Goal: Information Seeking & Learning: Learn about a topic

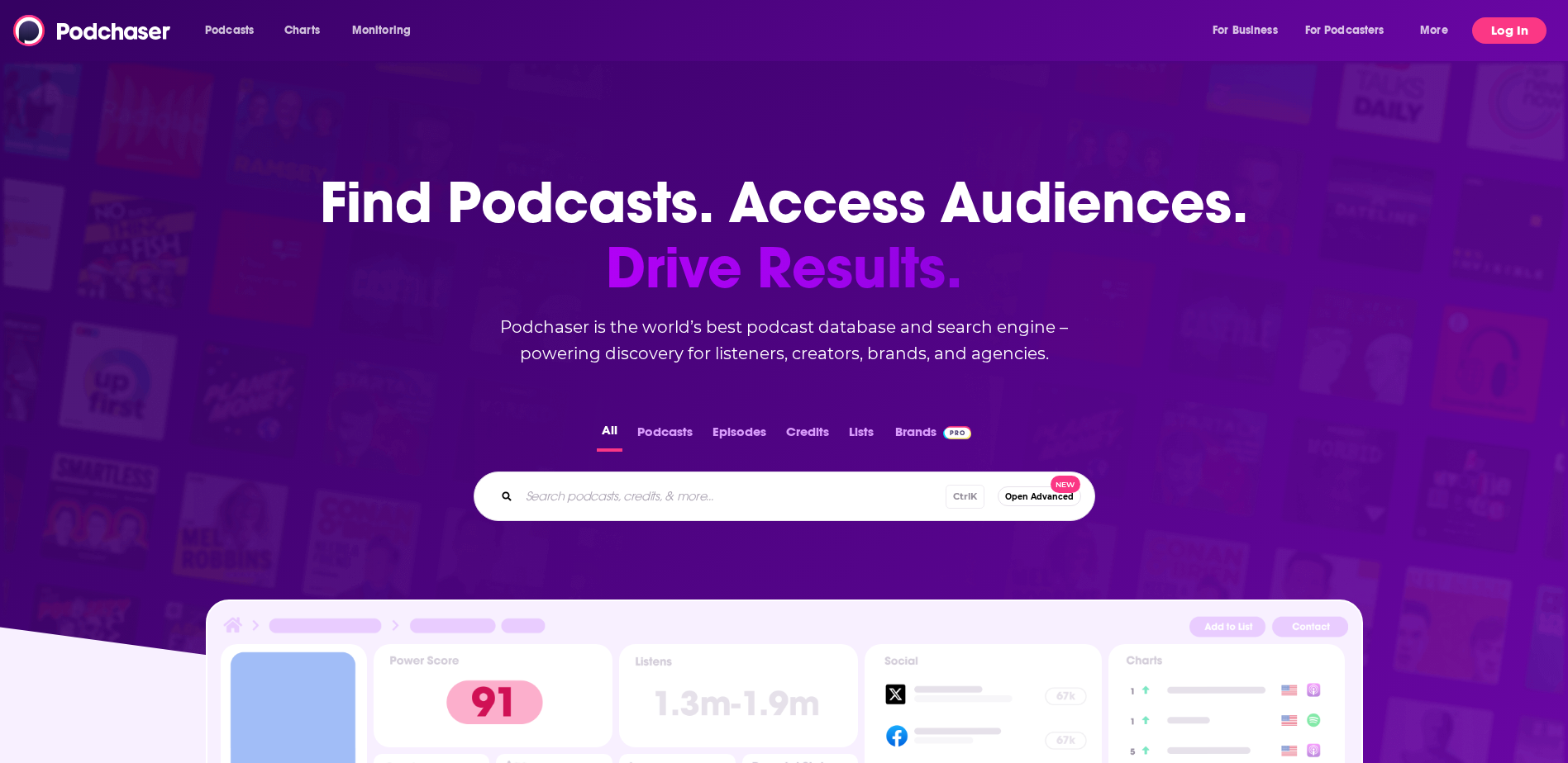
click at [1500, 25] on button "Log In" at bounding box center [1509, 31] width 75 height 26
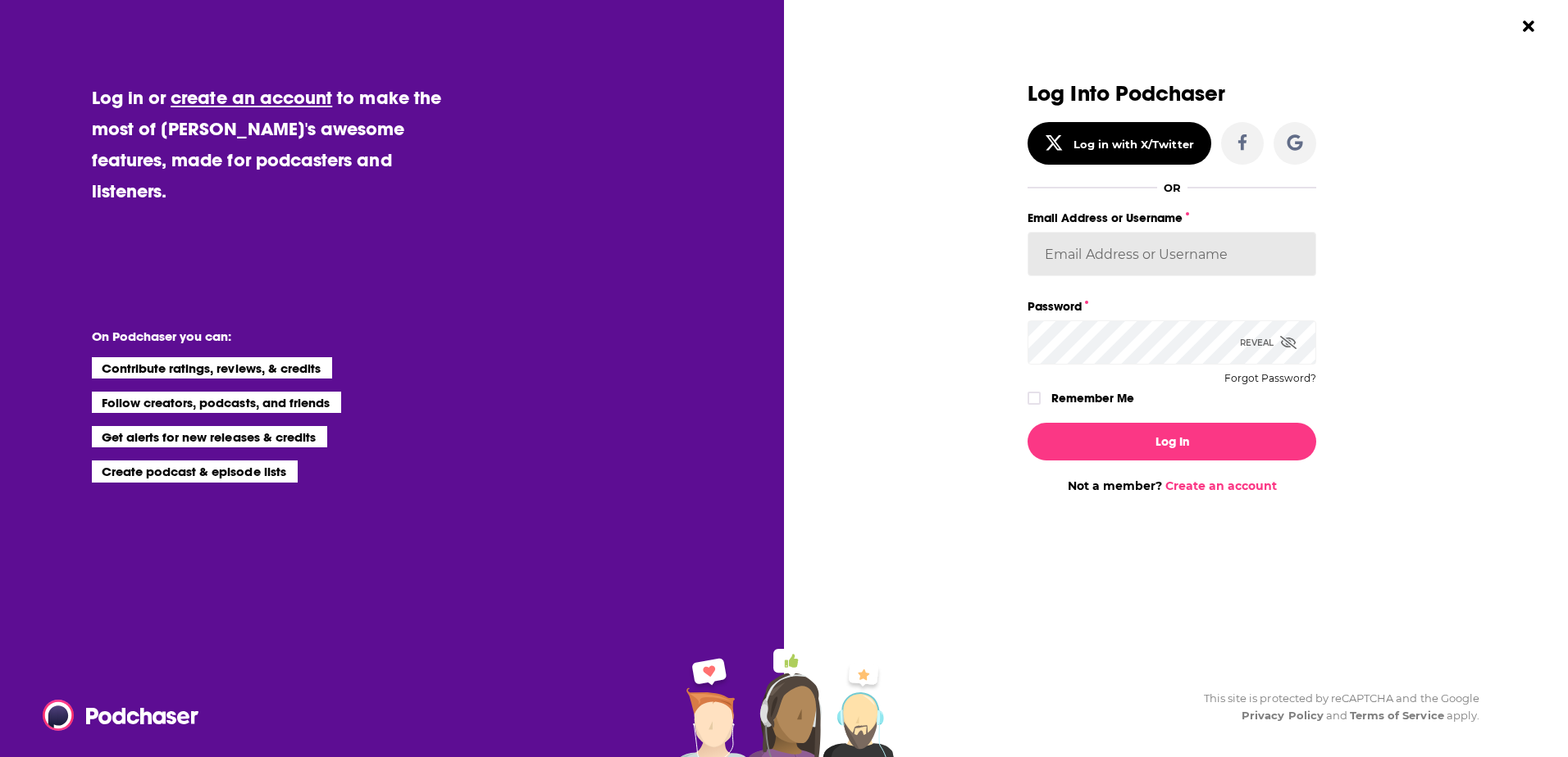
click at [1079, 238] on input "Email Address or Username" at bounding box center [1172, 254] width 289 height 44
type input "[PERSON_NAME][EMAIL_ADDRESS][PERSON_NAME][DOMAIN_NAME]"
click at [1094, 260] on input "[PERSON_NAME][EMAIL_ADDRESS][PERSON_NAME][DOMAIN_NAME]" at bounding box center [1172, 254] width 289 height 44
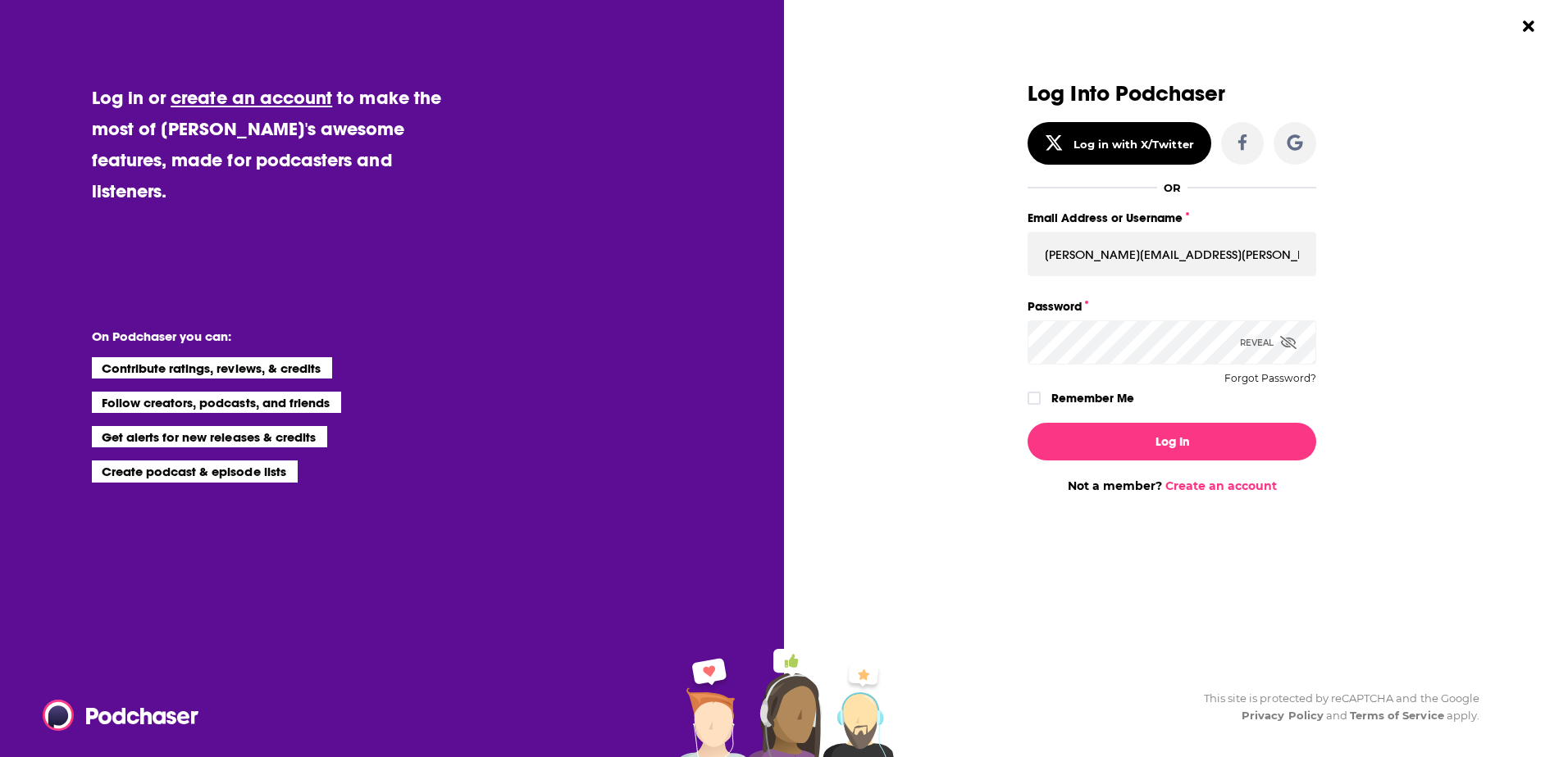
click at [968, 289] on div "Dialog" at bounding box center [884, 287] width 289 height 412
click at [1083, 250] on input "[PERSON_NAME][EMAIL_ADDRESS][PERSON_NAME][DOMAIN_NAME]" at bounding box center [1172, 254] width 289 height 44
click at [1083, 250] on input "mike.persak@edelmansmithfield.com" at bounding box center [1172, 254] width 289 height 44
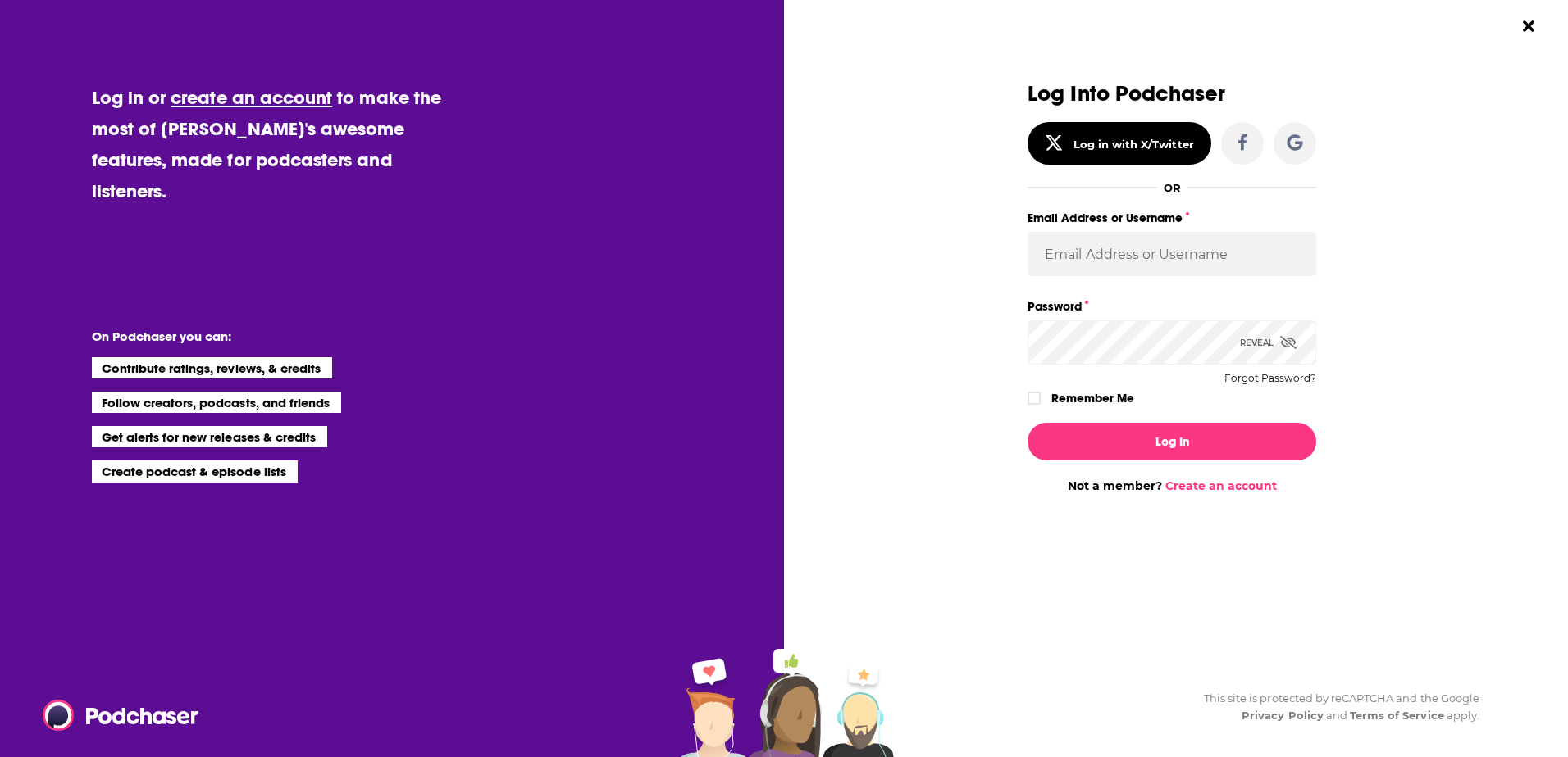
click at [878, 264] on div "Dialog" at bounding box center [884, 287] width 289 height 412
click at [1067, 248] on input "Email Address or Username" at bounding box center [1172, 254] width 289 height 44
click at [1027, 423] on button "Log In" at bounding box center [1172, 441] width 289 height 37
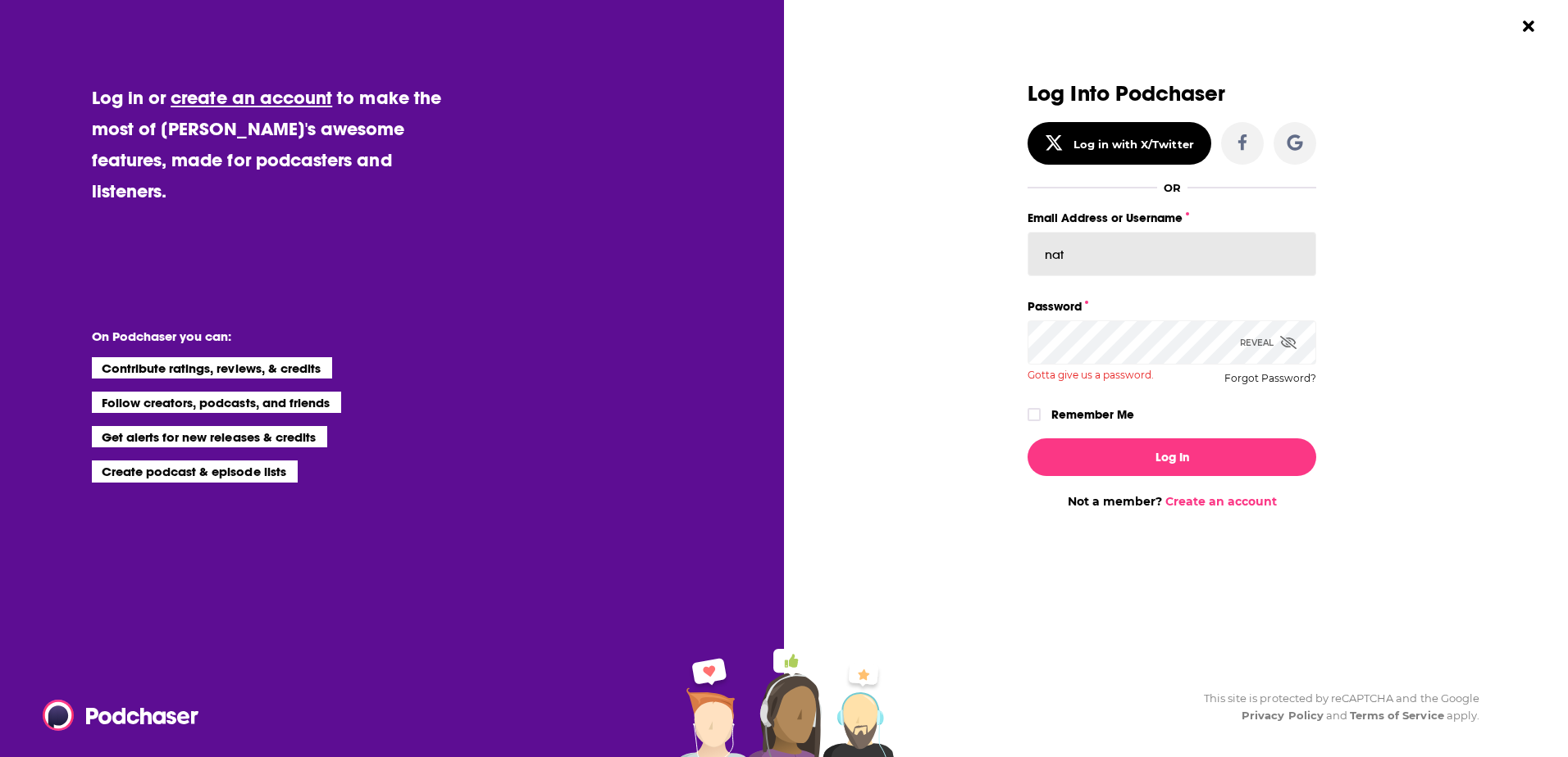
click at [1027, 439] on button "Log In" at bounding box center [1172, 457] width 289 height 37
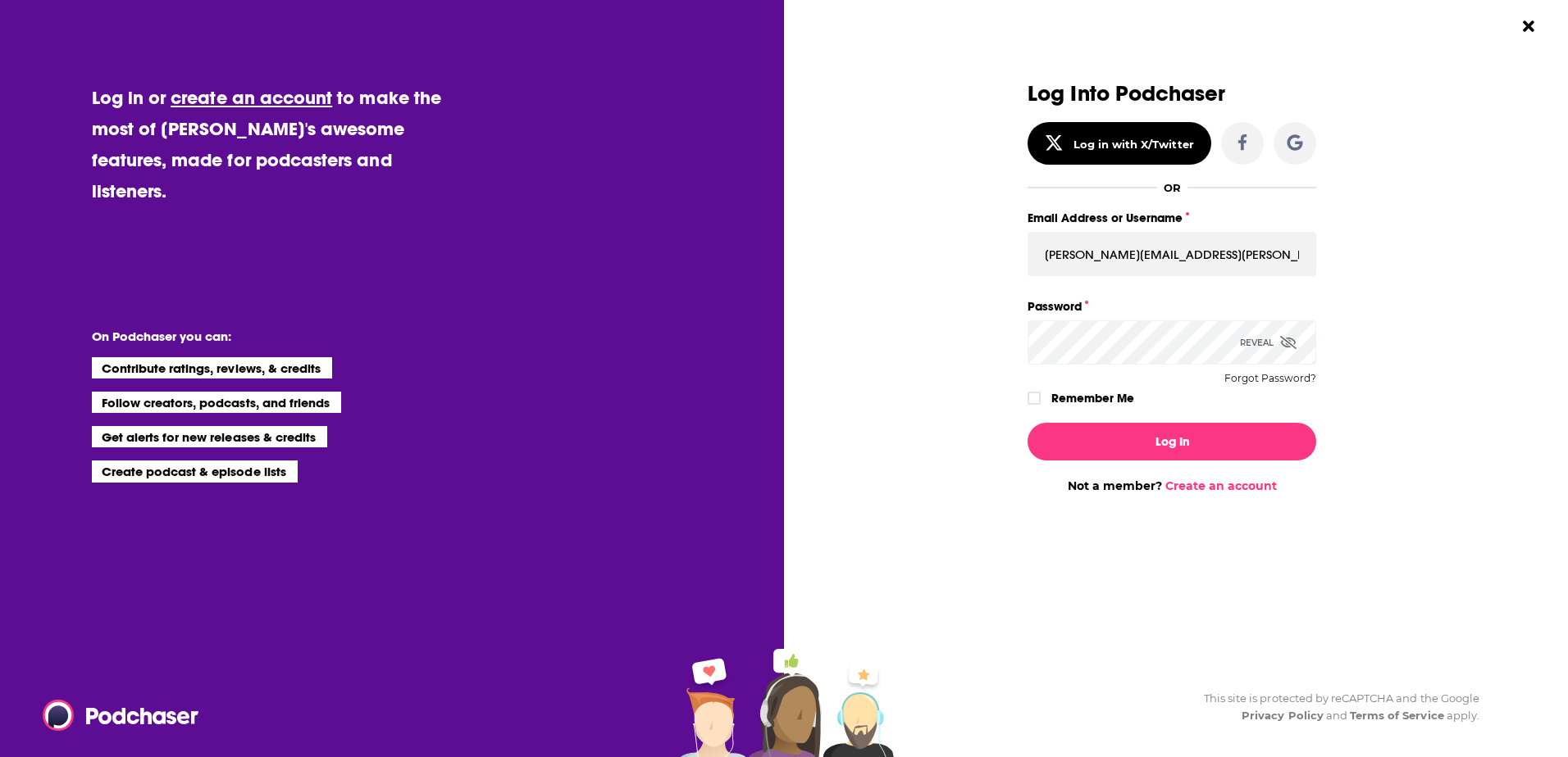
click at [1027, 423] on button "Log In" at bounding box center [1172, 441] width 289 height 37
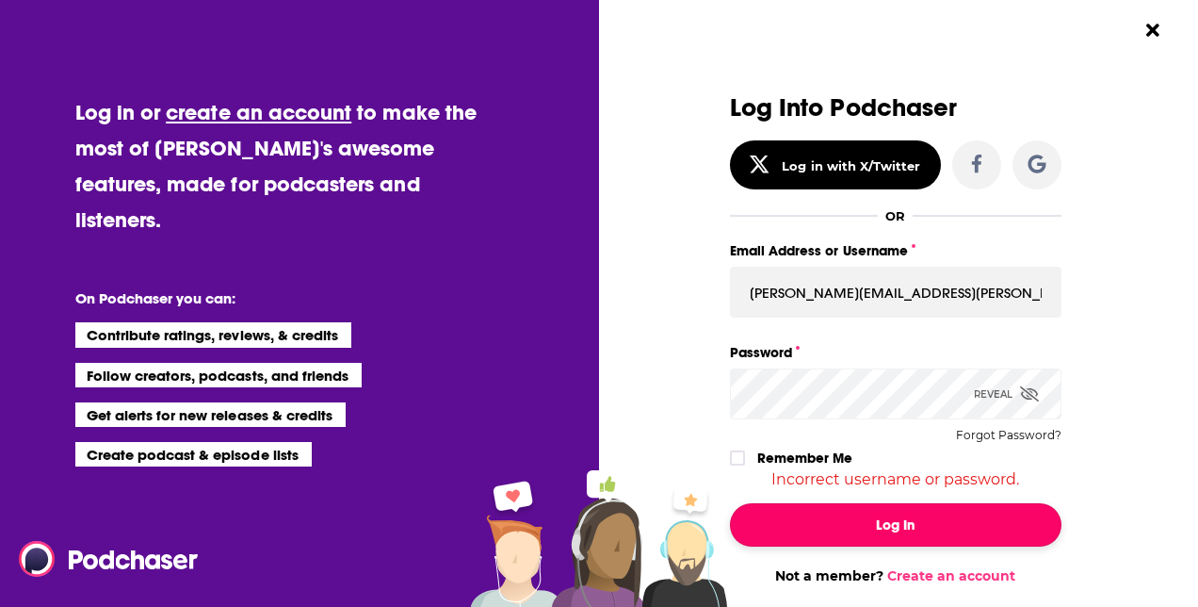
click at [808, 527] on button "Log In" at bounding box center [896, 524] width 332 height 43
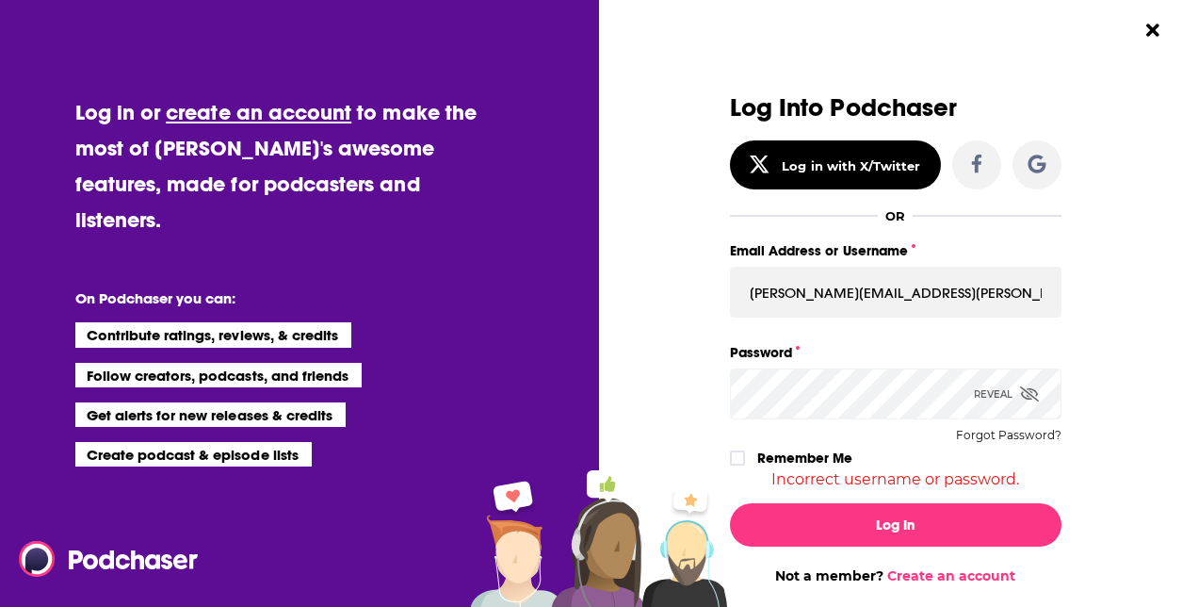
click at [982, 397] on div "Reveal" at bounding box center [1006, 393] width 65 height 51
click at [875, 283] on input "natalie.short@edelman.com" at bounding box center [896, 292] width 332 height 51
click at [937, 287] on input "natalie.short@edelman.com" at bounding box center [896, 292] width 332 height 51
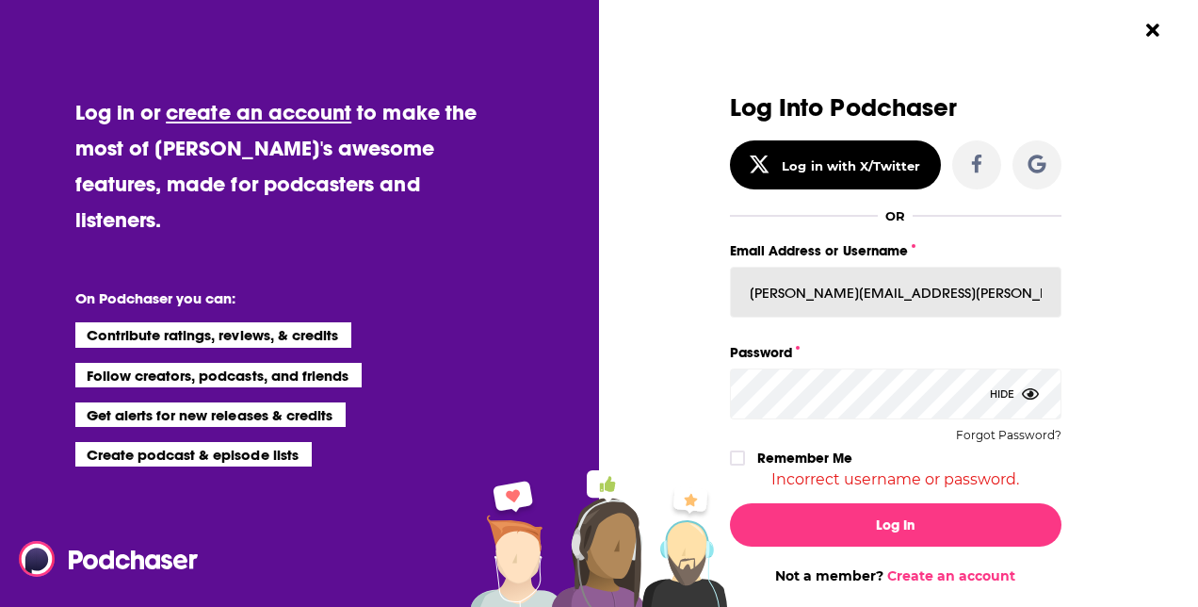
click at [927, 298] on input "natalie.short@edelman.com" at bounding box center [896, 292] width 332 height 51
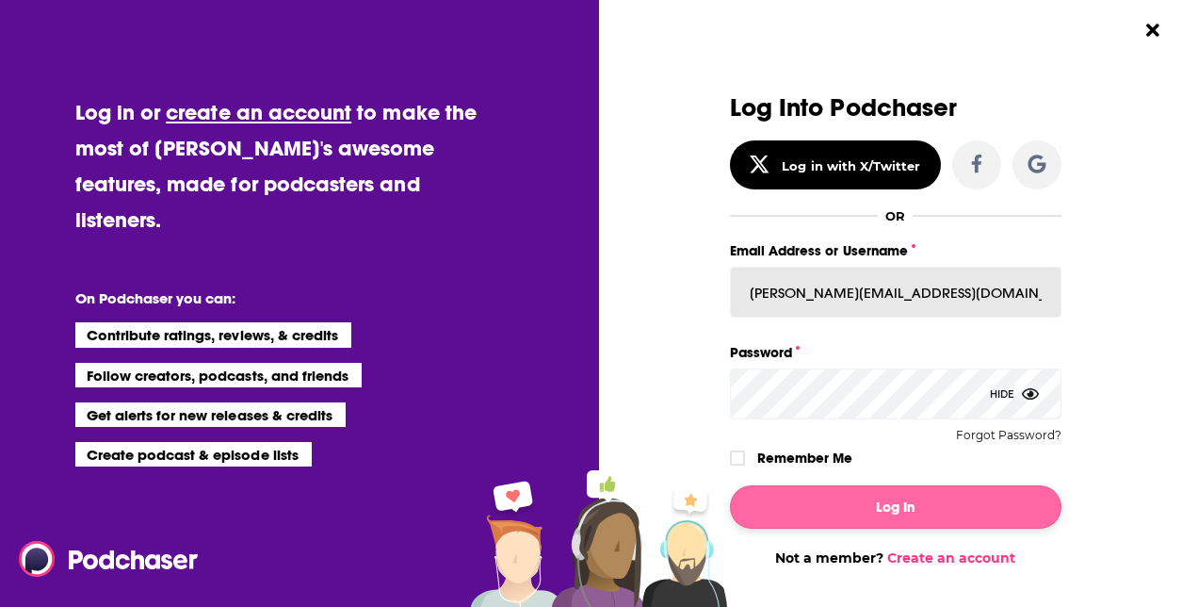
type input "natalie.short@edelmansmithfield.com"
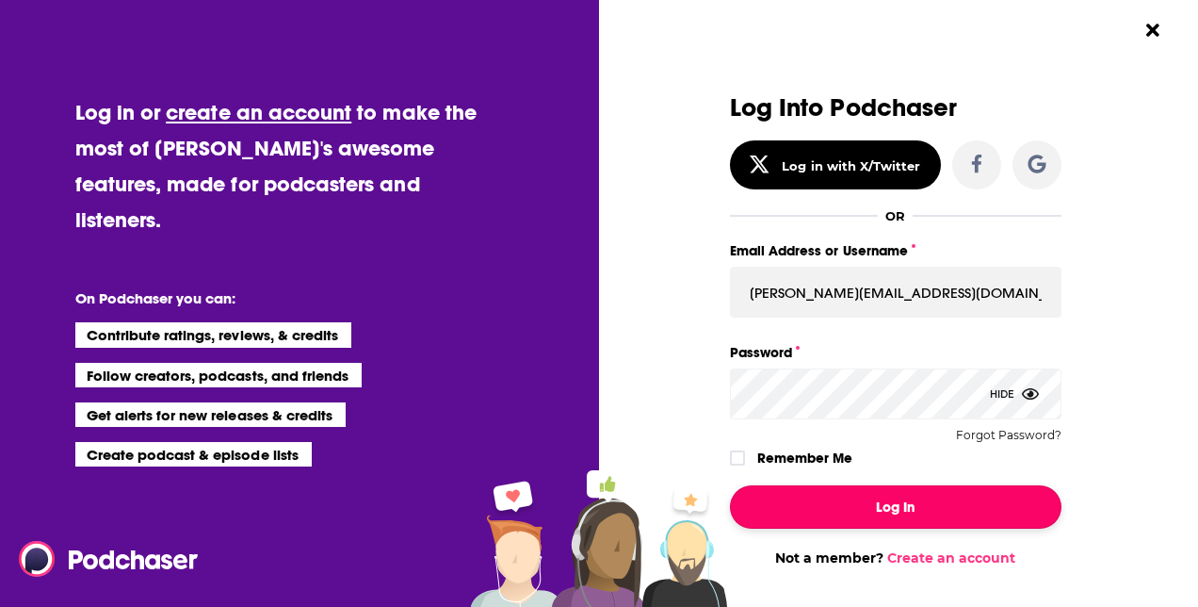
click at [886, 502] on button "Log In" at bounding box center [896, 506] width 332 height 43
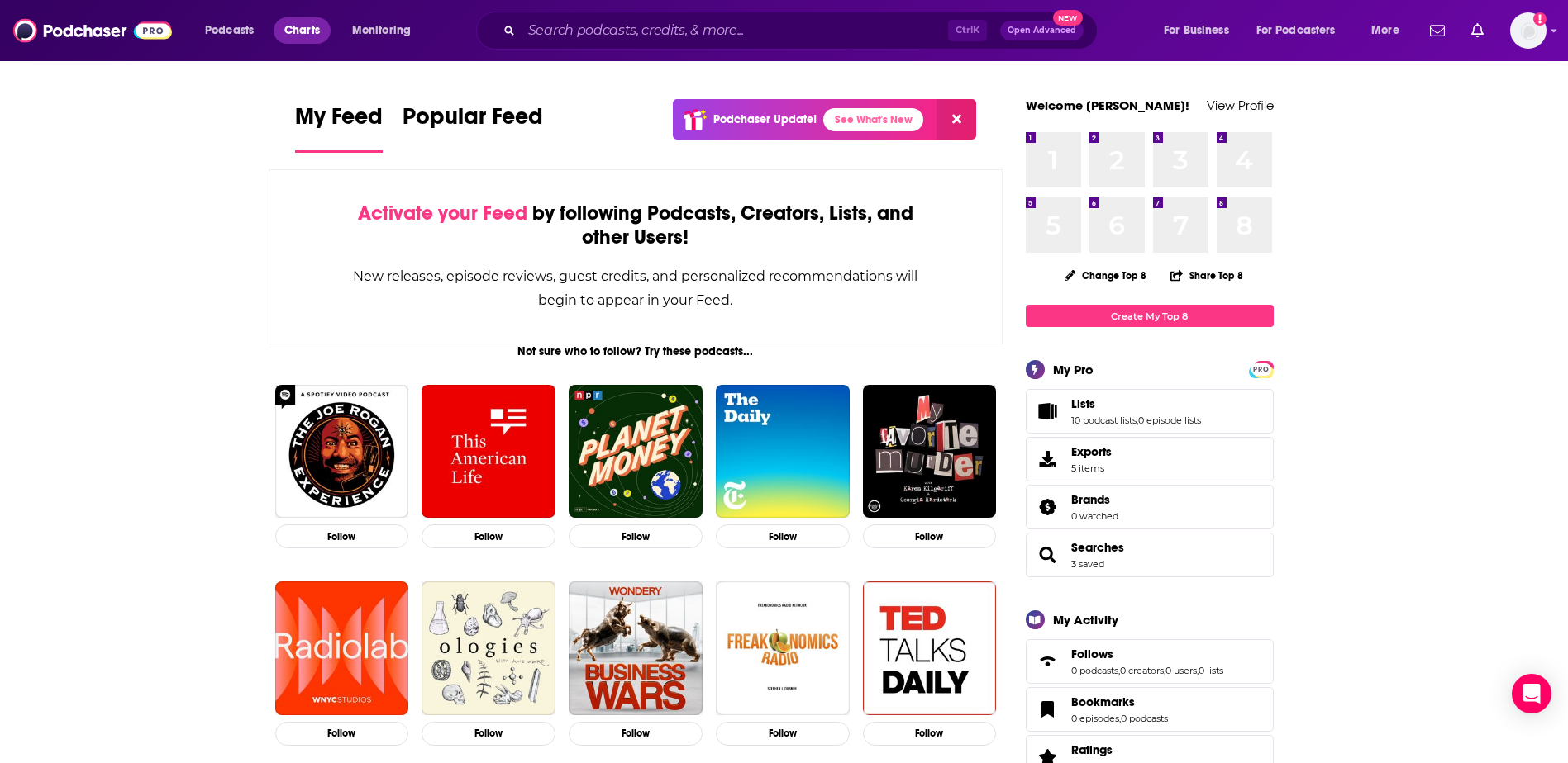
click at [320, 25] on span "Charts" at bounding box center [302, 31] width 36 height 23
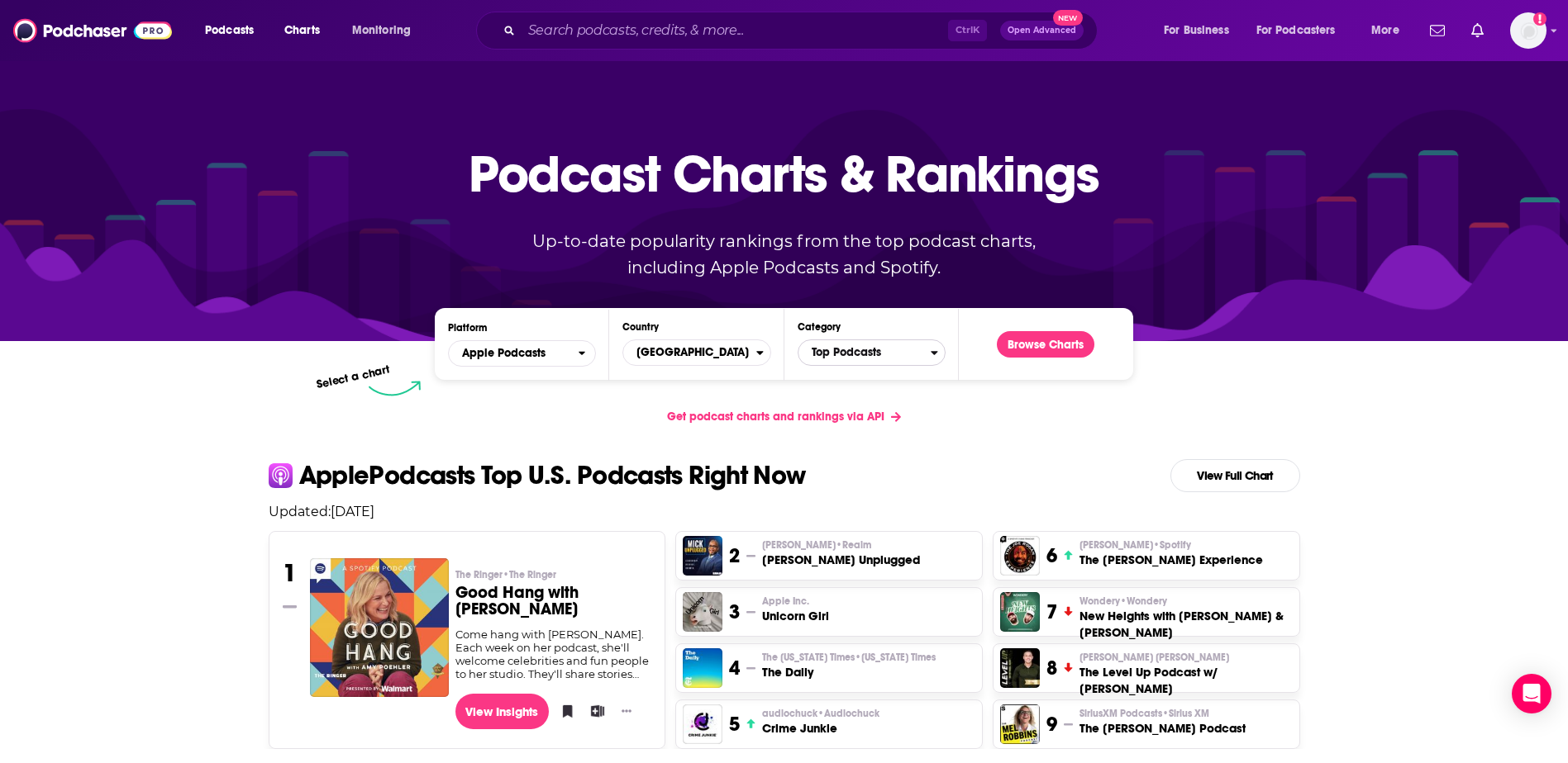
click at [826, 357] on span "Top Podcasts" at bounding box center [864, 353] width 132 height 28
click at [870, 378] on input "Categories" at bounding box center [871, 378] width 133 height 22
type input "pol"
click at [861, 403] on button "News / Politics" at bounding box center [871, 407] width 133 height 20
click at [1020, 343] on button "Browse Charts" at bounding box center [1045, 345] width 97 height 26
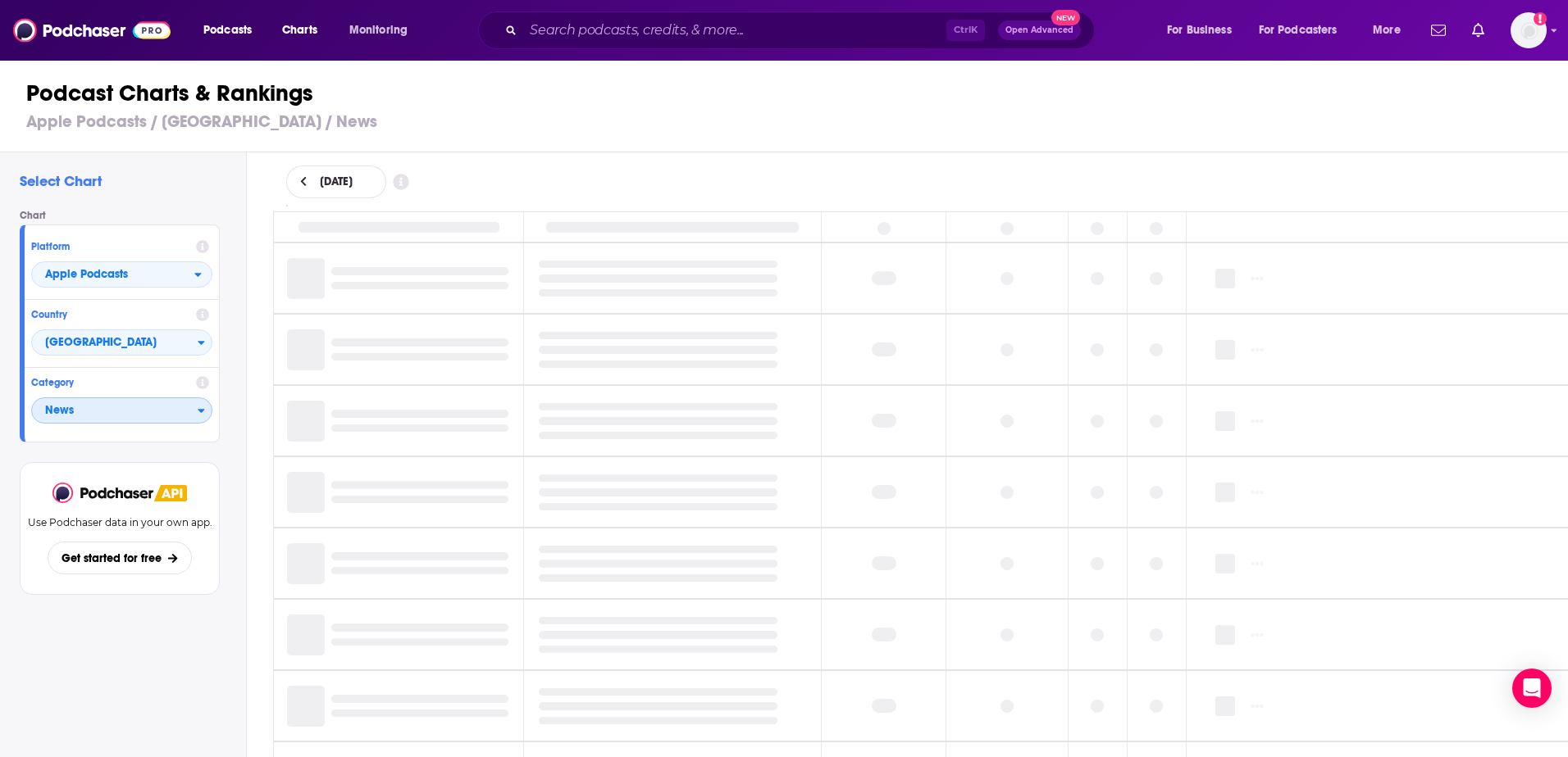
click at [185, 407] on span "News" at bounding box center [115, 412] width 165 height 28
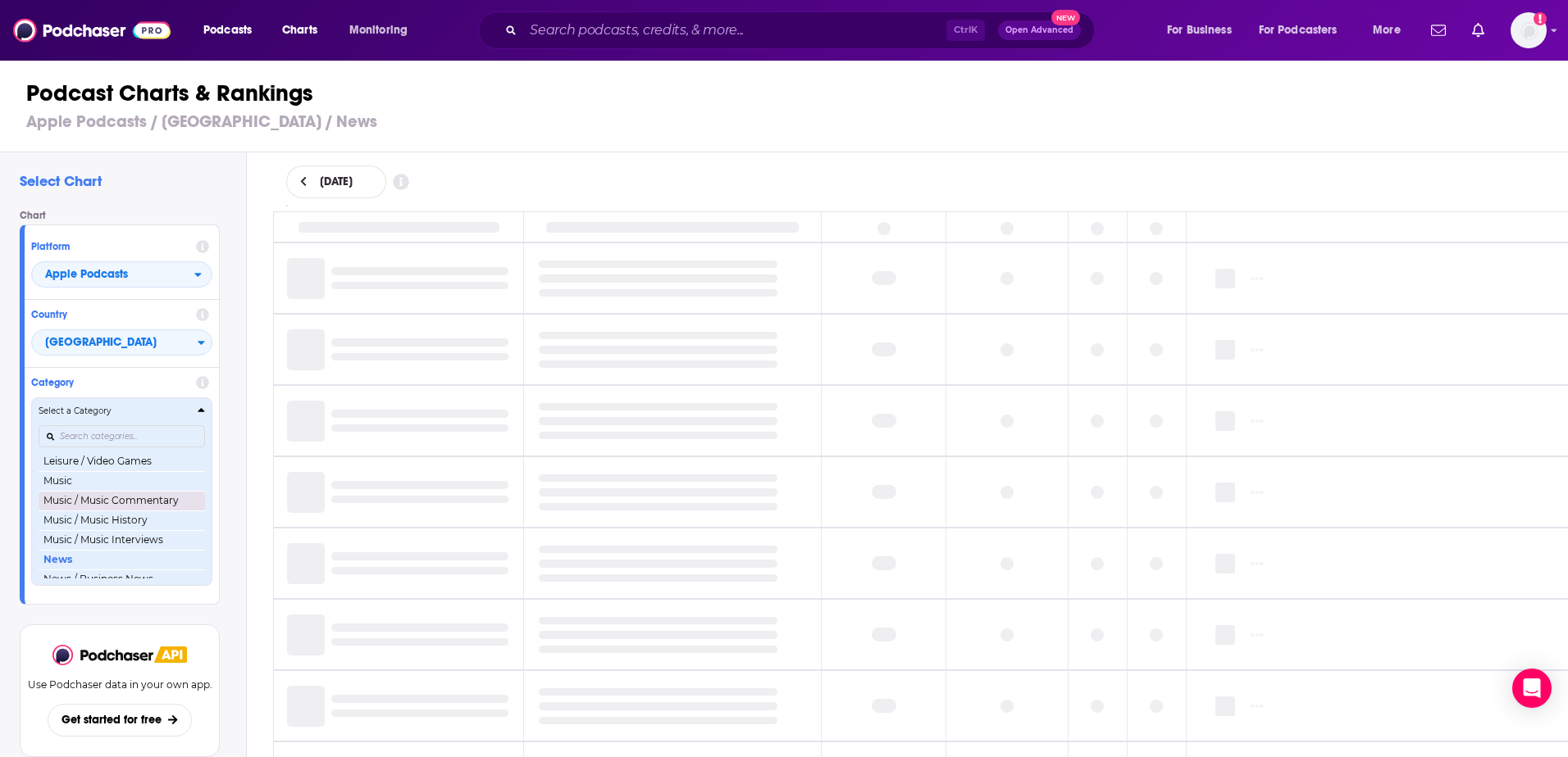
scroll to position [998, 0]
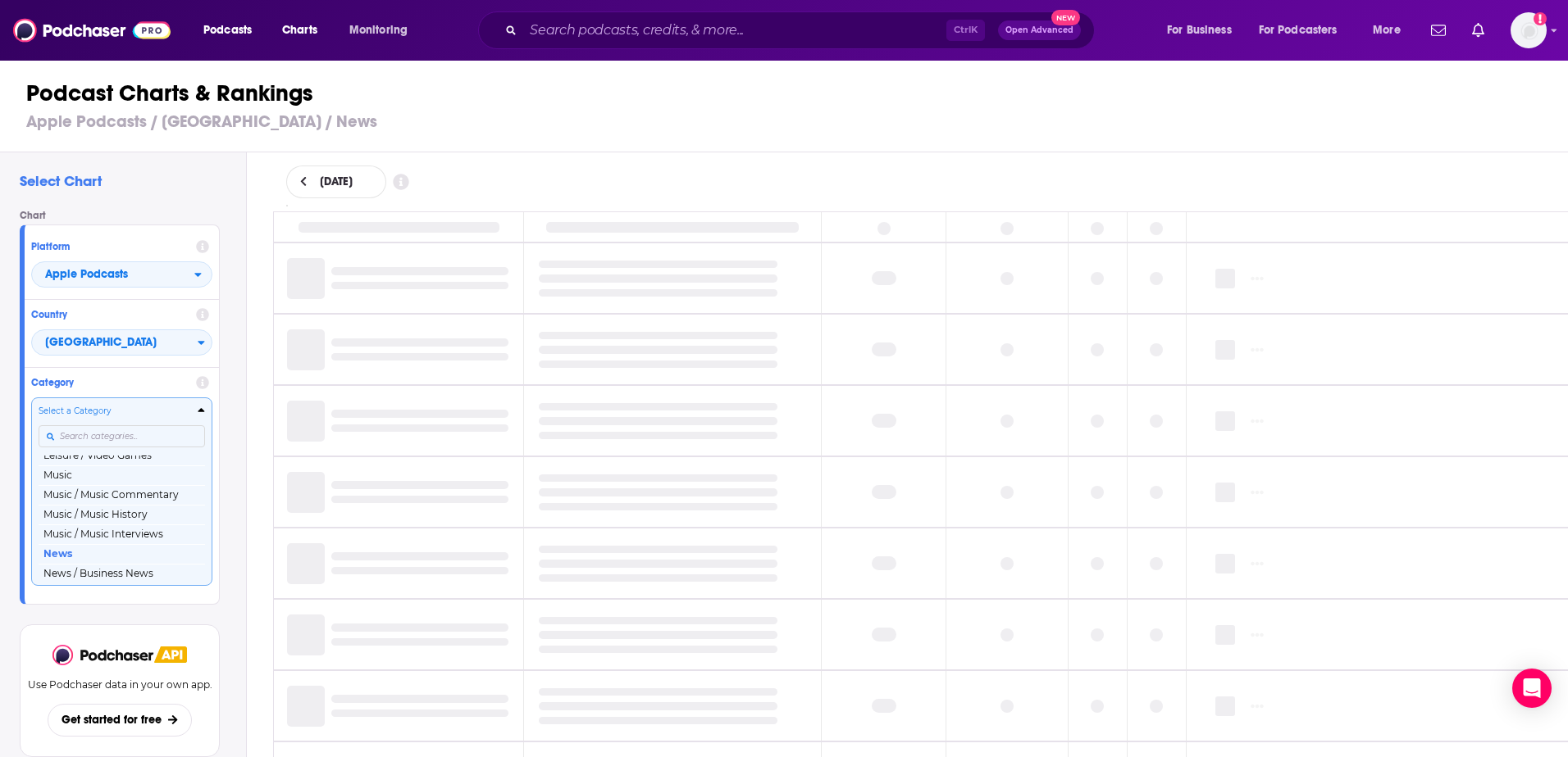
click at [78, 436] on input "Categories" at bounding box center [121, 436] width 166 height 22
type input "econ"
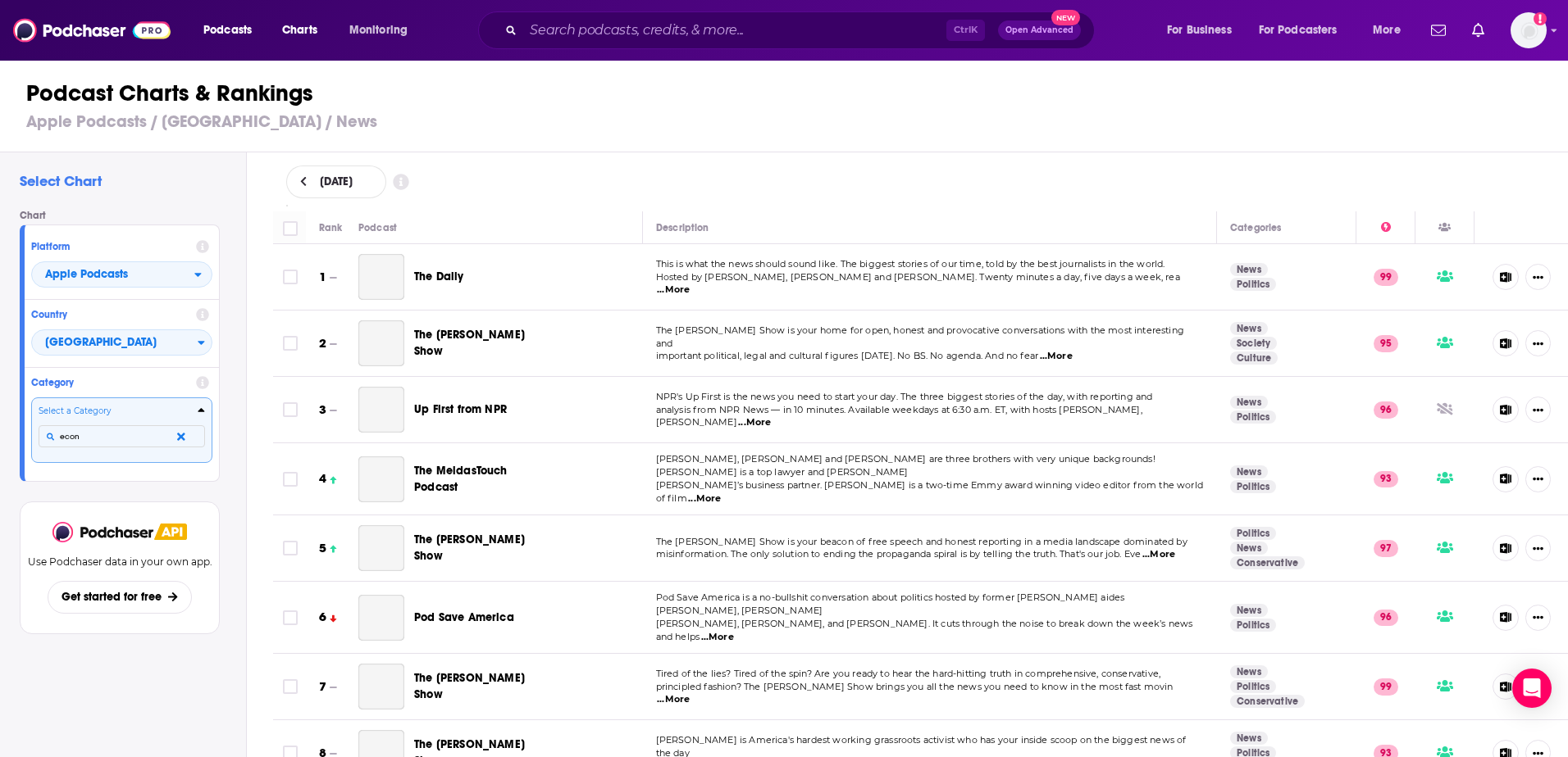
scroll to position [0, 0]
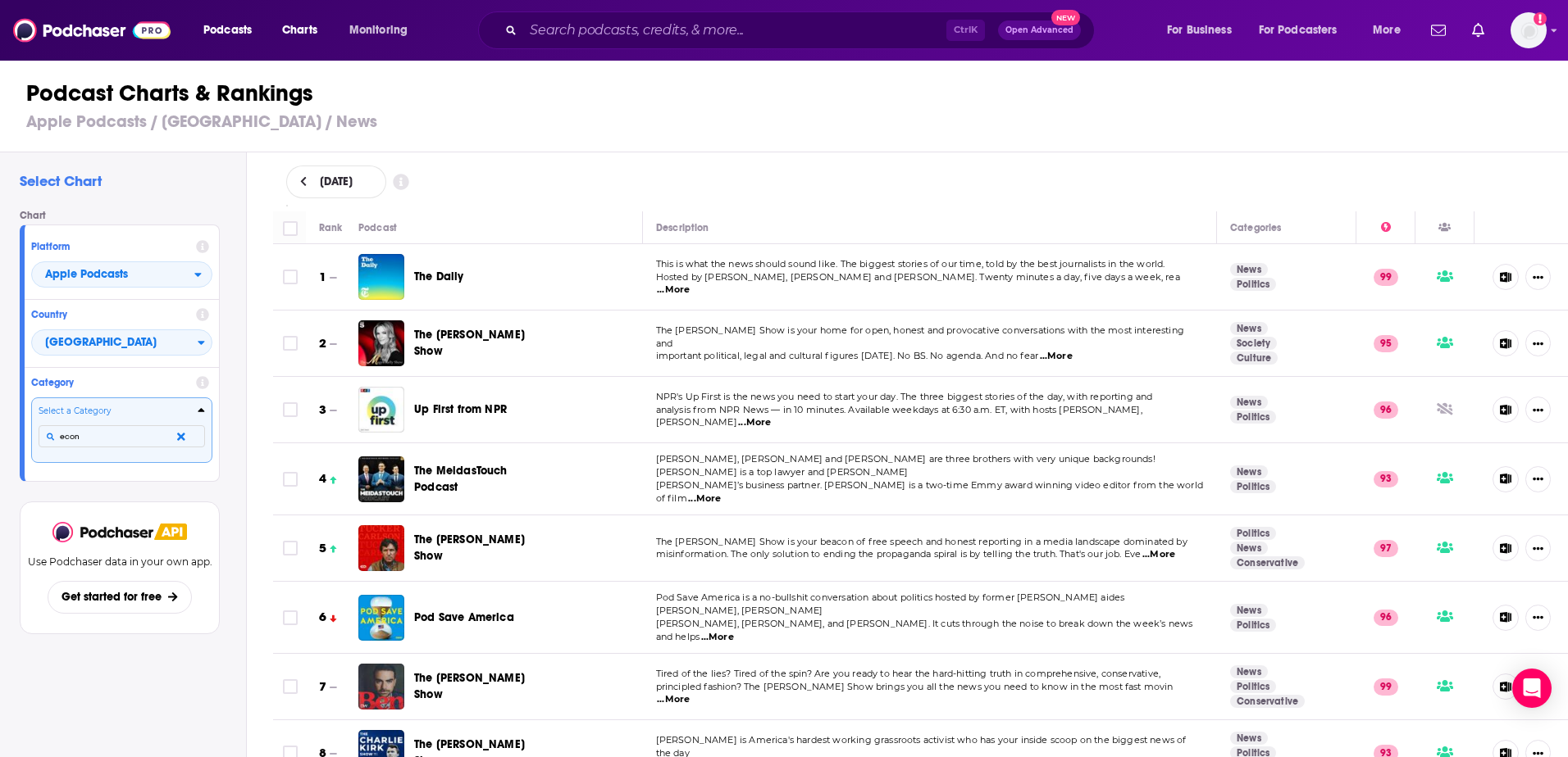
click at [78, 436] on input "econ" at bounding box center [121, 436] width 166 height 22
type input "mone"
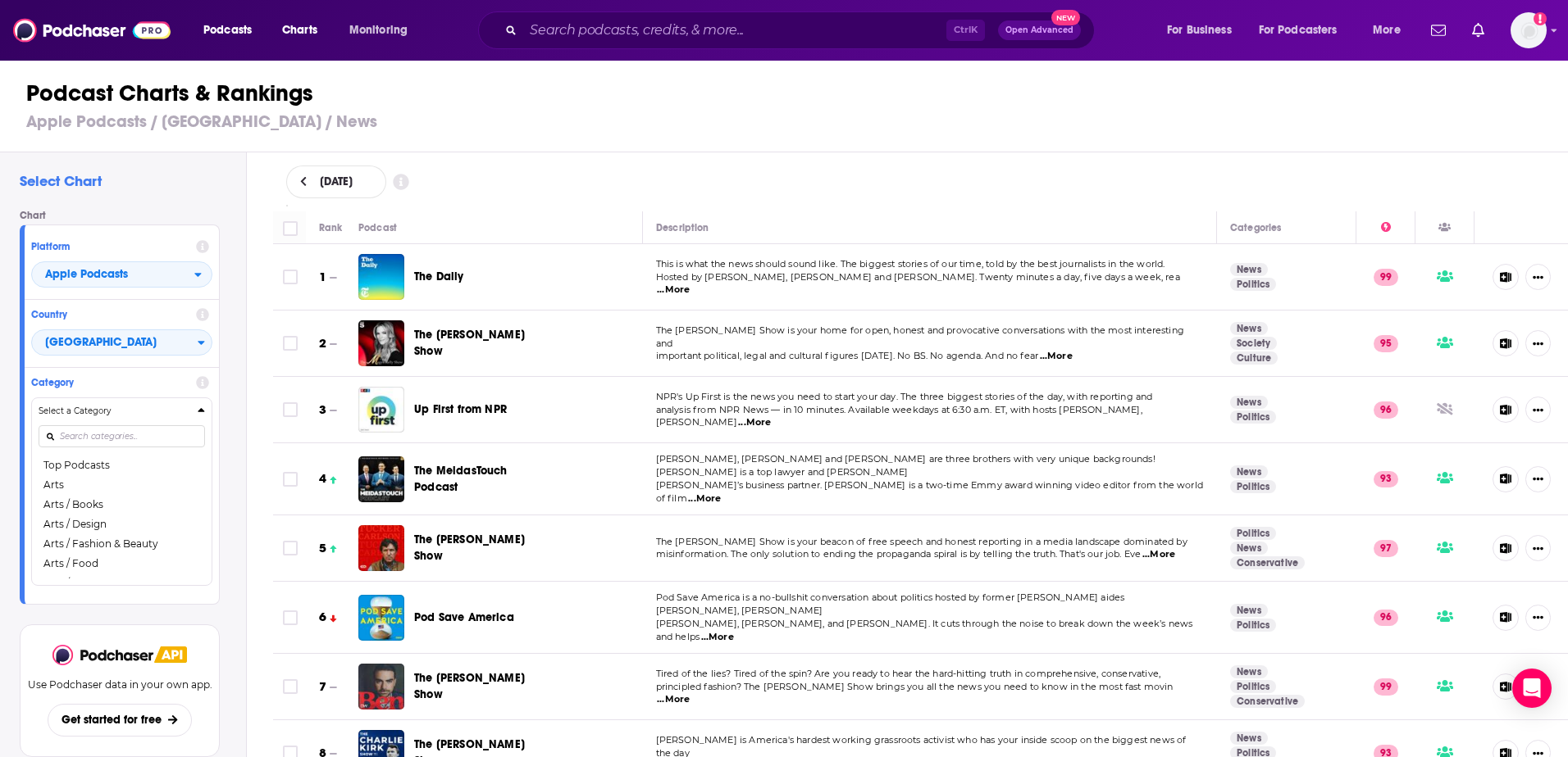
click at [565, 106] on h1 "Podcast Charts & Rankings" at bounding box center [791, 93] width 1530 height 30
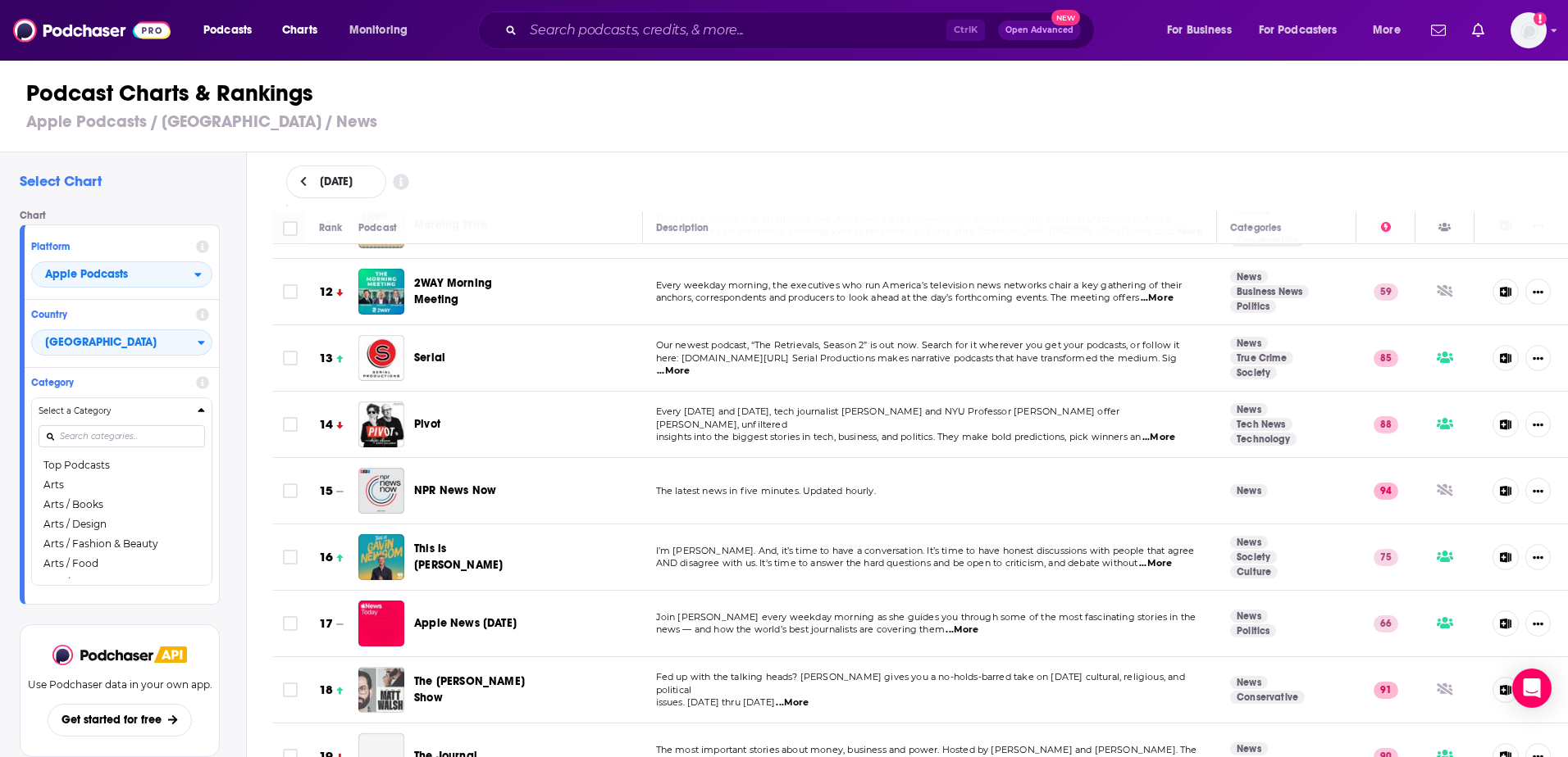
scroll to position [820, 0]
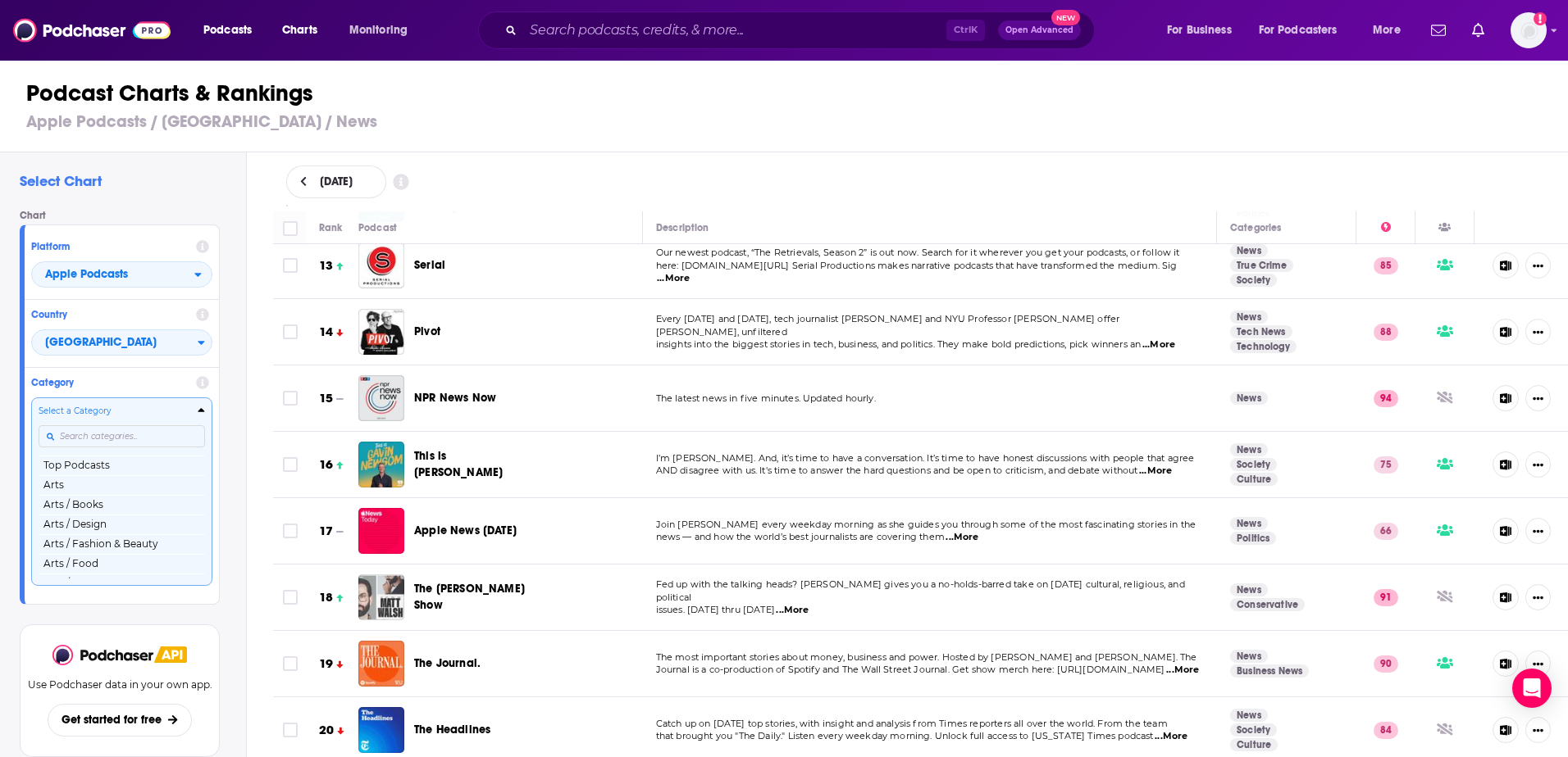
click at [129, 433] on input "Categories" at bounding box center [121, 436] width 166 height 22
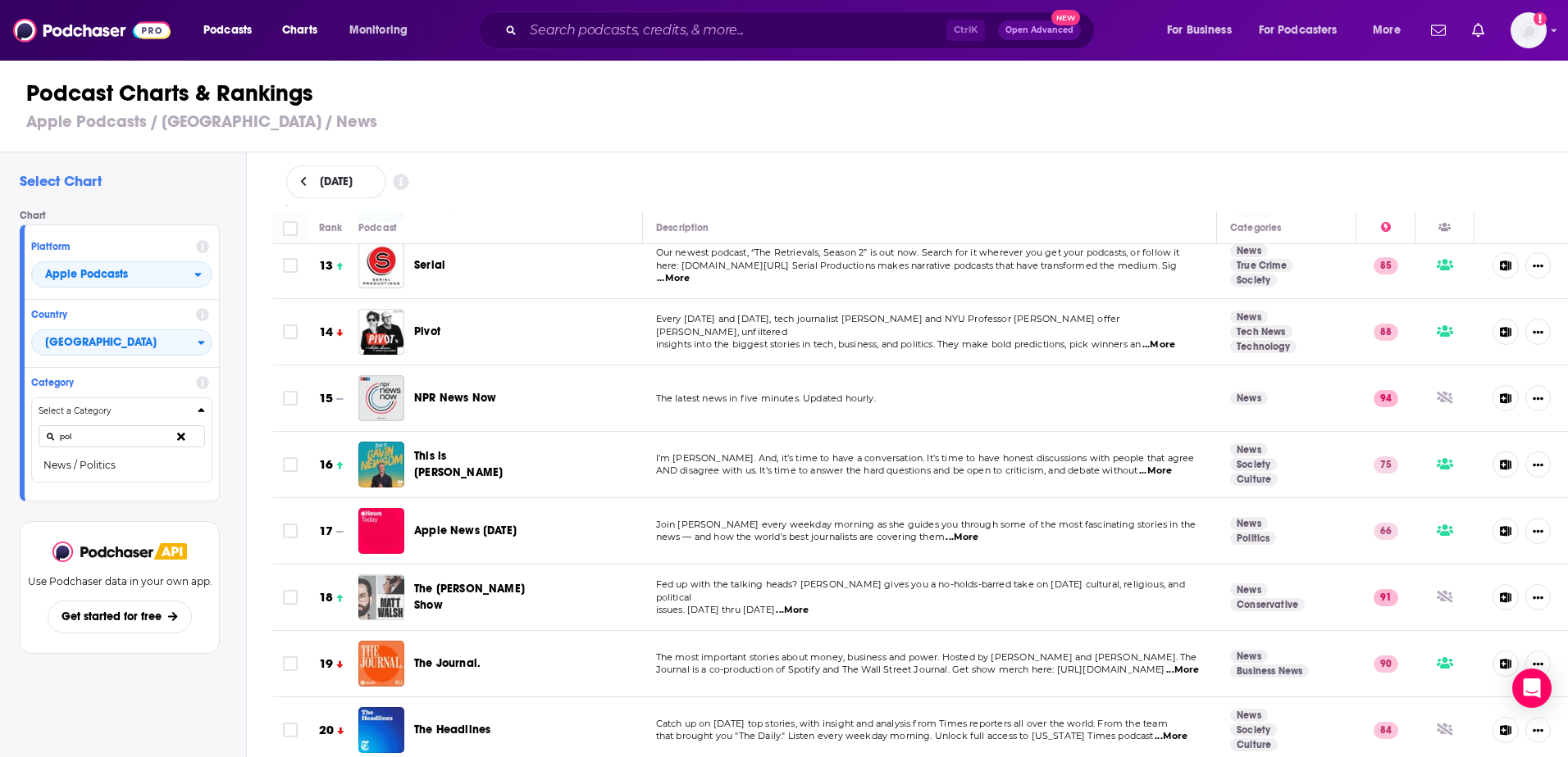
type input "pol"
click at [490, 135] on div "Podcast Charts & Rankings Apple Podcasts / United States / News" at bounding box center [791, 105] width 1582 height 93
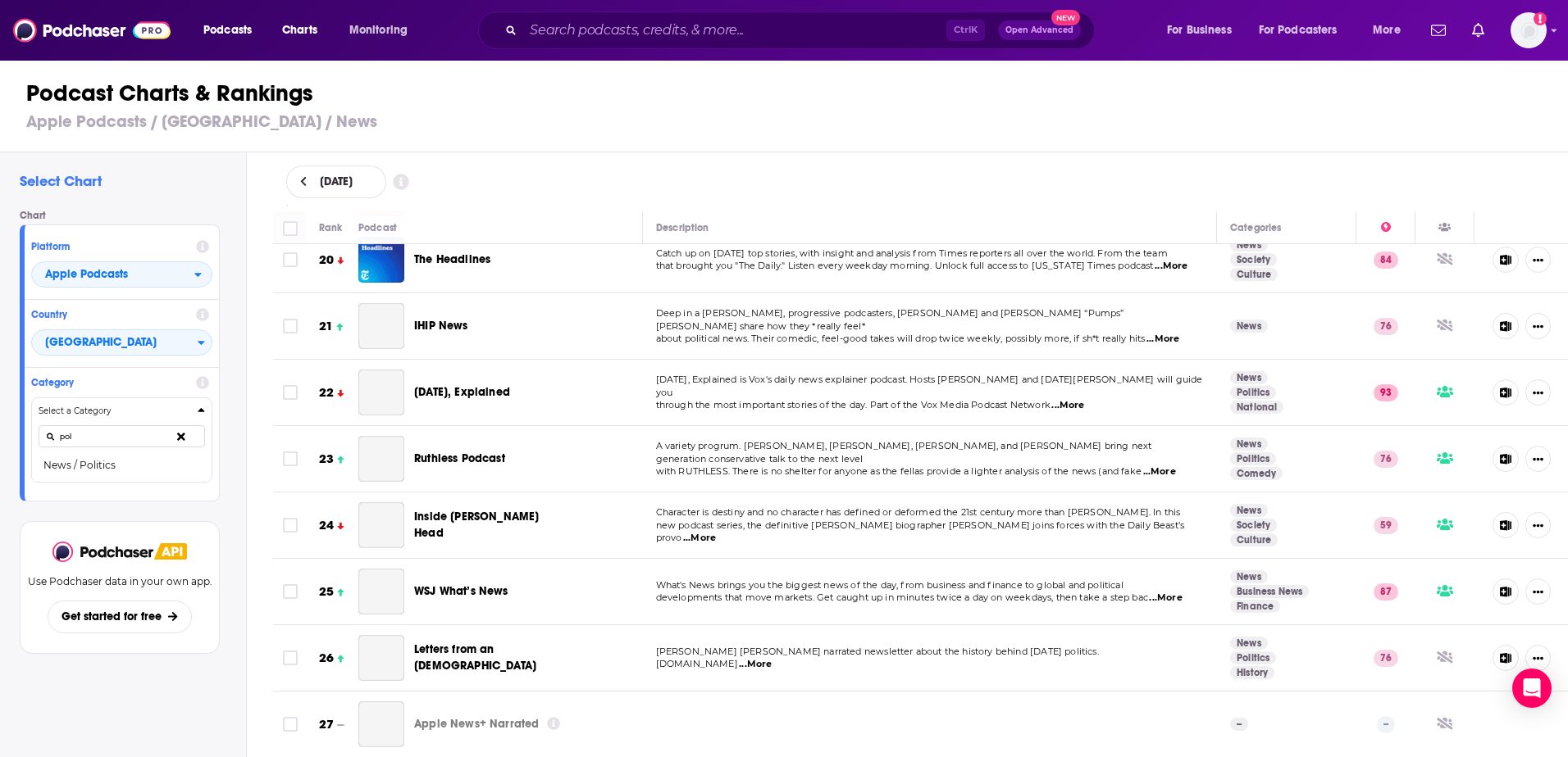
scroll to position [1311, 0]
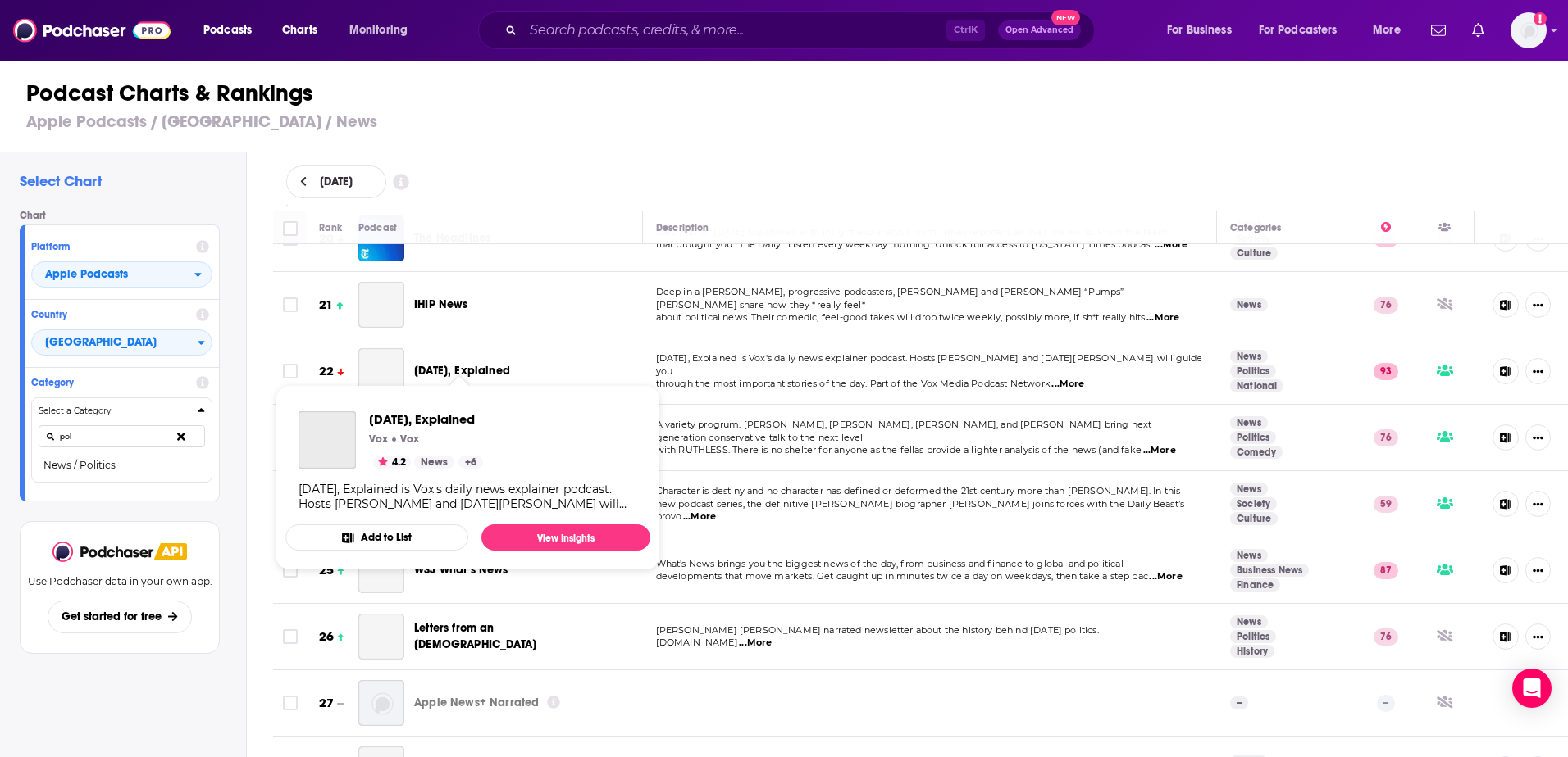
click at [482, 364] on span "Today, Explained" at bounding box center [462, 371] width 96 height 14
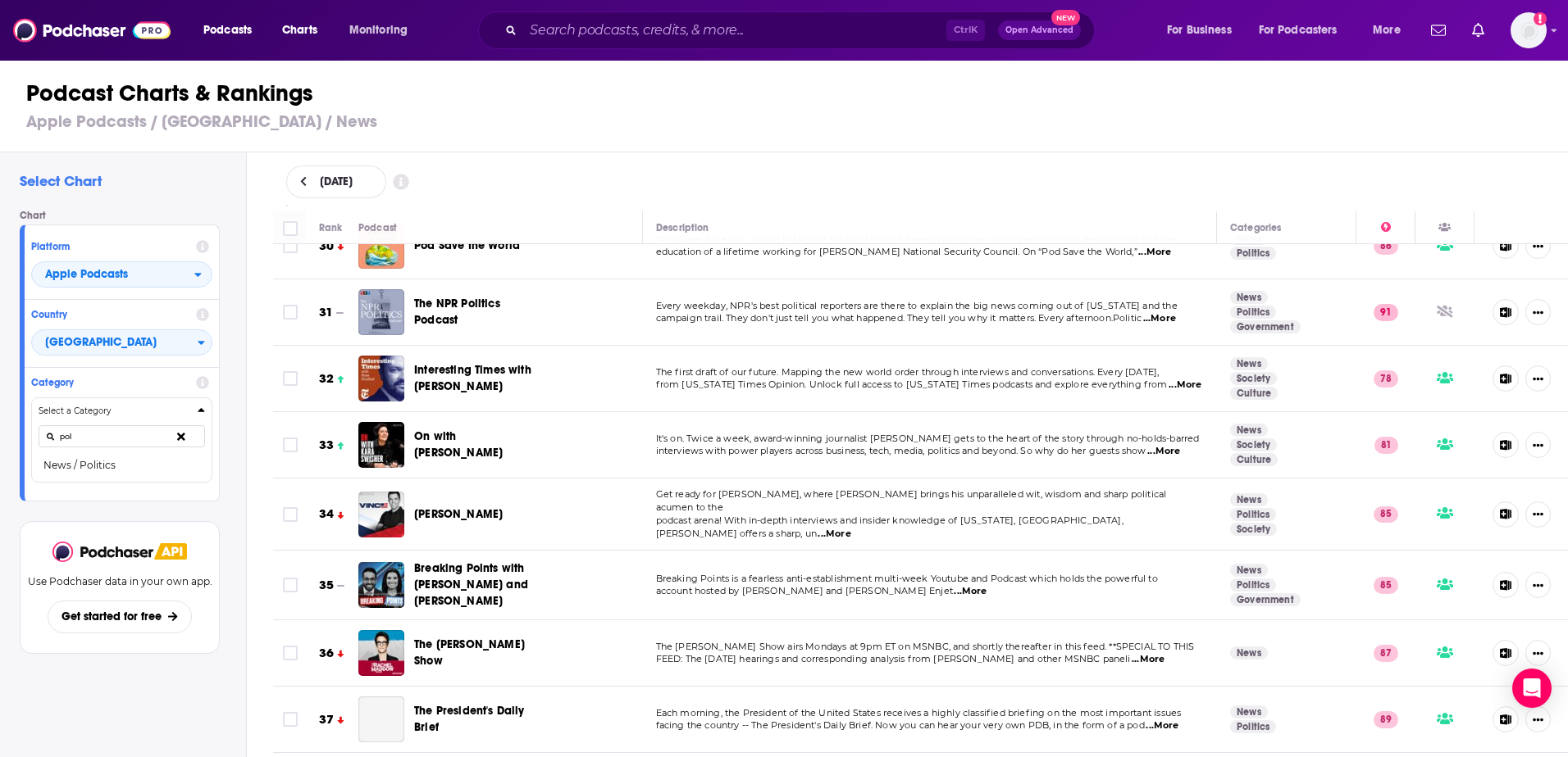
scroll to position [2049, 0]
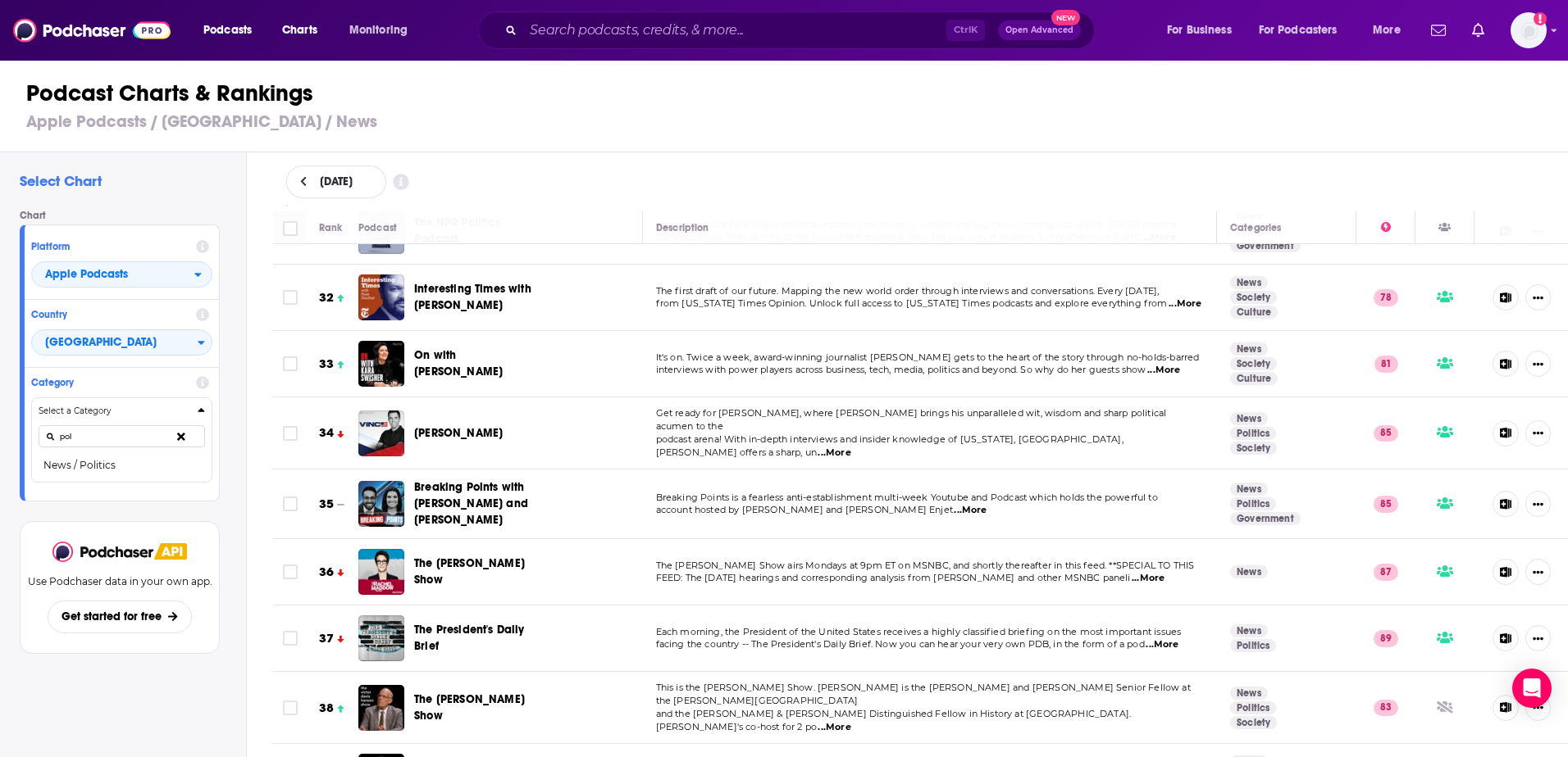
click at [851, 446] on span "...More" at bounding box center [834, 452] width 33 height 13
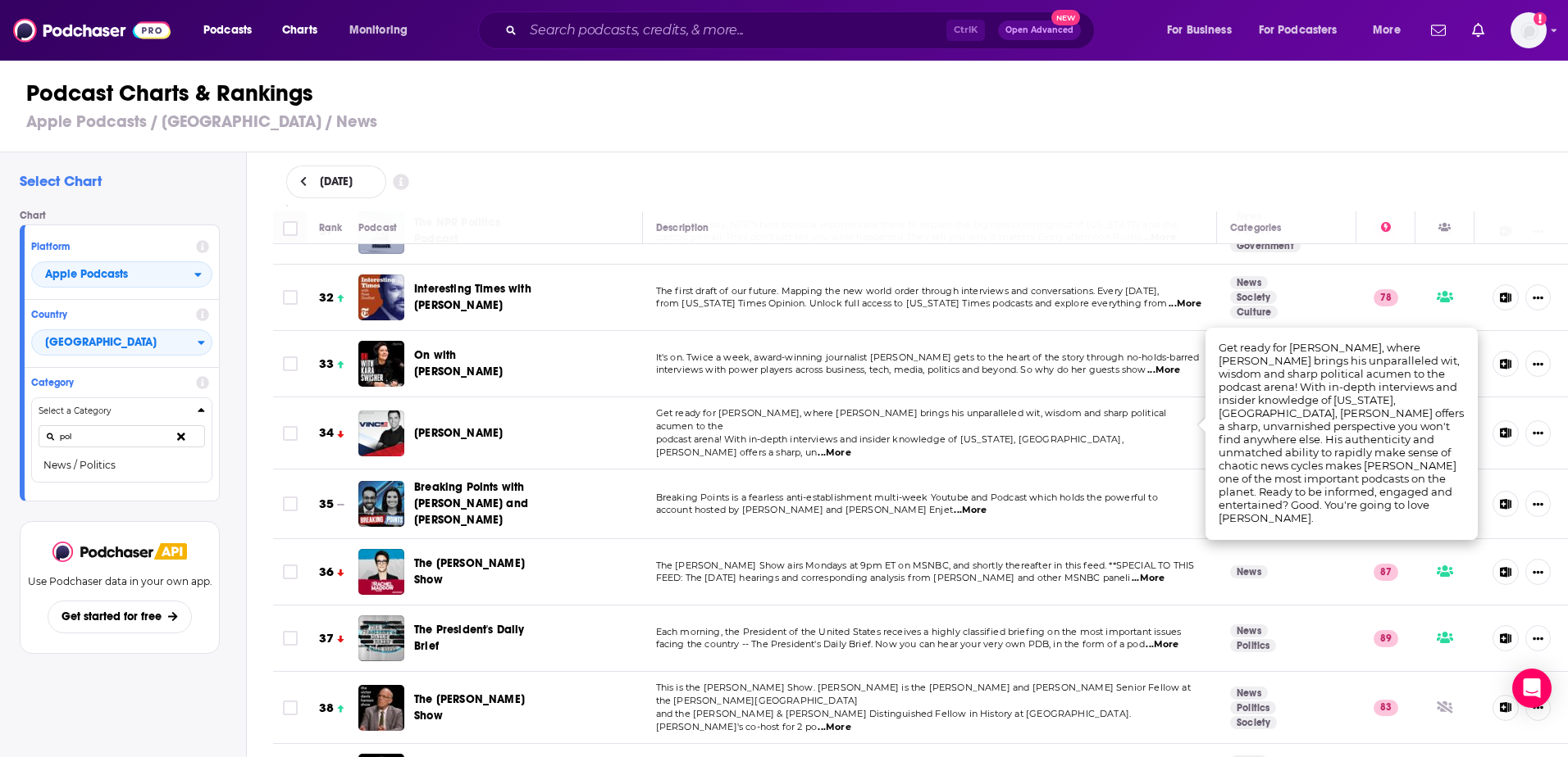
click at [851, 446] on span "...More" at bounding box center [834, 452] width 33 height 13
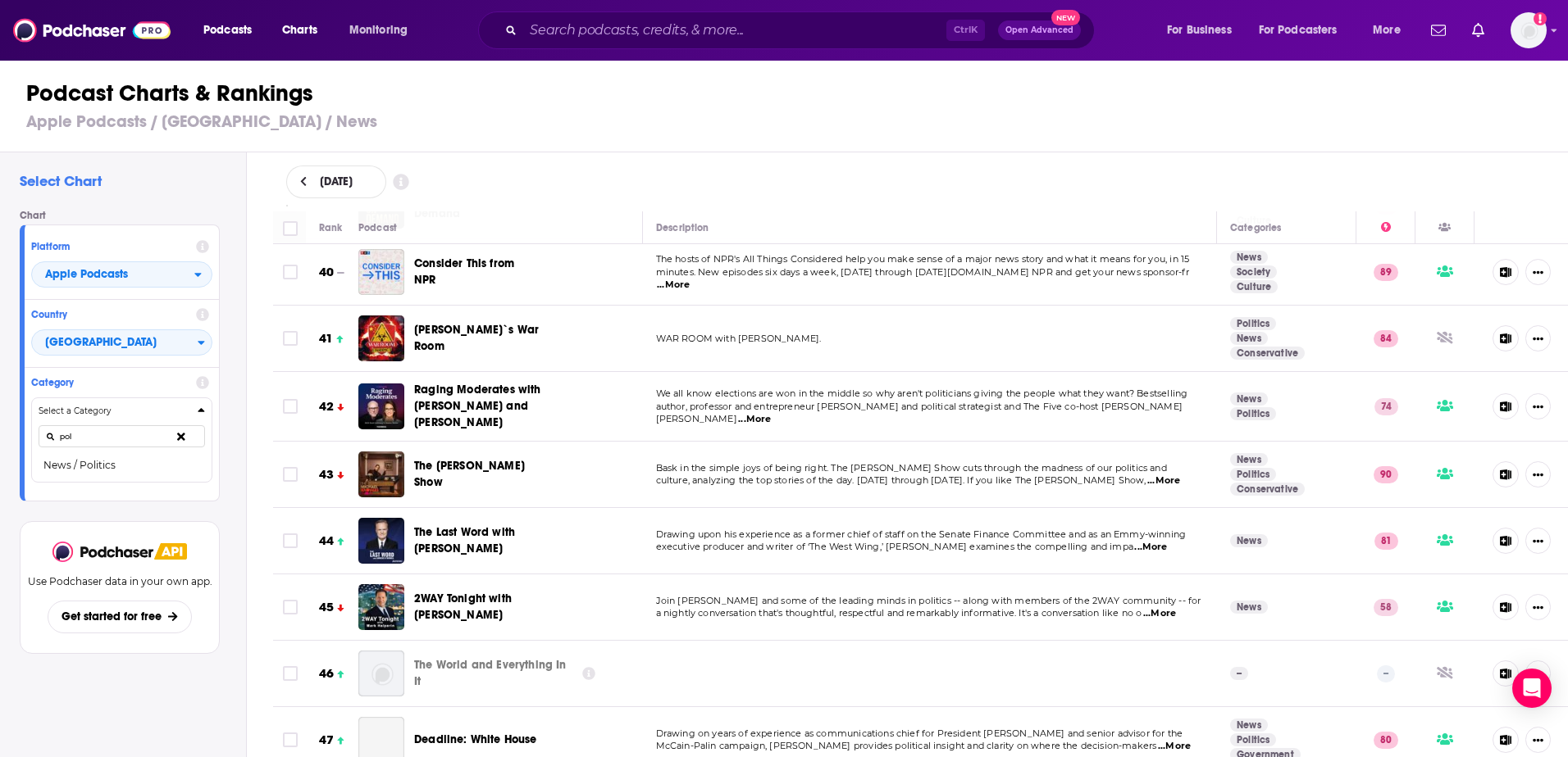
scroll to position [2623, 0]
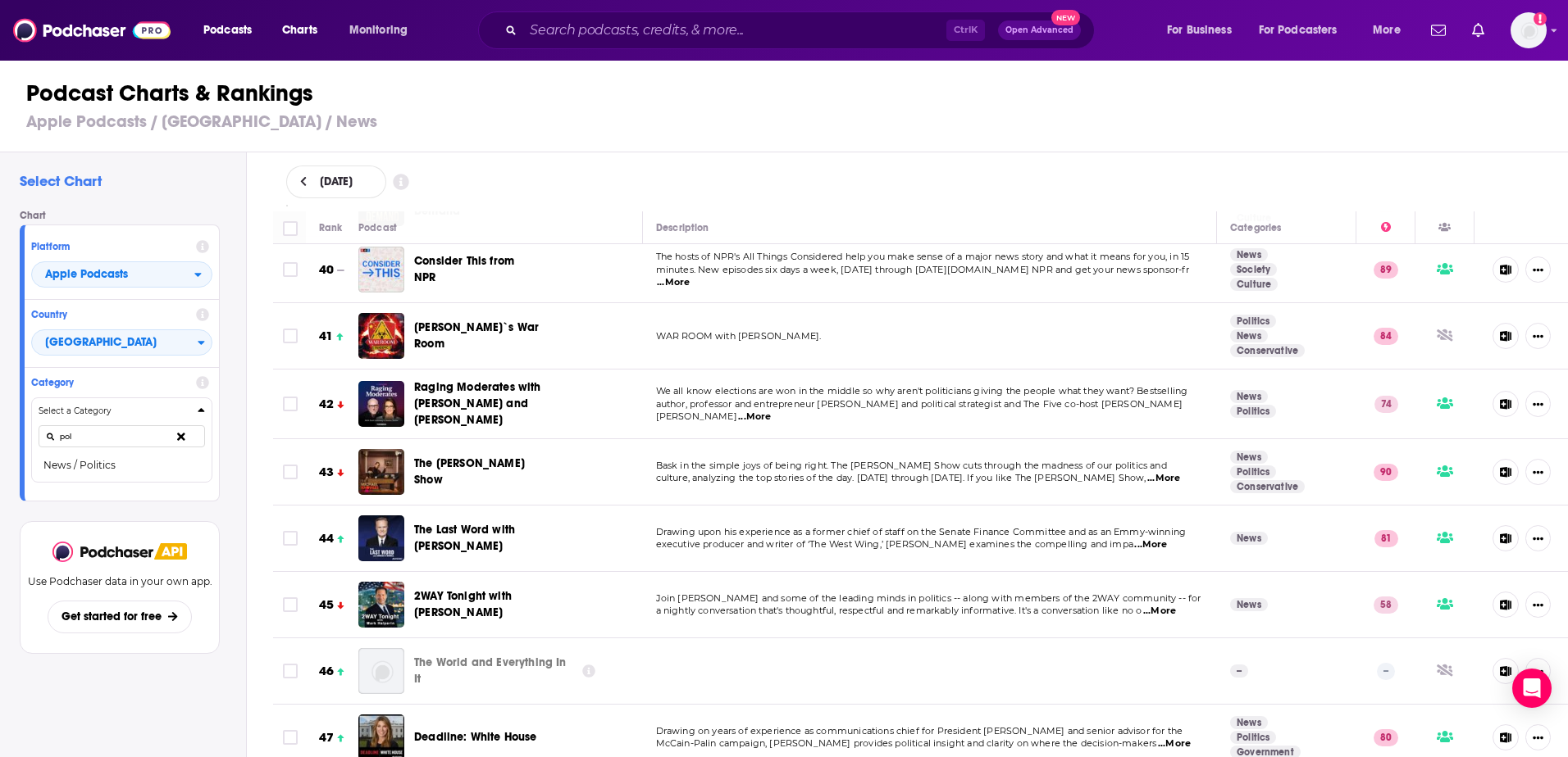
click at [1151, 472] on span "...More" at bounding box center [1164, 479] width 33 height 13
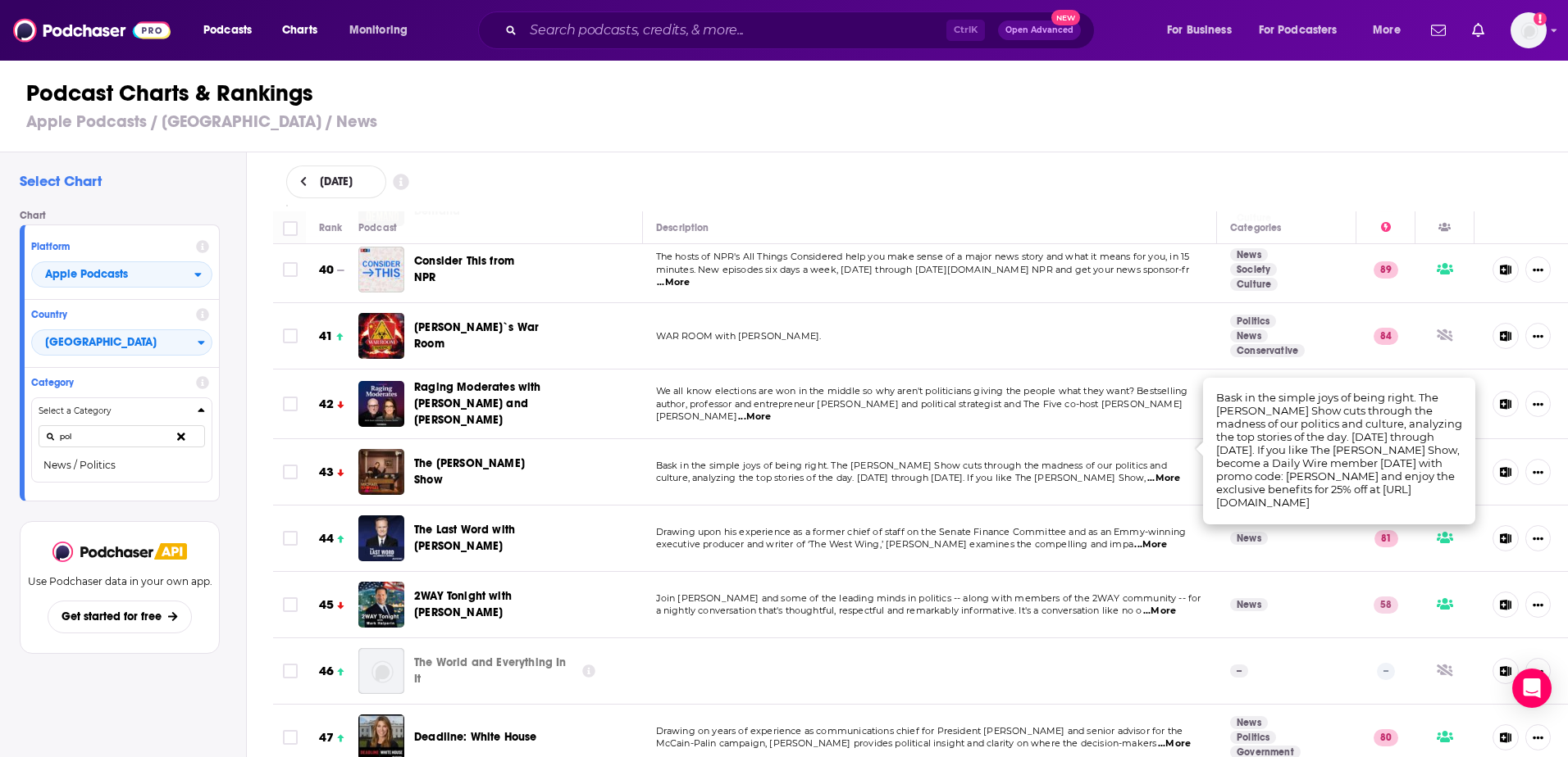
click at [1151, 472] on span "...More" at bounding box center [1164, 479] width 33 height 13
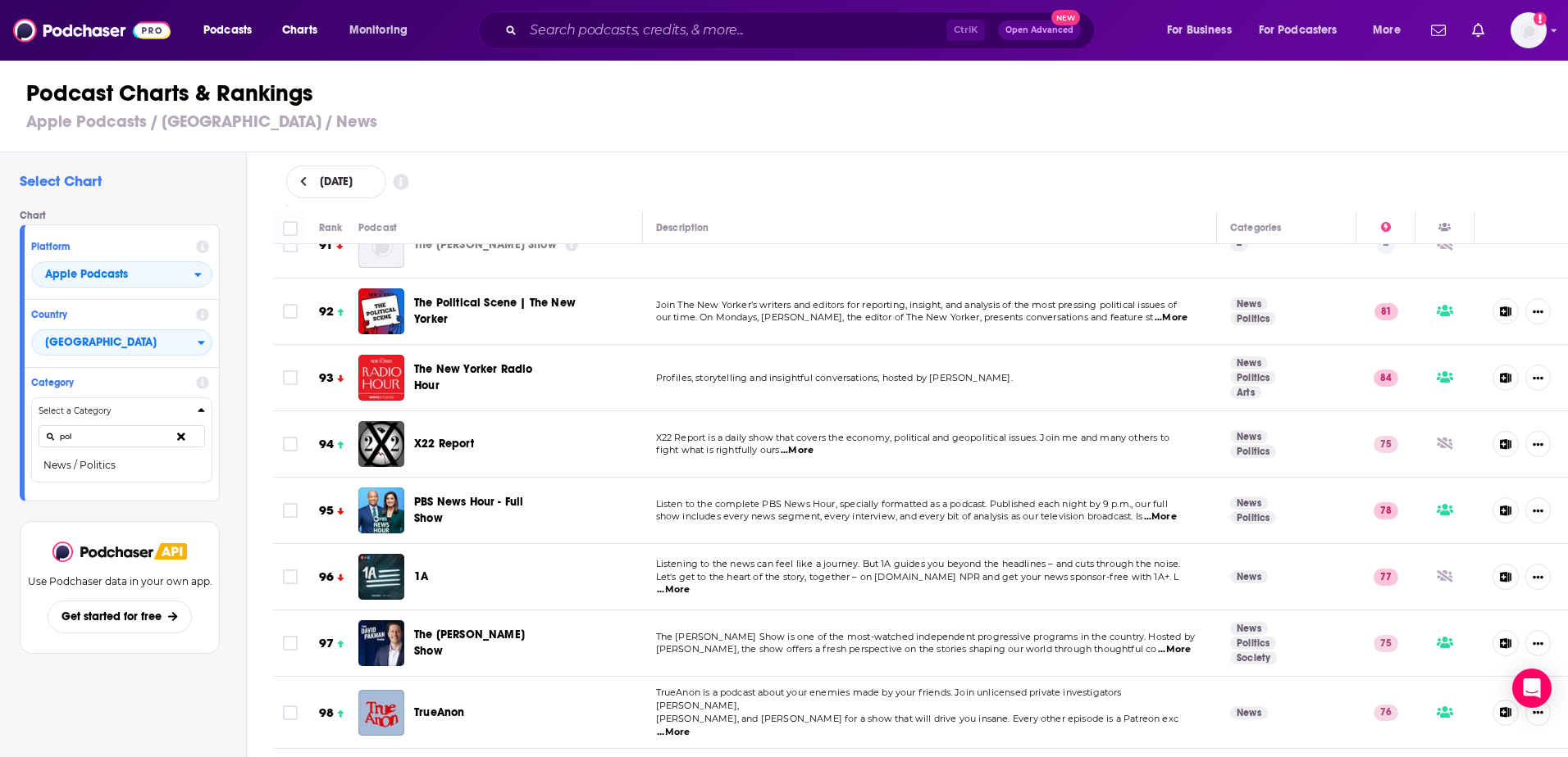
scroll to position [6146, 0]
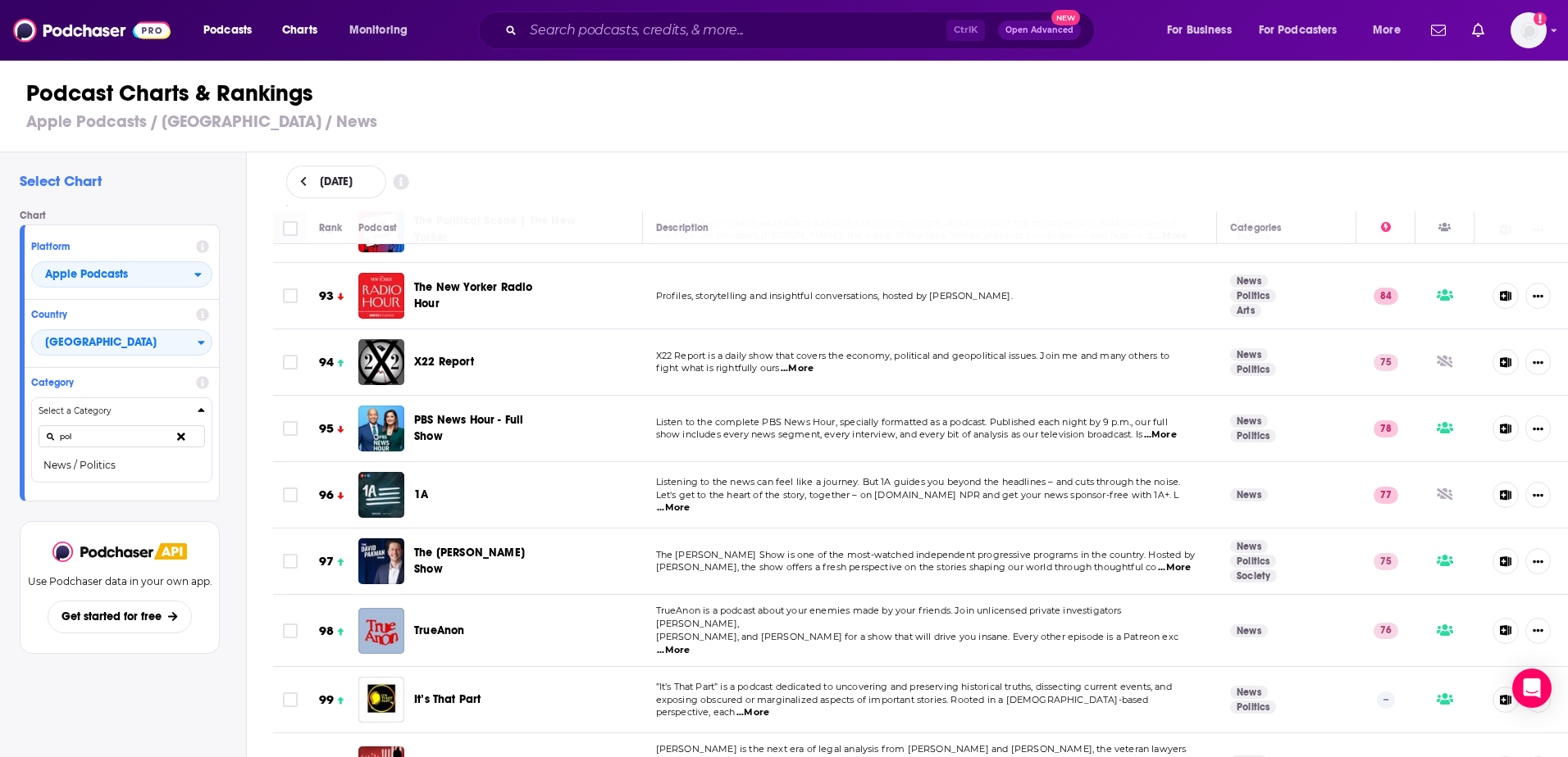
click at [791, 362] on span "...More" at bounding box center [797, 368] width 33 height 13
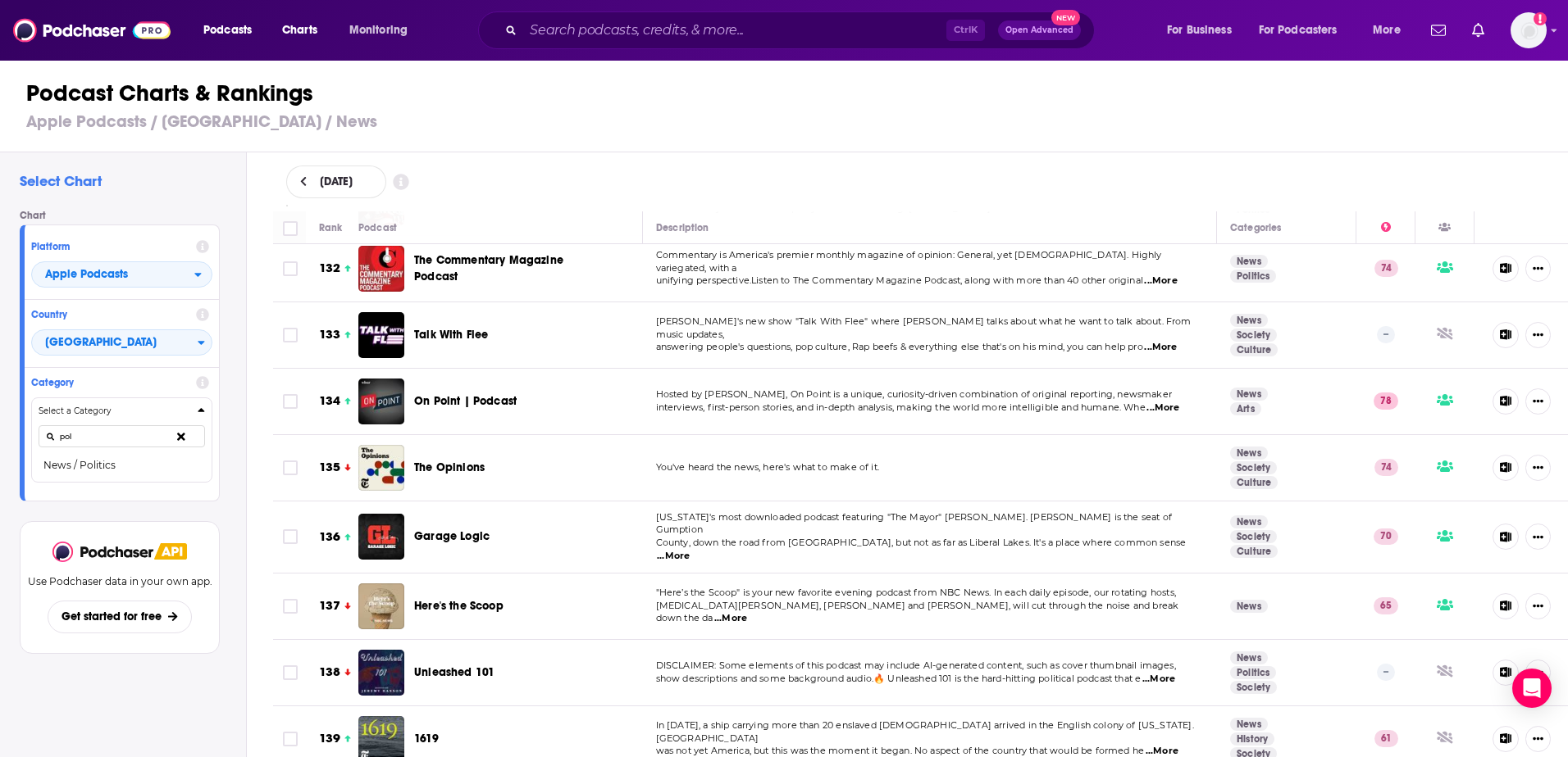
scroll to position [8852, 0]
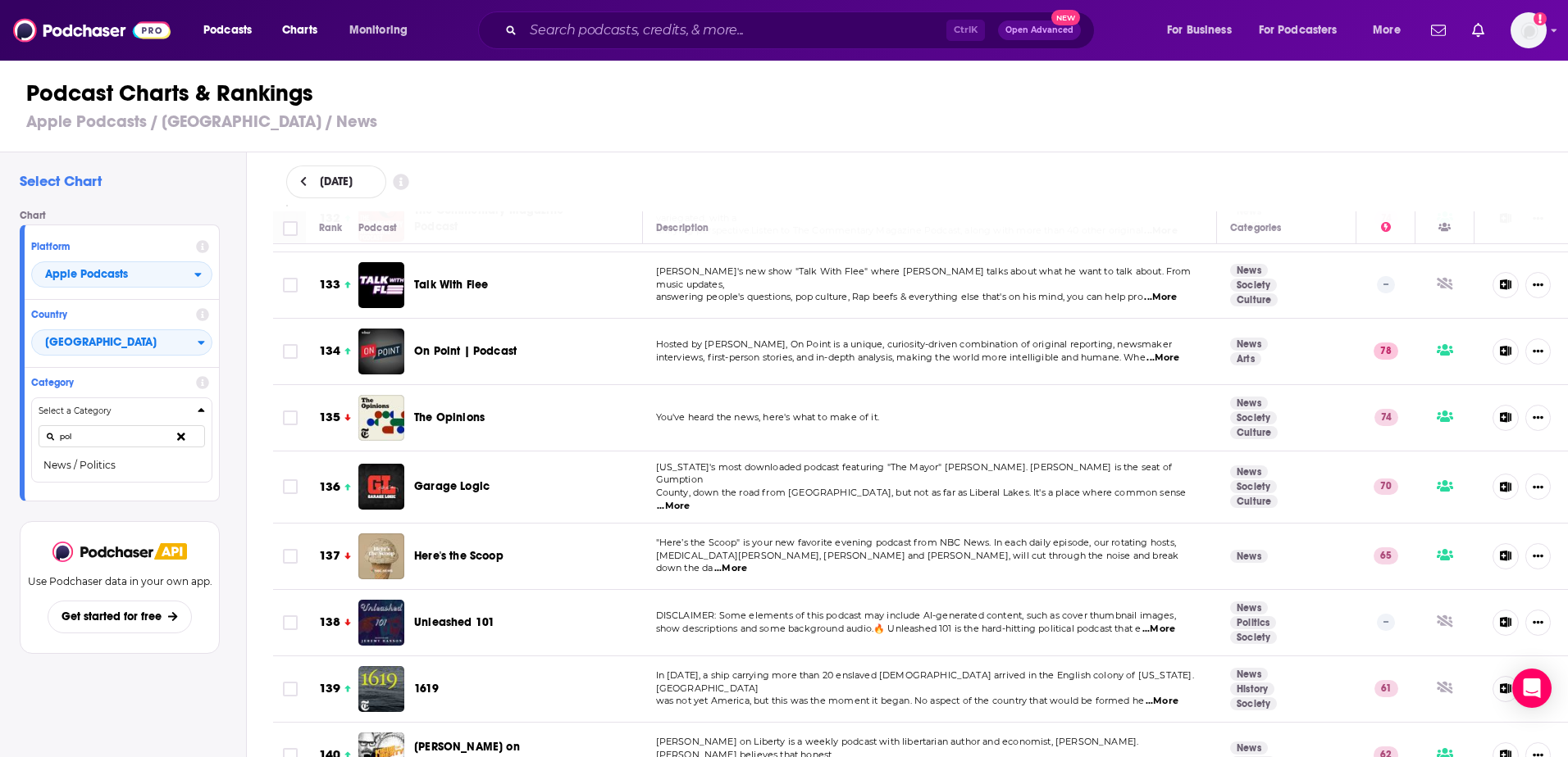
click at [747, 562] on span "...More" at bounding box center [730, 568] width 33 height 13
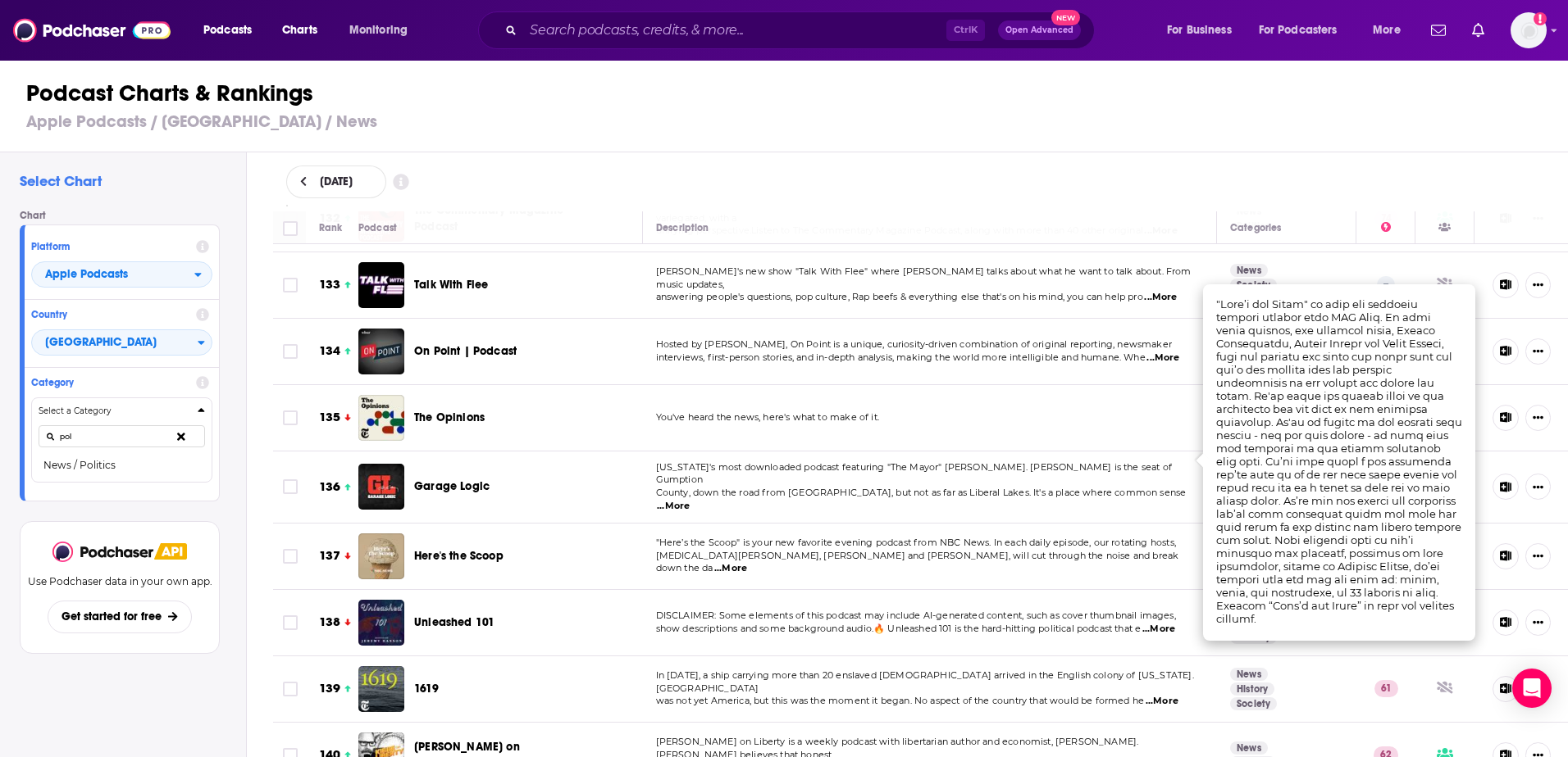
click at [747, 562] on span "...More" at bounding box center [730, 568] width 33 height 13
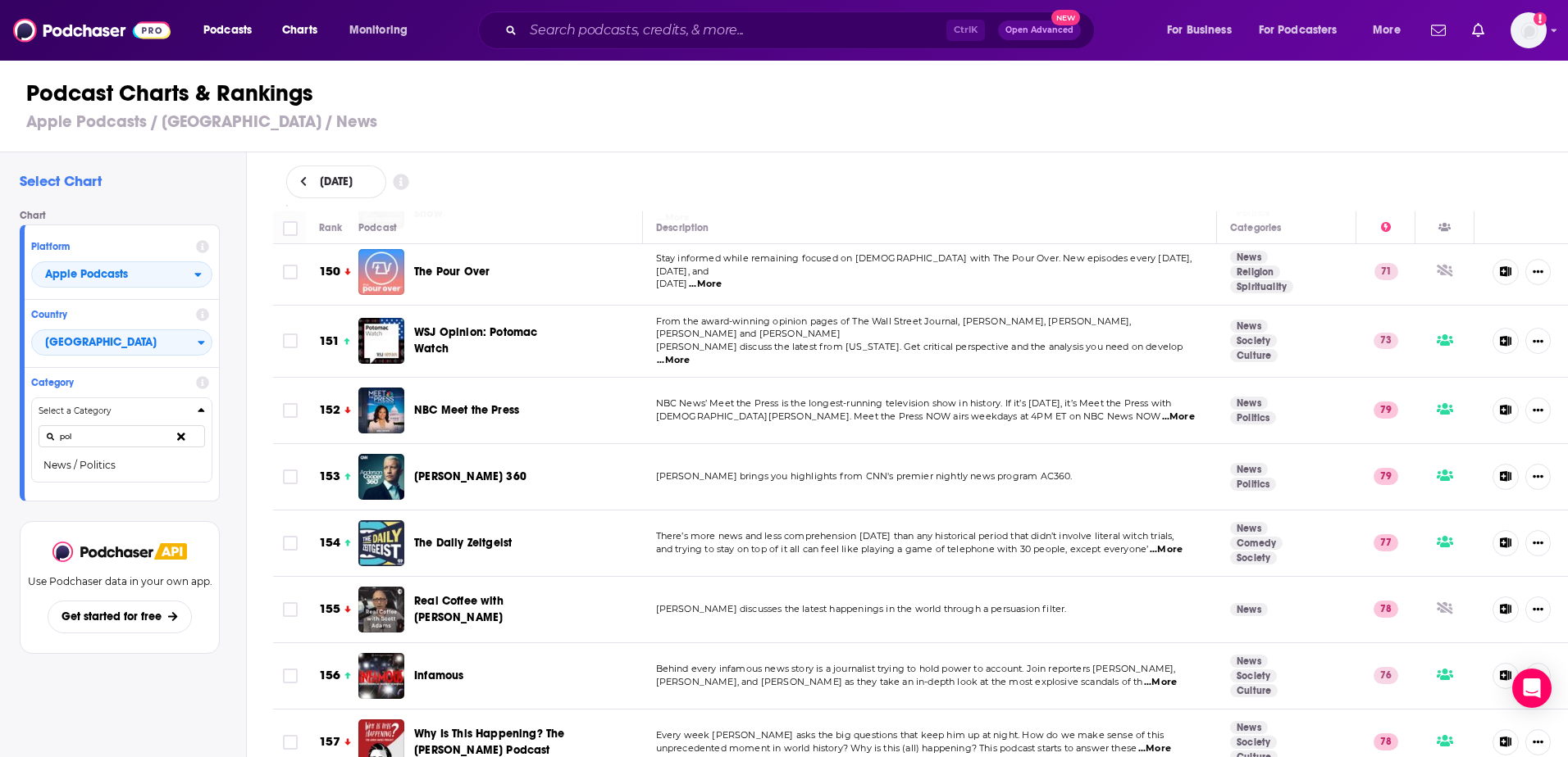
scroll to position [10081, 0]
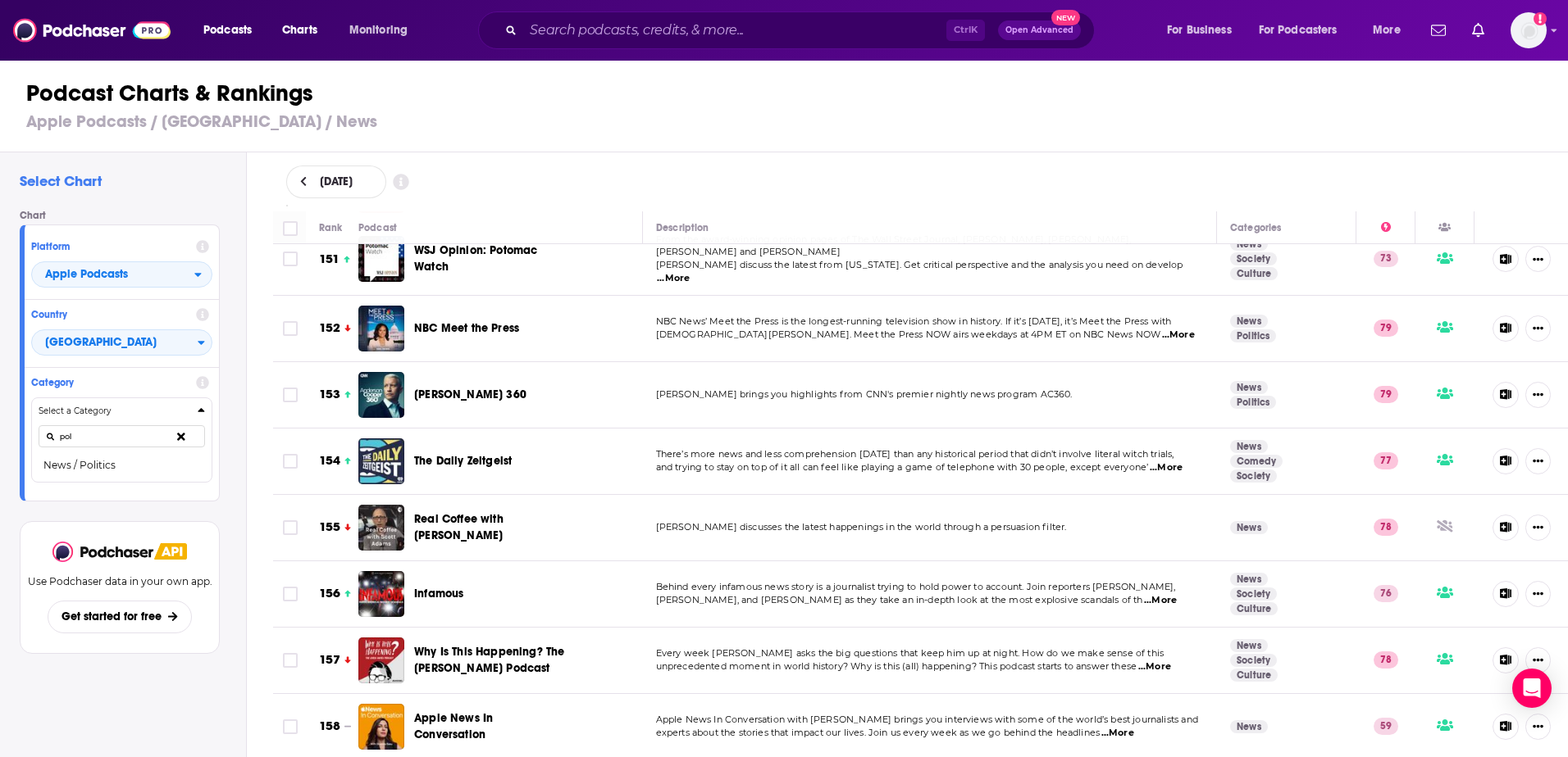
click at [1173, 461] on span "...More" at bounding box center [1167, 467] width 33 height 13
click at [1164, 429] on td "There’s more news and less comprehension today than any historical period that …" at bounding box center [930, 462] width 575 height 66
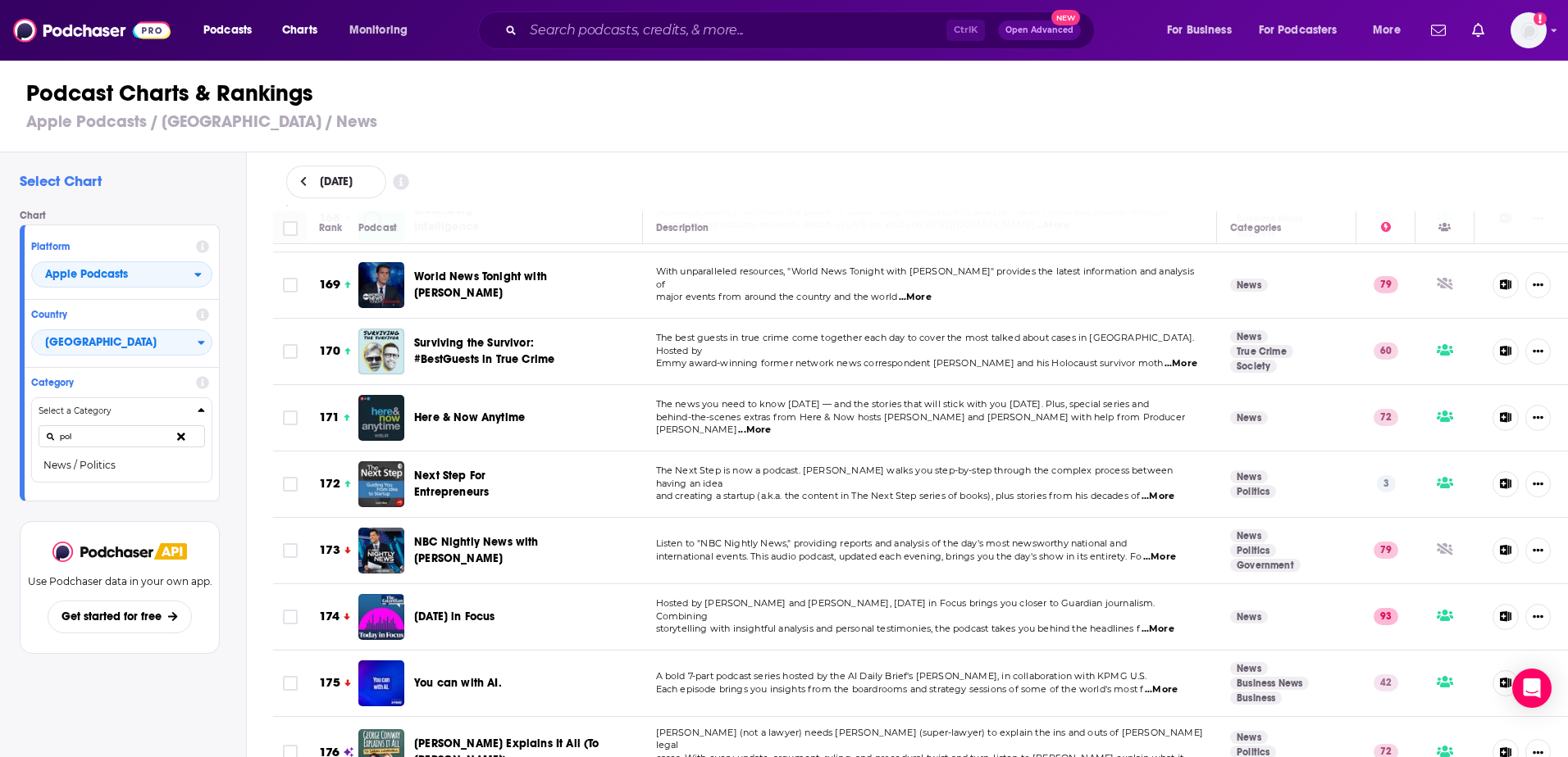
scroll to position [11392, 0]
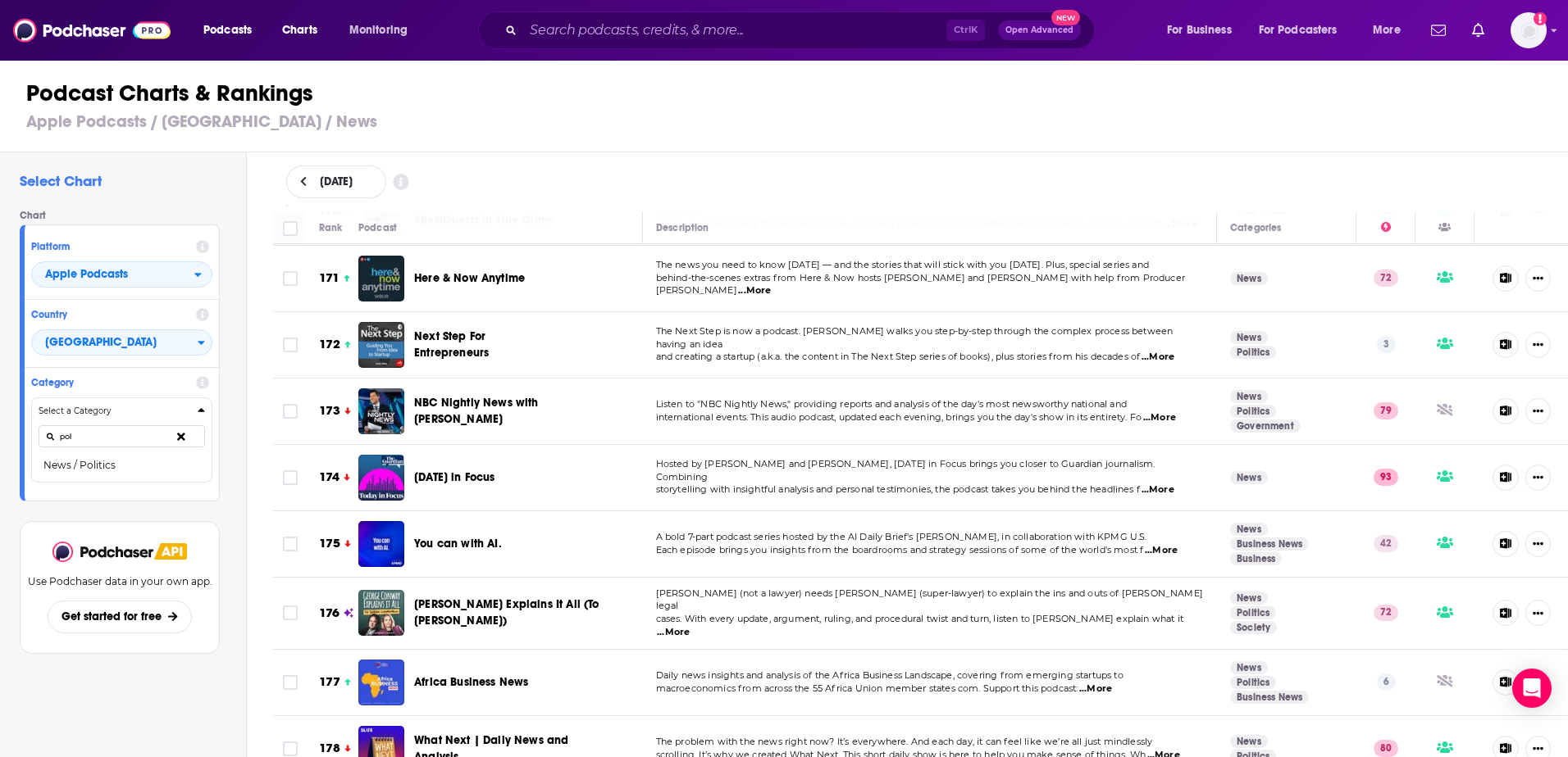
click at [1169, 484] on span "...More" at bounding box center [1158, 490] width 33 height 13
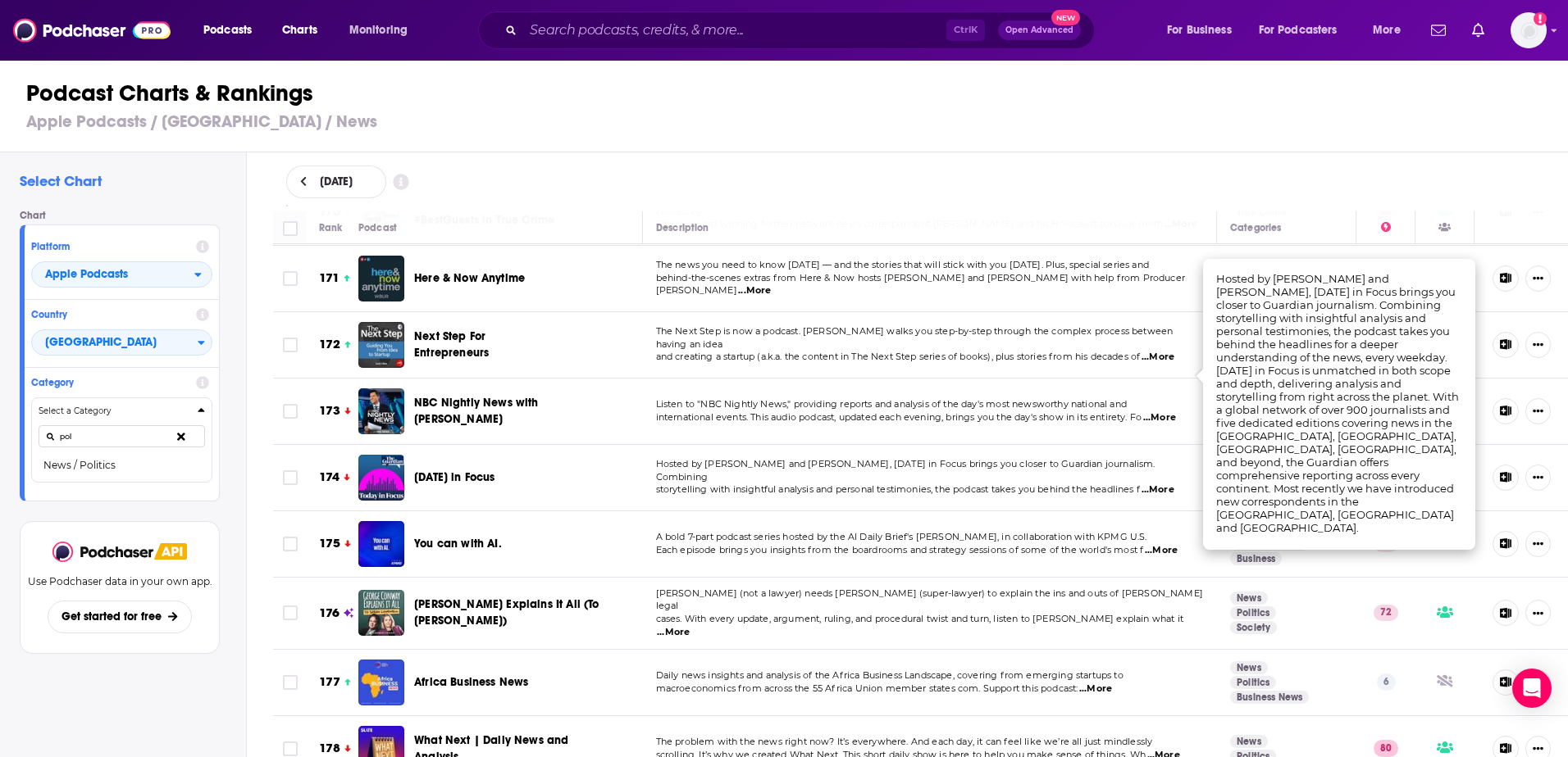
click at [1039, 484] on span "storytelling with insightful analysis and personal testimonies, the podcast tak…" at bounding box center [898, 489] width 485 height 11
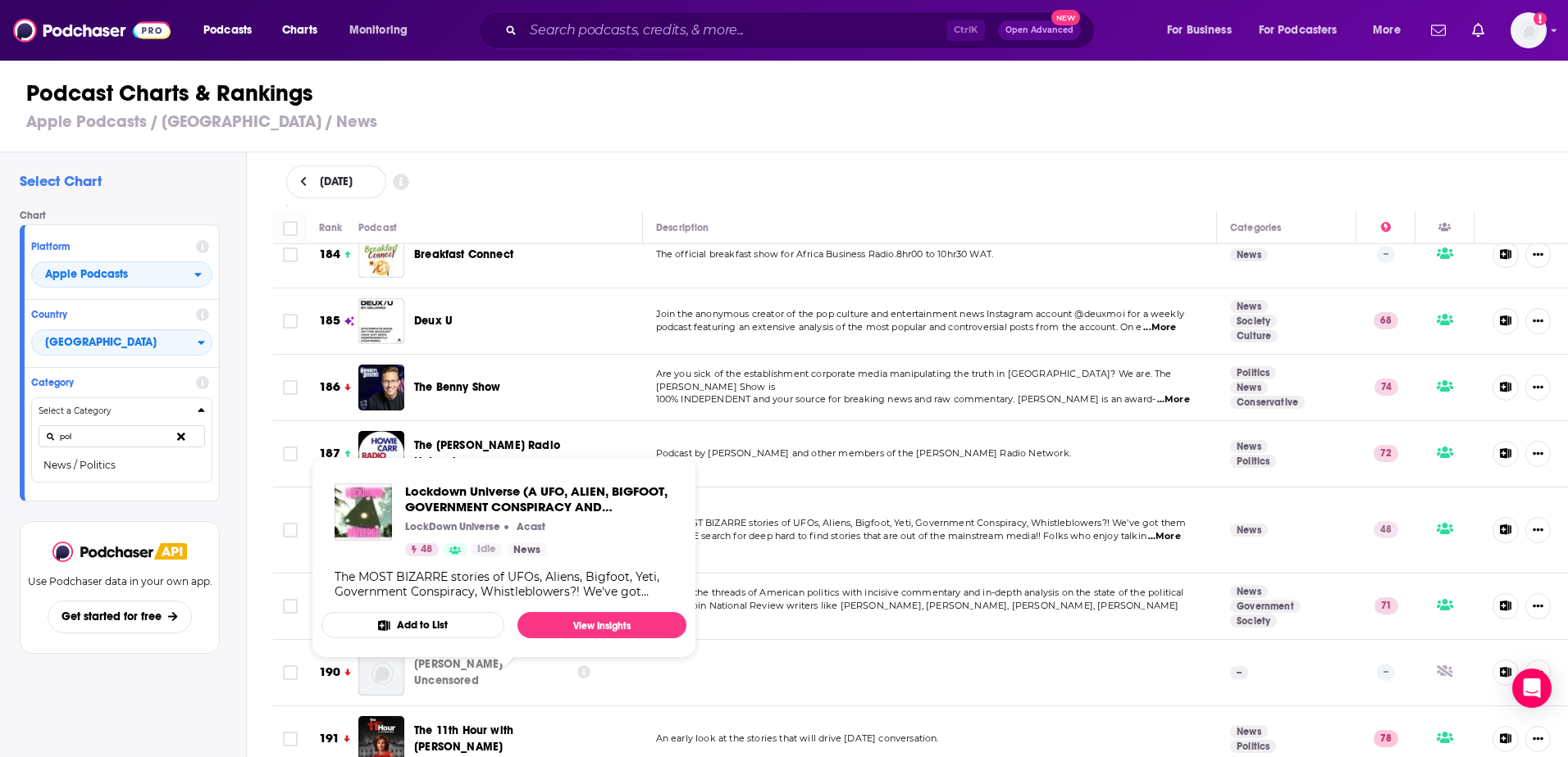
scroll to position [12294, 0]
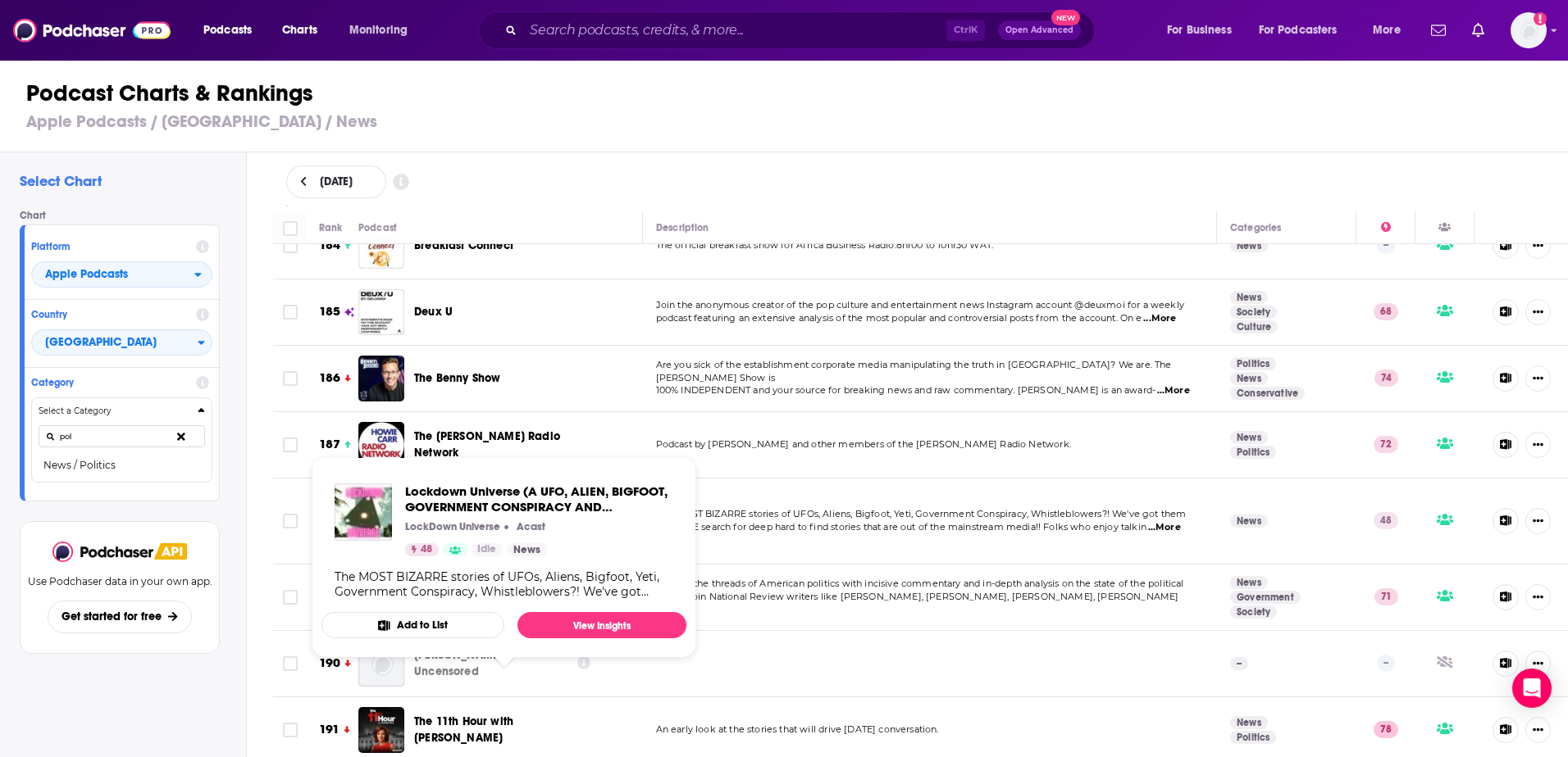
click at [825, 521] on span "ALL!!! WE search for deep hard to find stories that are out of the mainstream m…" at bounding box center [902, 526] width 491 height 11
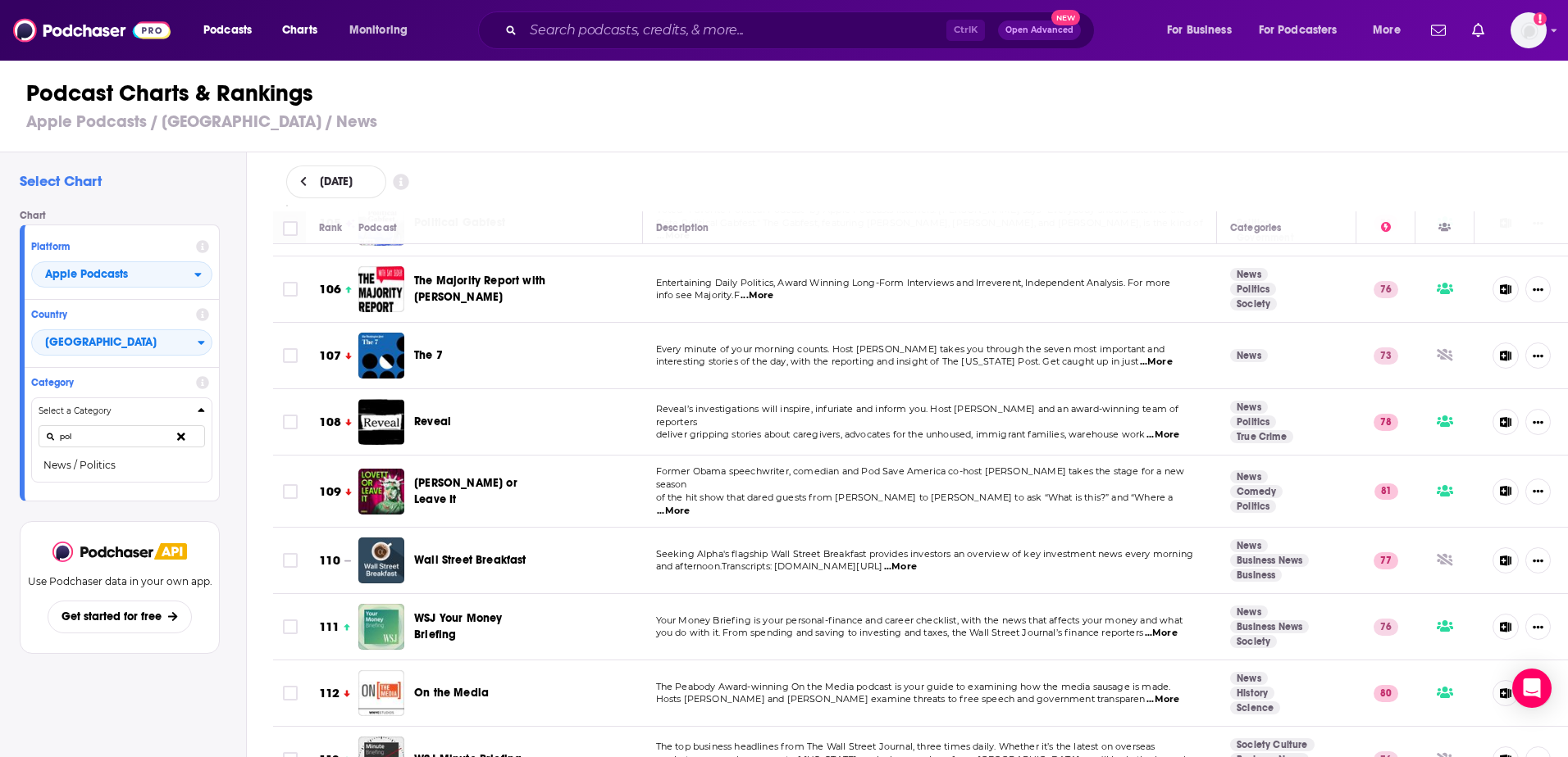
scroll to position [8355, 0]
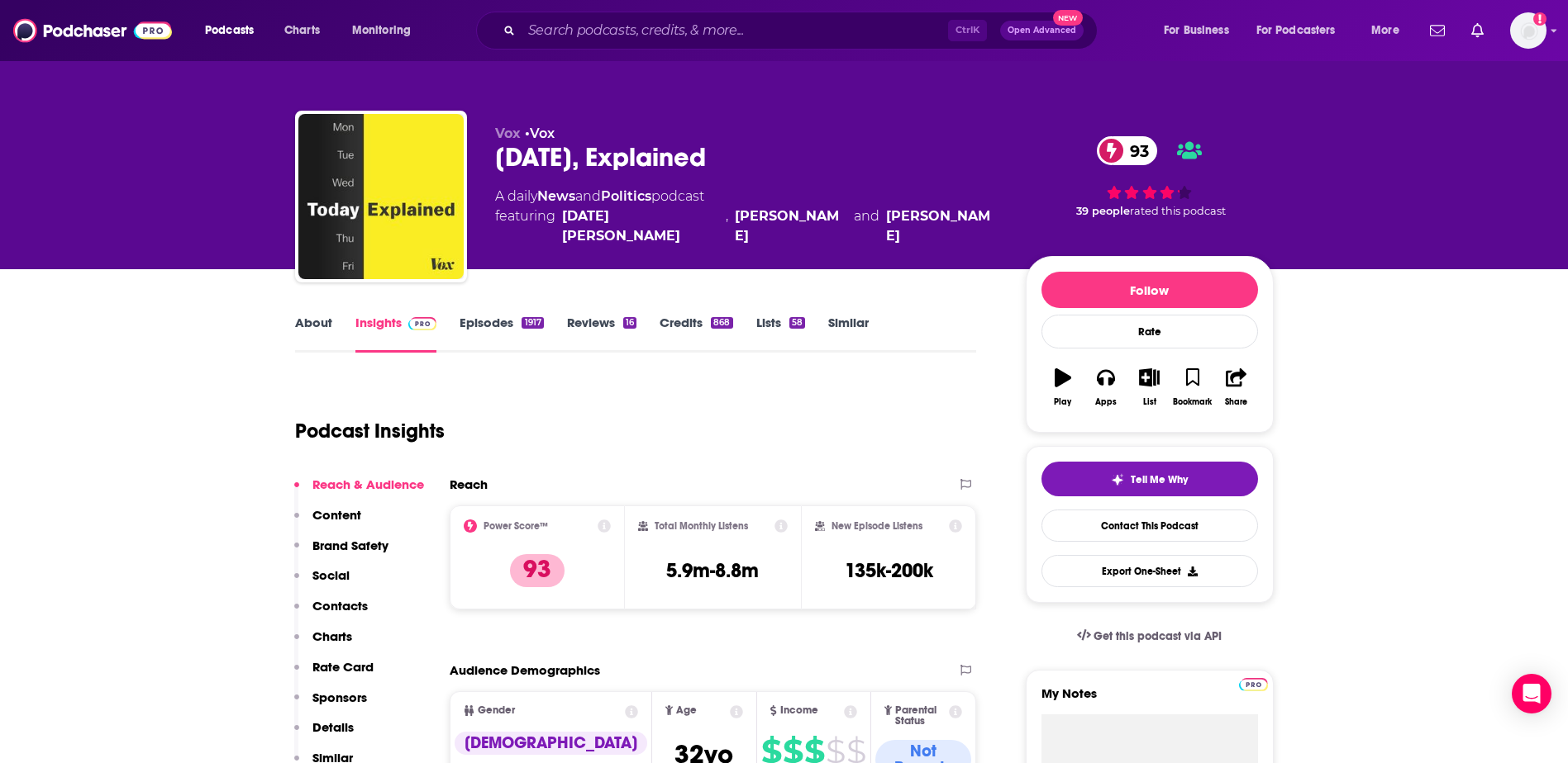
click at [490, 319] on link "Episodes 1917" at bounding box center [501, 333] width 83 height 38
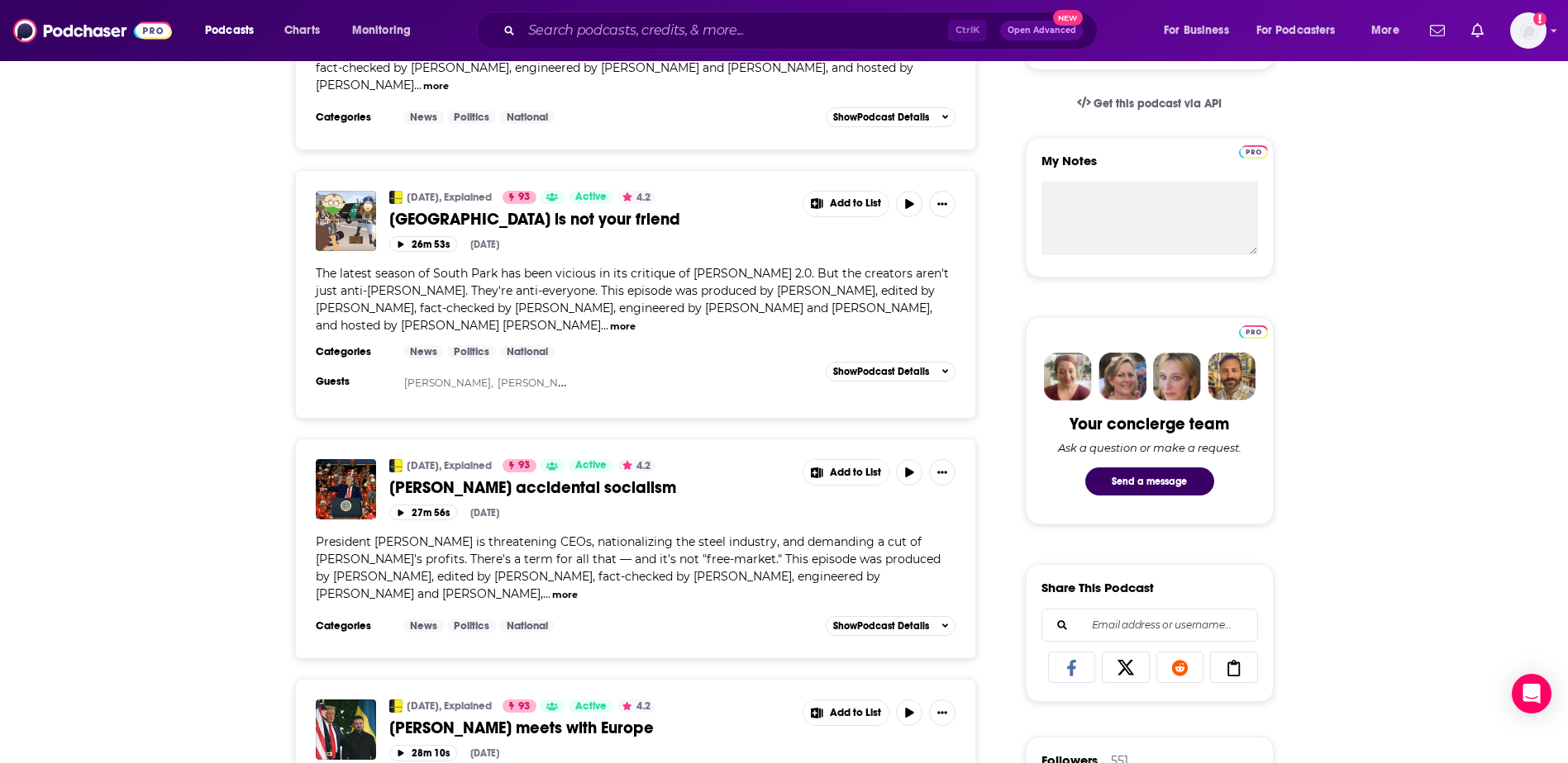
scroll to position [578, 0]
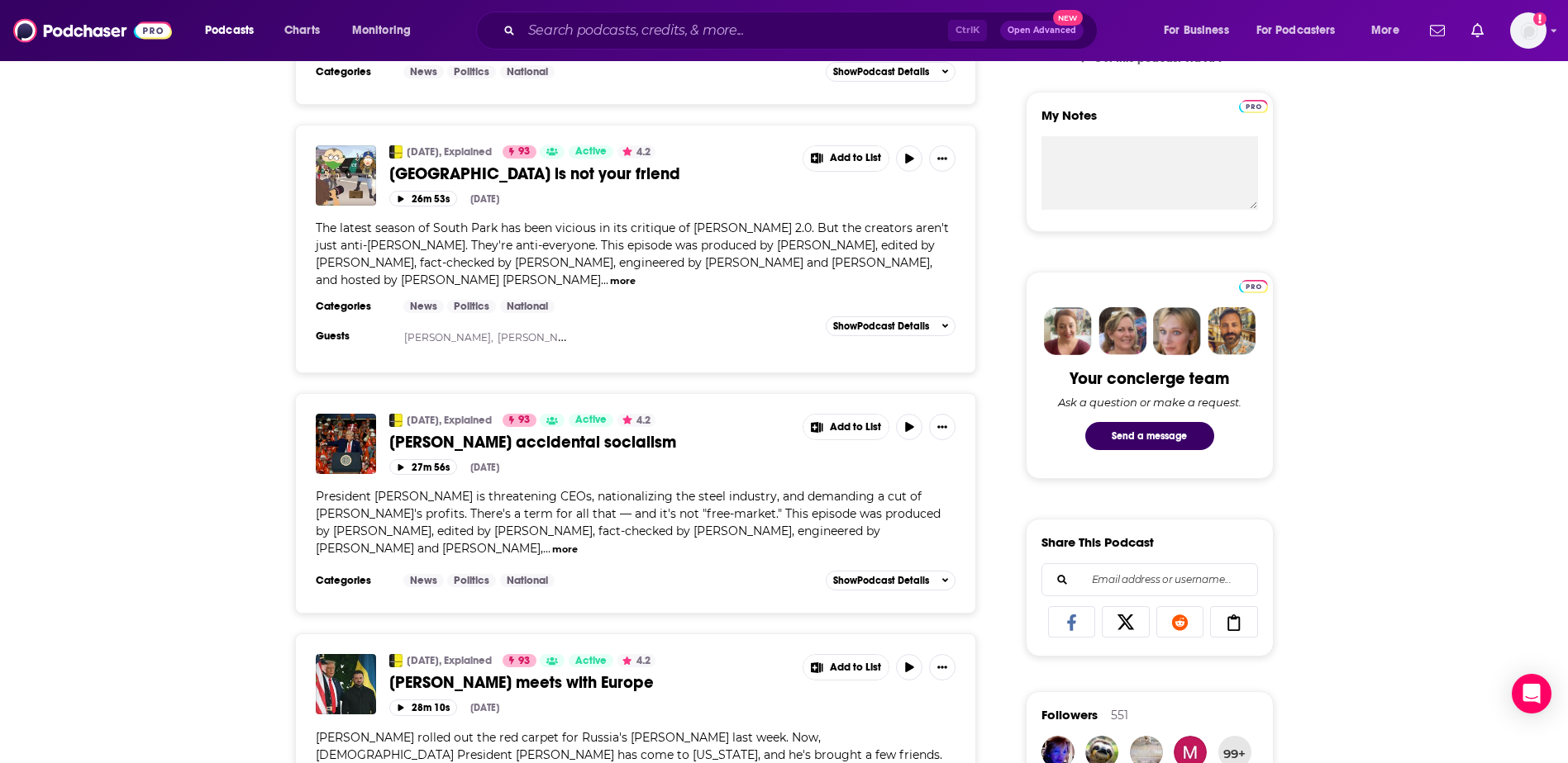
click at [577, 543] on button "more" at bounding box center [564, 550] width 25 height 14
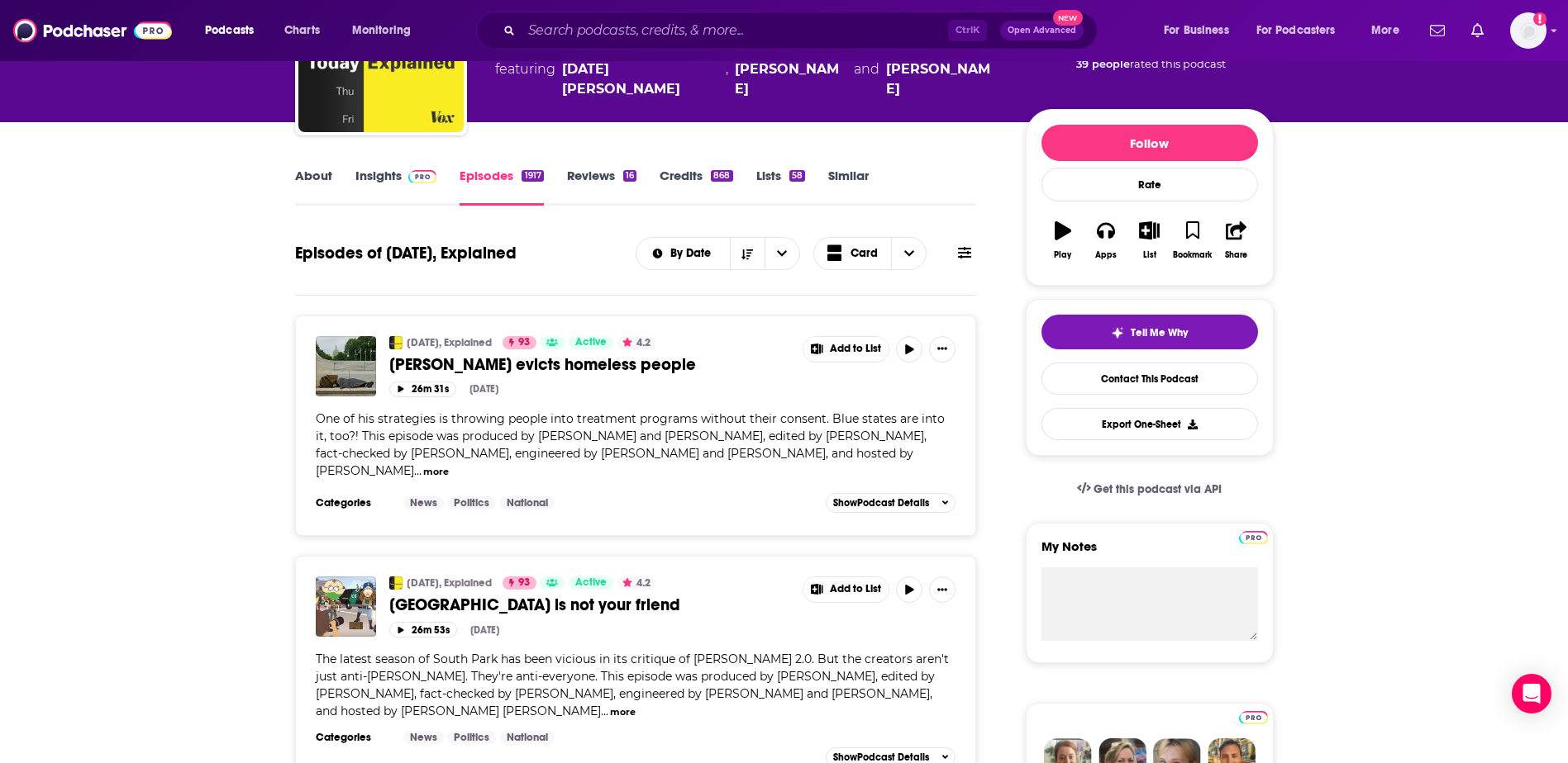
scroll to position [0, 0]
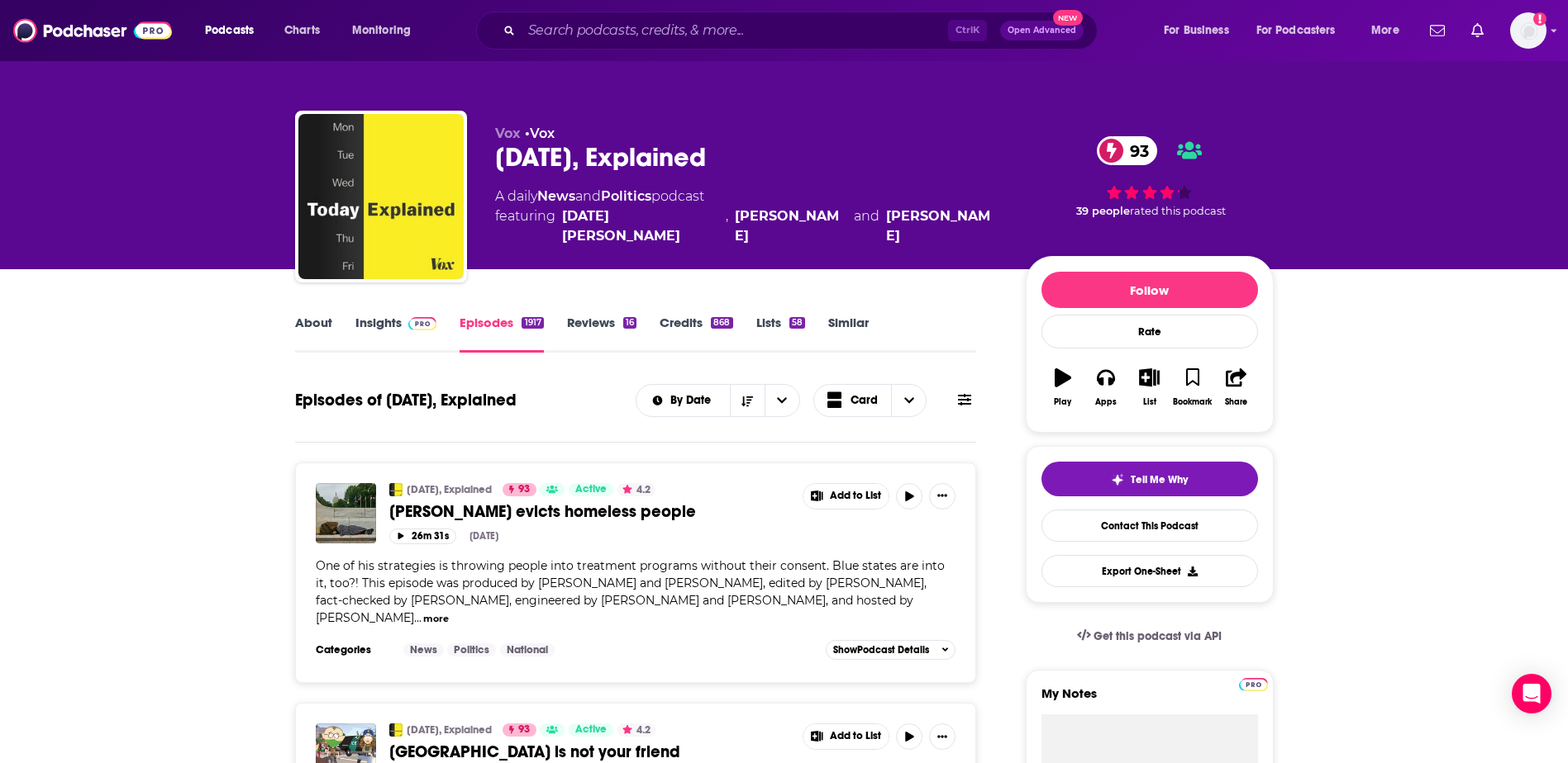
click at [380, 325] on link "Insights" at bounding box center [396, 333] width 82 height 38
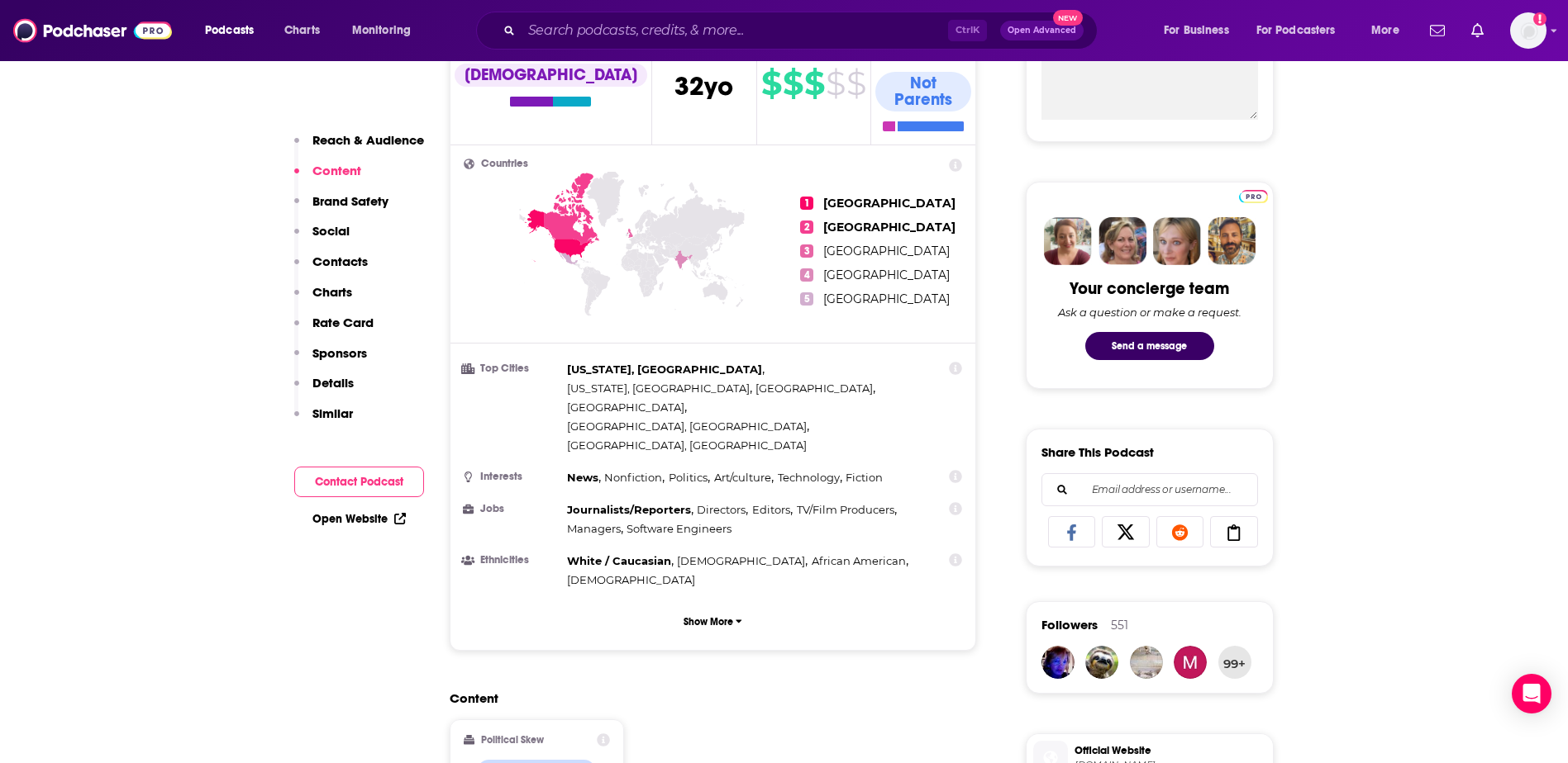
scroll to position [604, 0]
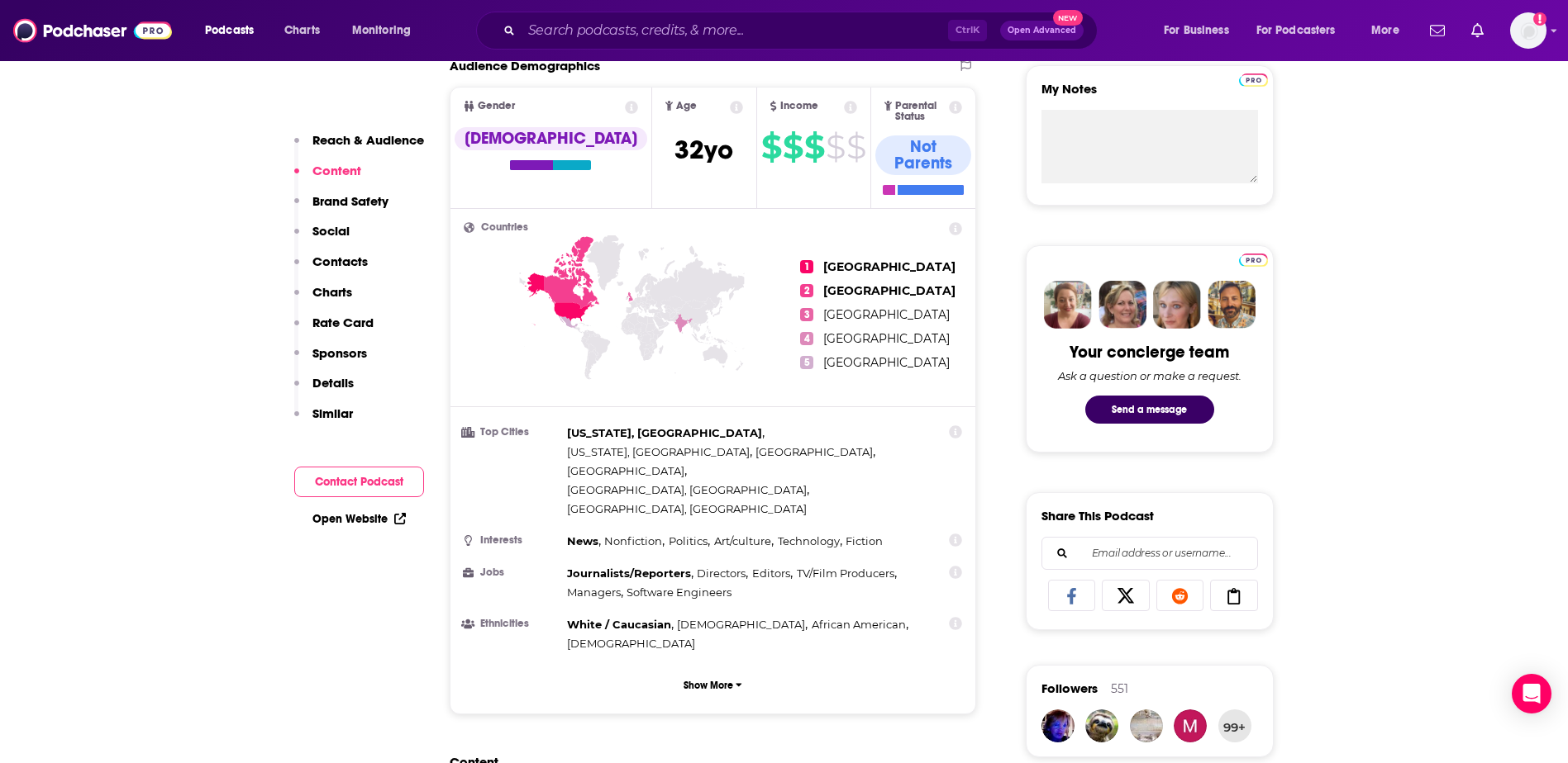
click at [334, 261] on p "Contacts" at bounding box center [340, 261] width 55 height 16
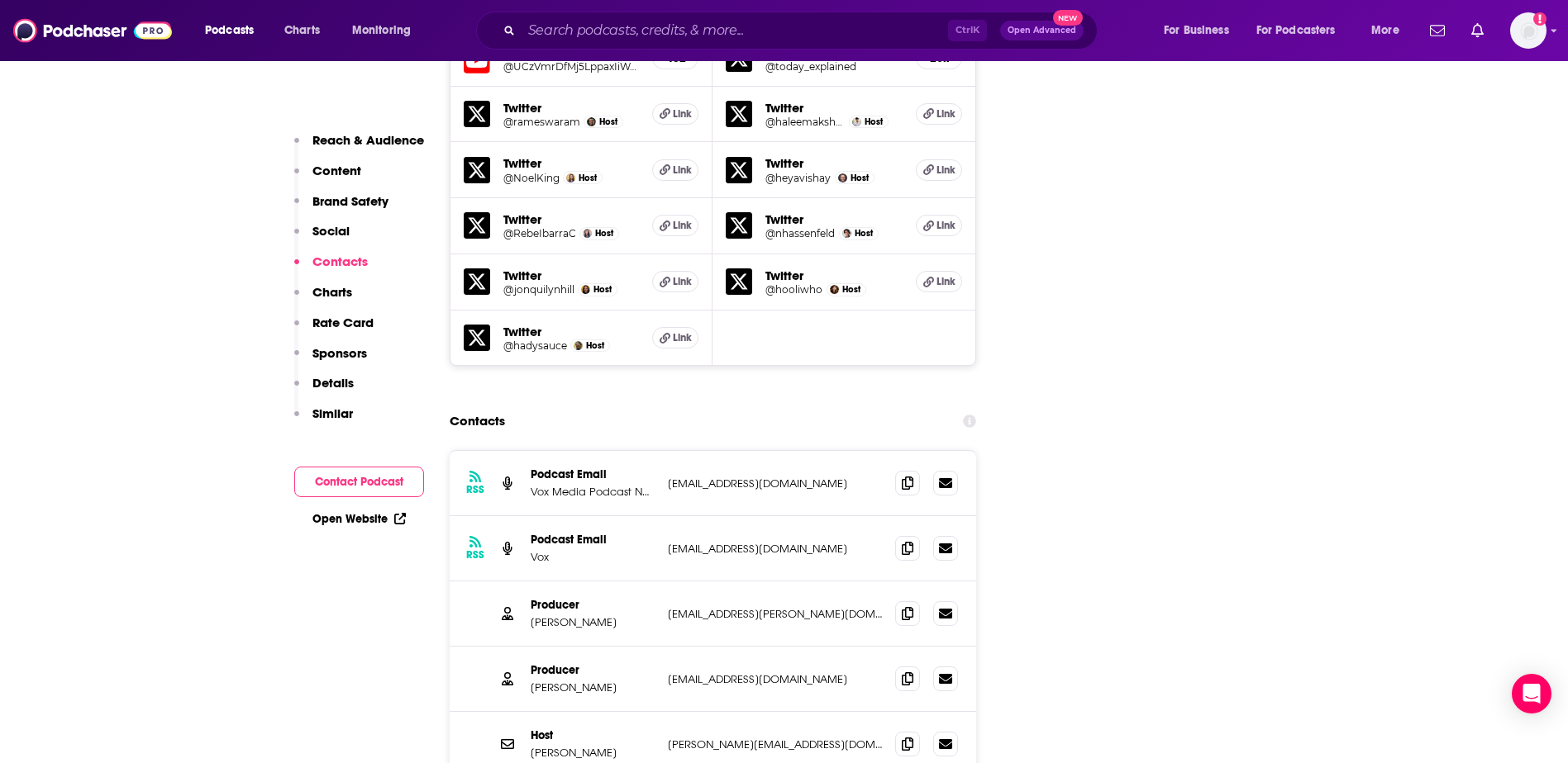
scroll to position [2053, 0]
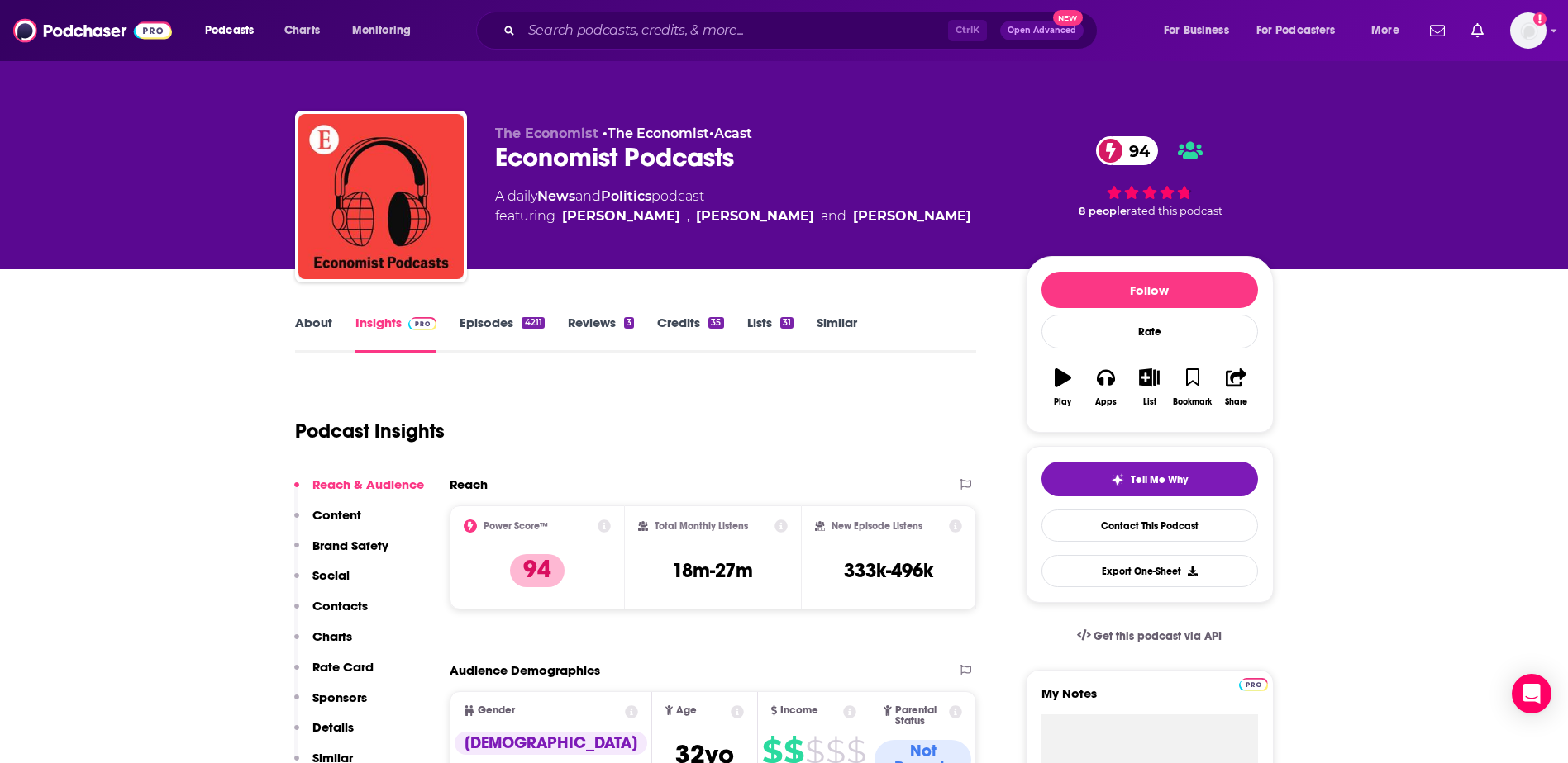
click at [461, 314] on div "About Insights Episodes 4211 Reviews 3 Credits 35 Lists 31 Similar" at bounding box center [635, 332] width 682 height 40
click at [474, 321] on link "Episodes 4211" at bounding box center [502, 333] width 84 height 38
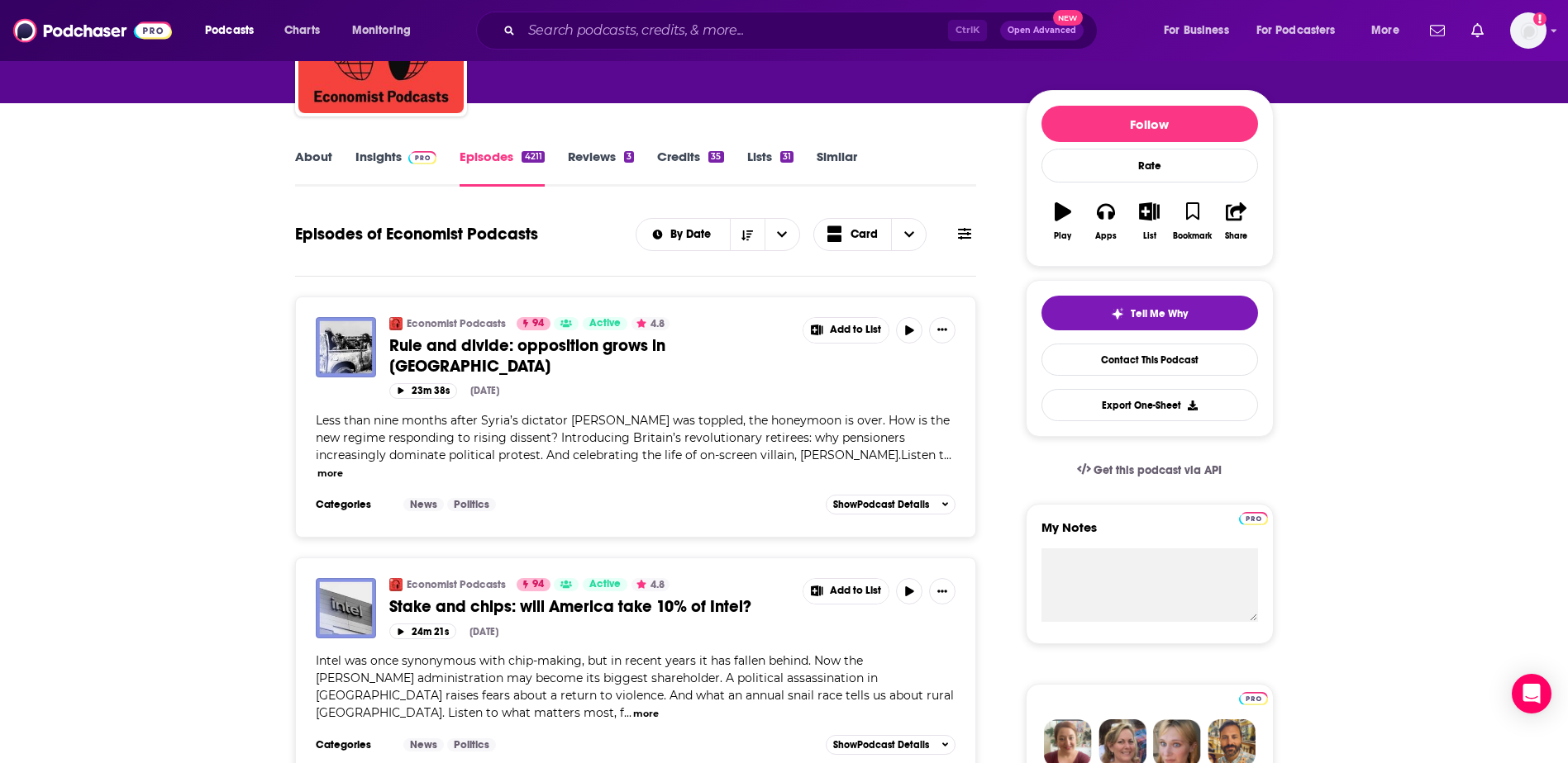
scroll to position [165, 0]
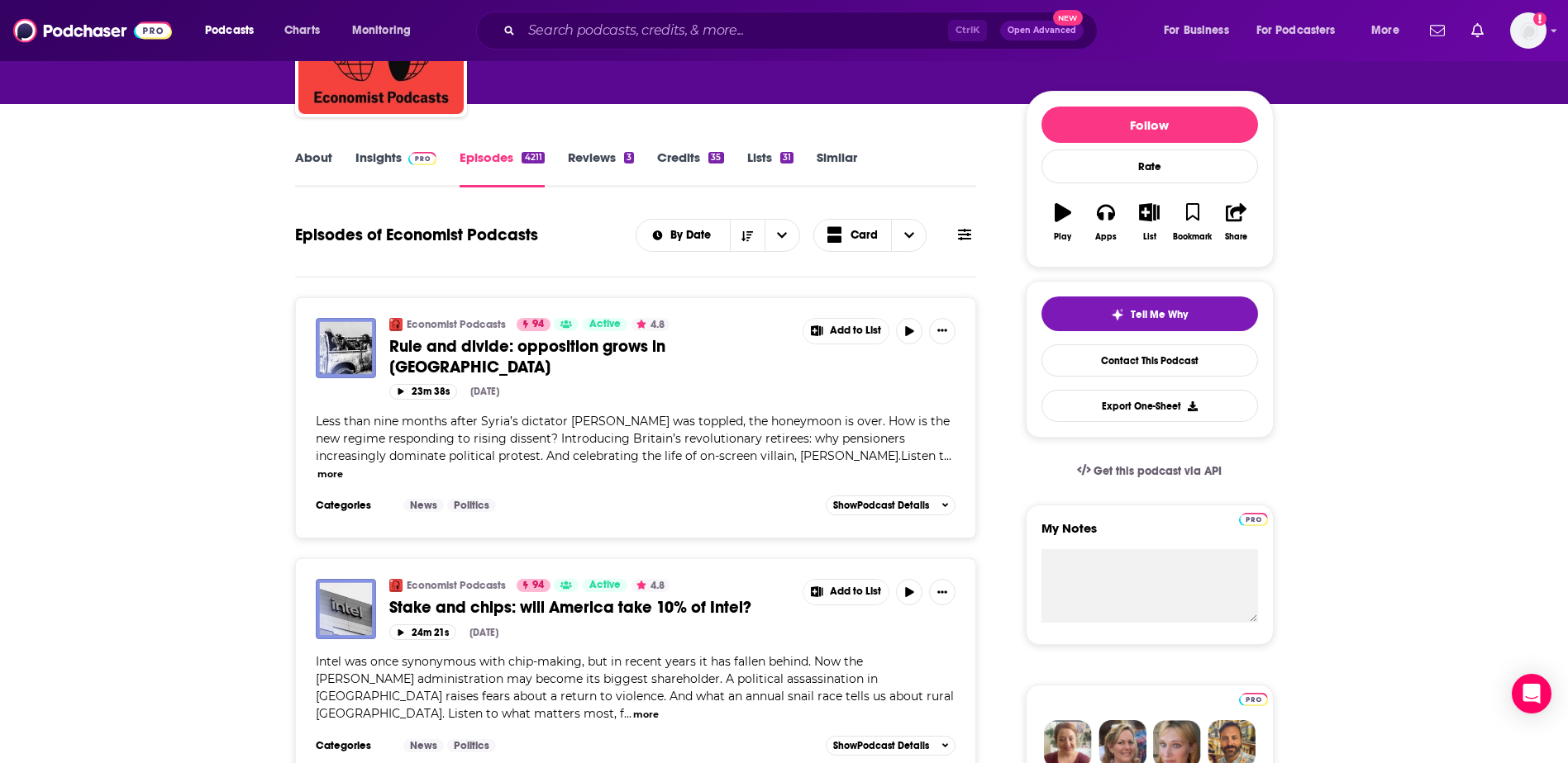
click at [374, 155] on link "Insights" at bounding box center [396, 168] width 82 height 38
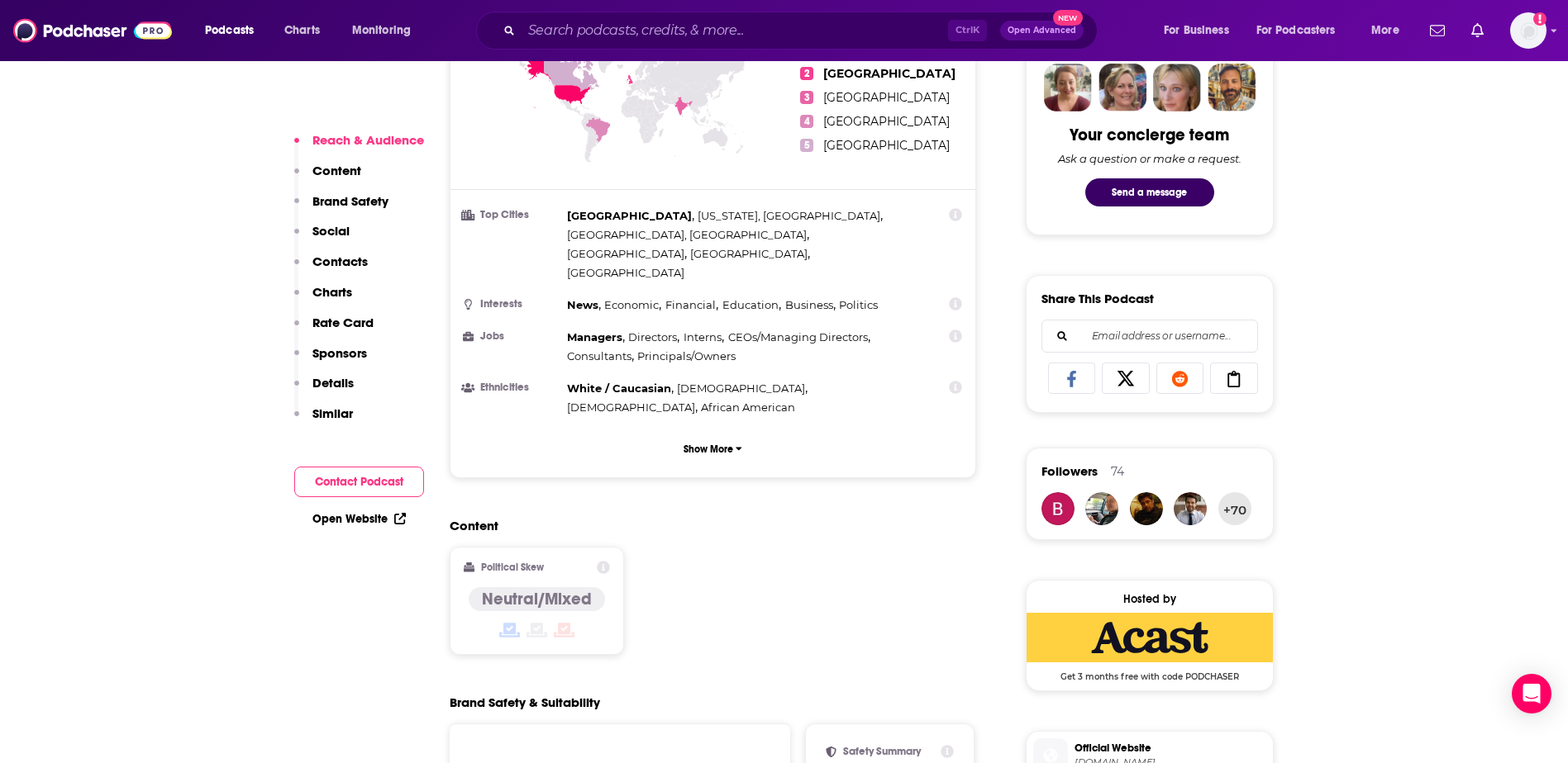
scroll to position [826, 0]
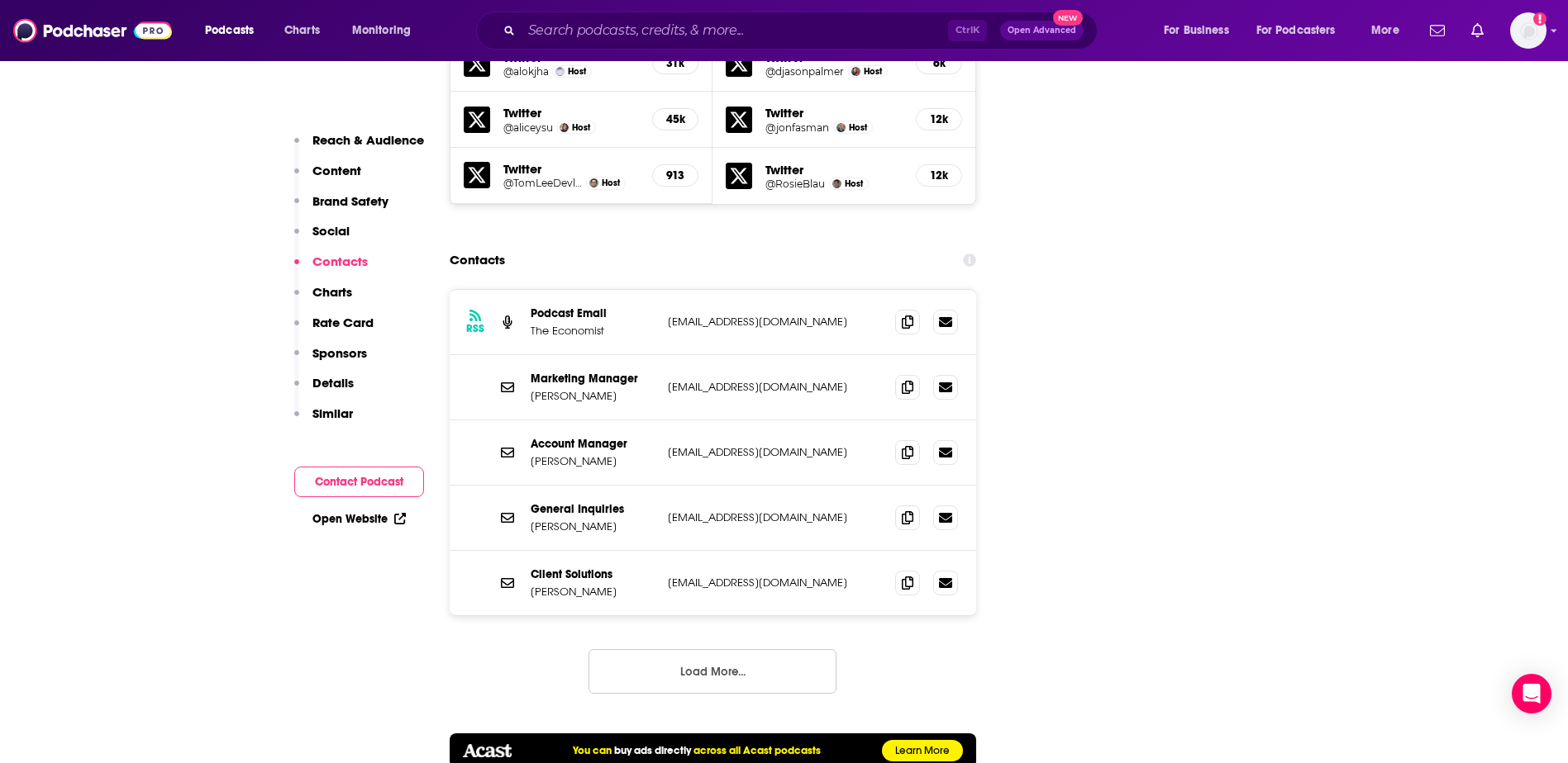
scroll to position [2062, 0]
click at [675, 648] on button "Load More..." at bounding box center [712, 670] width 248 height 45
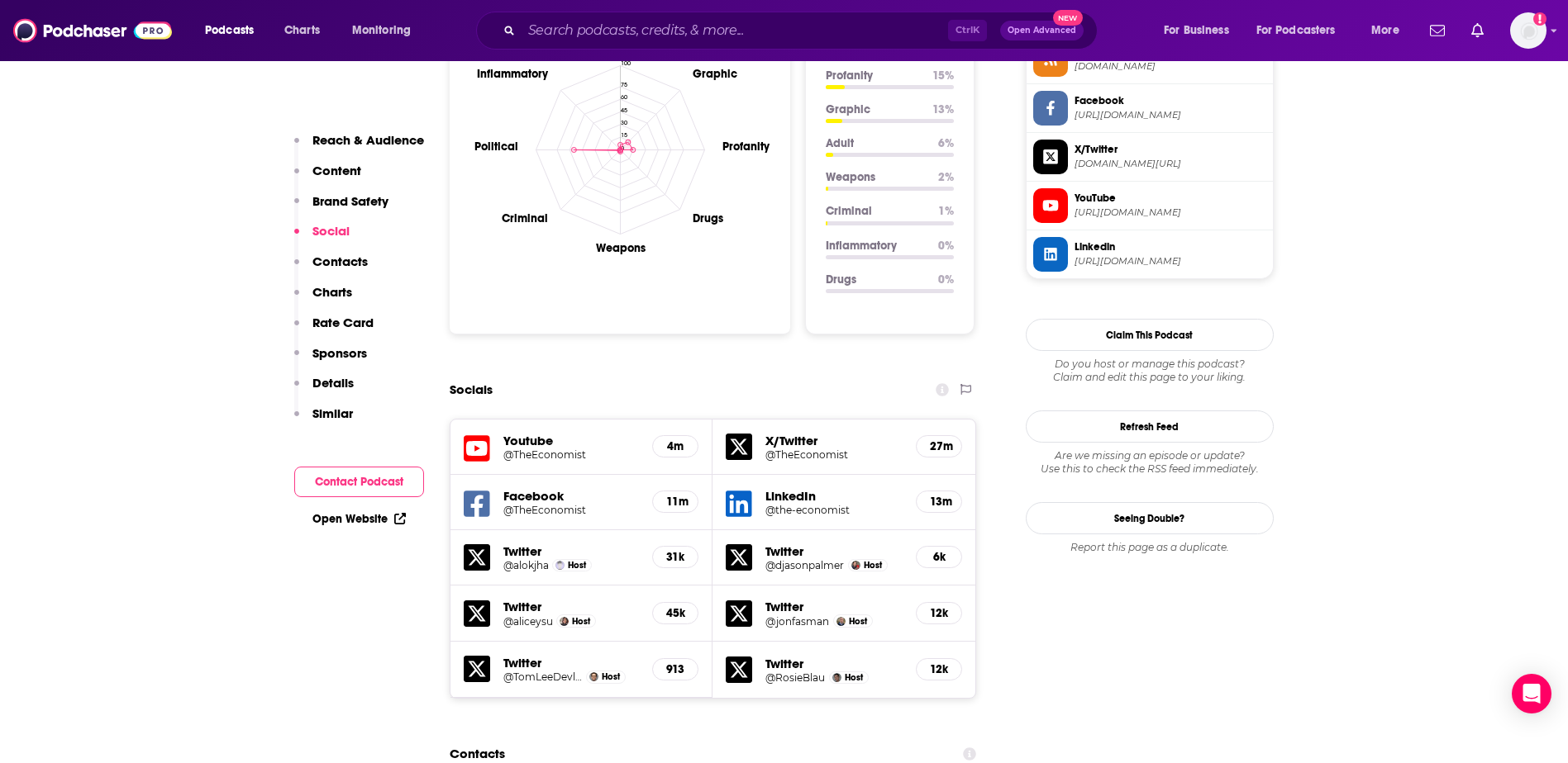
scroll to position [1566, 0]
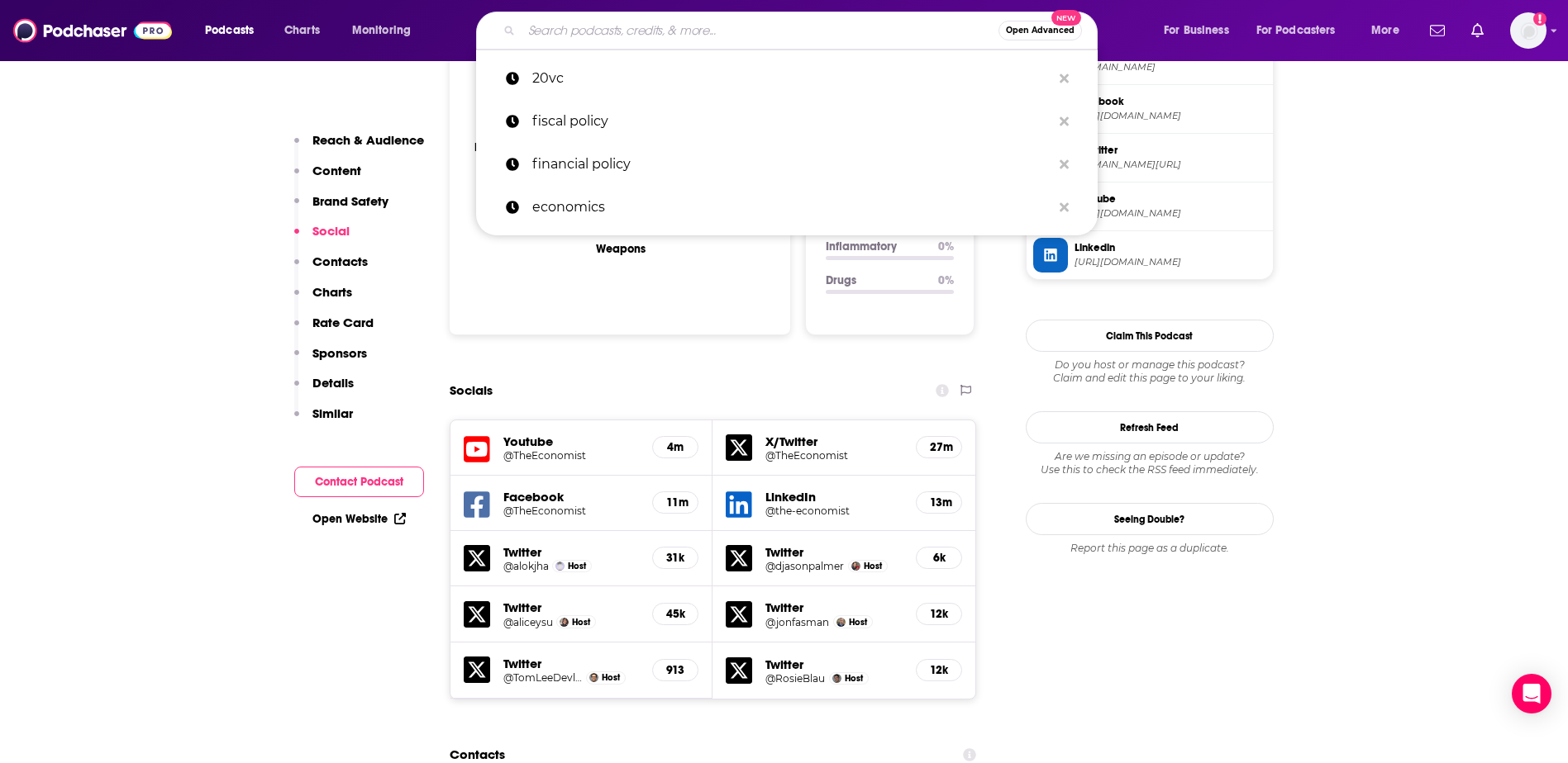
click at [634, 22] on input "Search podcasts, credits, & more..." at bounding box center [759, 31] width 476 height 26
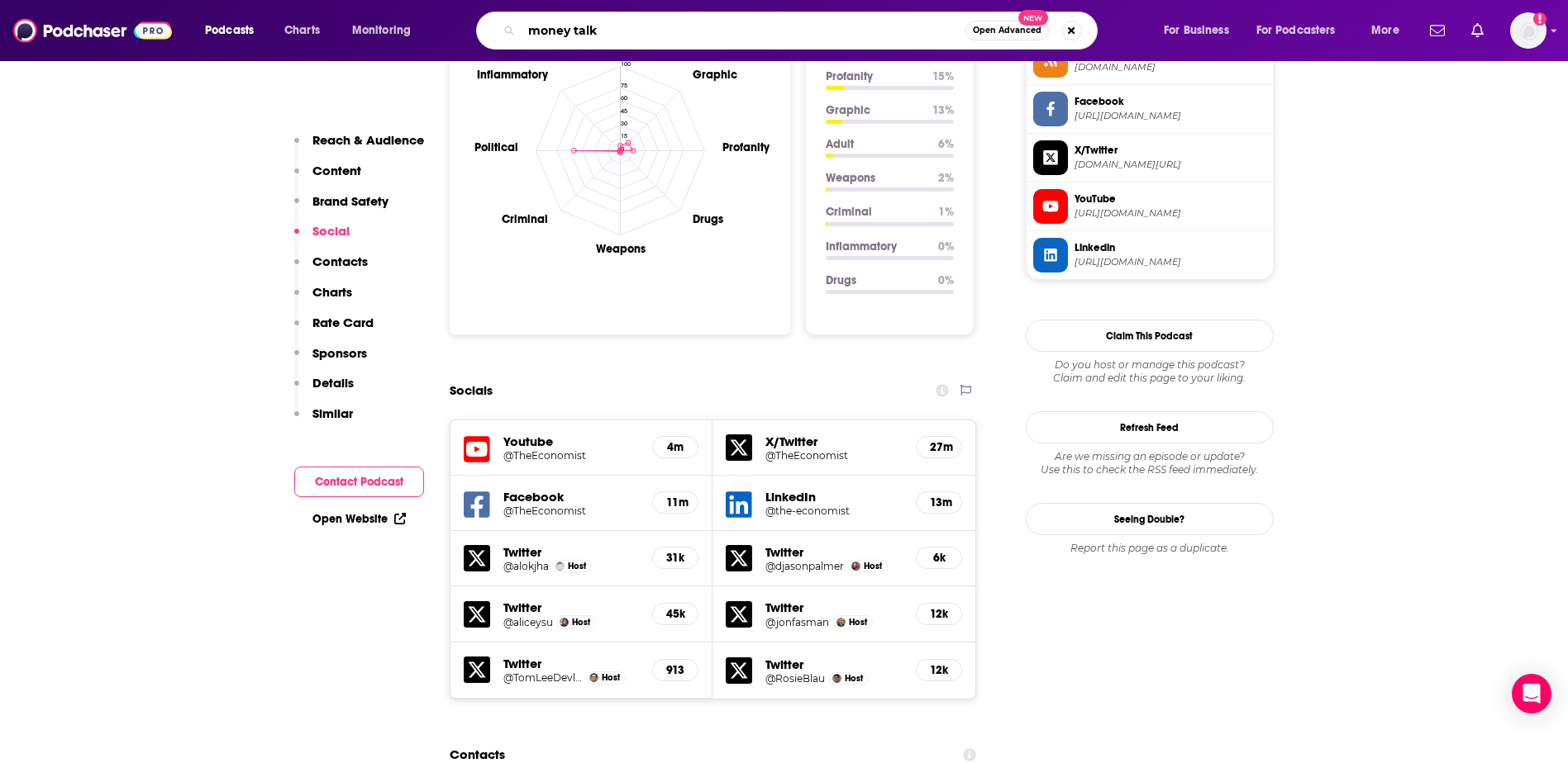
type input "money talks"
click at [635, 26] on input "money talks" at bounding box center [743, 31] width 444 height 26
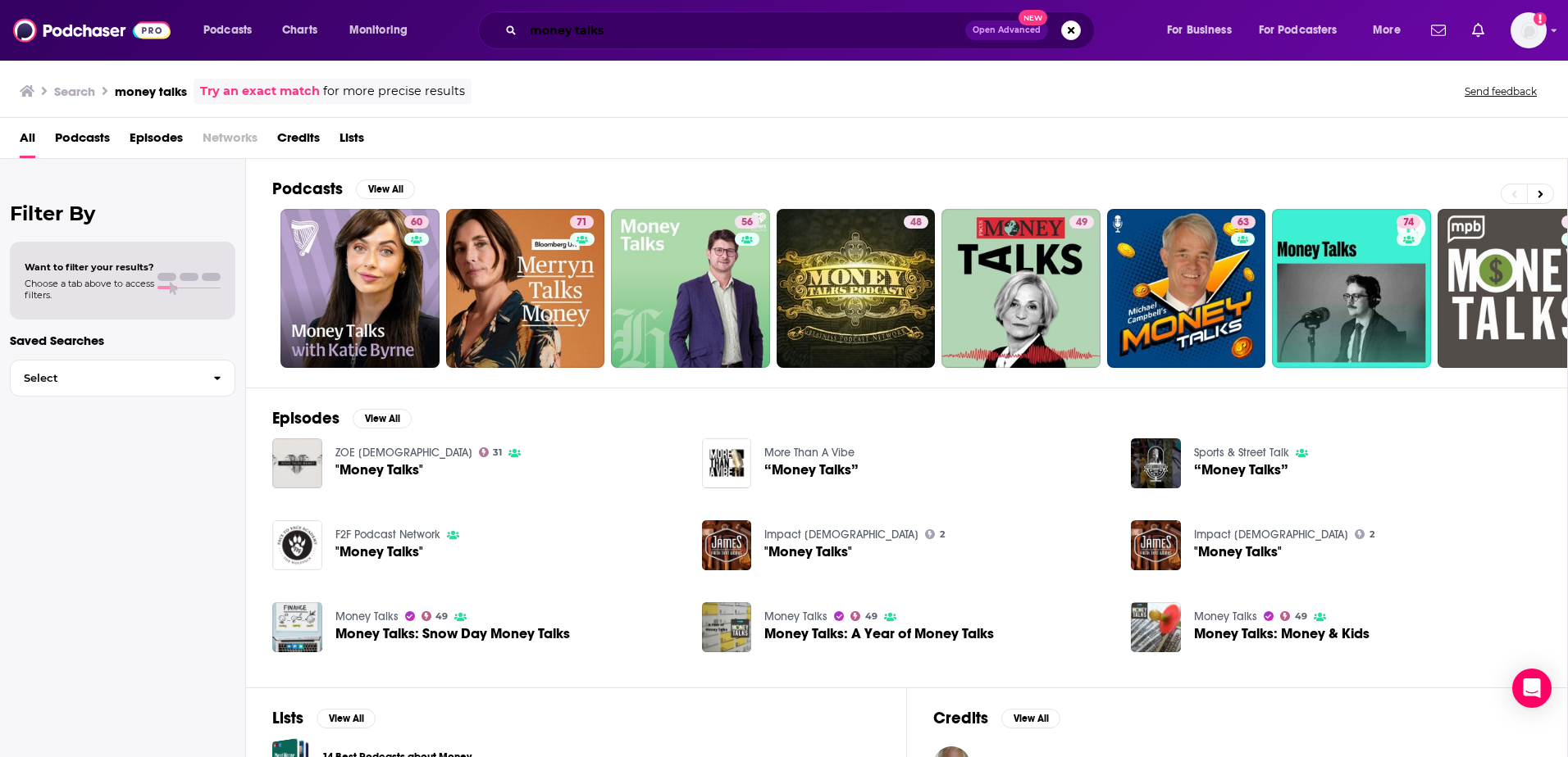
click at [616, 28] on input "money talks" at bounding box center [744, 30] width 442 height 26
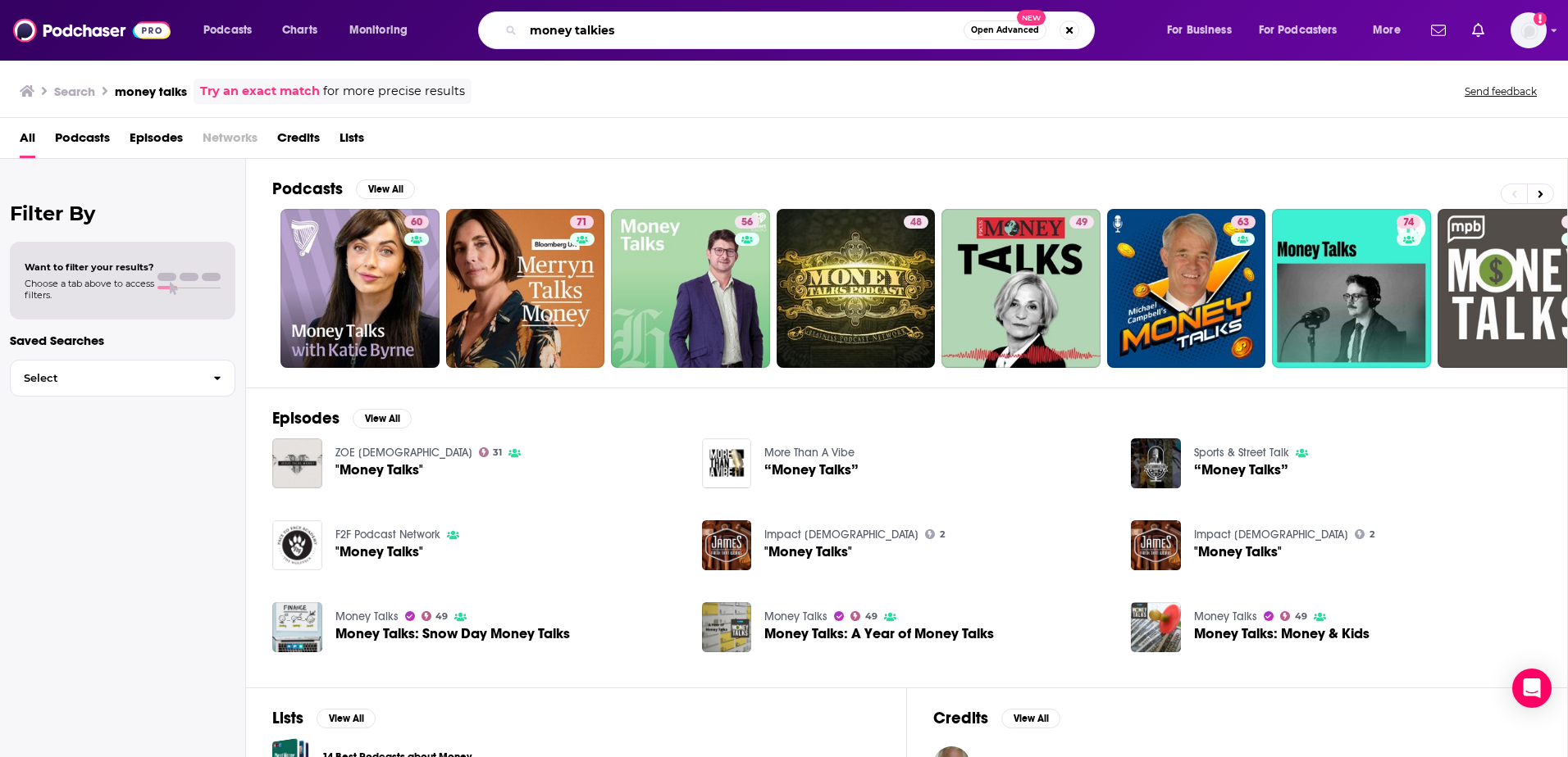
type input "money talkies"
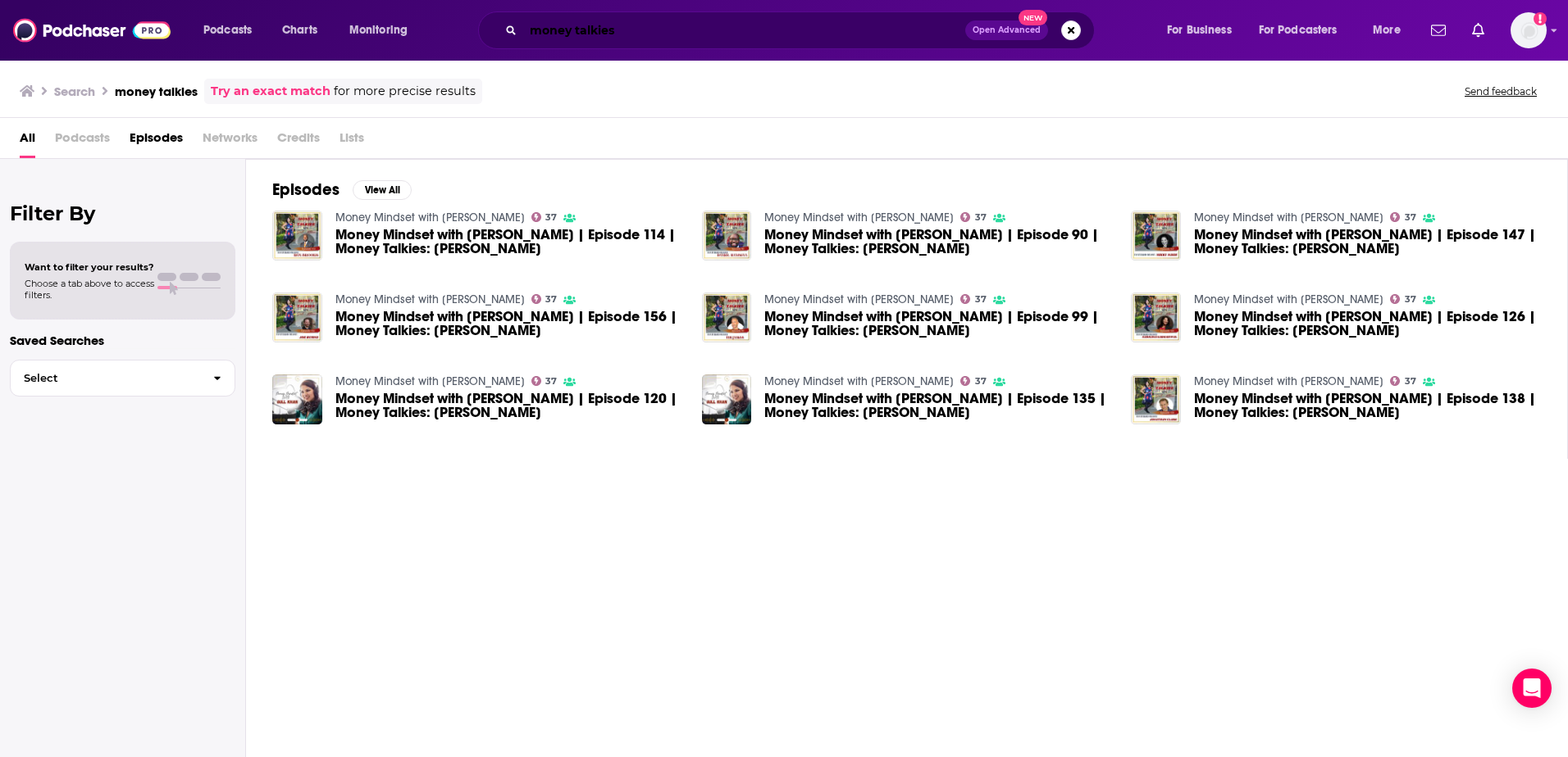
click at [633, 21] on input "money talkies" at bounding box center [744, 30] width 442 height 26
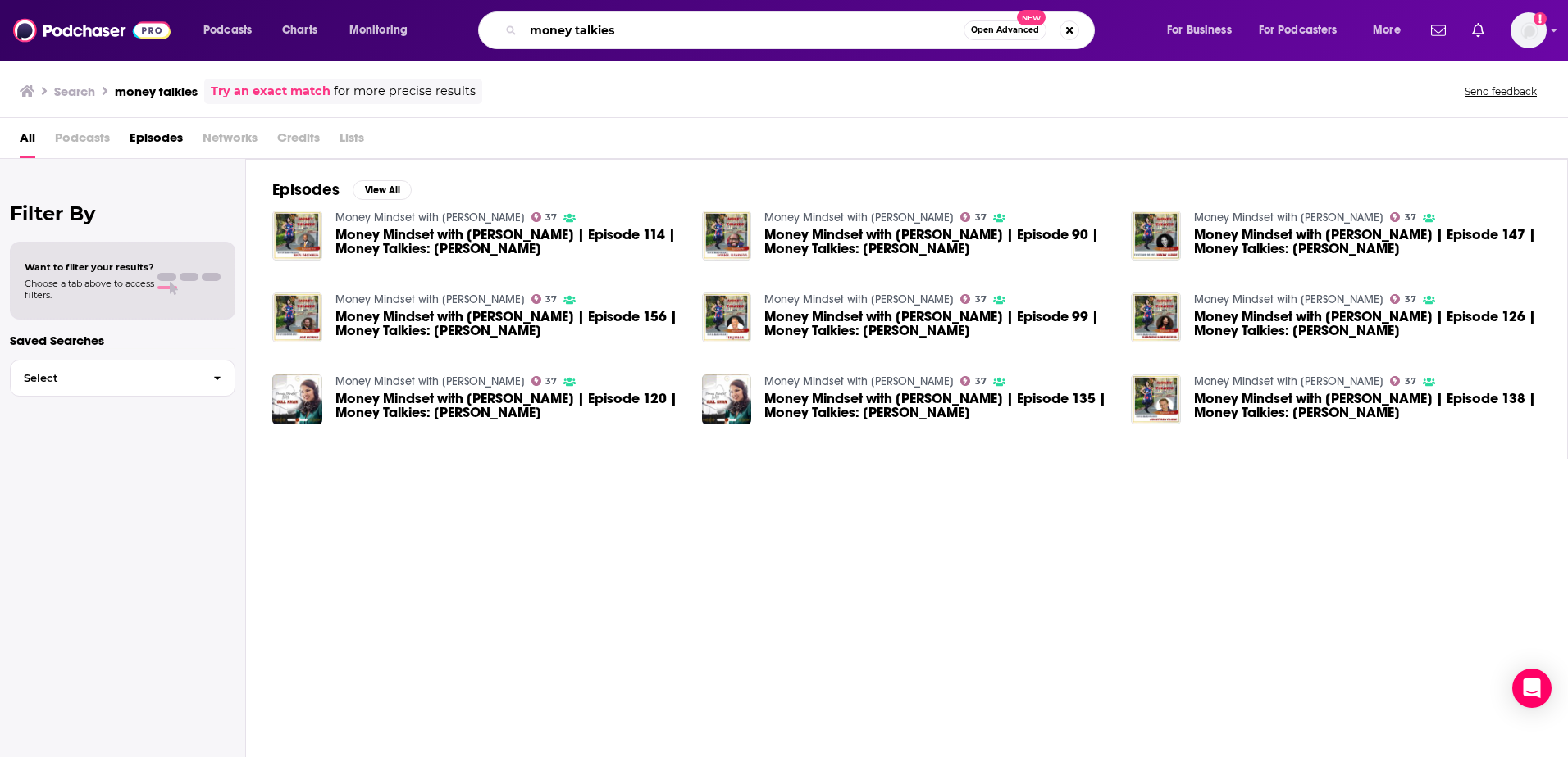
click at [633, 21] on input "money talkies" at bounding box center [744, 30] width 441 height 26
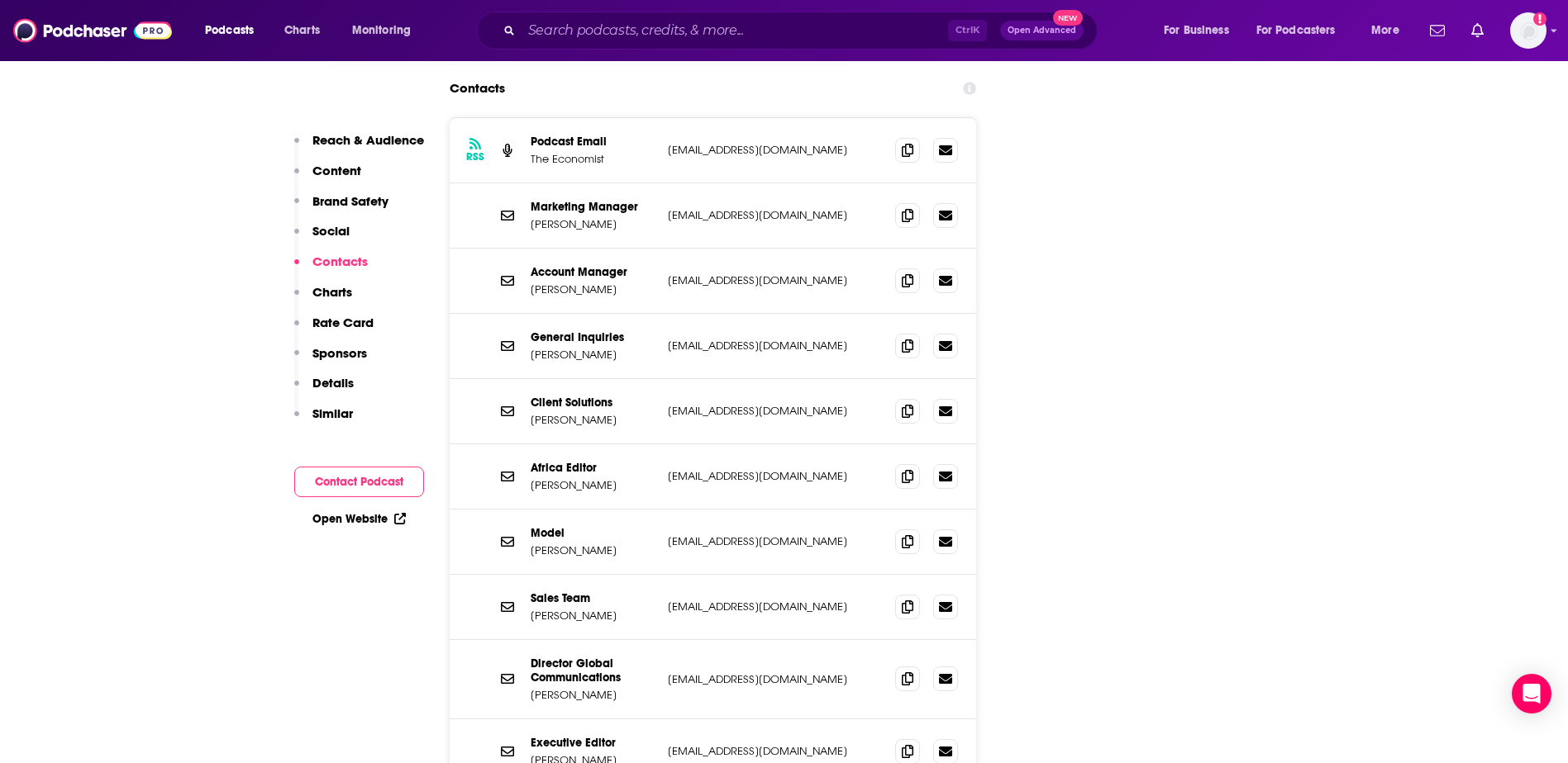
scroll to position [2065, 0]
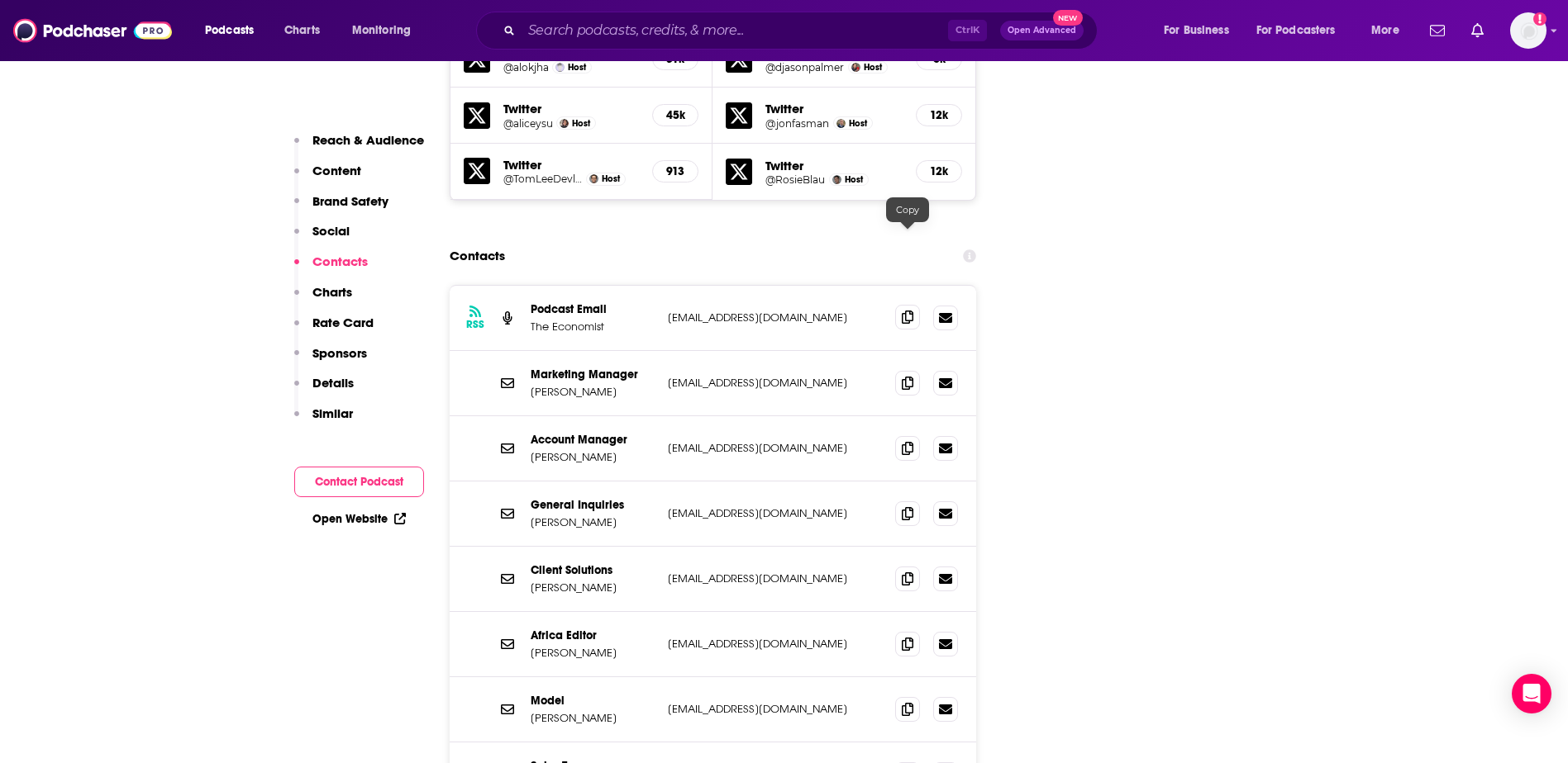
click at [906, 310] on icon at bounding box center [907, 317] width 11 height 13
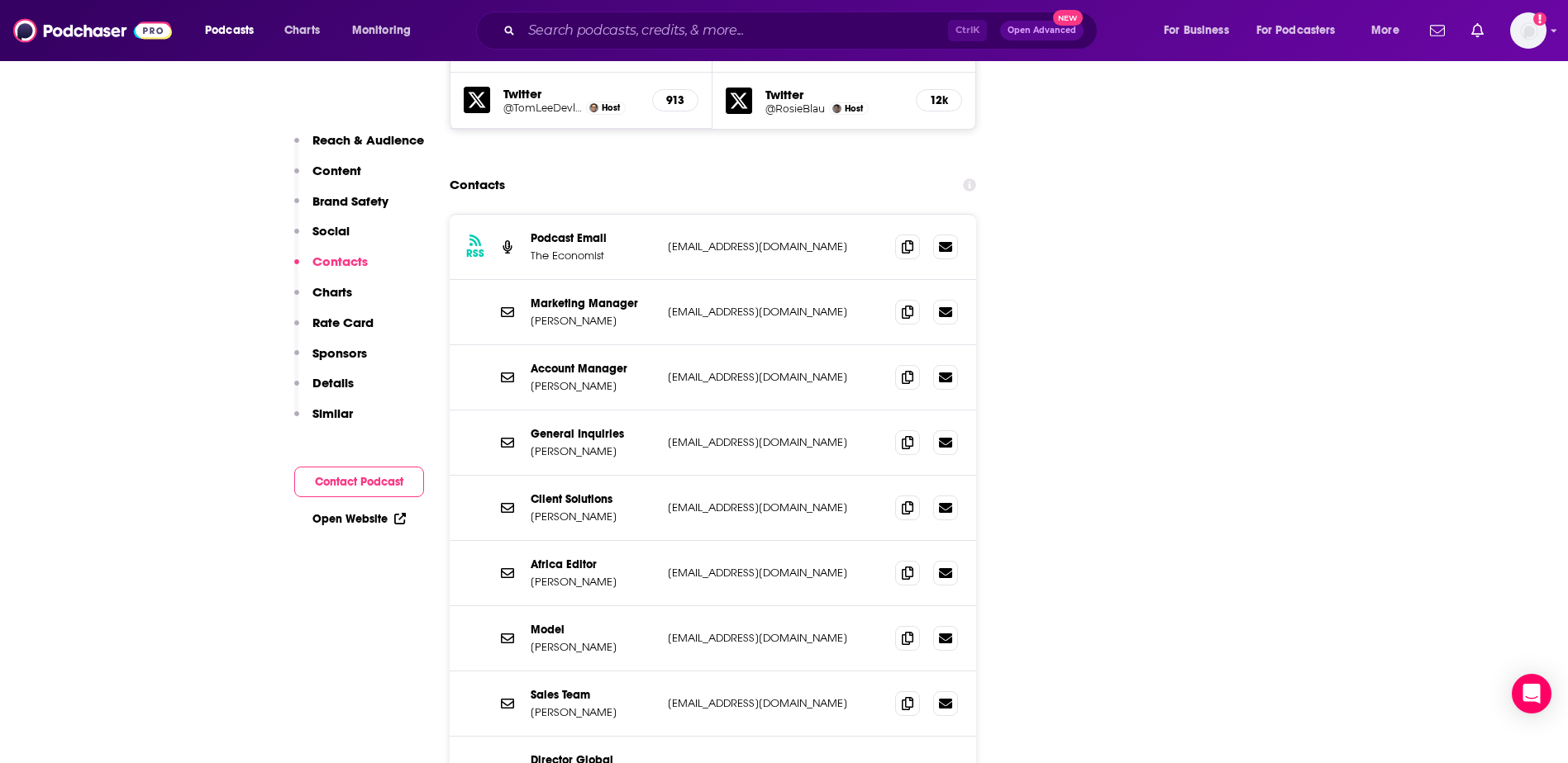
scroll to position [2230, 0]
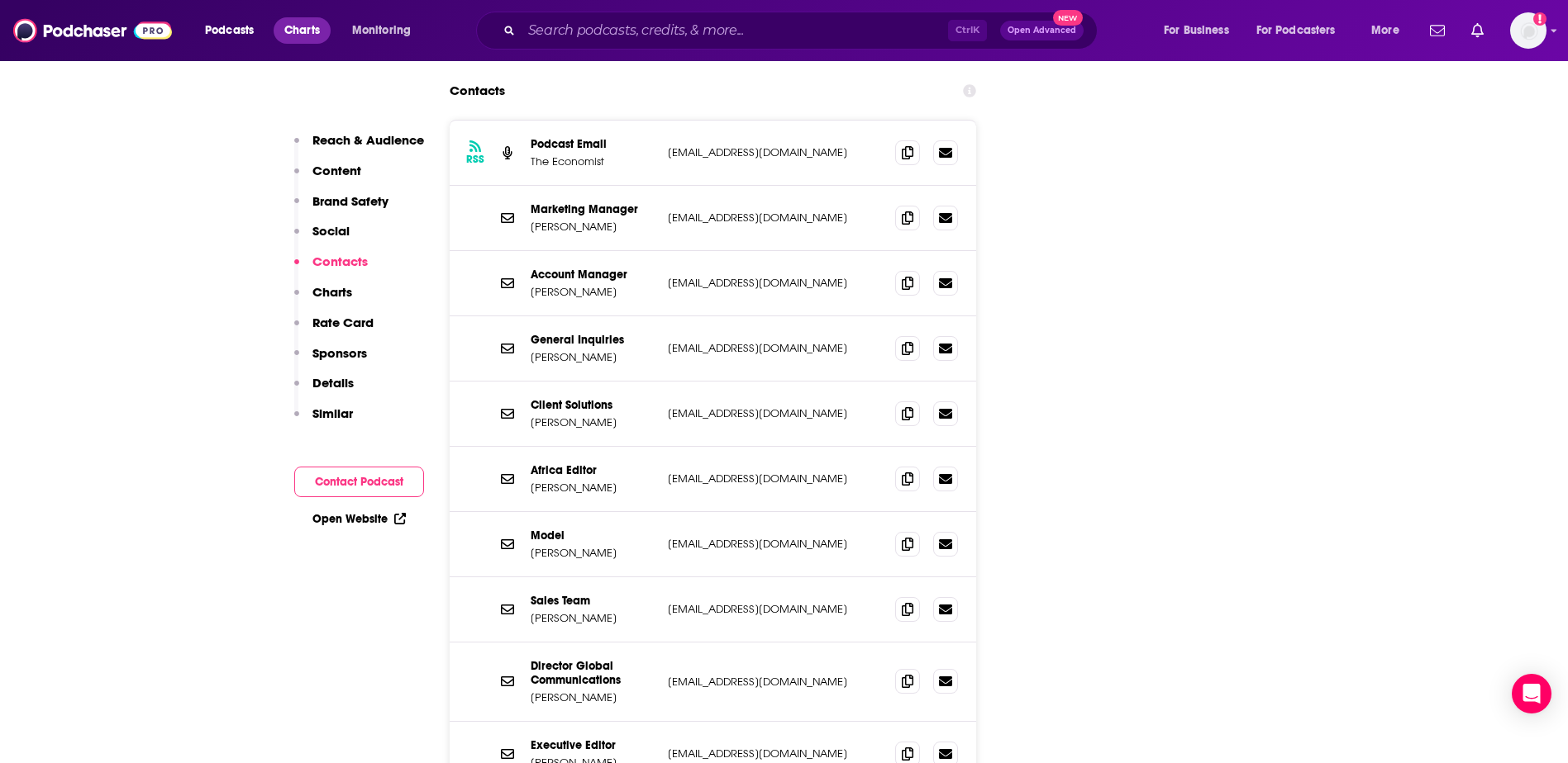
click at [297, 37] on span "Charts" at bounding box center [302, 31] width 36 height 23
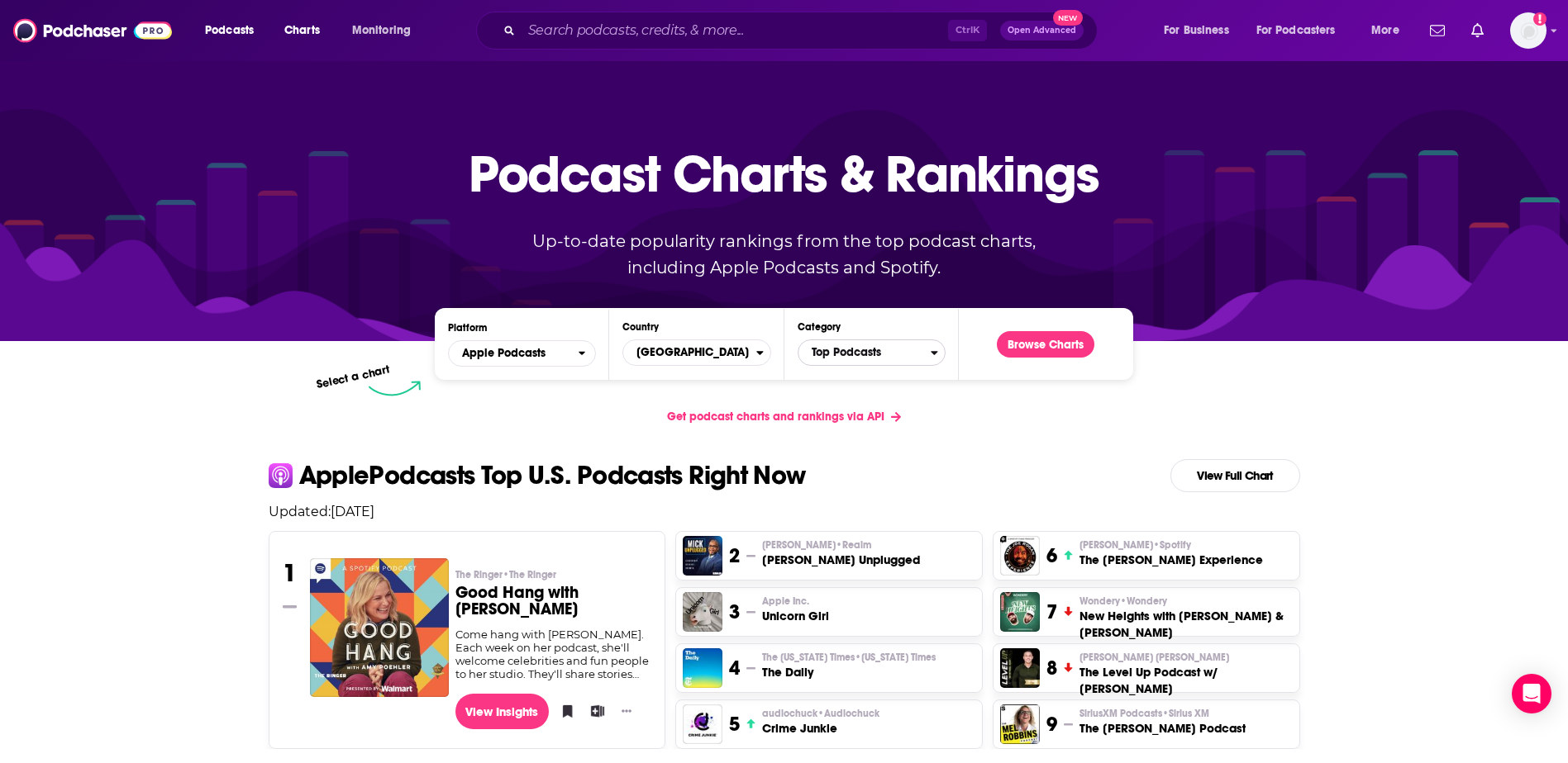
click at [819, 350] on span "Top Podcasts" at bounding box center [864, 353] width 132 height 28
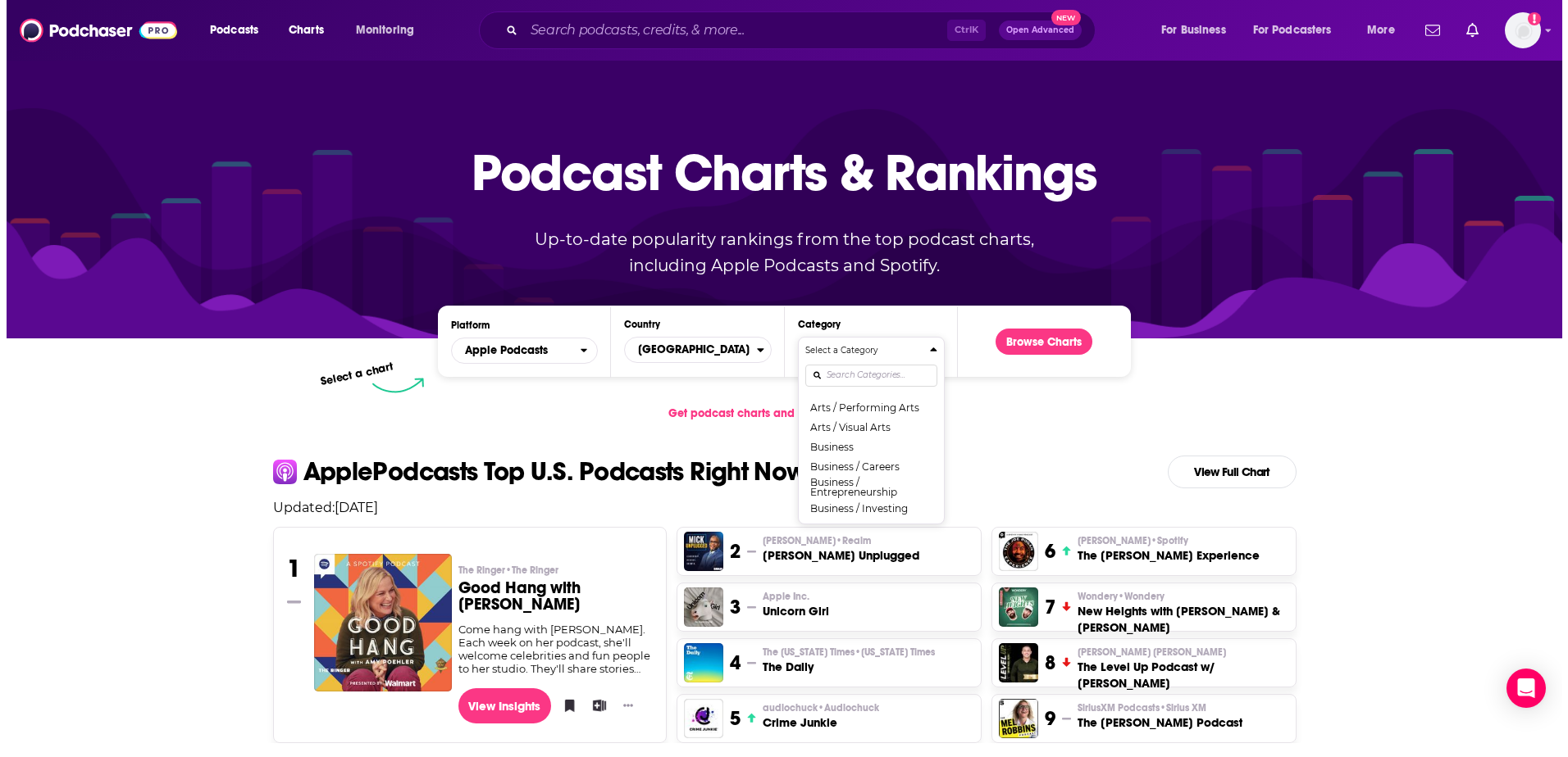
scroll to position [164, 0]
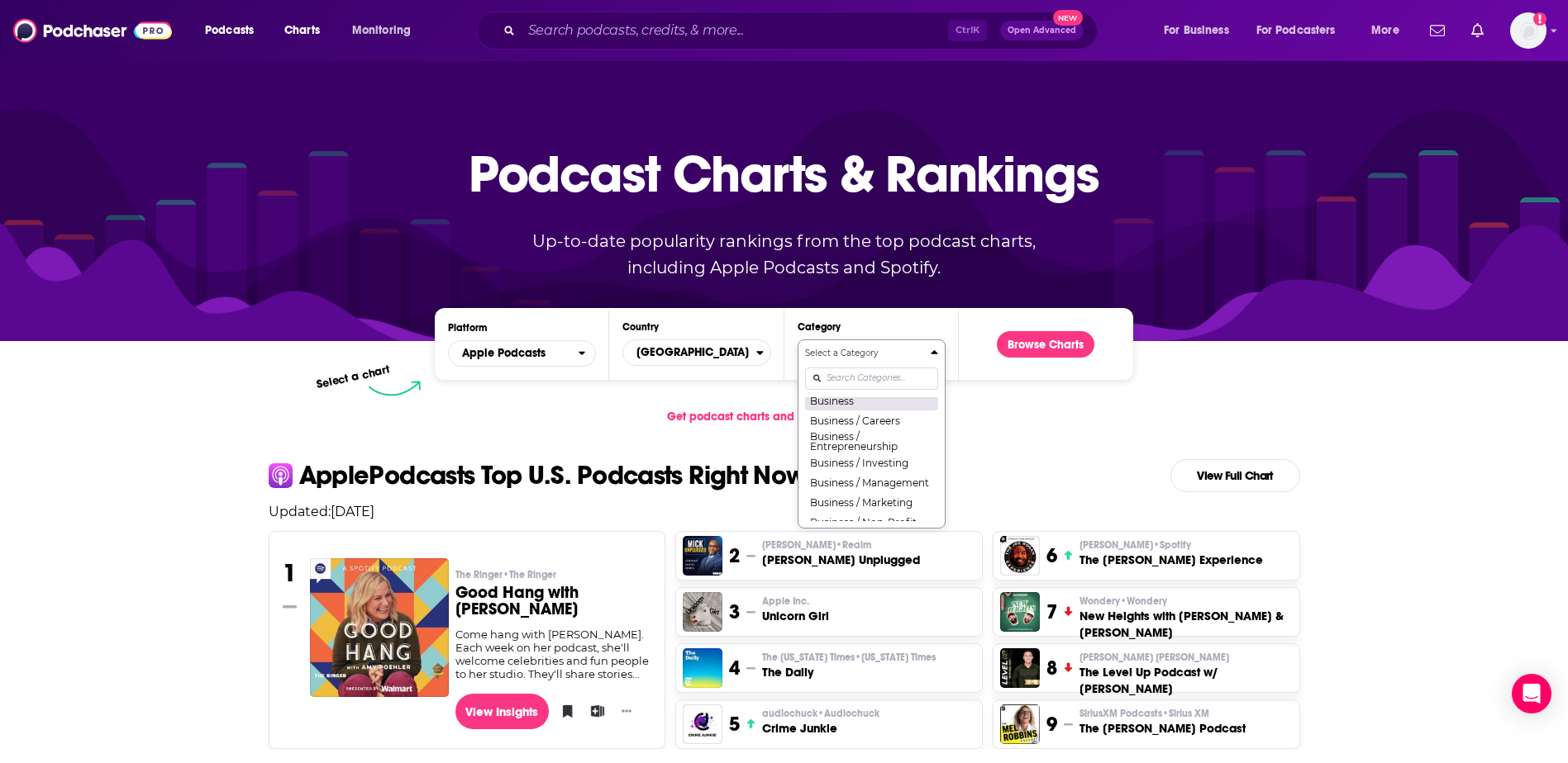
click at [841, 405] on button "Business" at bounding box center [871, 401] width 133 height 20
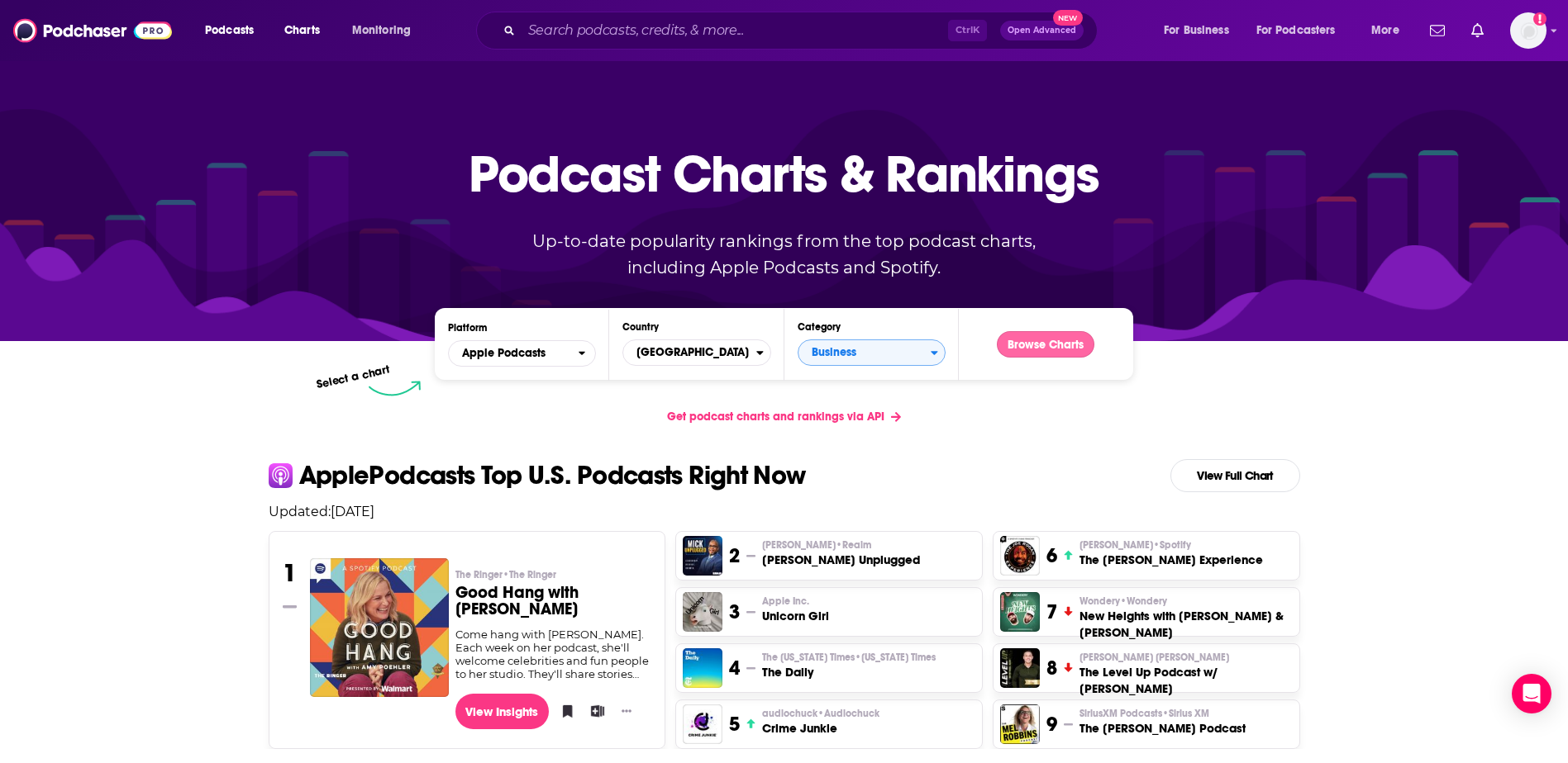
click at [1023, 348] on button "Browse Charts" at bounding box center [1045, 345] width 97 height 26
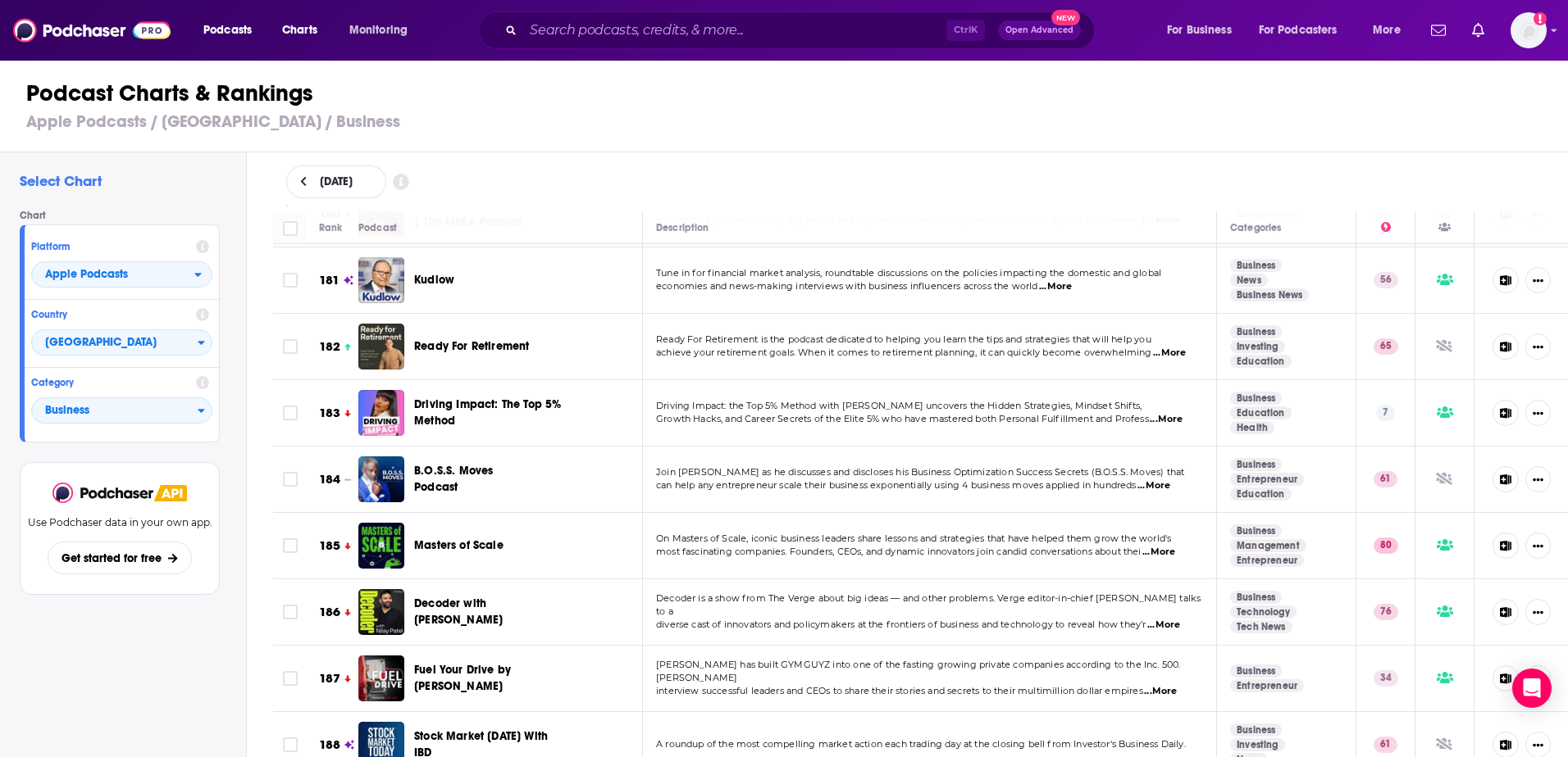
scroll to position [12441, 0]
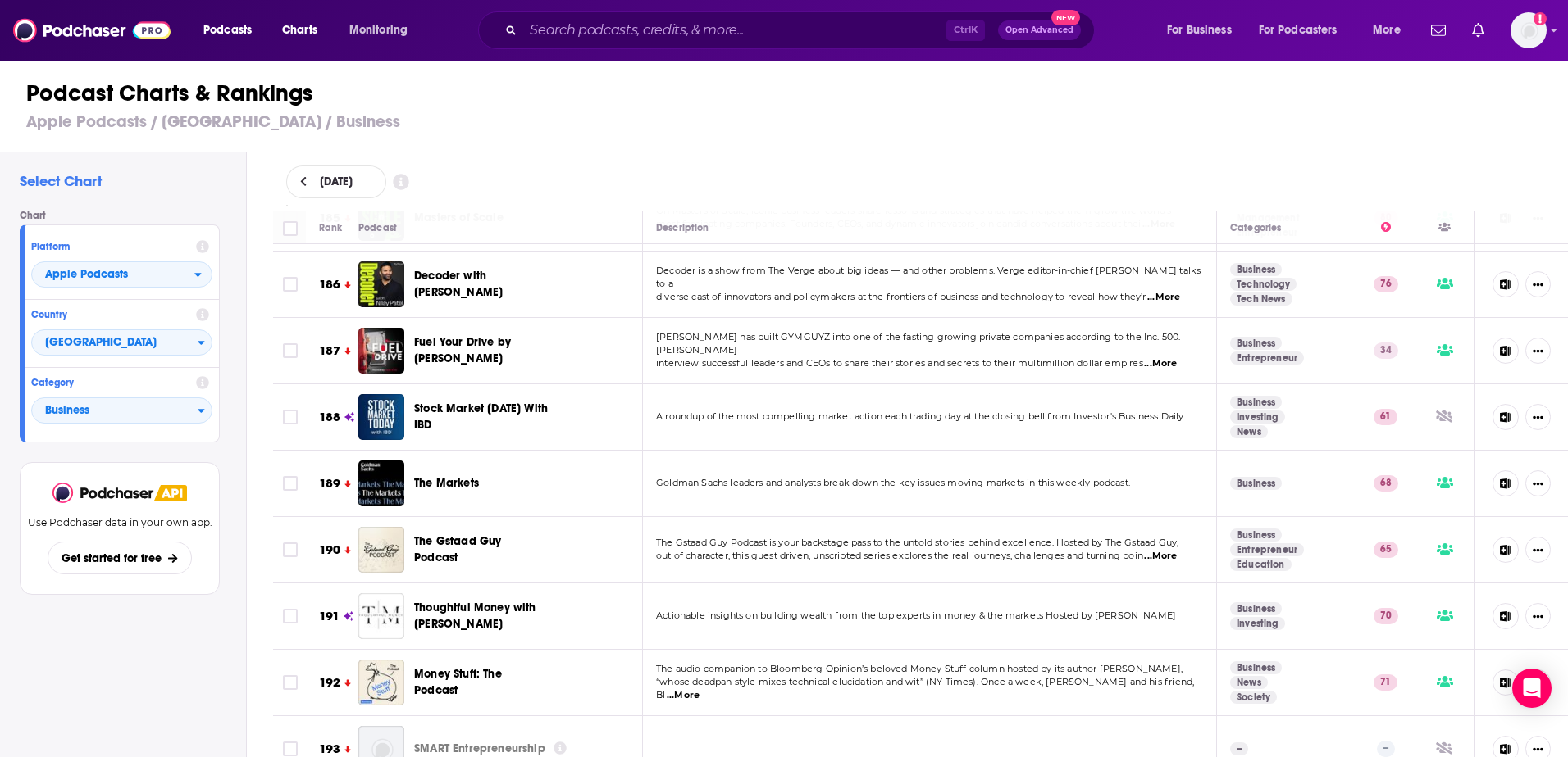
click at [446, 667] on span "Money Stuff: The Podcast" at bounding box center [458, 682] width 88 height 30
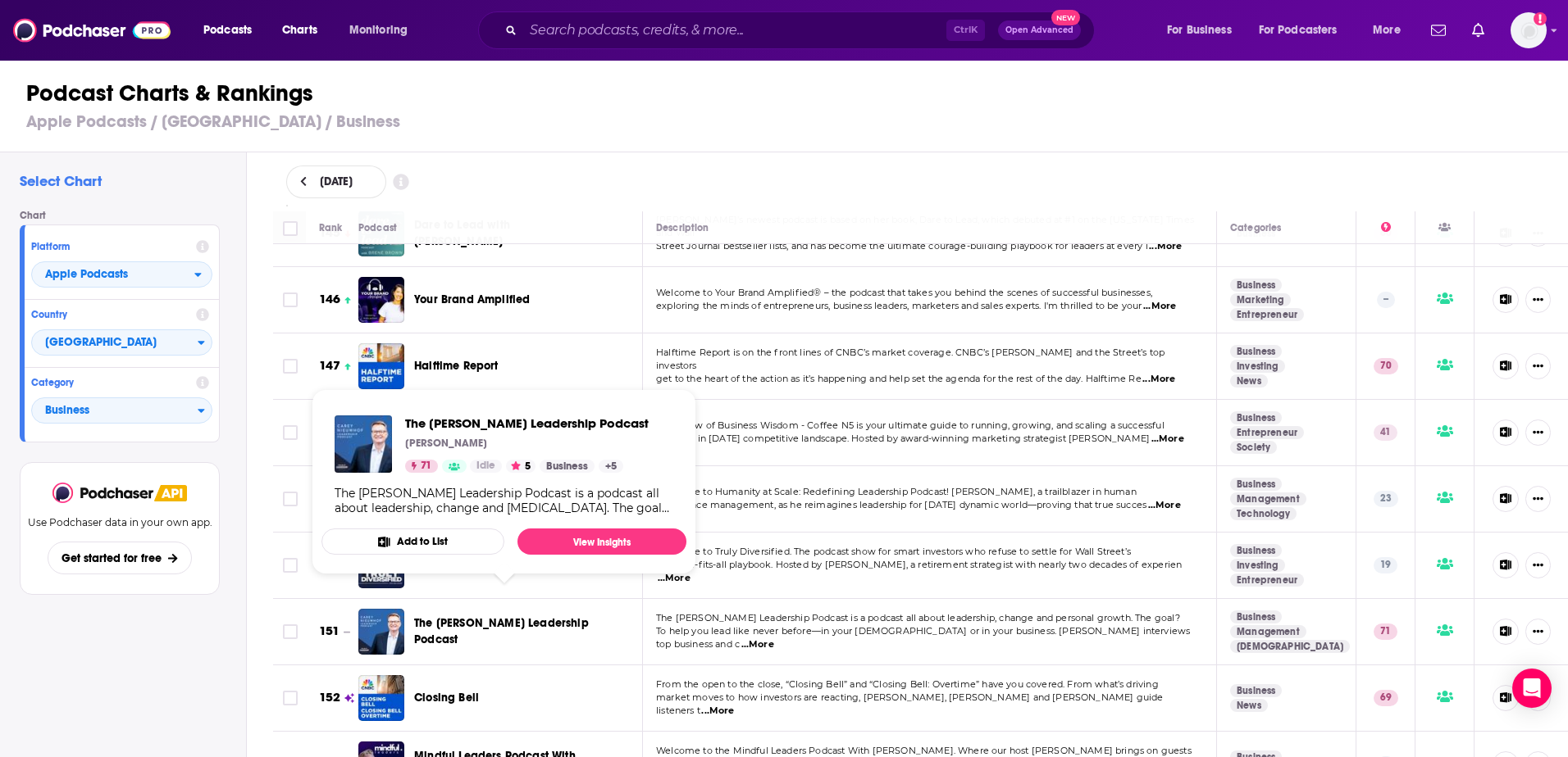
scroll to position [9654, 0]
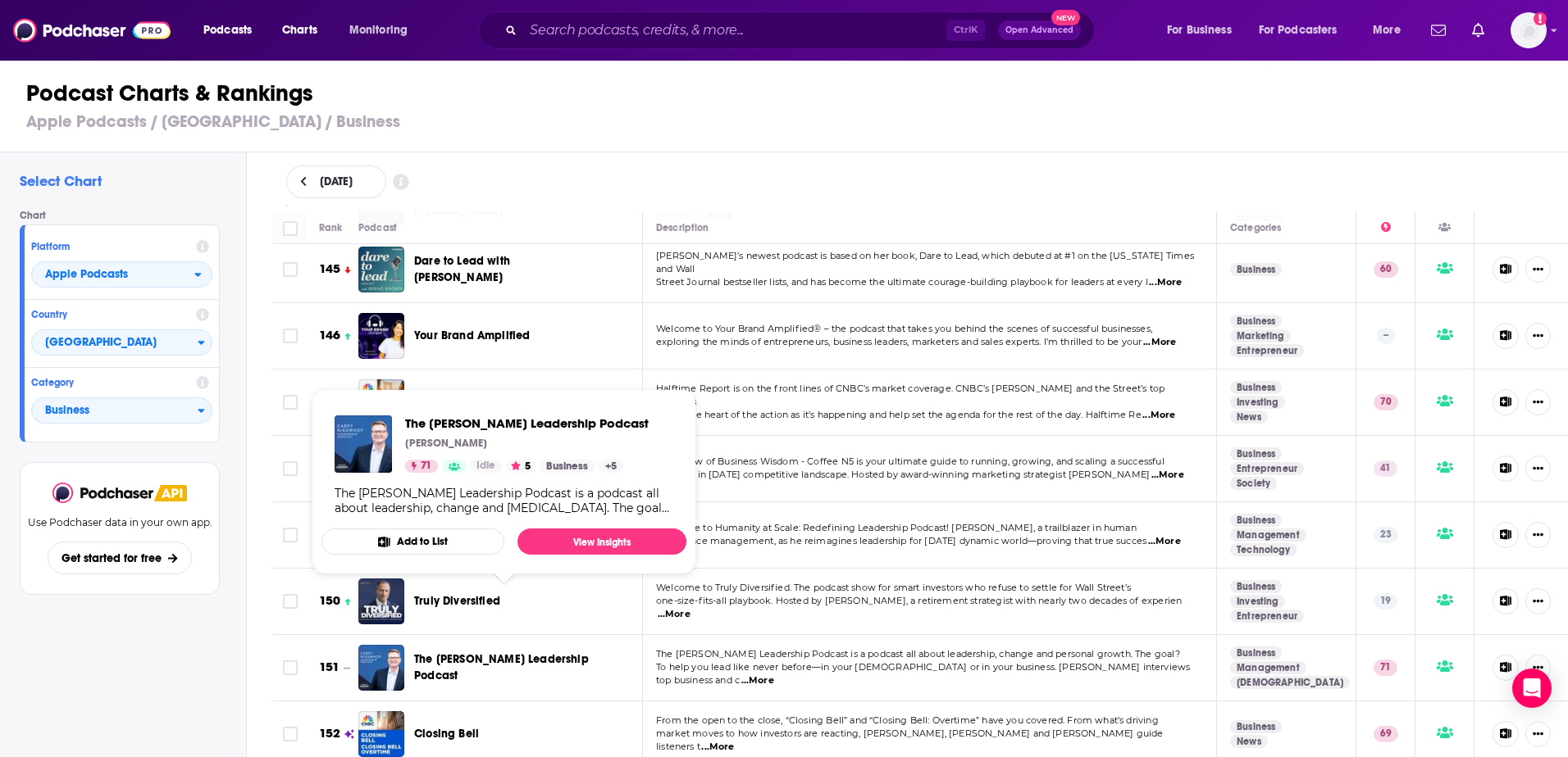
click at [791, 522] on span "Welcome to Humanity at Scale: Redefining Leadership Podcast! Join Bruce Temkin,…" at bounding box center [897, 527] width 481 height 11
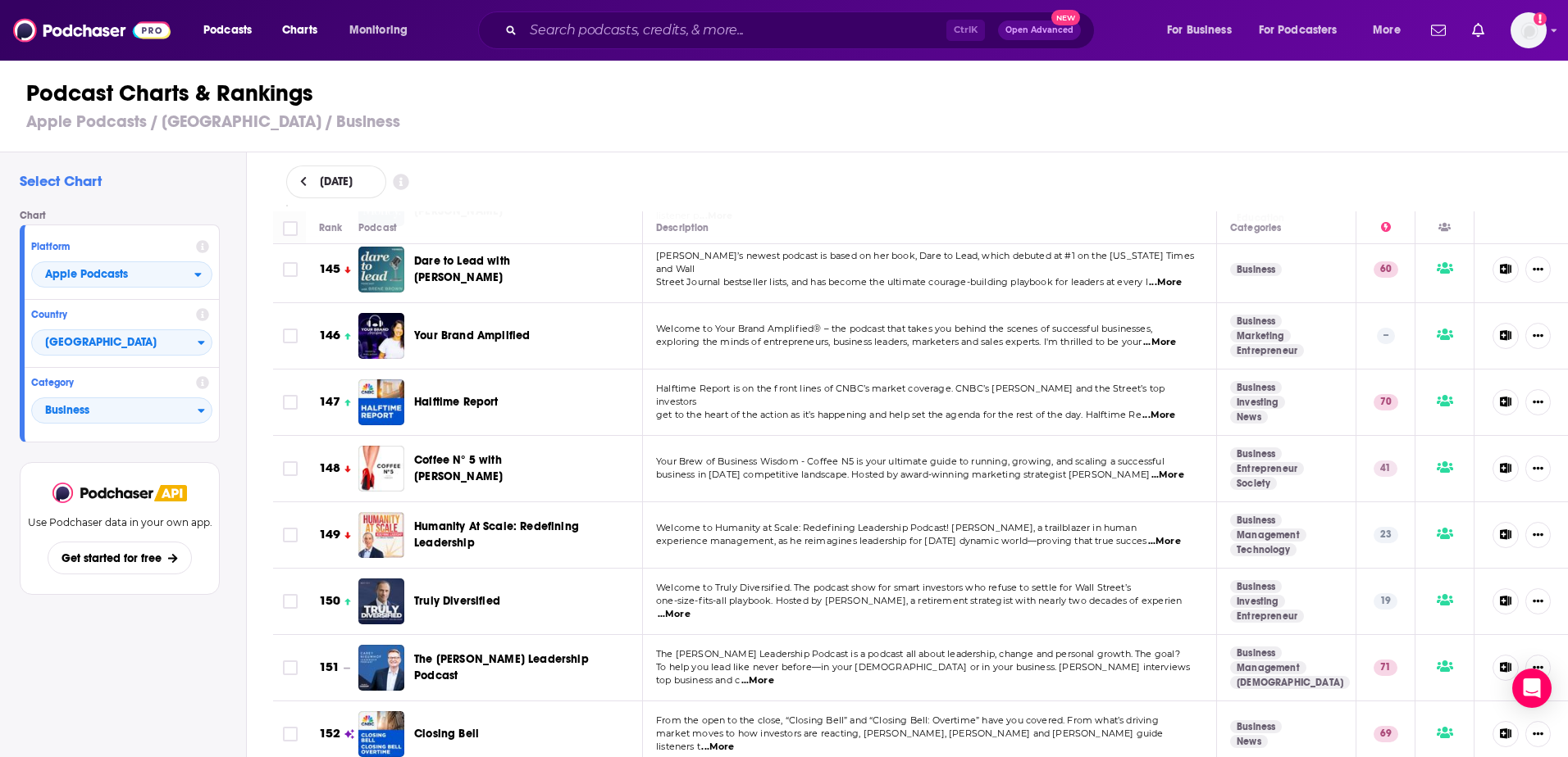
click at [725, 595] on span "one-size-fits-all playbook. Hosted by Ben Mohr, a retirement strategist with ne…" at bounding box center [919, 600] width 526 height 11
drag, startPoint x: 725, startPoint y: 542, endPoint x: 688, endPoint y: 531, distance: 38.6
click at [688, 582] on span "Welcome to Truly Diversified. The podcast show for smart investors who refuse t…" at bounding box center [893, 587] width 474 height 11
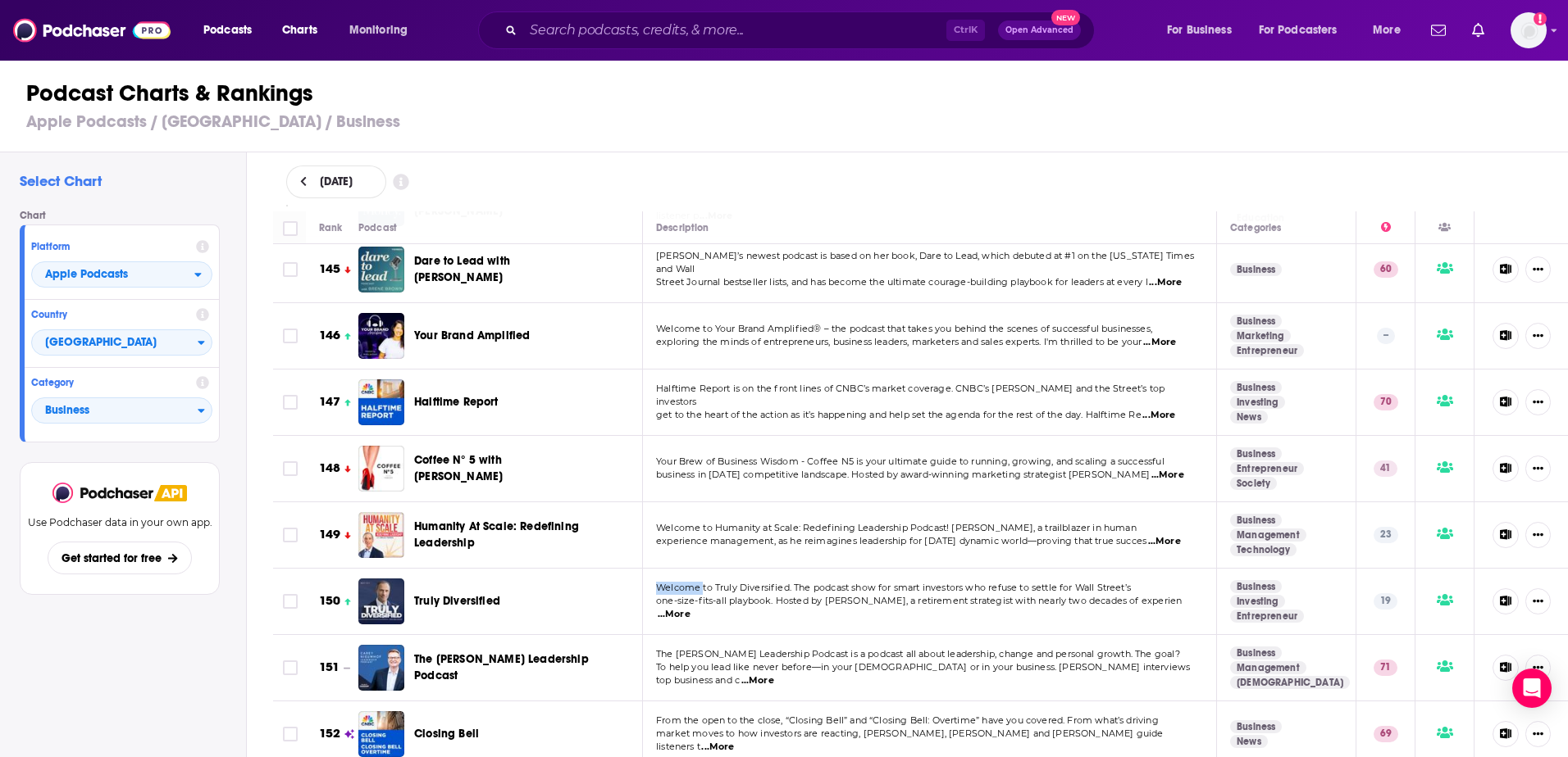
click at [688, 582] on span "Welcome to Truly Diversified. The podcast show for smart investors who refuse t…" at bounding box center [893, 587] width 474 height 11
drag, startPoint x: 688, startPoint y: 531, endPoint x: 674, endPoint y: 539, distance: 16.1
click at [674, 582] on span "Welcome to Truly Diversified. The podcast show for smart investors who refuse t…" at bounding box center [893, 587] width 474 height 11
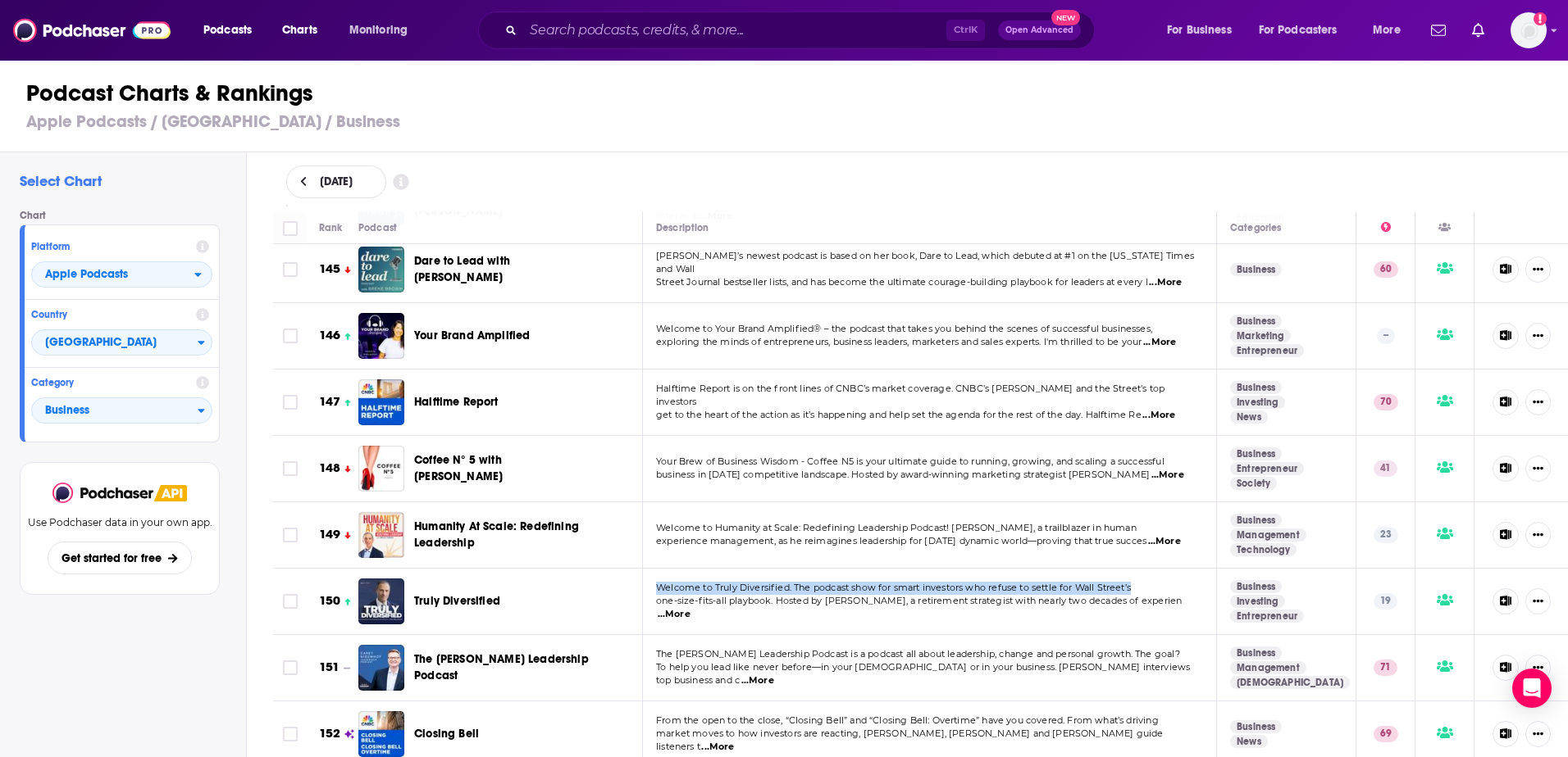
drag, startPoint x: 674, startPoint y: 539, endPoint x: 692, endPoint y: 560, distance: 27.7
click at [692, 569] on td "Welcome to Truly Diversified. The podcast show for smart investors who refuse t…" at bounding box center [929, 602] width 574 height 66
click at [690, 608] on span "...More" at bounding box center [674, 614] width 33 height 13
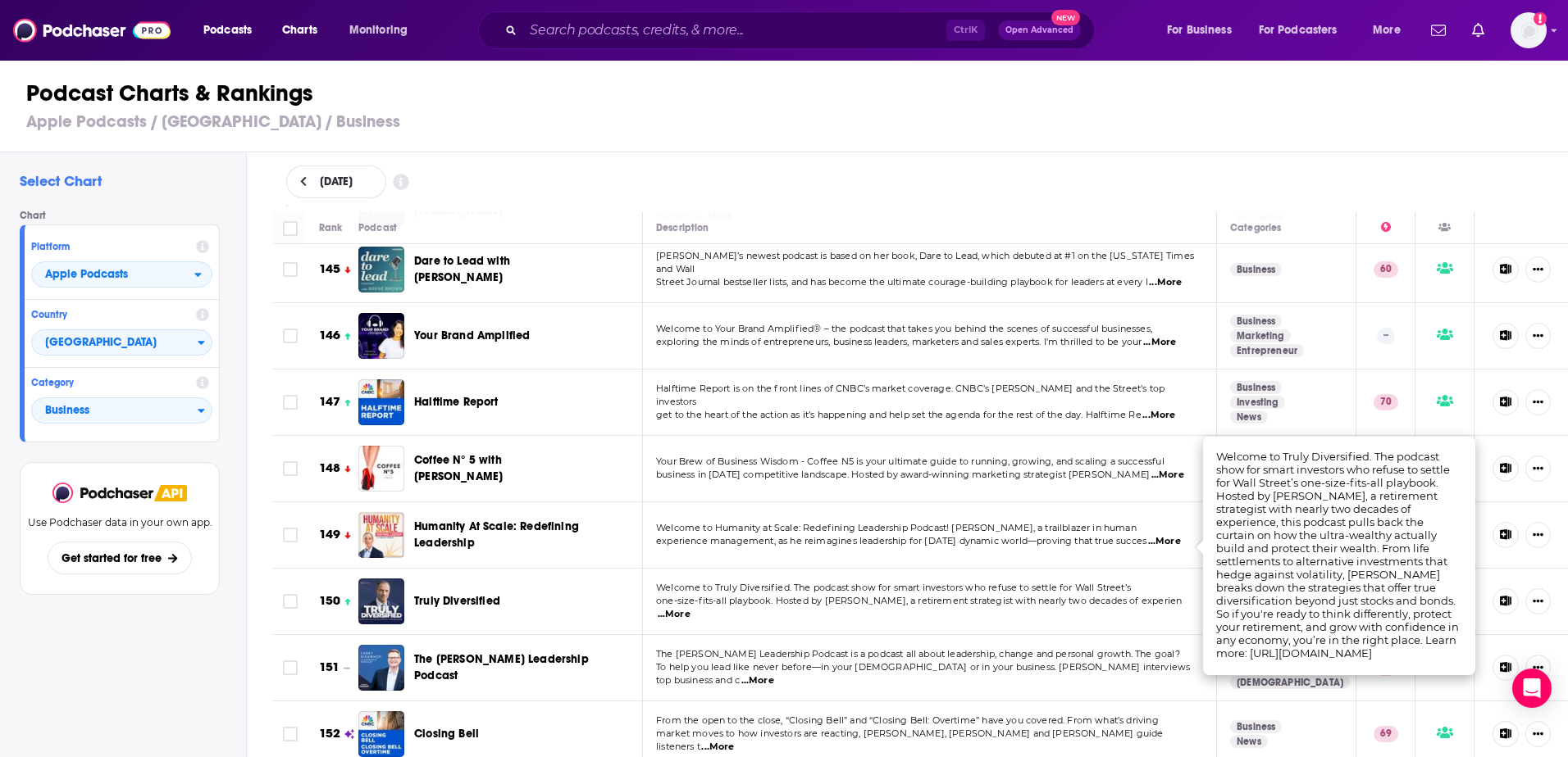
click at [690, 608] on span "...More" at bounding box center [674, 614] width 33 height 13
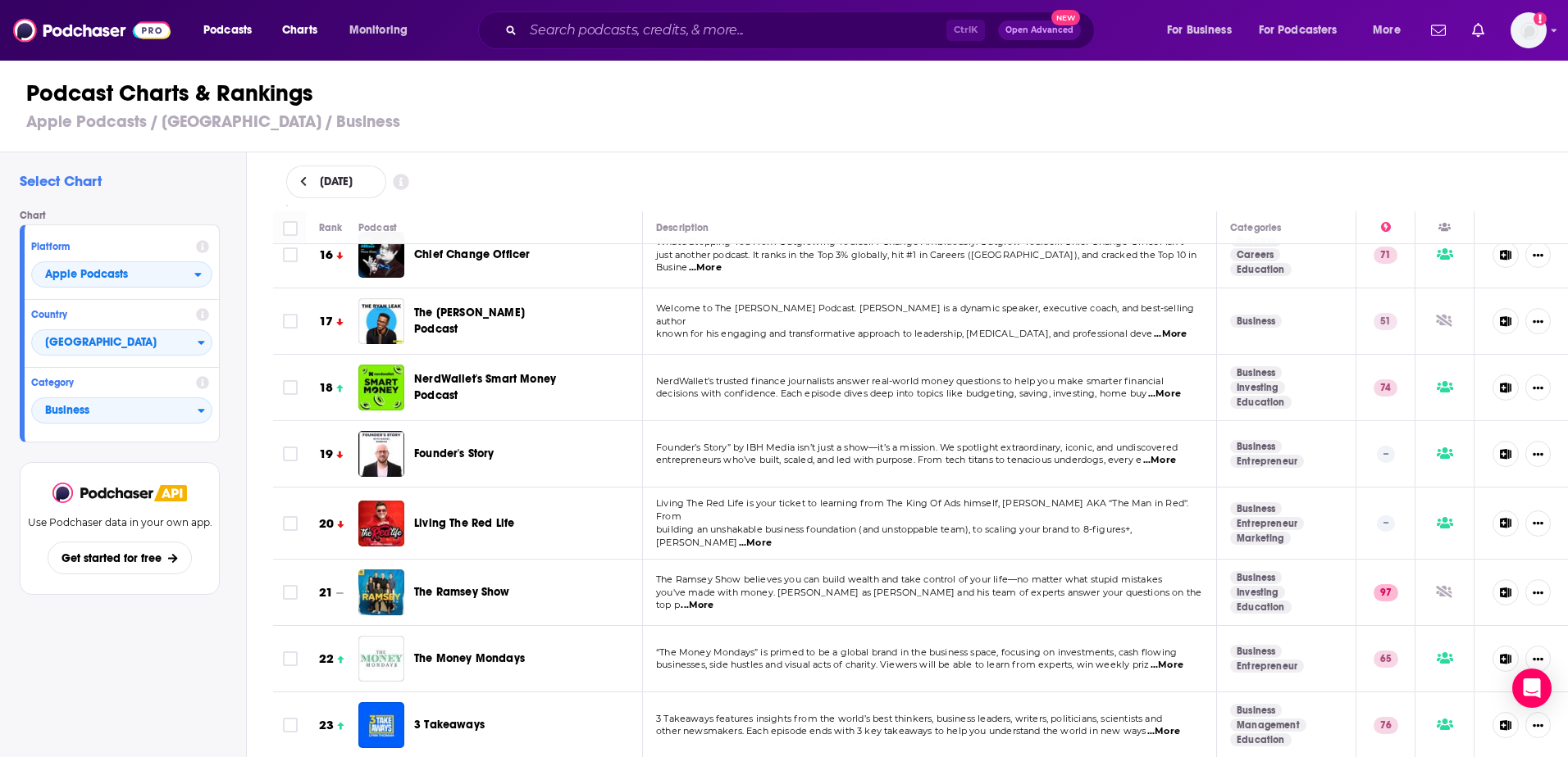
scroll to position [1066, 0]
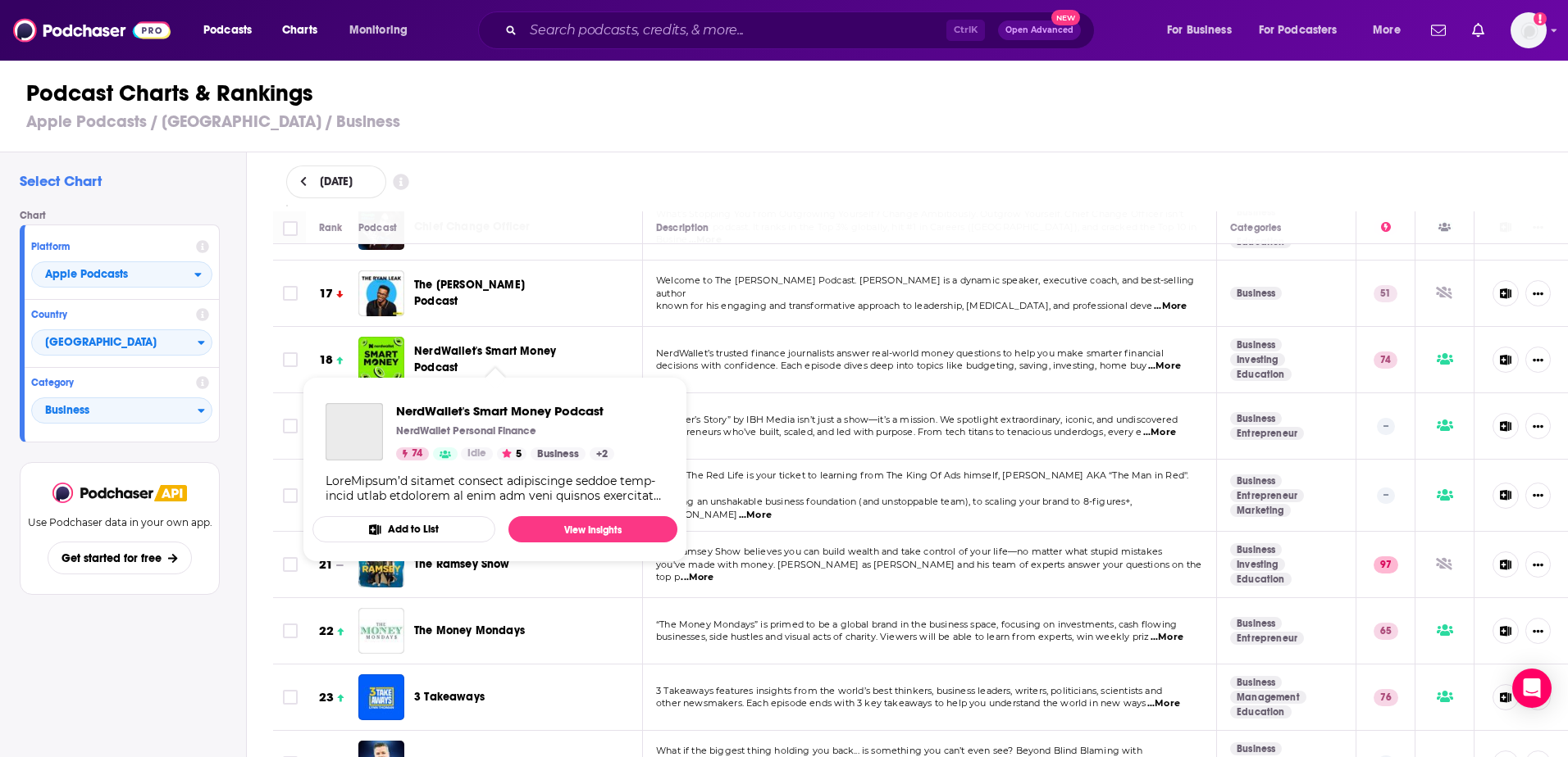
click at [491, 345] on span "NerdWallet's Smart Money Podcast" at bounding box center [485, 359] width 142 height 30
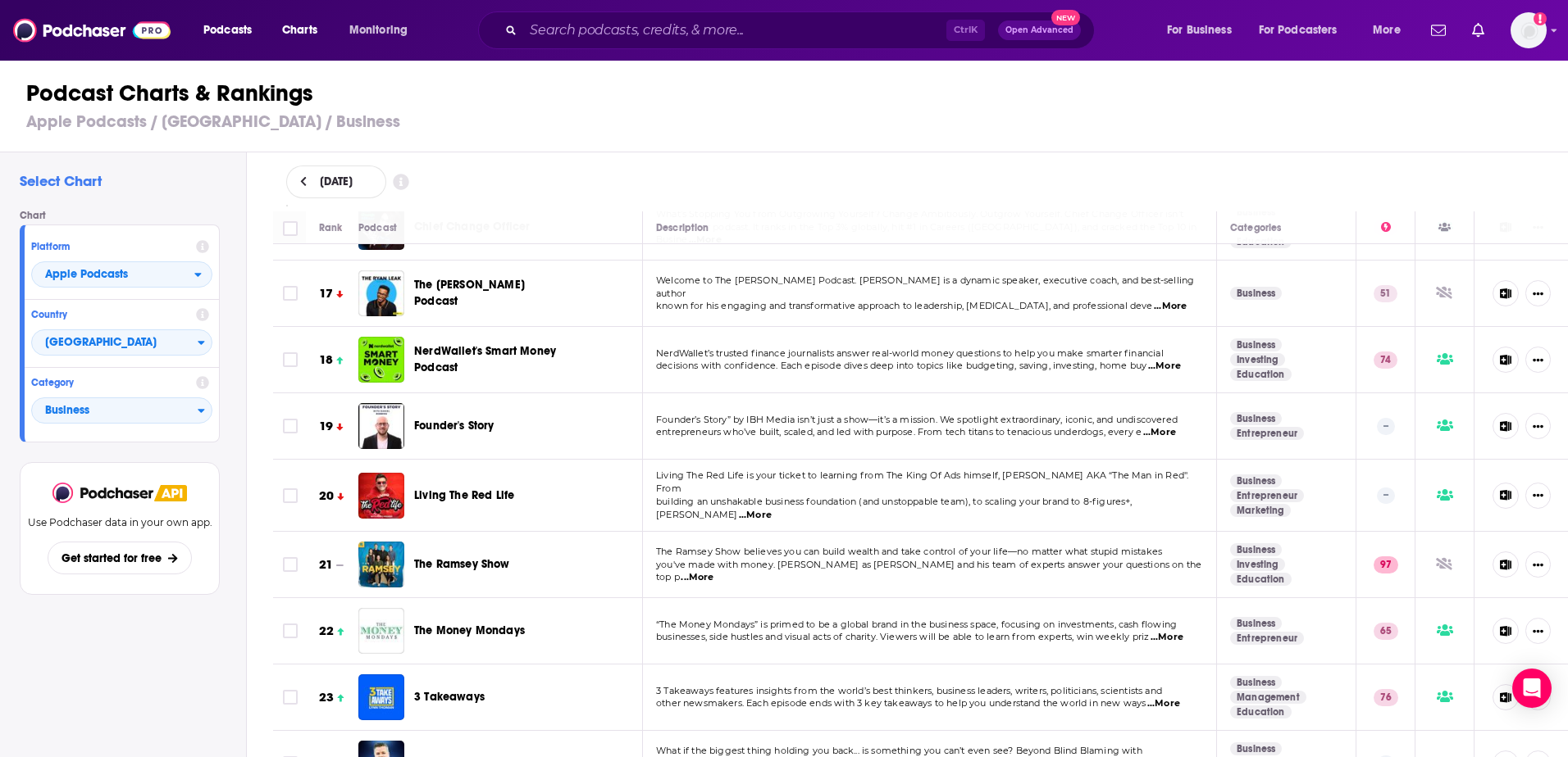
click at [887, 347] on span "NerdWallet’s trusted finance journalists answer real-world money questions to h…" at bounding box center [910, 352] width 508 height 11
drag, startPoint x: 887, startPoint y: 340, endPoint x: 737, endPoint y: 380, distance: 155.2
click at [737, 393] on td "Founder’s Story” by IBH Media isn’t just a show—it’s a mission. We spotlight ex…" at bounding box center [929, 426] width 574 height 66
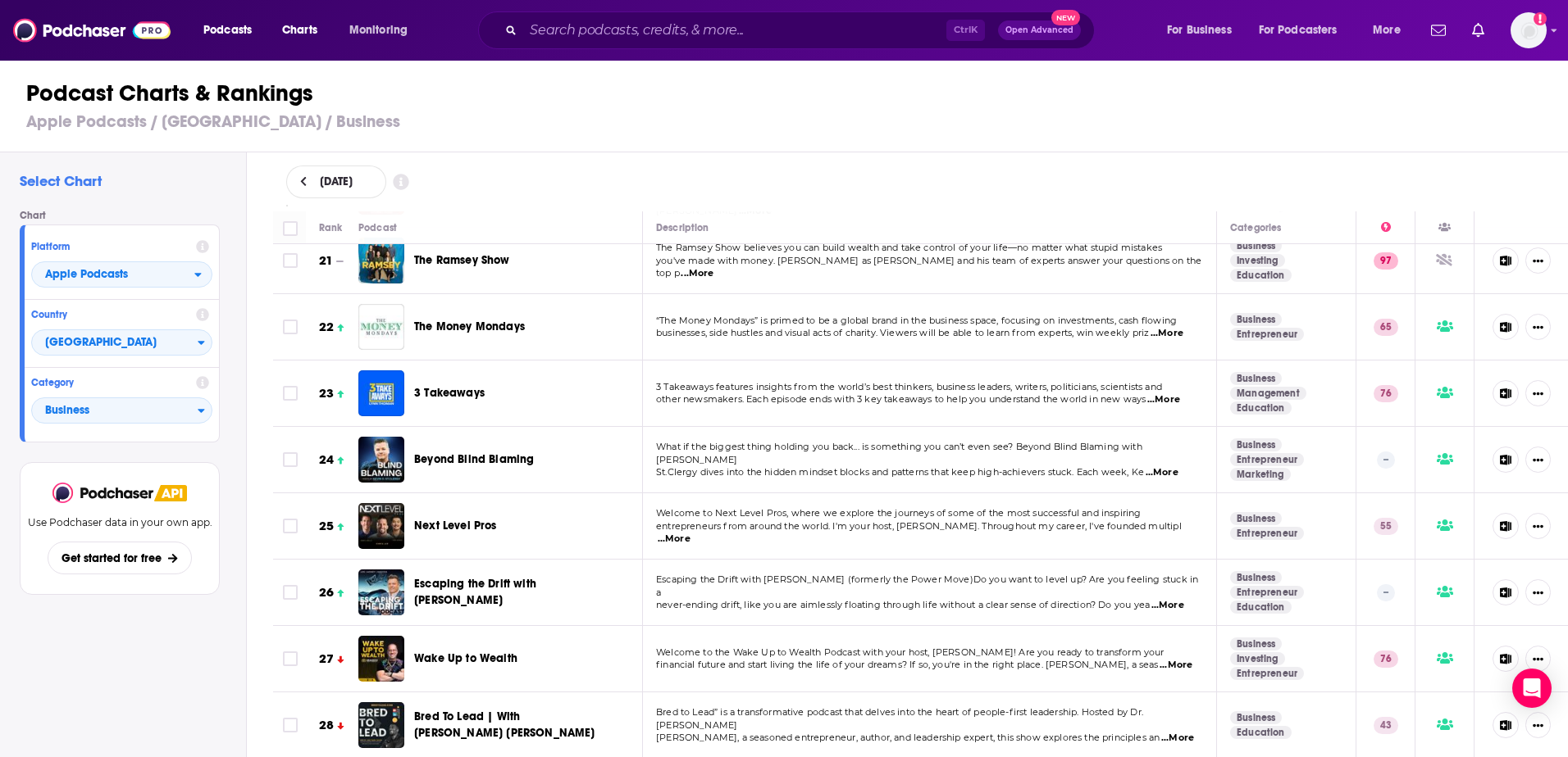
scroll to position [1393, 0]
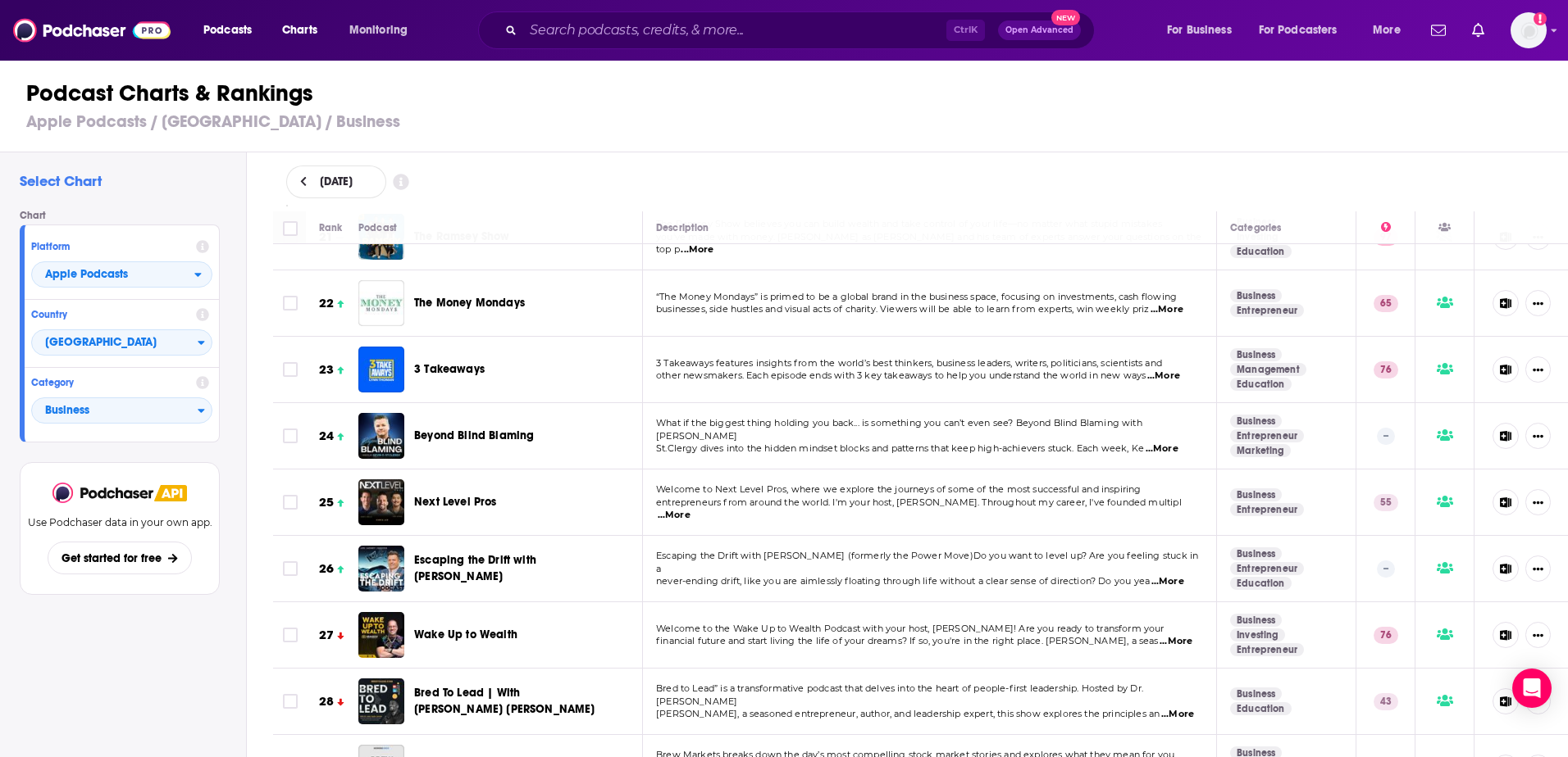
click at [722, 299] on td "“The Money Mondays” is primed to be a global brand in the business space, focus…" at bounding box center [929, 304] width 574 height 66
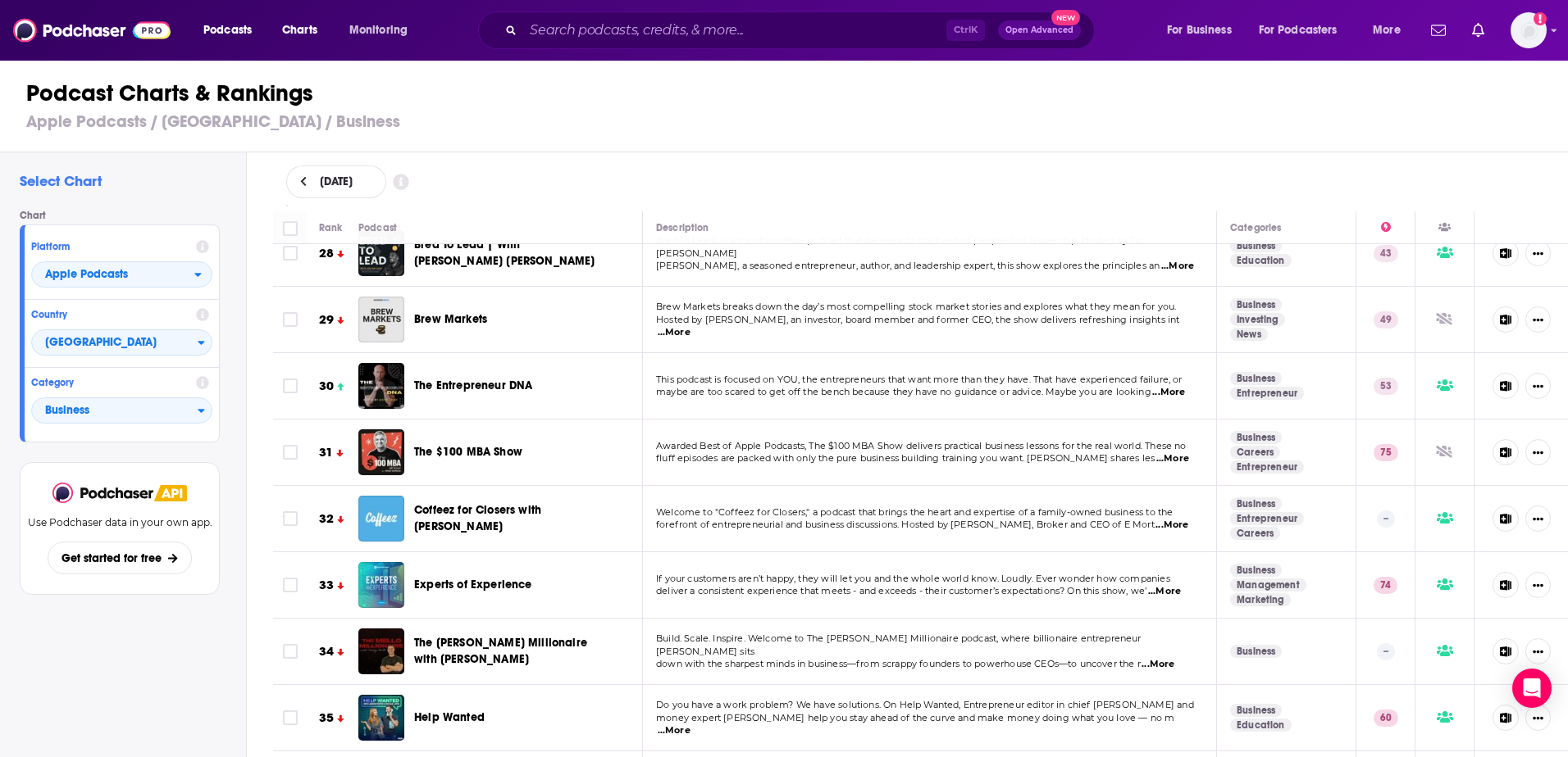
scroll to position [1803, 0]
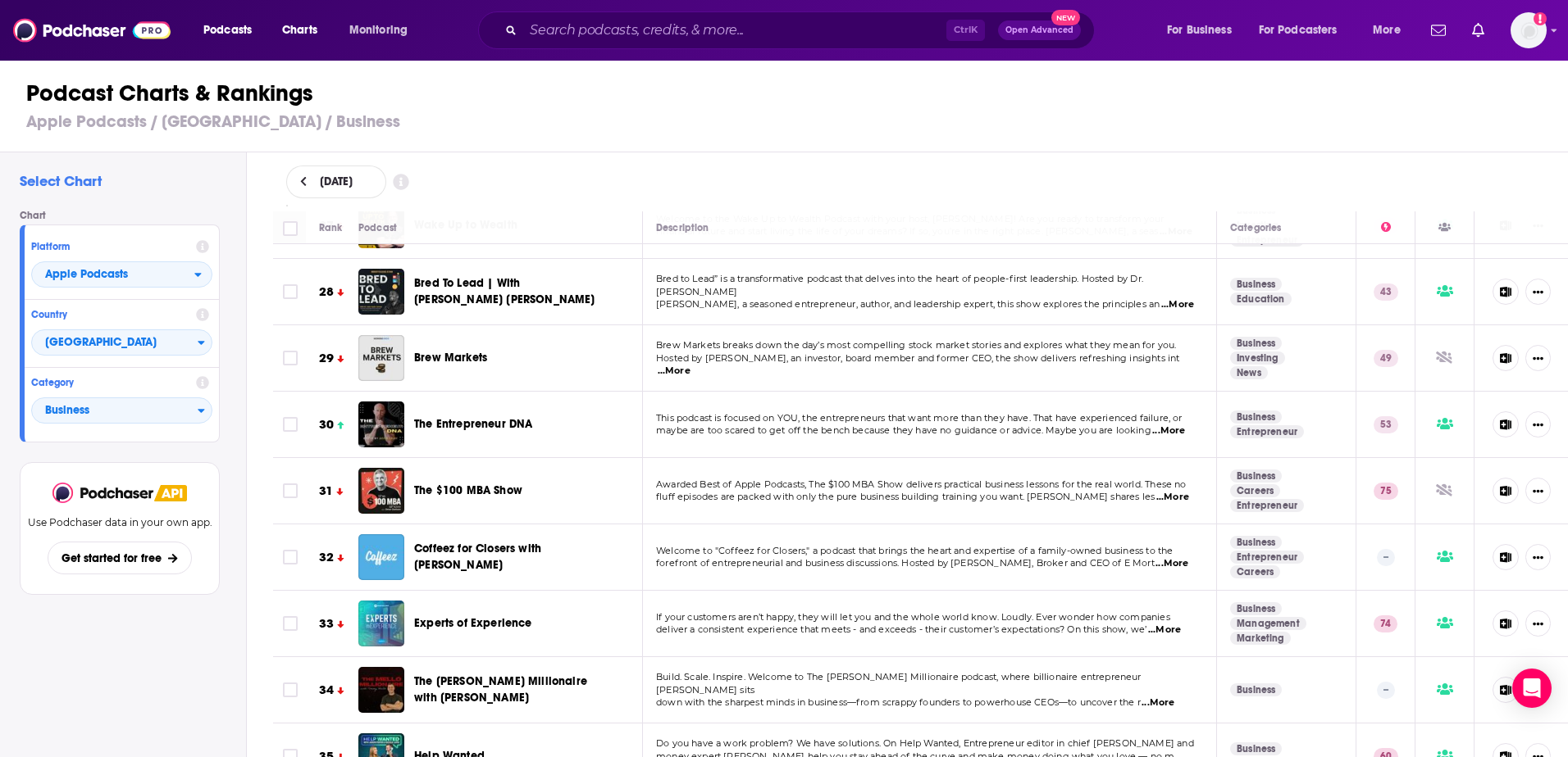
click at [473, 351] on span "Brew Markets" at bounding box center [451, 358] width 73 height 14
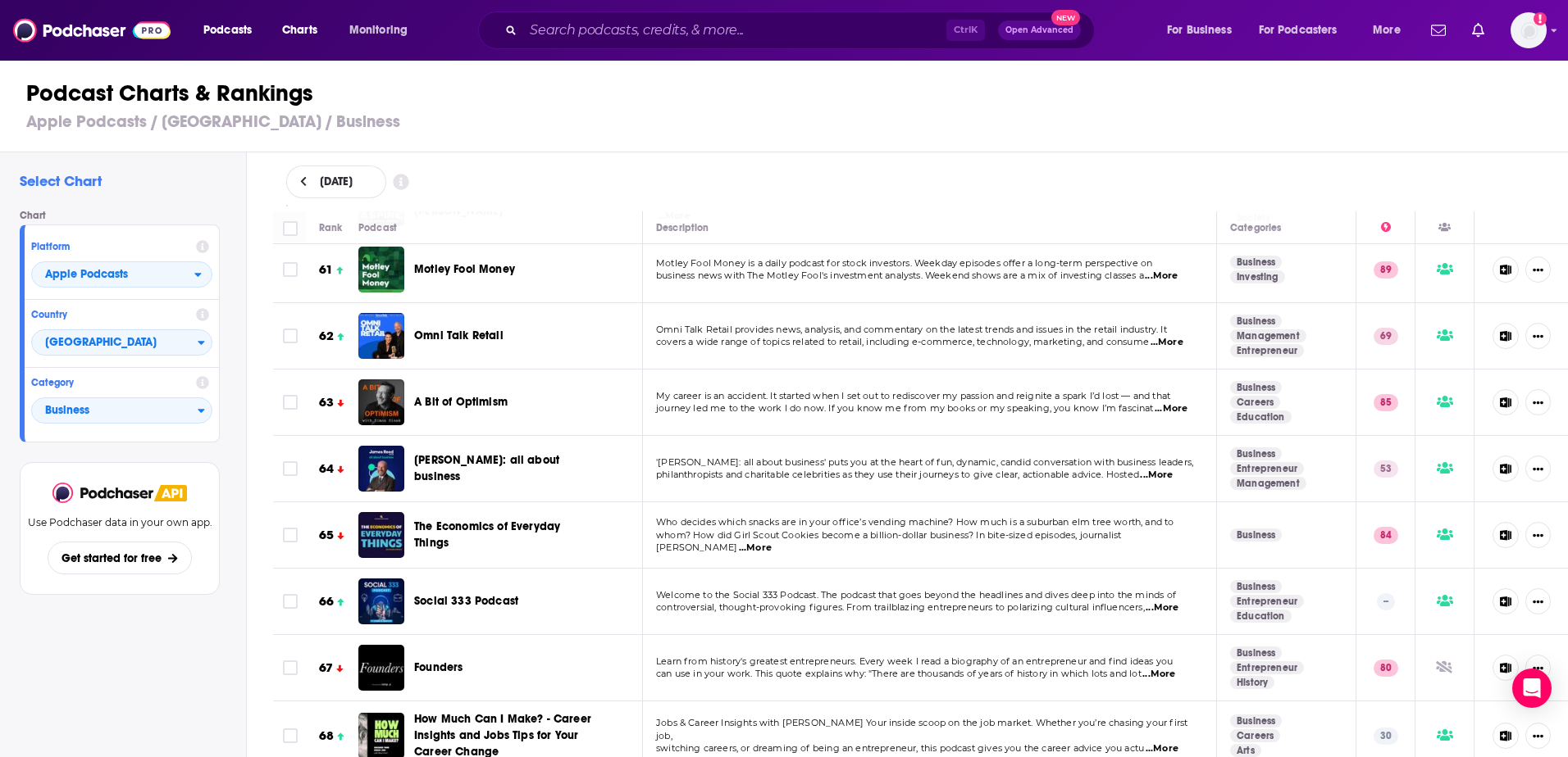
scroll to position [3934, 0]
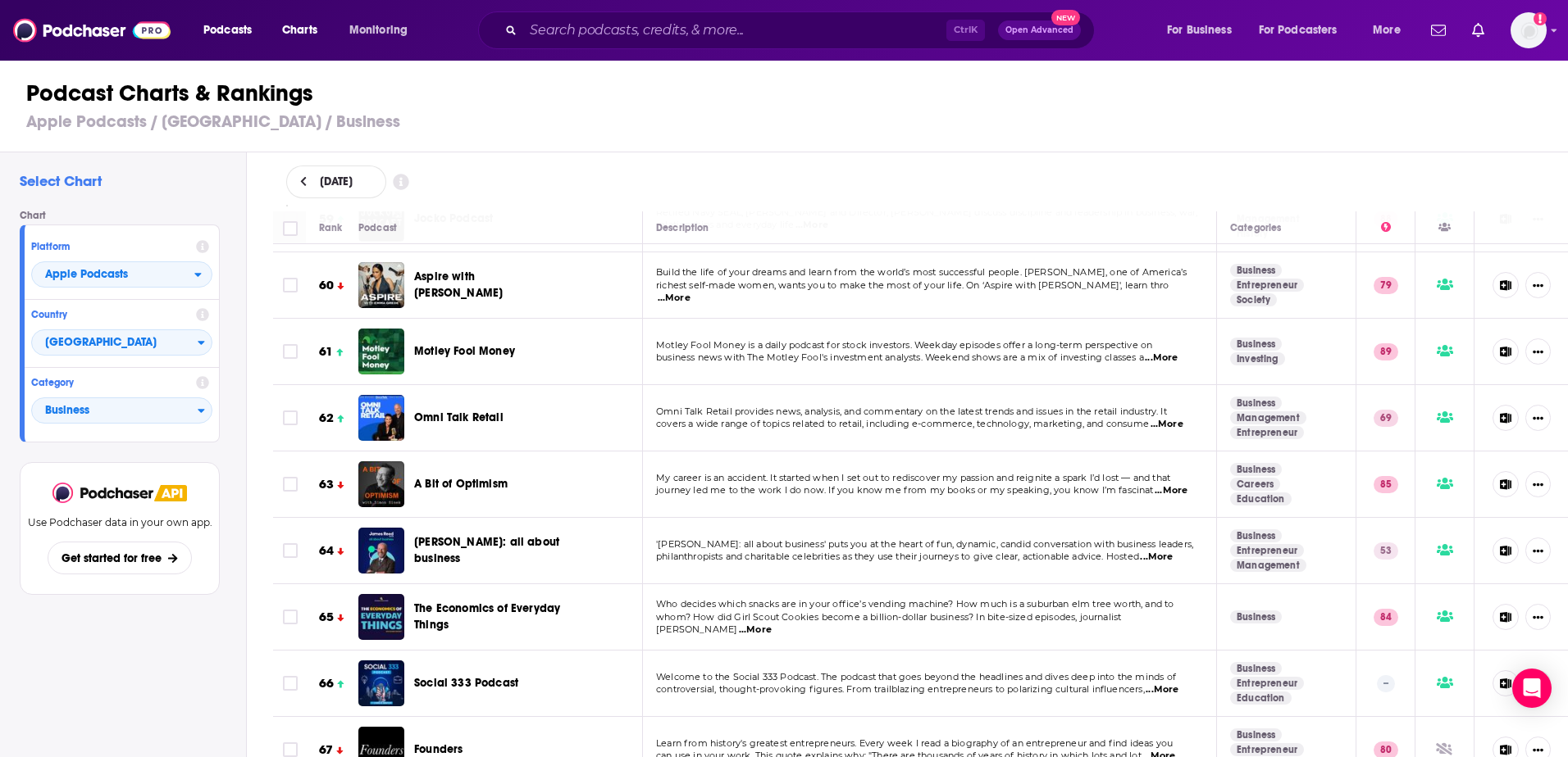
click at [434, 345] on span "Motley Fool Money" at bounding box center [465, 352] width 101 height 14
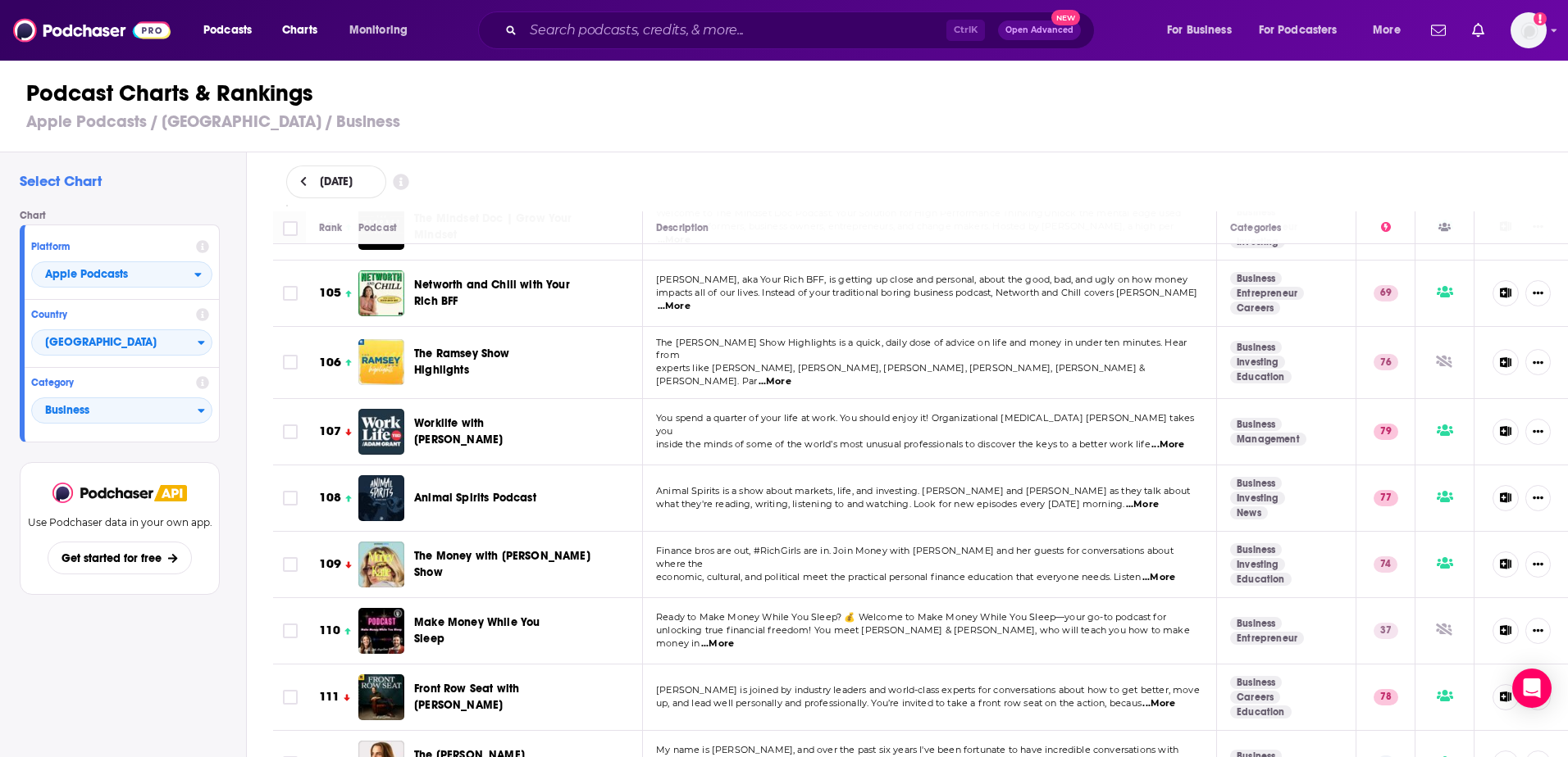
scroll to position [6966, 0]
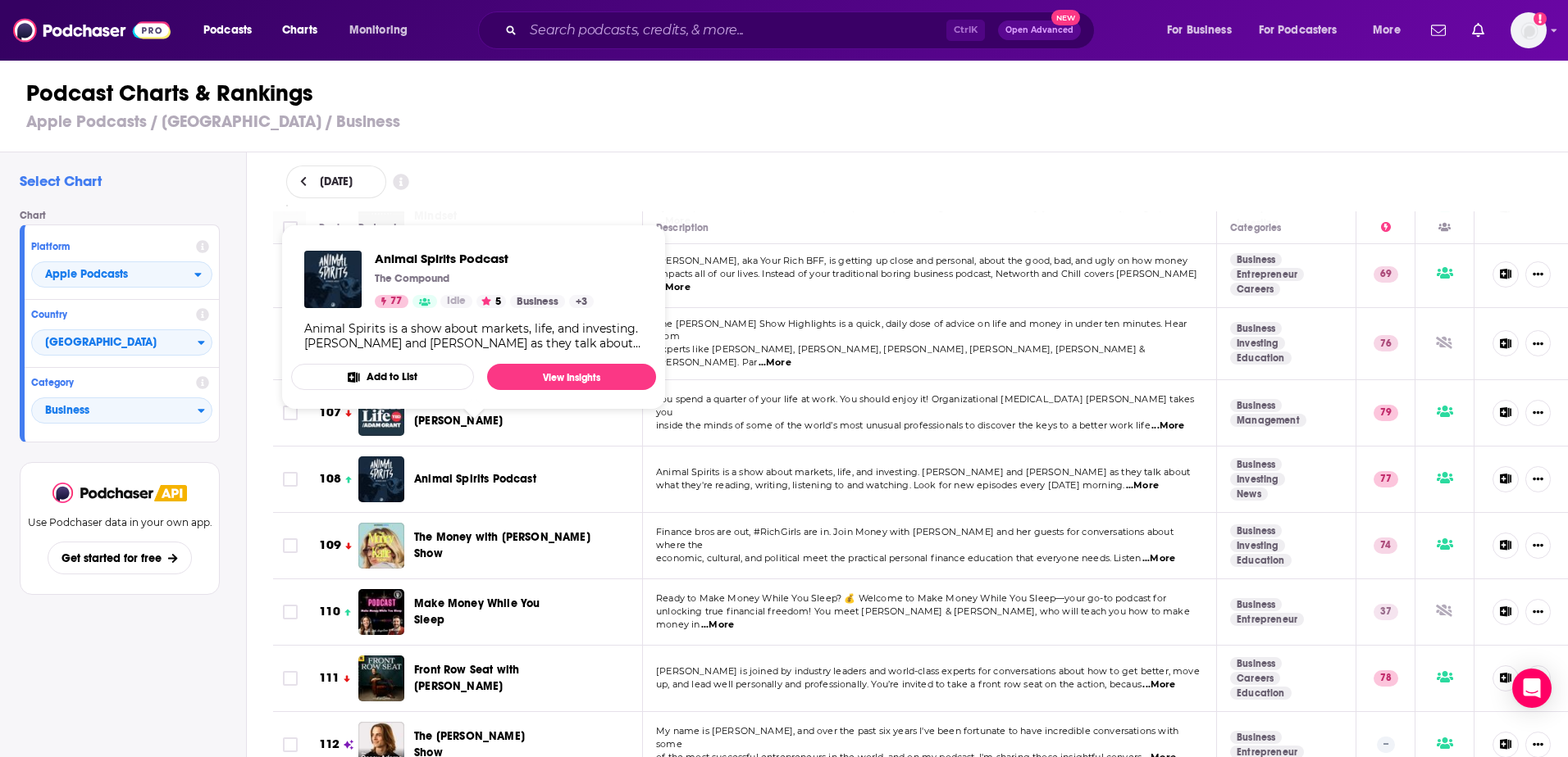
click at [508, 472] on span "Animal Spirits Podcast" at bounding box center [475, 479] width 122 height 14
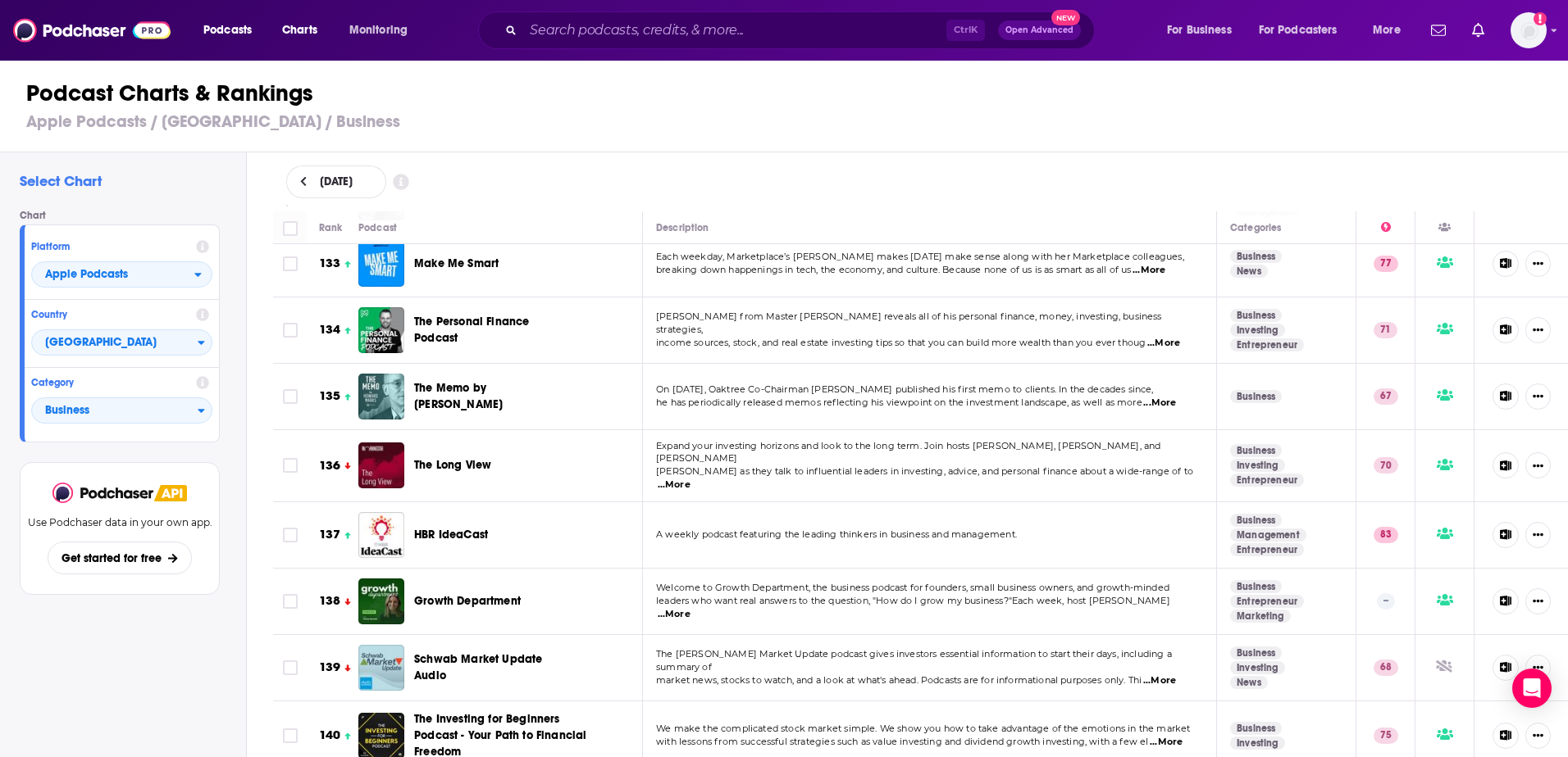
scroll to position [8852, 0]
click at [735, 465] on span "Arnott as they talk to influential leaders in investing, advice, and personal f…" at bounding box center [925, 470] width 537 height 11
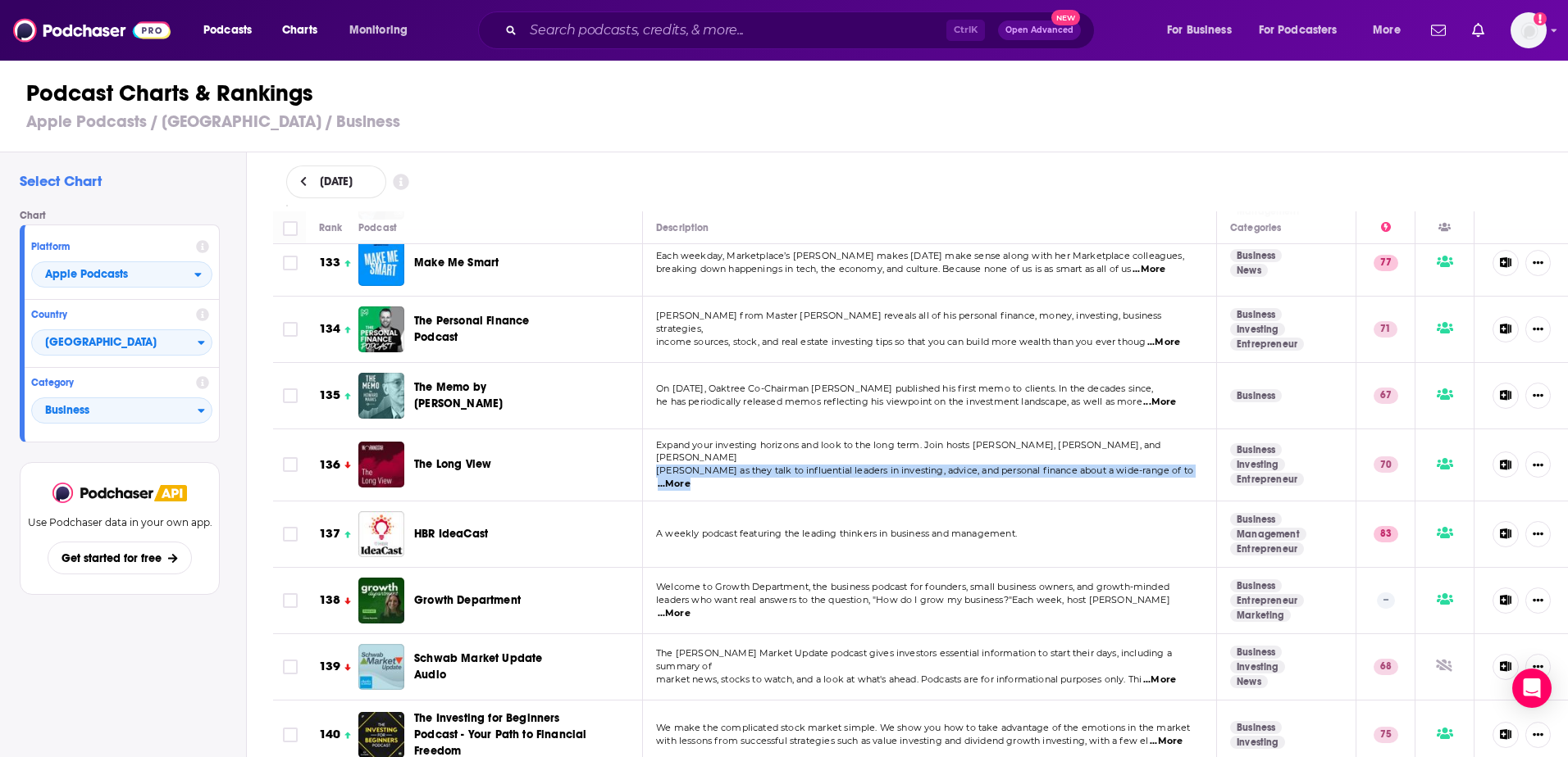
click at [735, 465] on span "Arnott as they talk to influential leaders in investing, advice, and personal f…" at bounding box center [925, 470] width 537 height 11
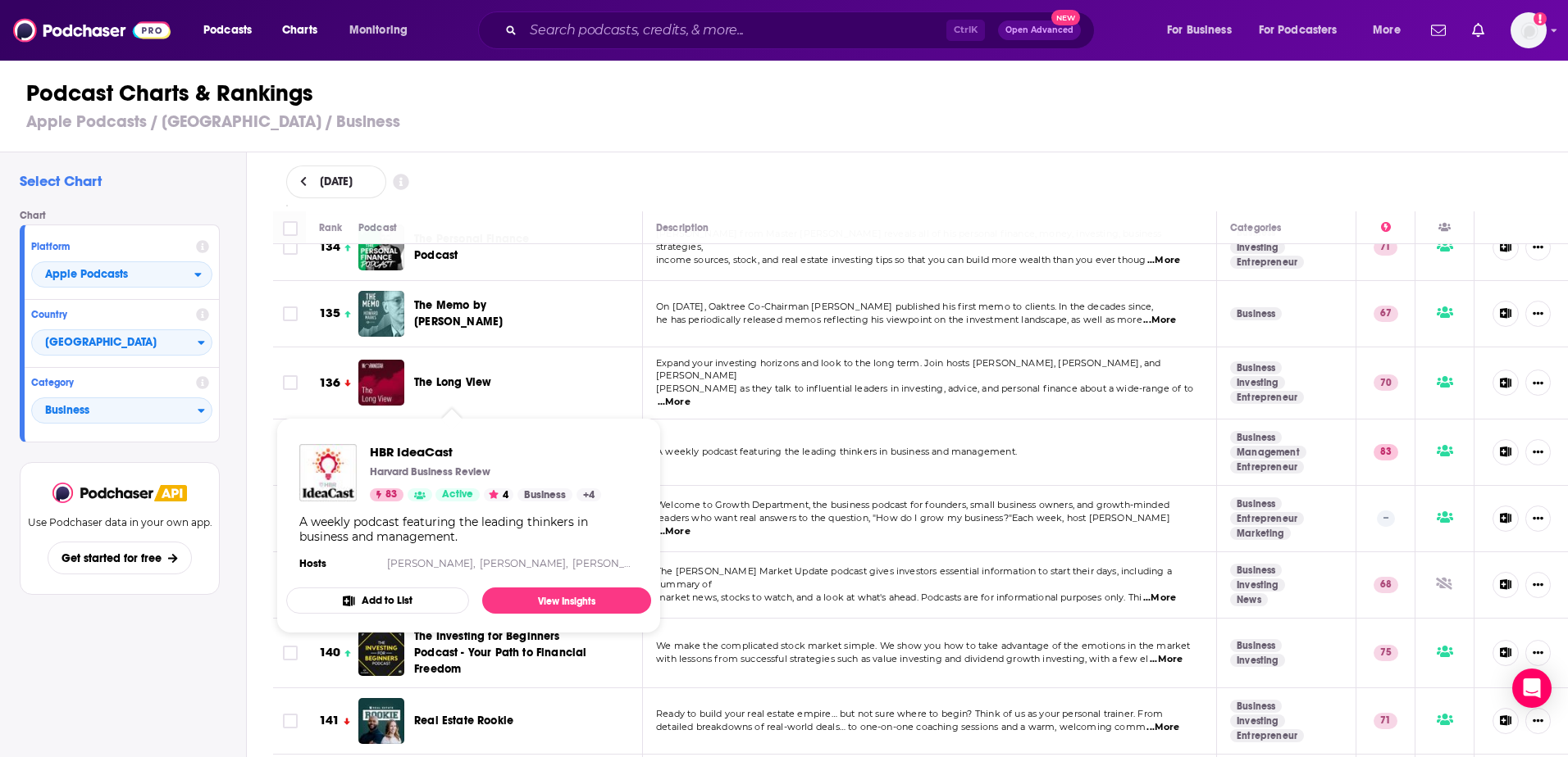
click at [454, 445] on span "HBR IdeaCast" at bounding box center [451, 452] width 74 height 14
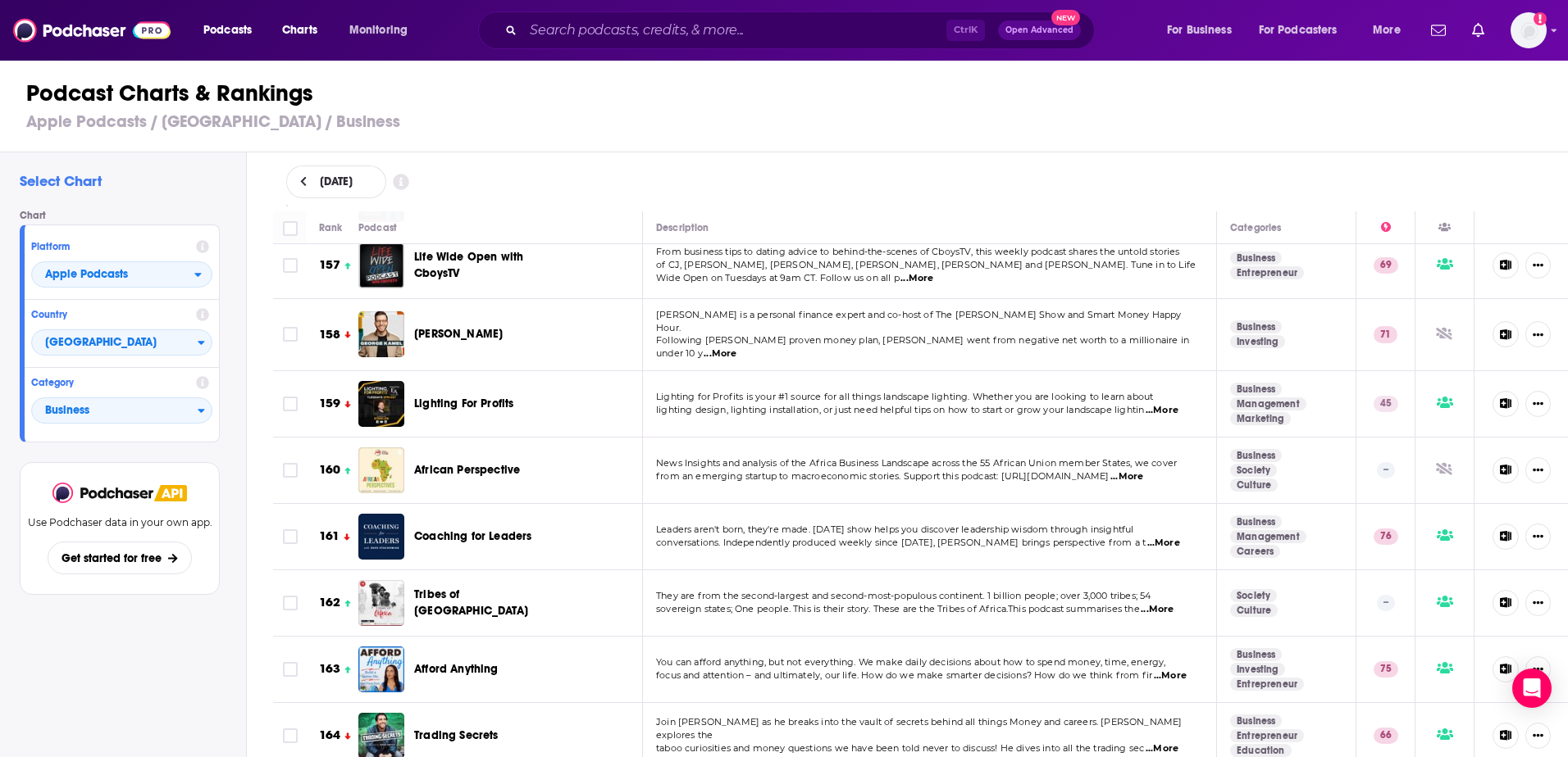
scroll to position [10491, 0]
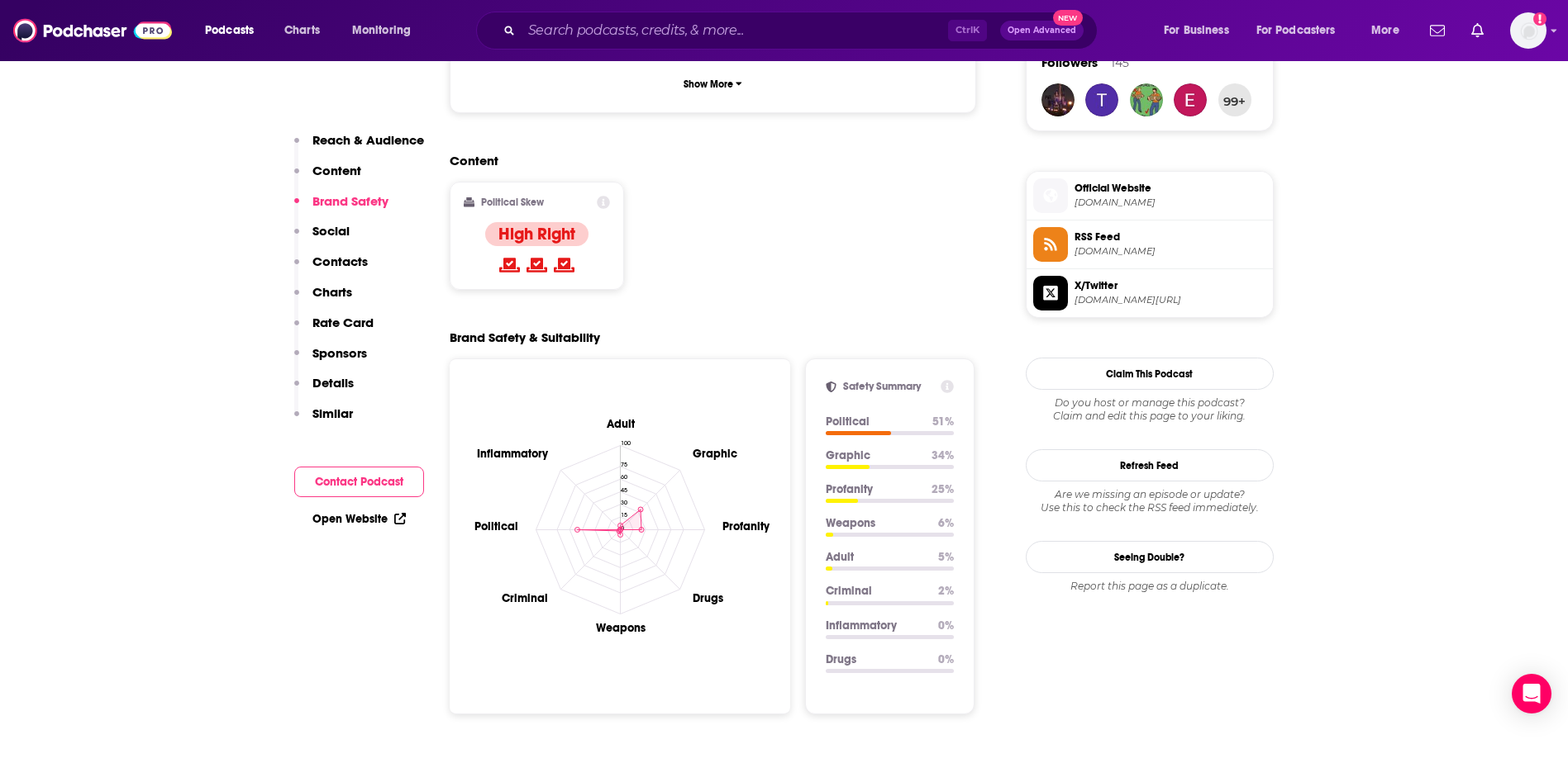
scroll to position [1239, 0]
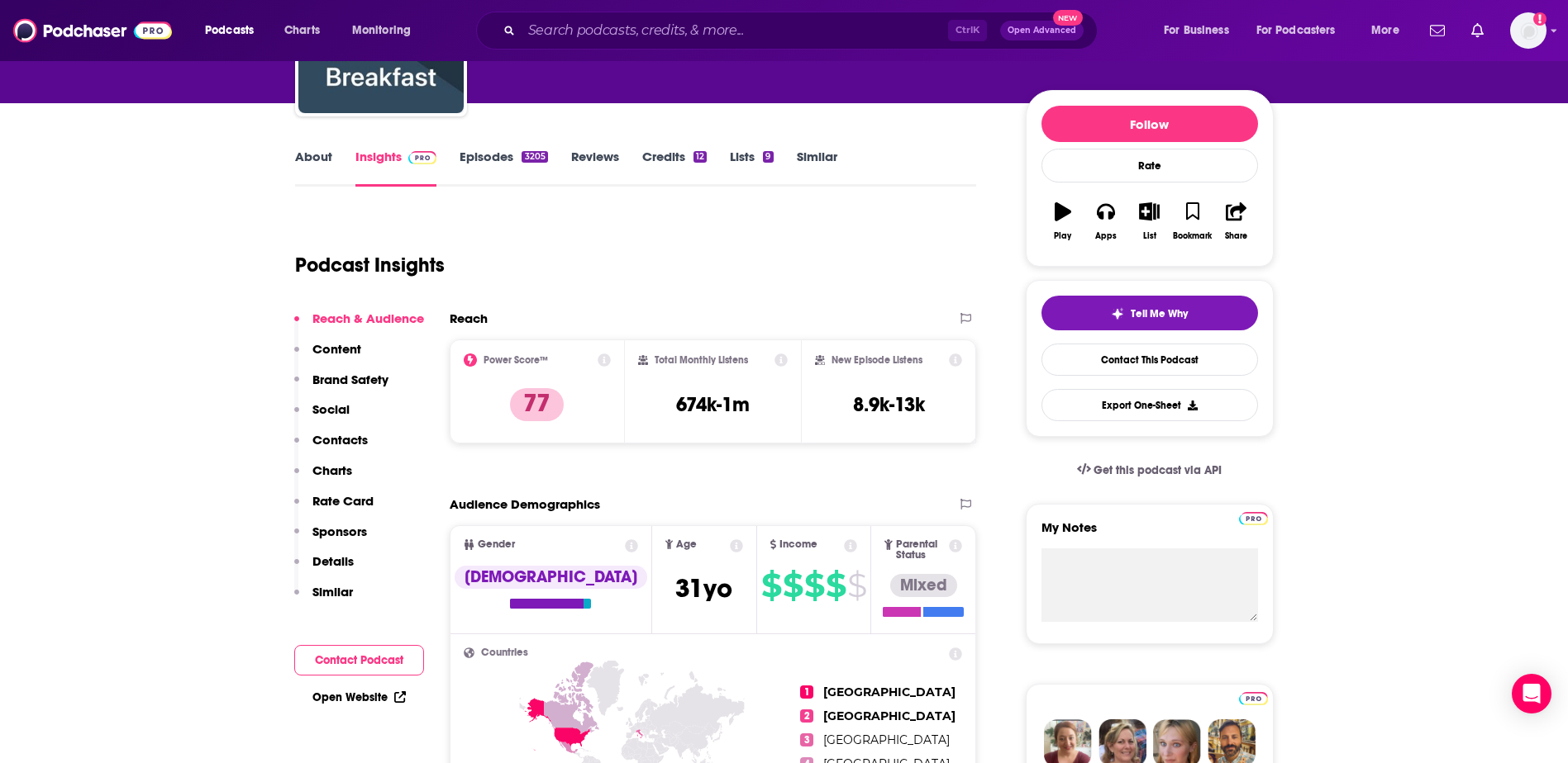
scroll to position [165, 0]
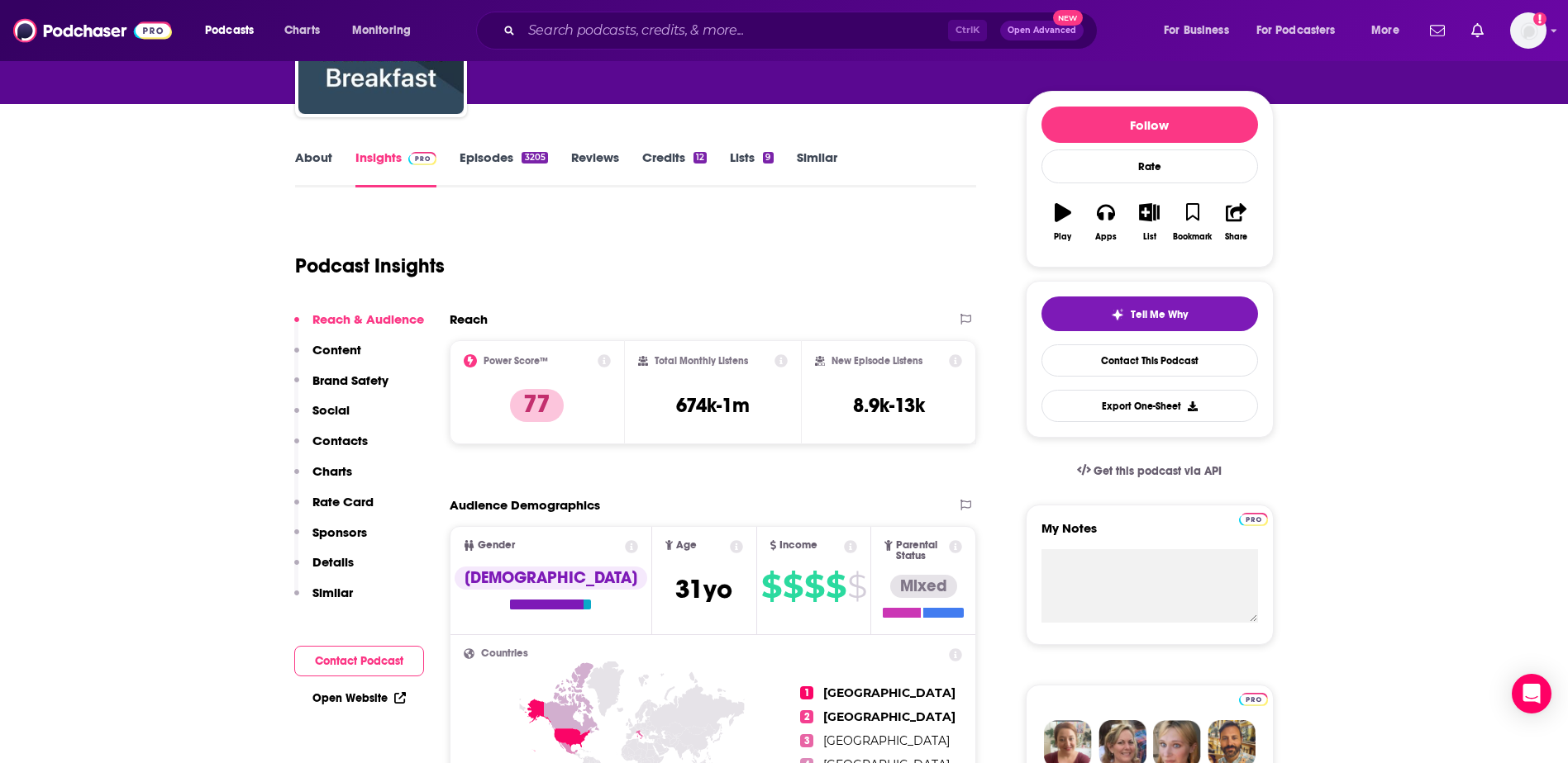
click at [488, 162] on link "Episodes 3205" at bounding box center [504, 168] width 88 height 38
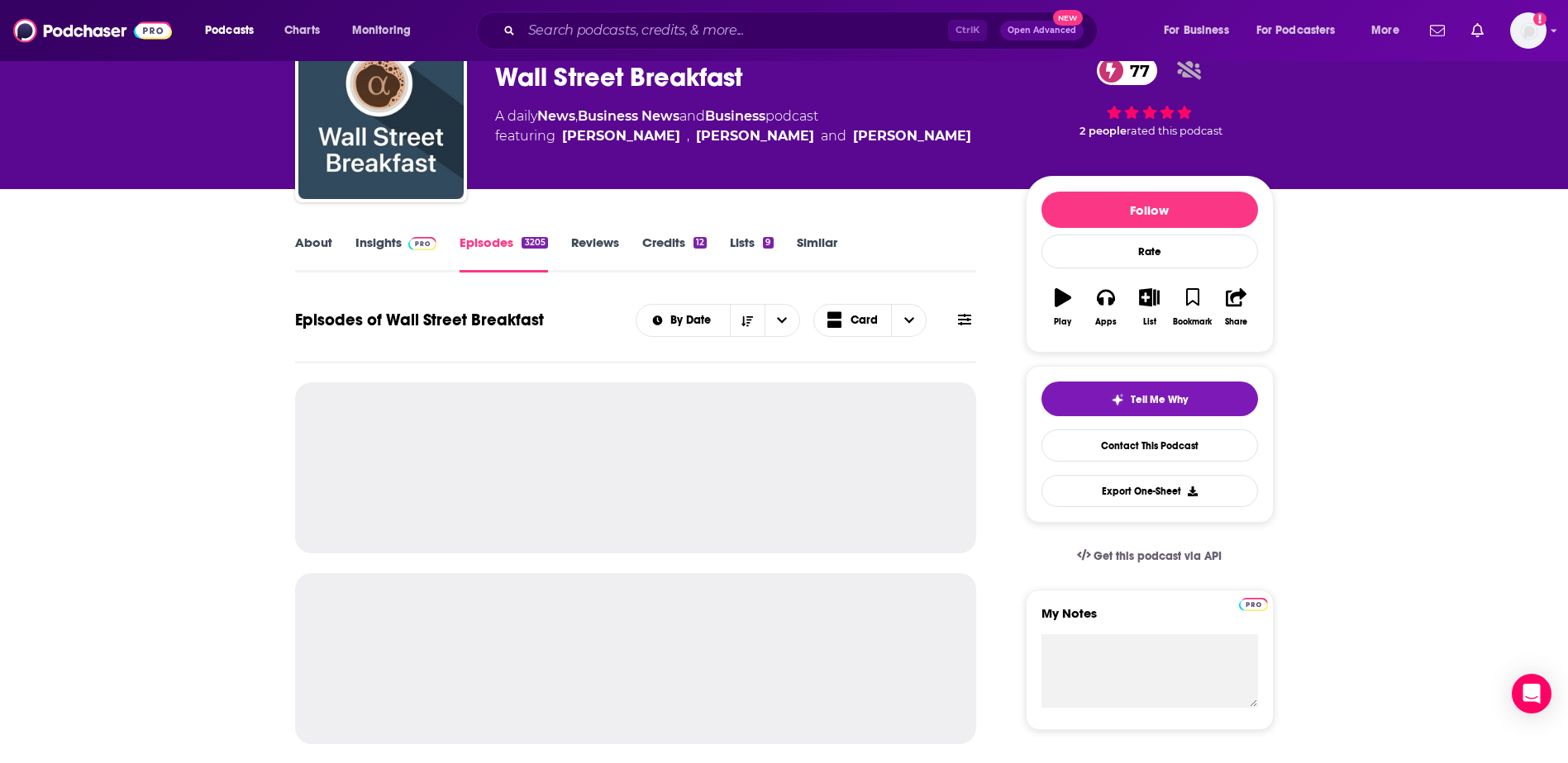
scroll to position [165, 0]
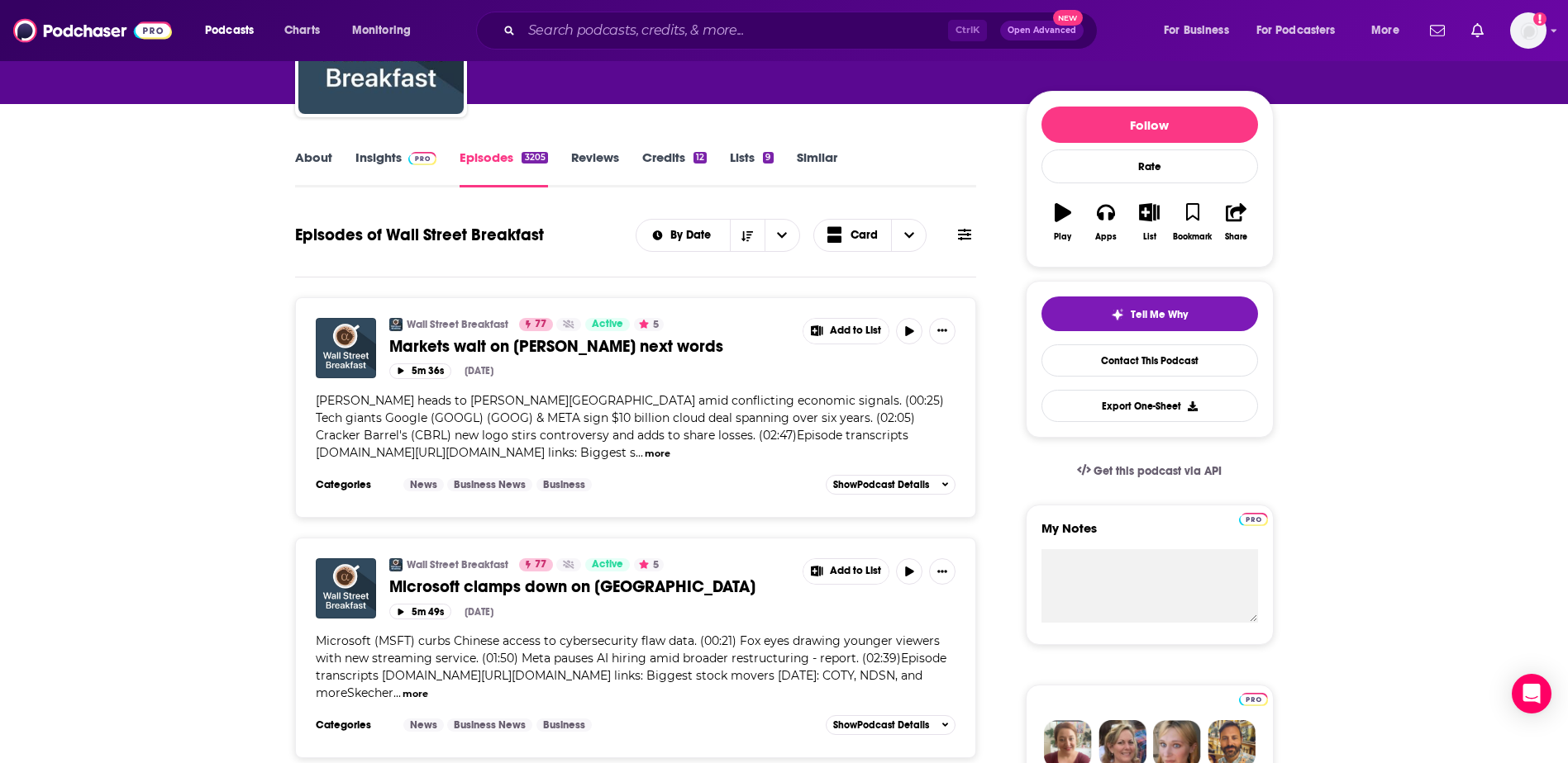
click at [316, 453] on div "[PERSON_NAME] heads to [PERSON_NAME][GEOGRAPHIC_DATA] amid conflicting economic…" at bounding box center [636, 426] width 641 height 69
click at [645, 455] on button "more" at bounding box center [657, 454] width 25 height 14
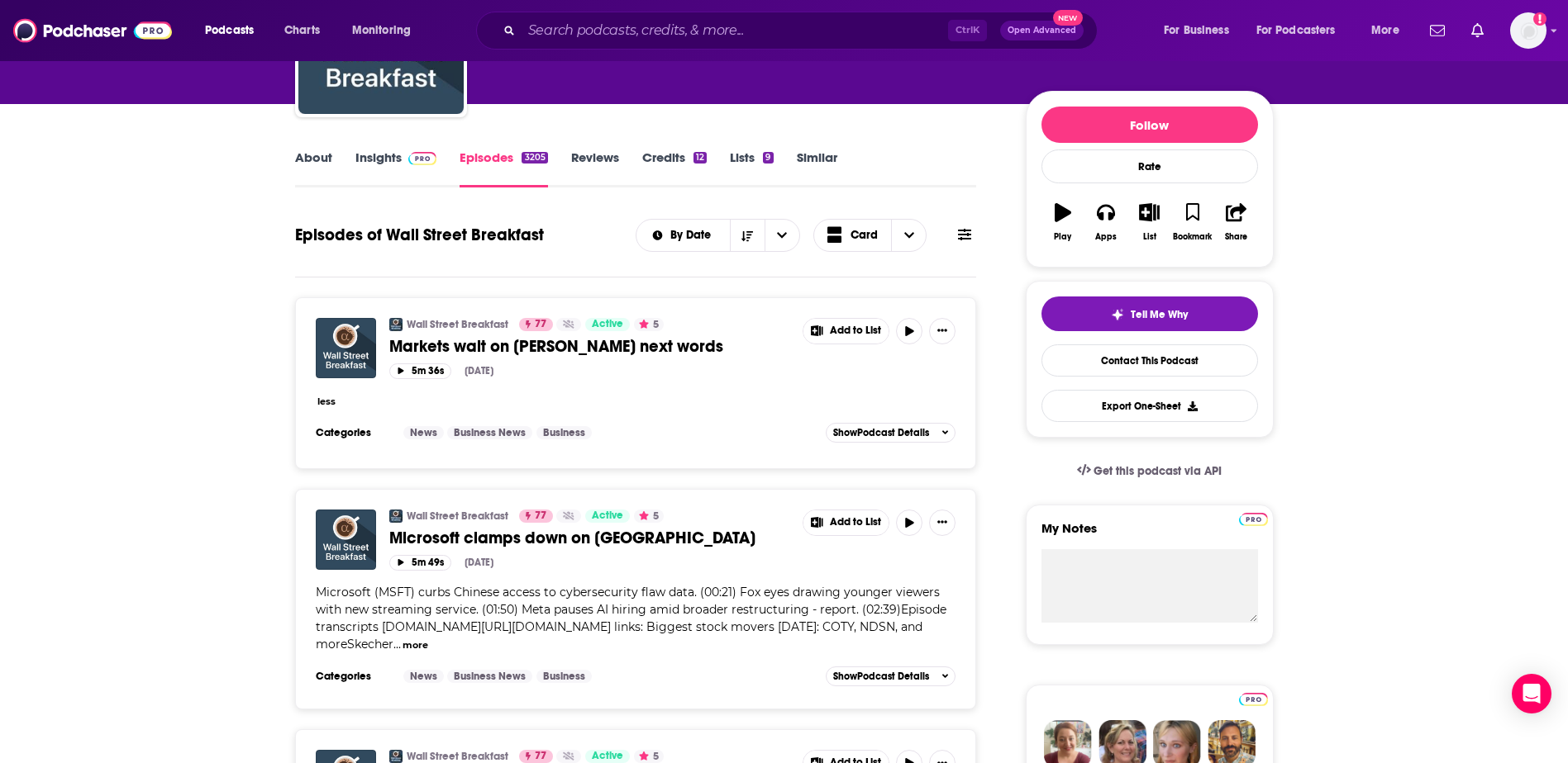
click at [324, 405] on button "less" at bounding box center [326, 402] width 18 height 14
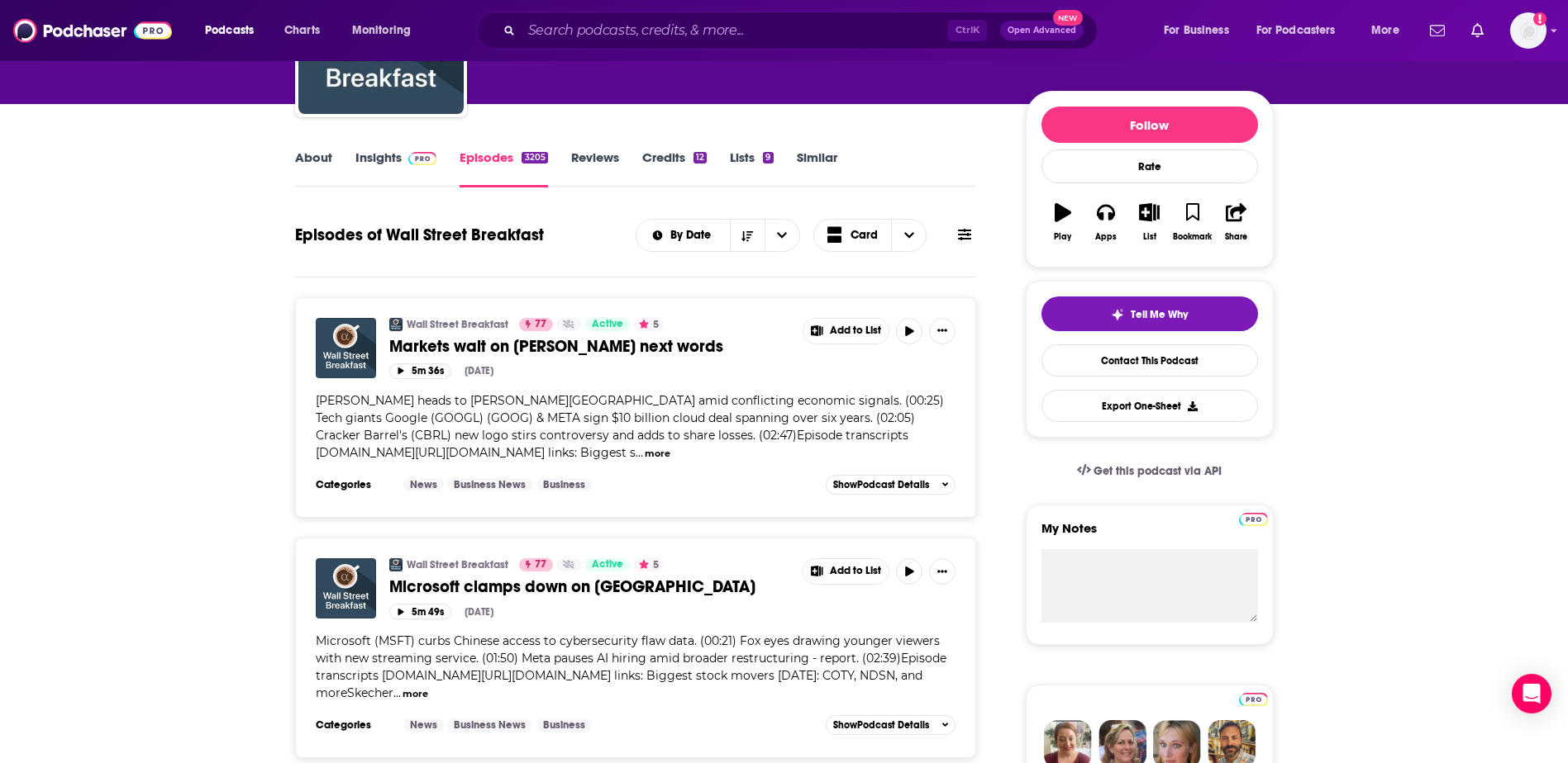
click at [645, 457] on button "more" at bounding box center [657, 454] width 25 height 14
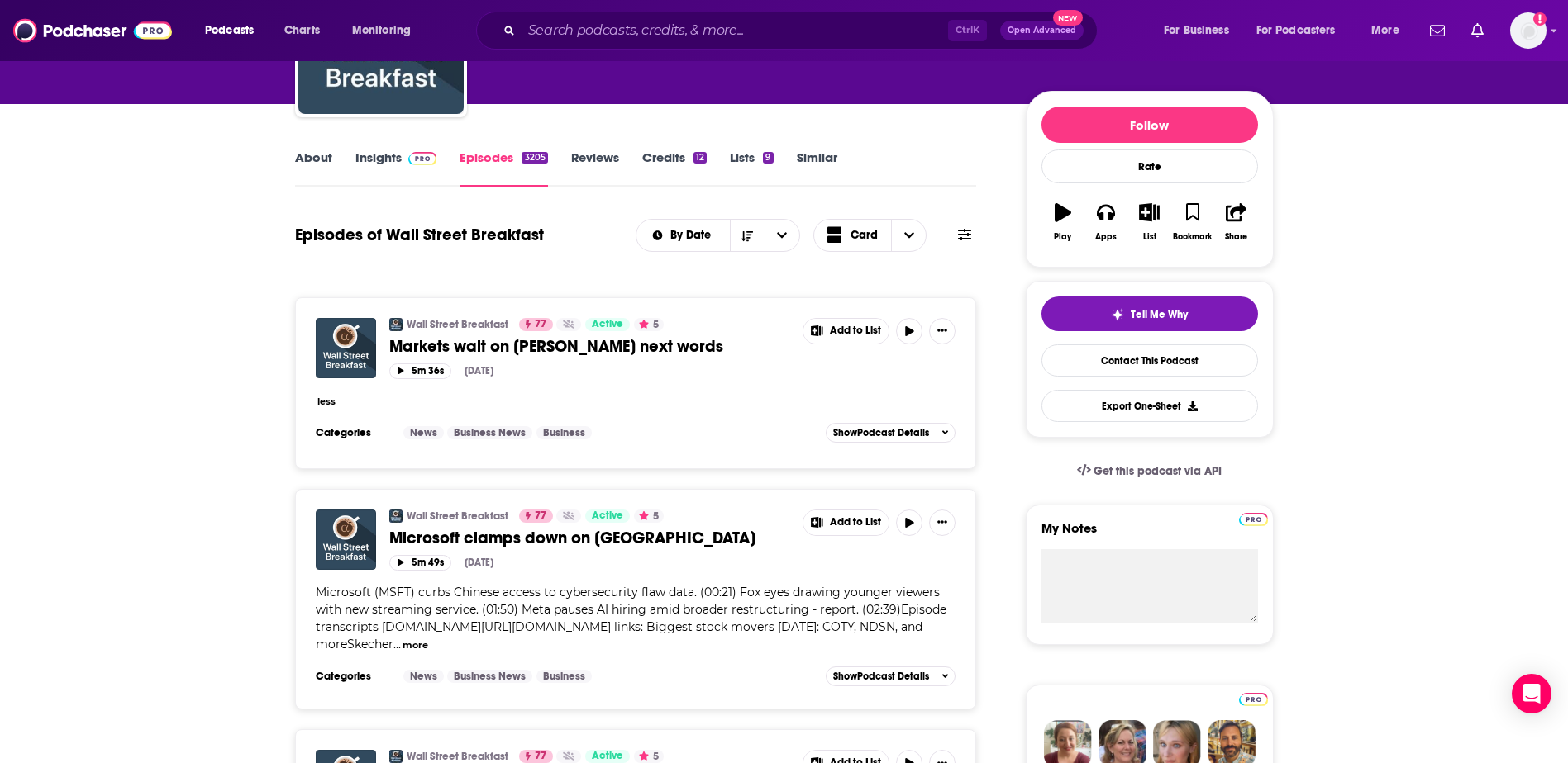
click at [327, 405] on button "less" at bounding box center [326, 402] width 18 height 14
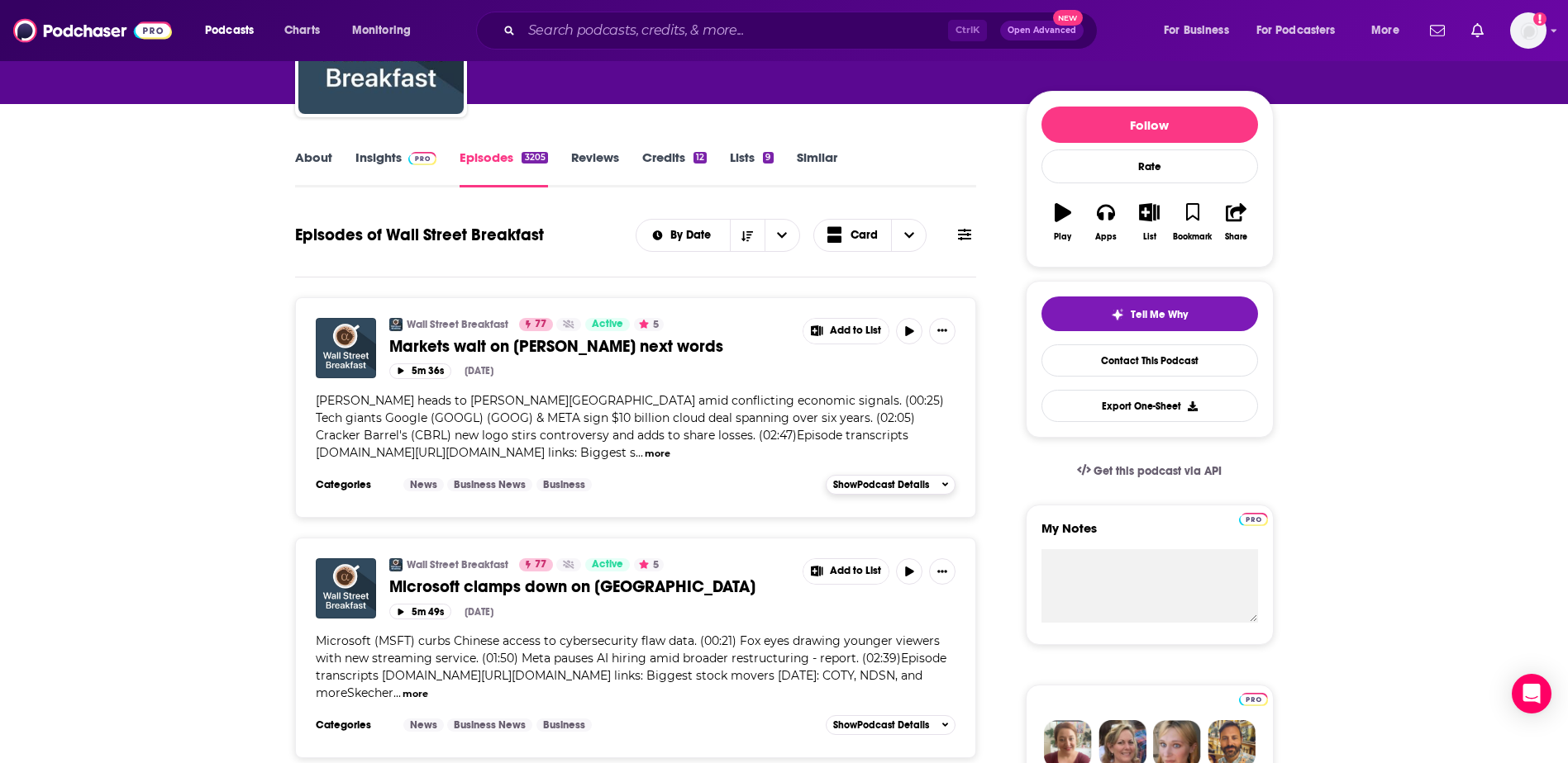
click at [932, 488] on div "Show Podcast Details" at bounding box center [891, 484] width 116 height 11
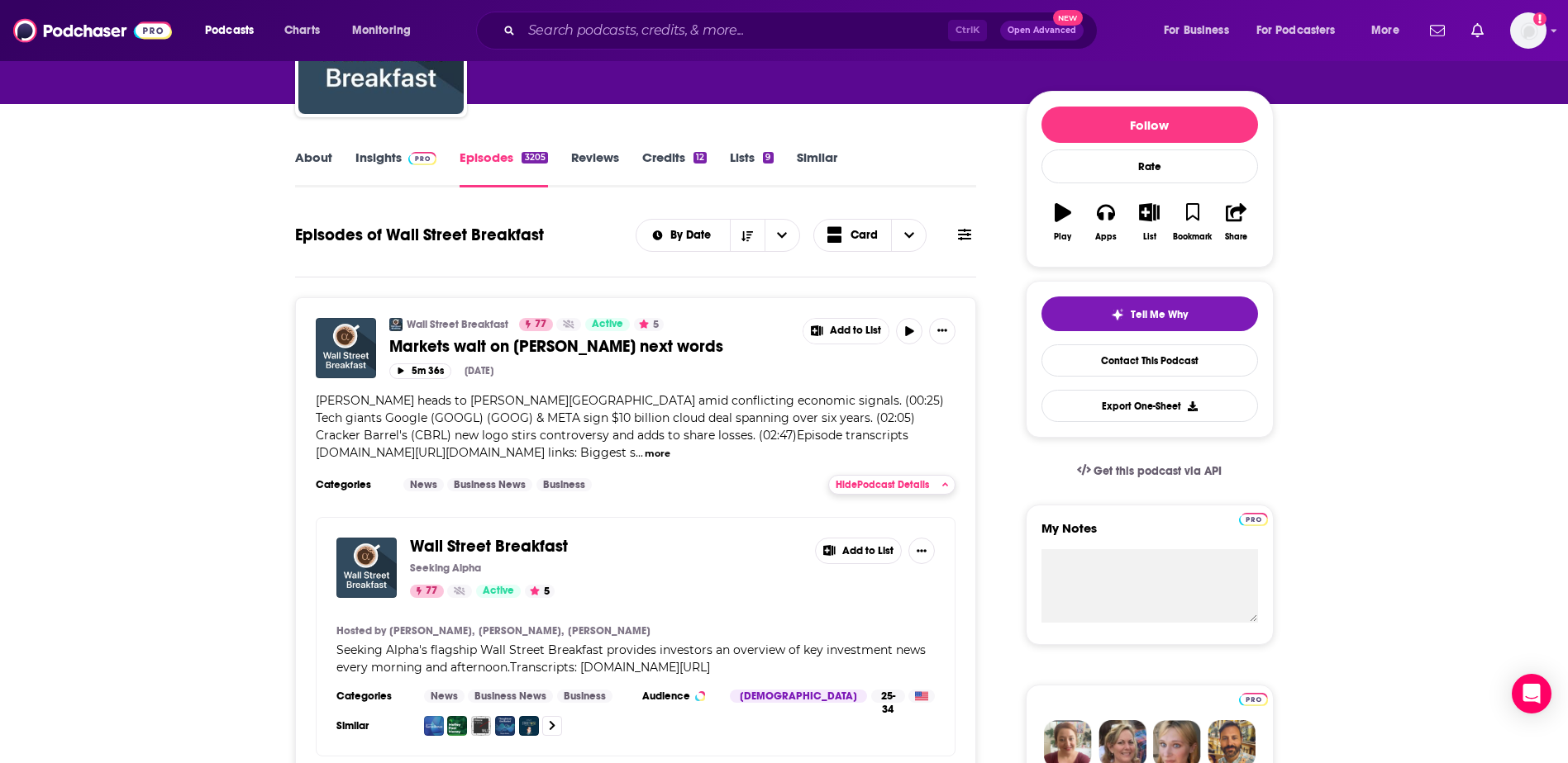
click at [932, 488] on div "Hide Podcast Details" at bounding box center [891, 484] width 113 height 11
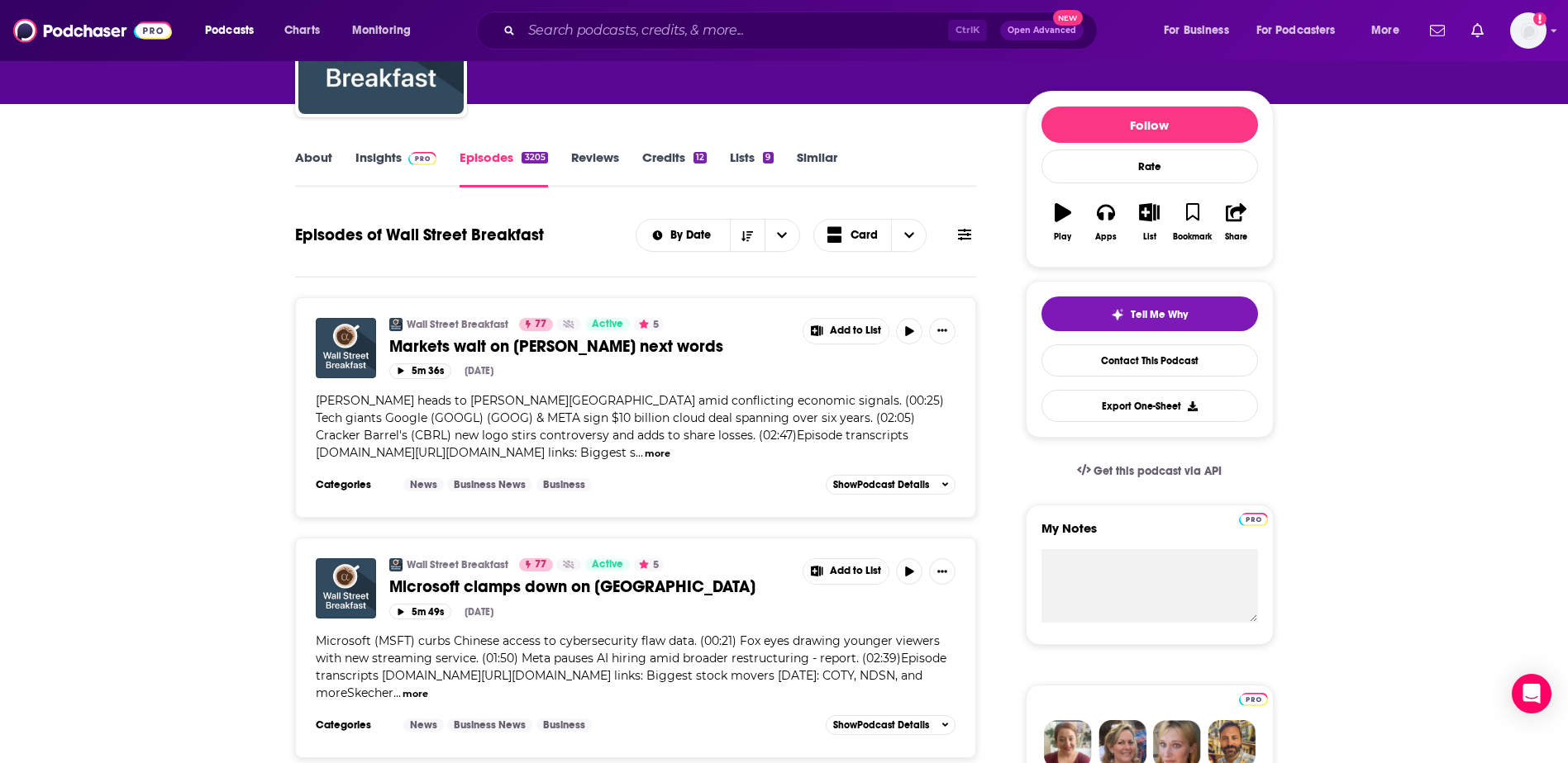
click at [305, 158] on link "About" at bounding box center [313, 168] width 37 height 38
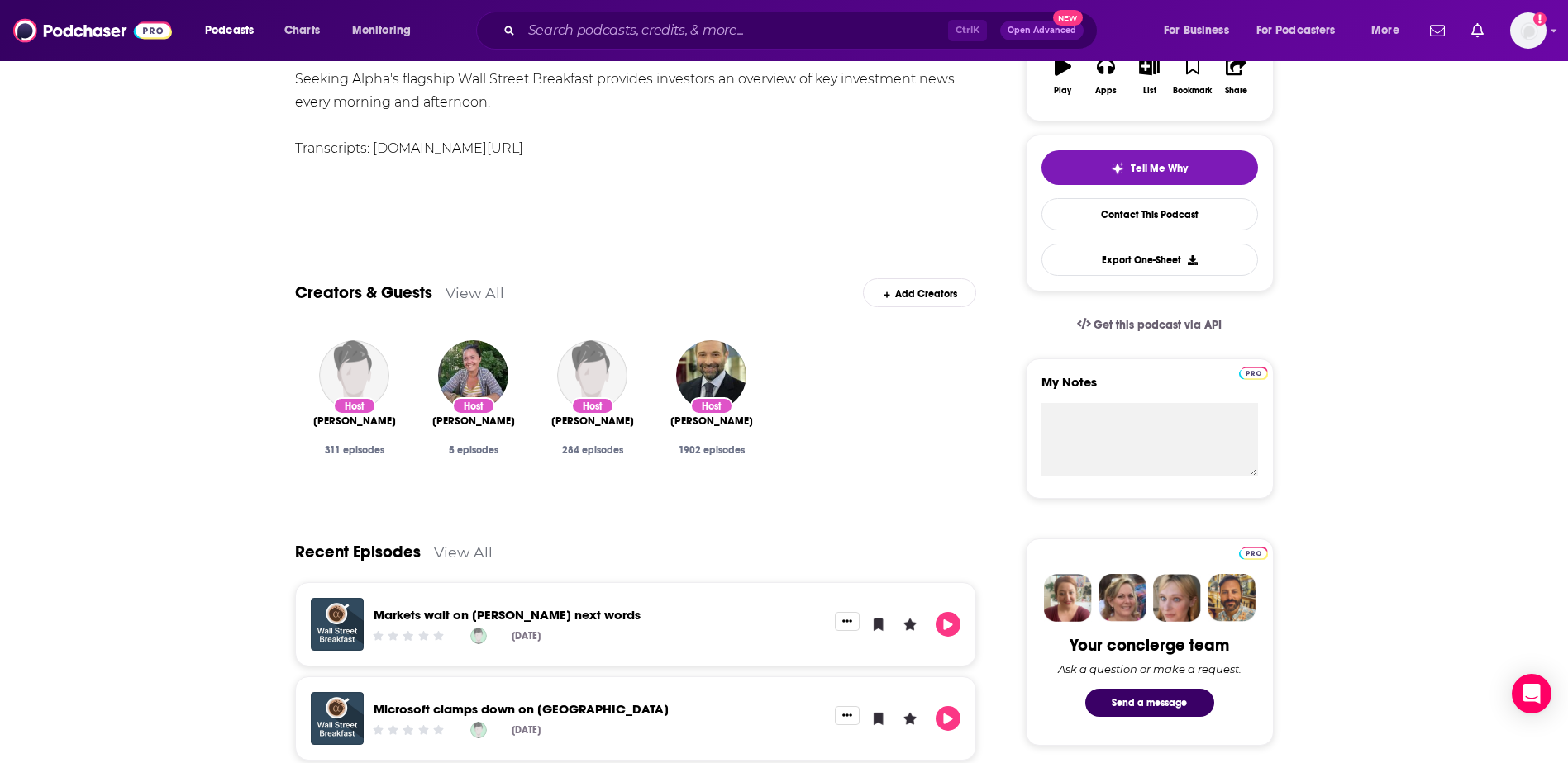
scroll to position [82, 0]
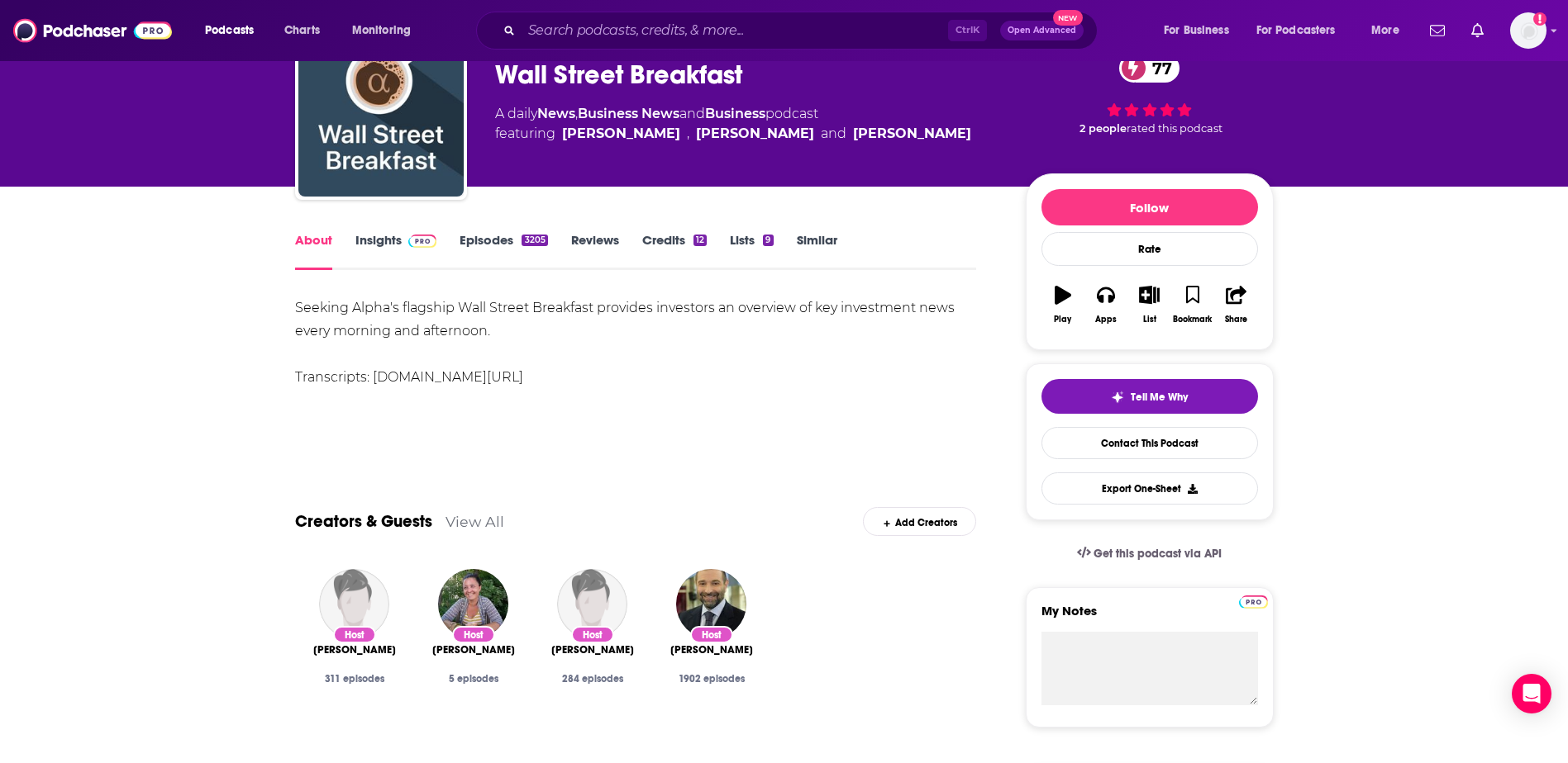
click at [437, 319] on div "Seeking Alpha's flagship Wall Street Breakfast provides investors an overview o…" at bounding box center [635, 342] width 682 height 92
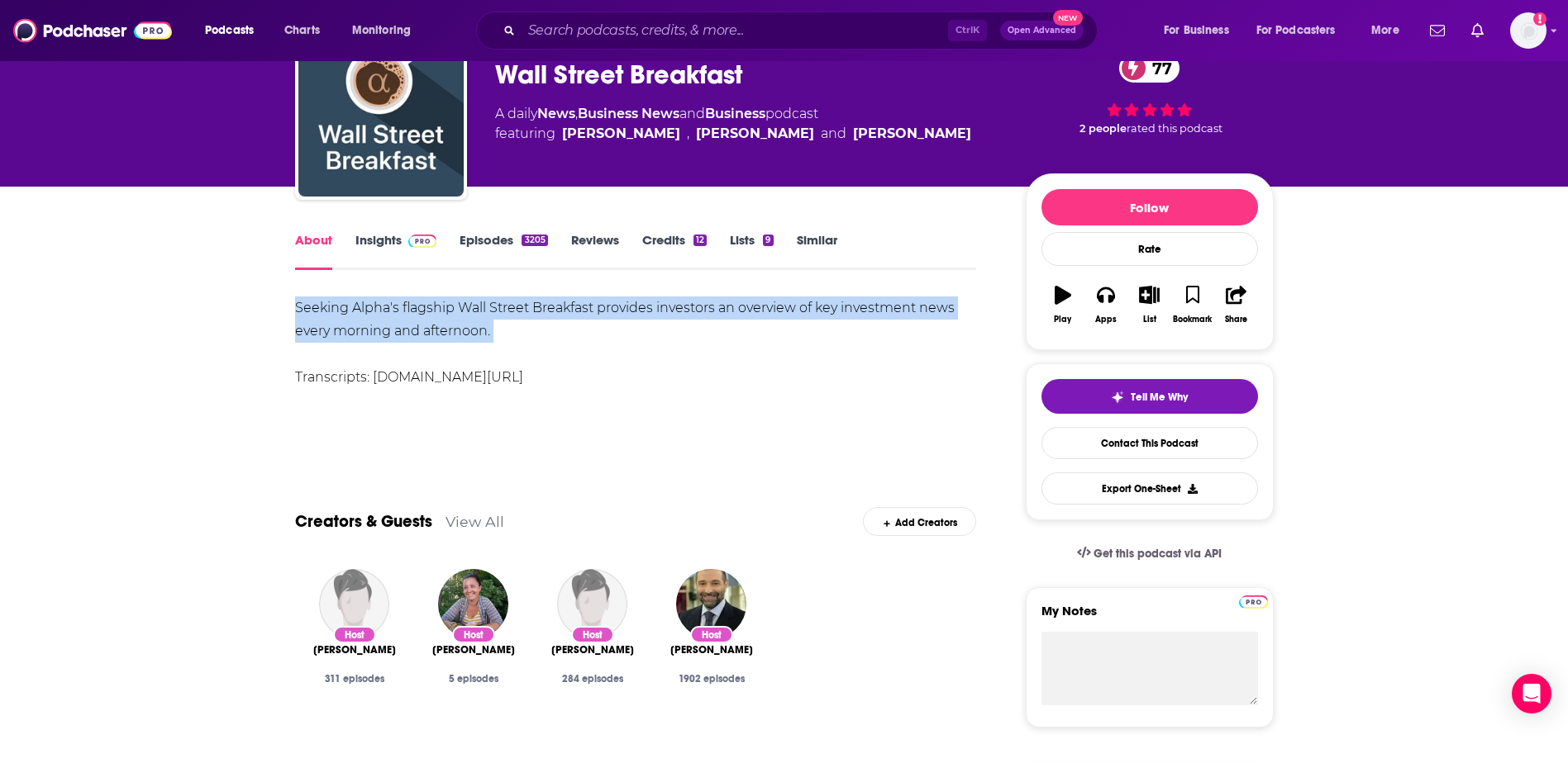
click at [437, 319] on div "Seeking Alpha's flagship Wall Street Breakfast provides investors an overview o…" at bounding box center [635, 342] width 682 height 92
drag, startPoint x: 437, startPoint y: 319, endPoint x: 383, endPoint y: 336, distance: 56.6
click at [383, 336] on div "Seeking Alpha's flagship Wall Street Breakfast provides investors an overview o…" at bounding box center [635, 342] width 682 height 92
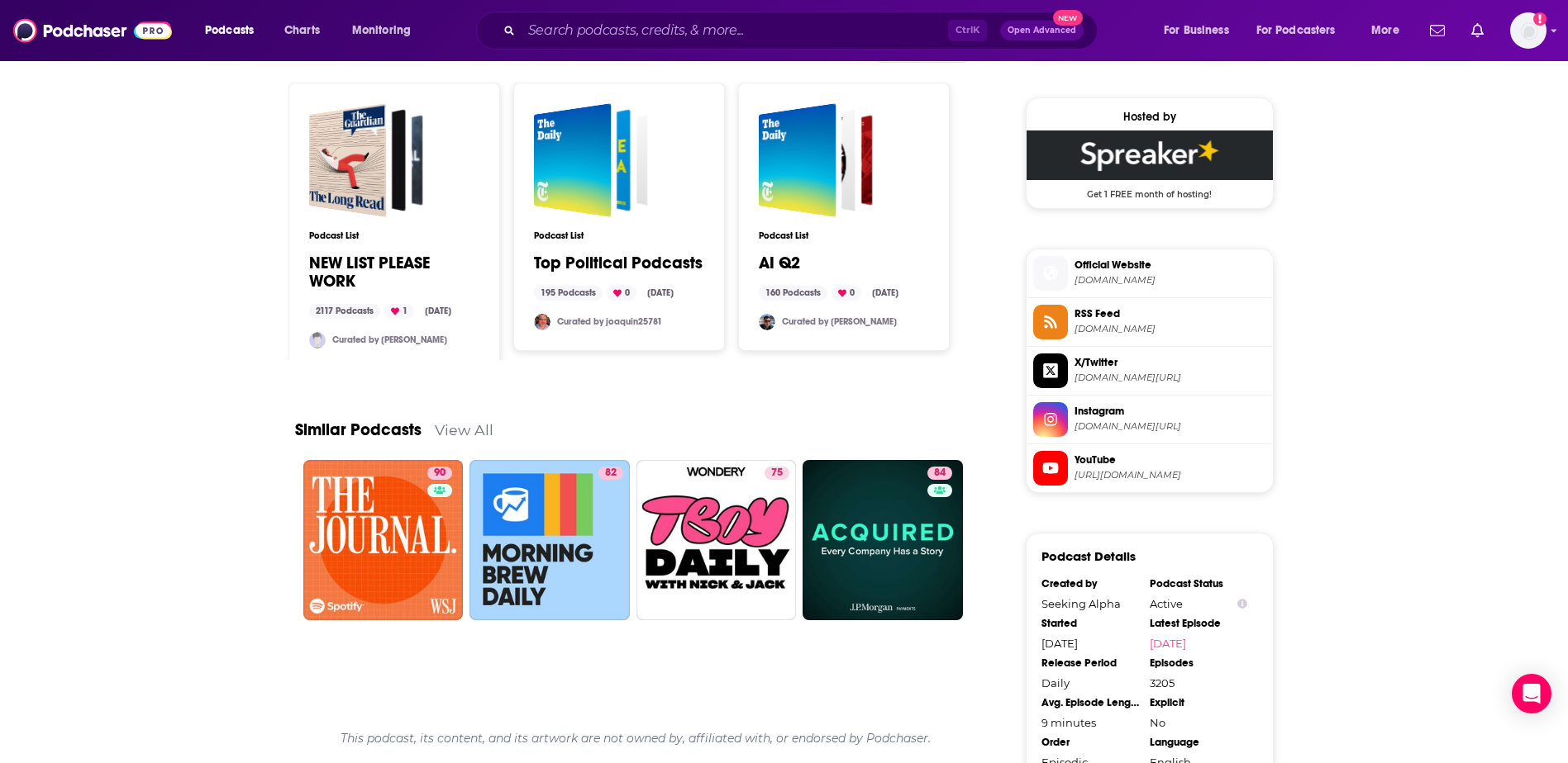
scroll to position [1290, 0]
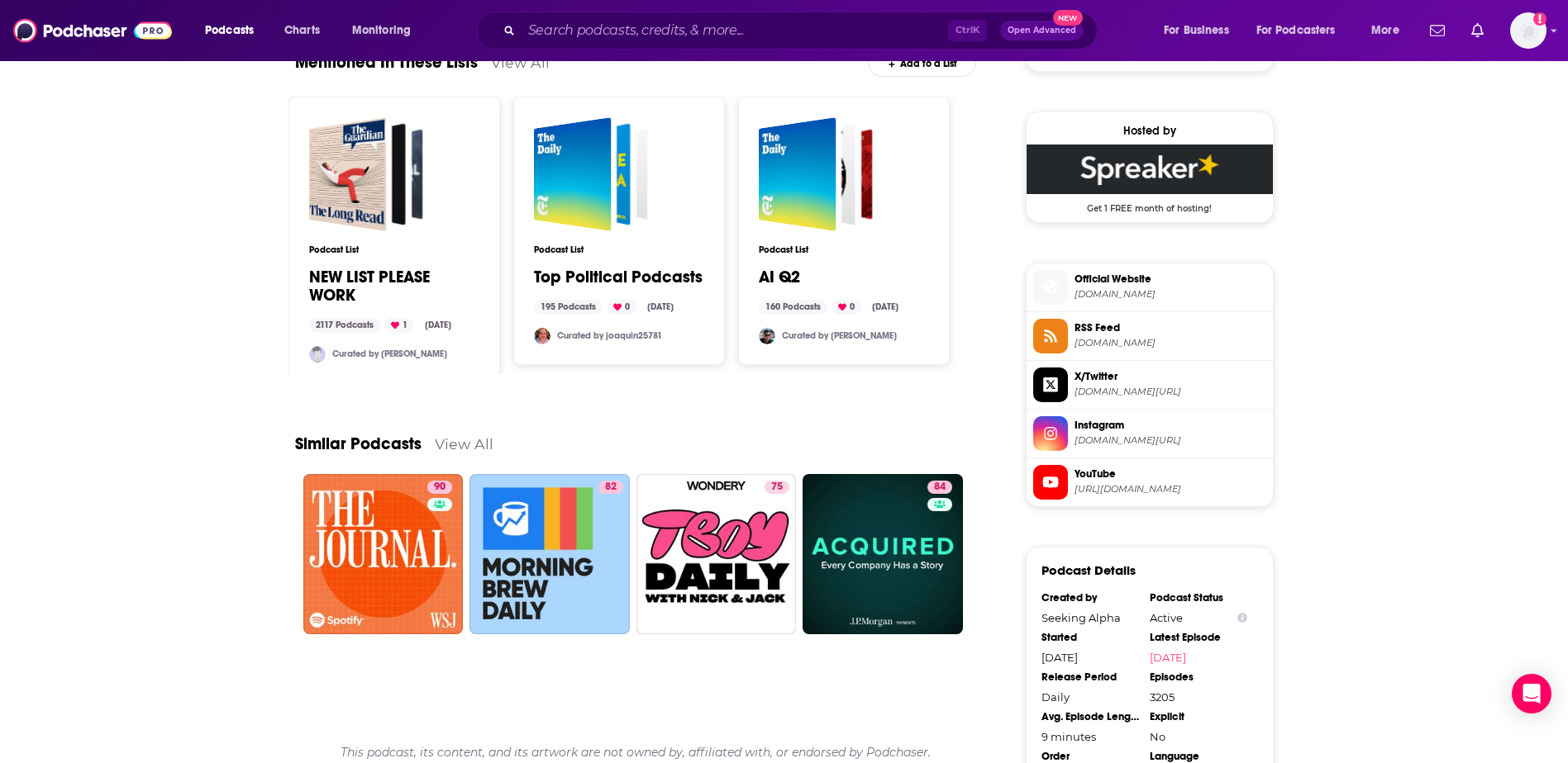
click at [1313, 413] on div "About Insights Episodes 3205 Reviews Credits 12 Lists 9 Similar Seeking Alpha's…" at bounding box center [784, 36] width 1058 height 2114
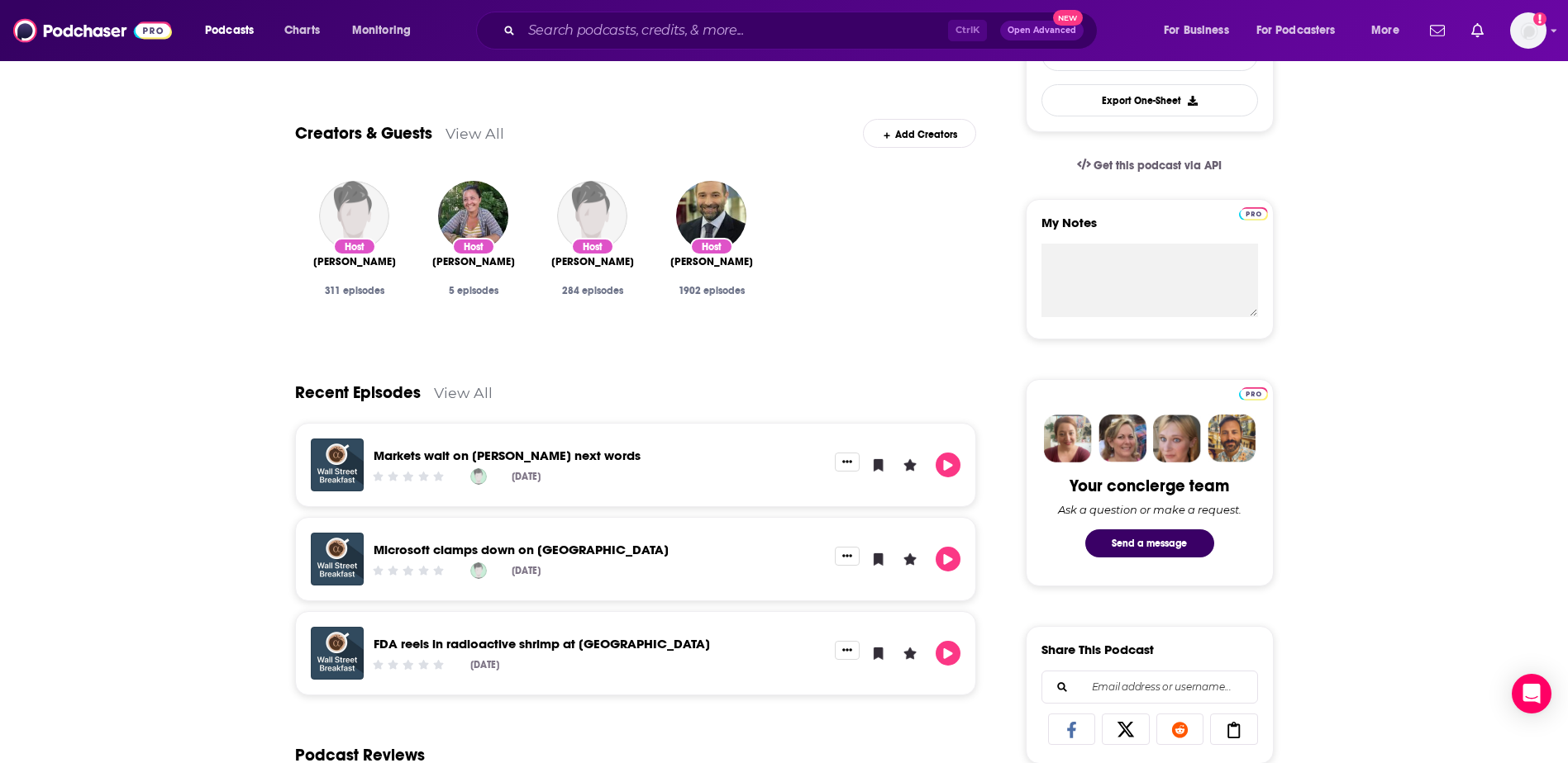
scroll to position [0, 0]
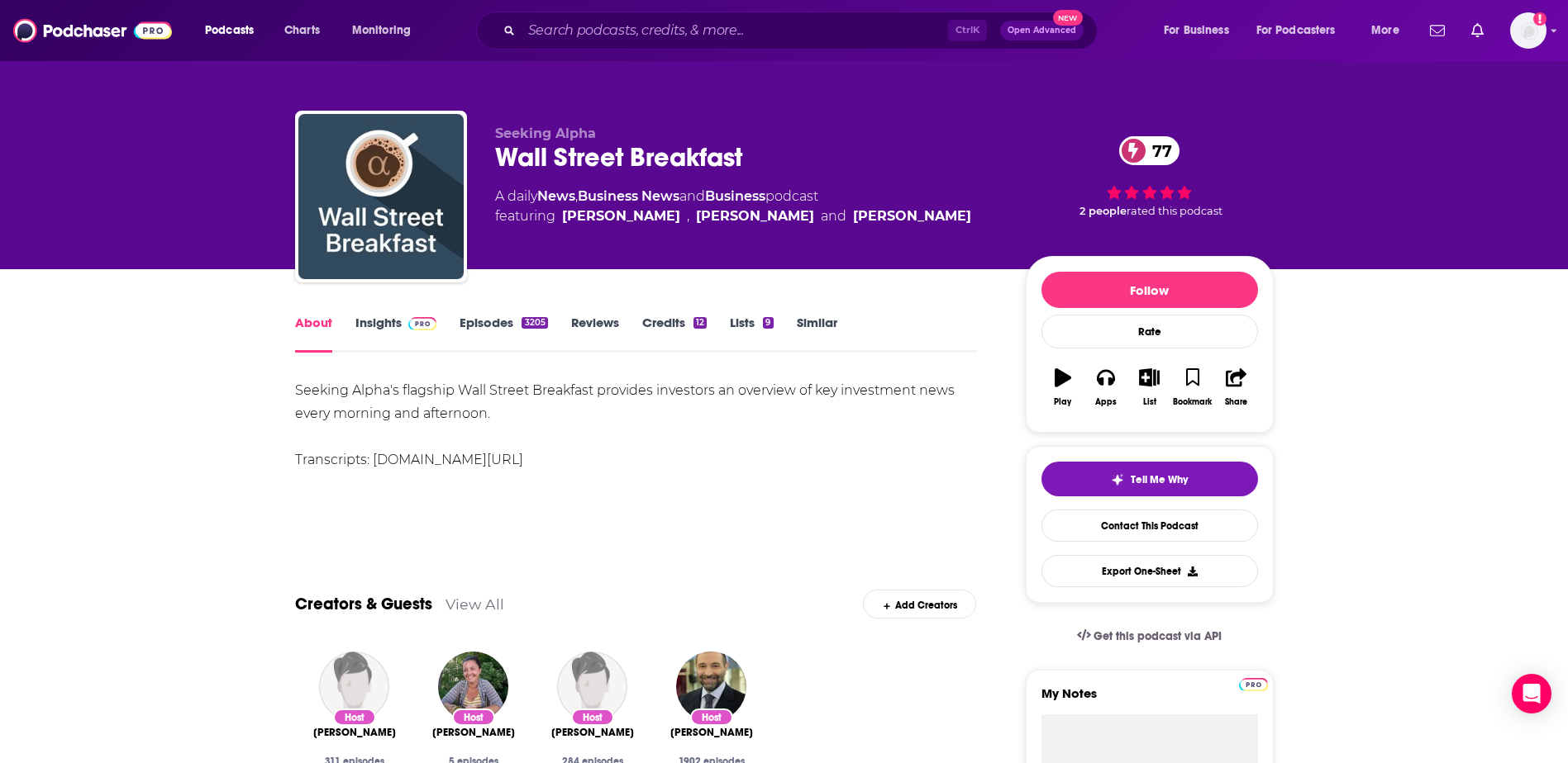
click at [379, 316] on link "Insights" at bounding box center [396, 333] width 82 height 38
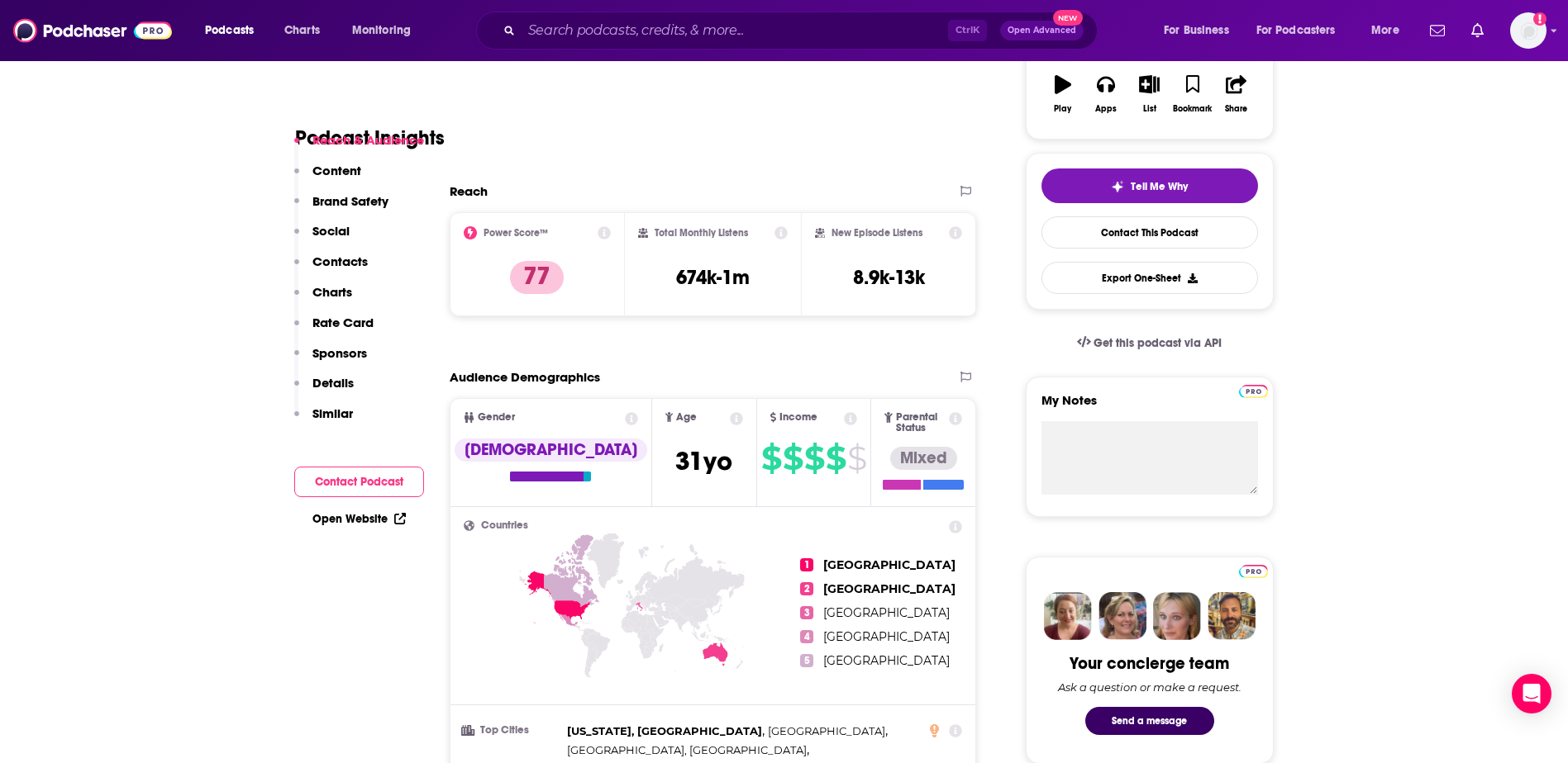
scroll to position [413, 0]
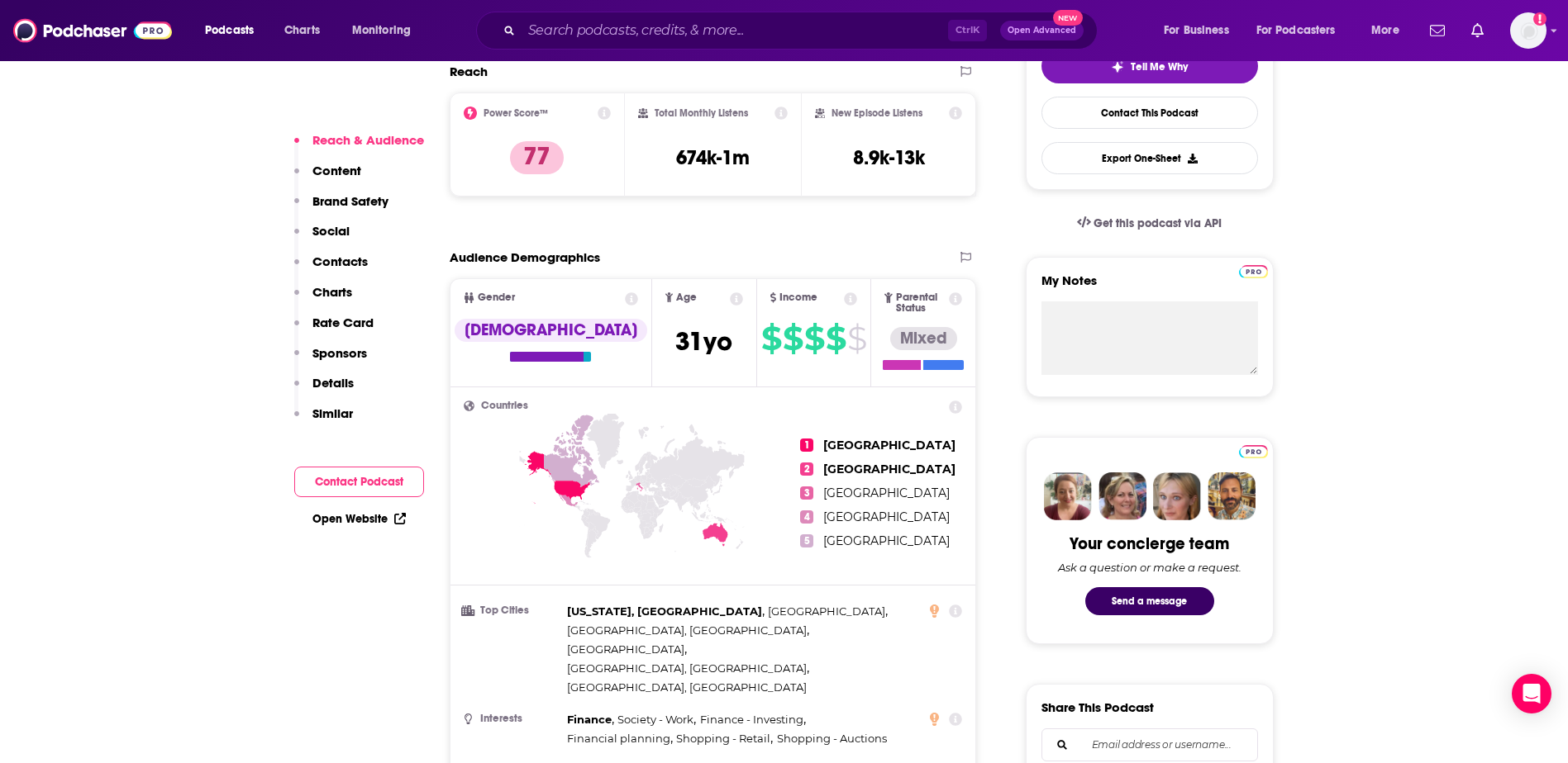
click at [312, 378] on p "Details" at bounding box center [333, 383] width 41 height 16
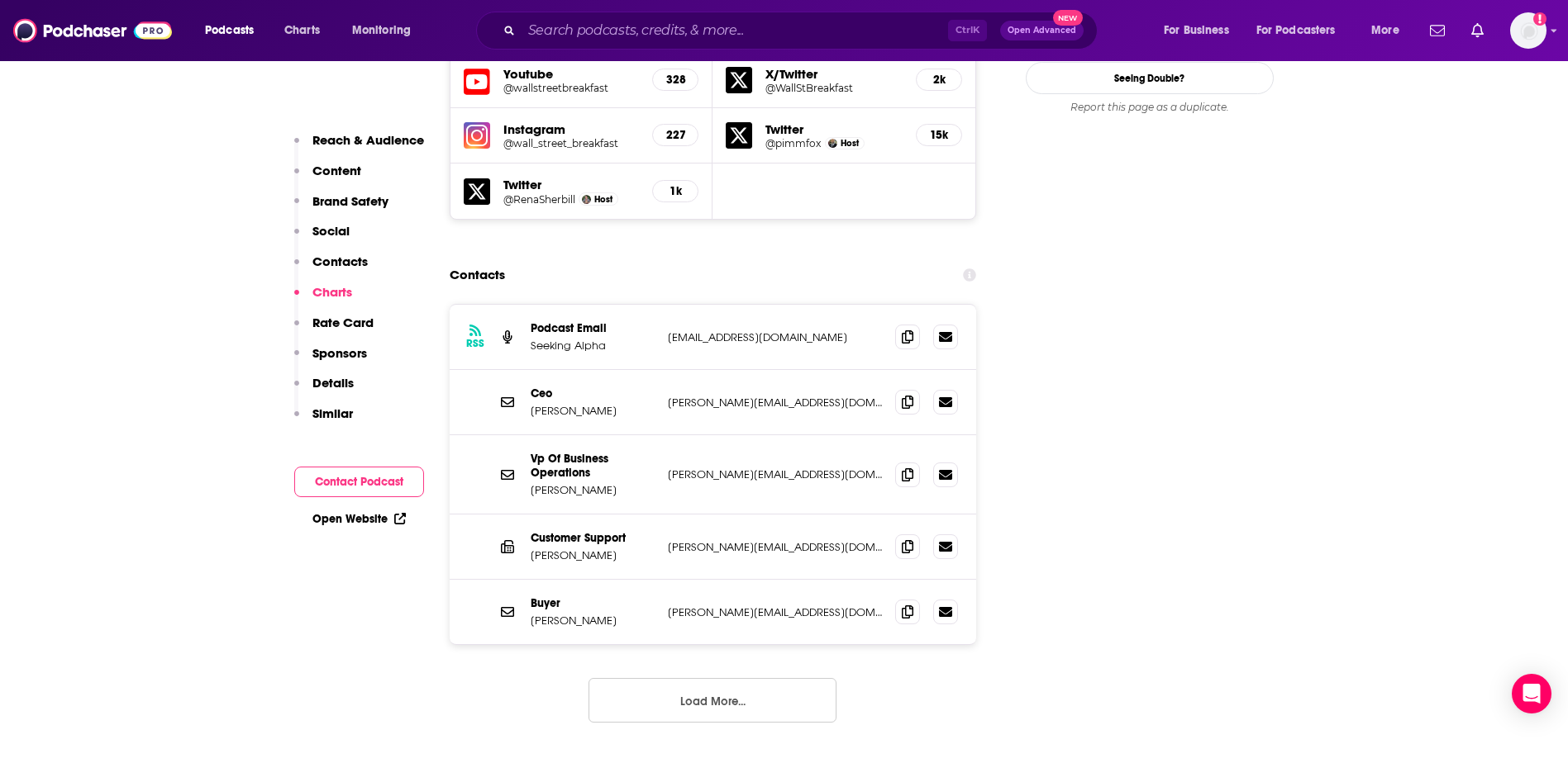
scroll to position [1956, 0]
click at [657, 681] on button "Load More..." at bounding box center [712, 702] width 248 height 45
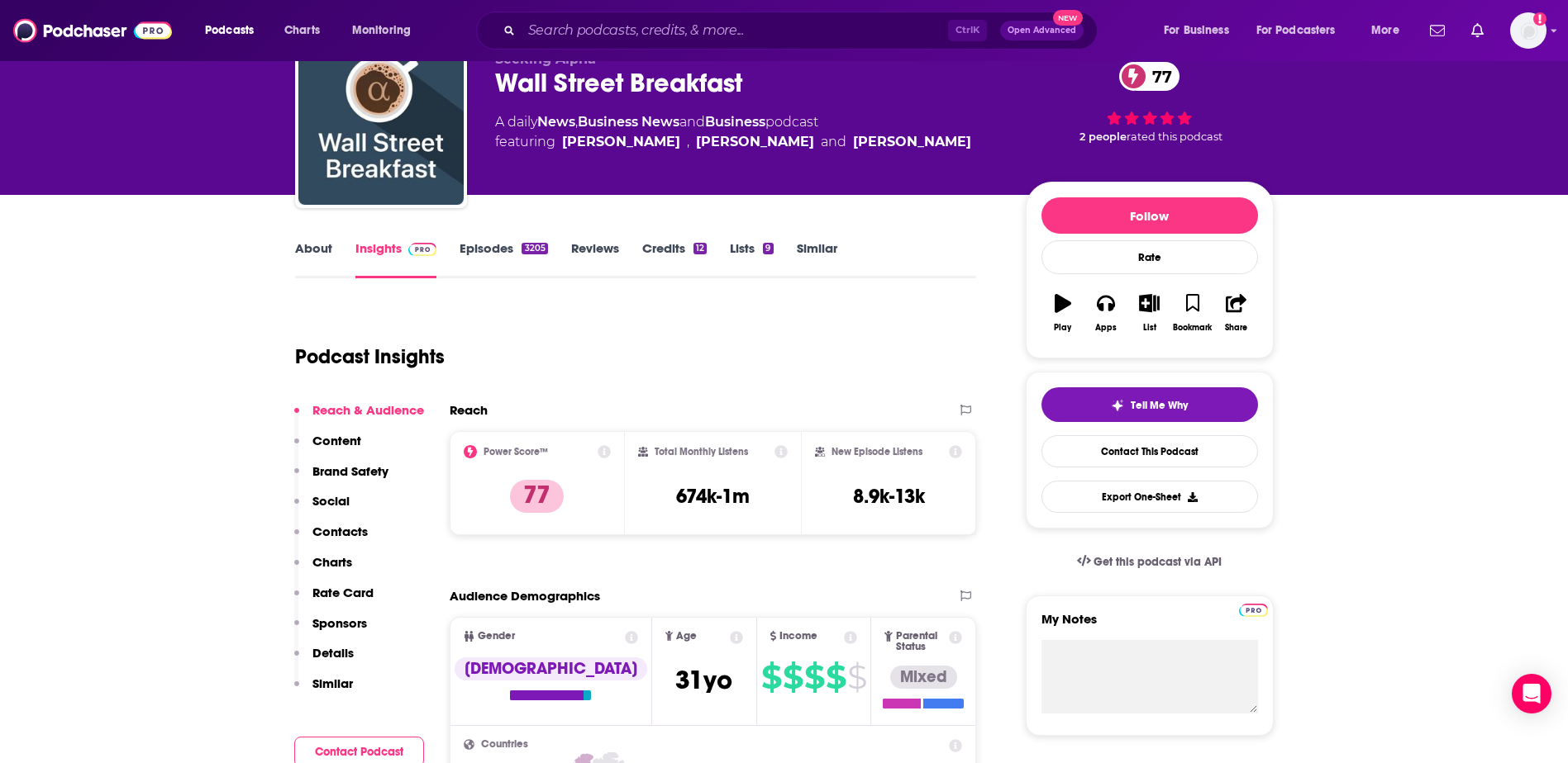
scroll to position [0, 0]
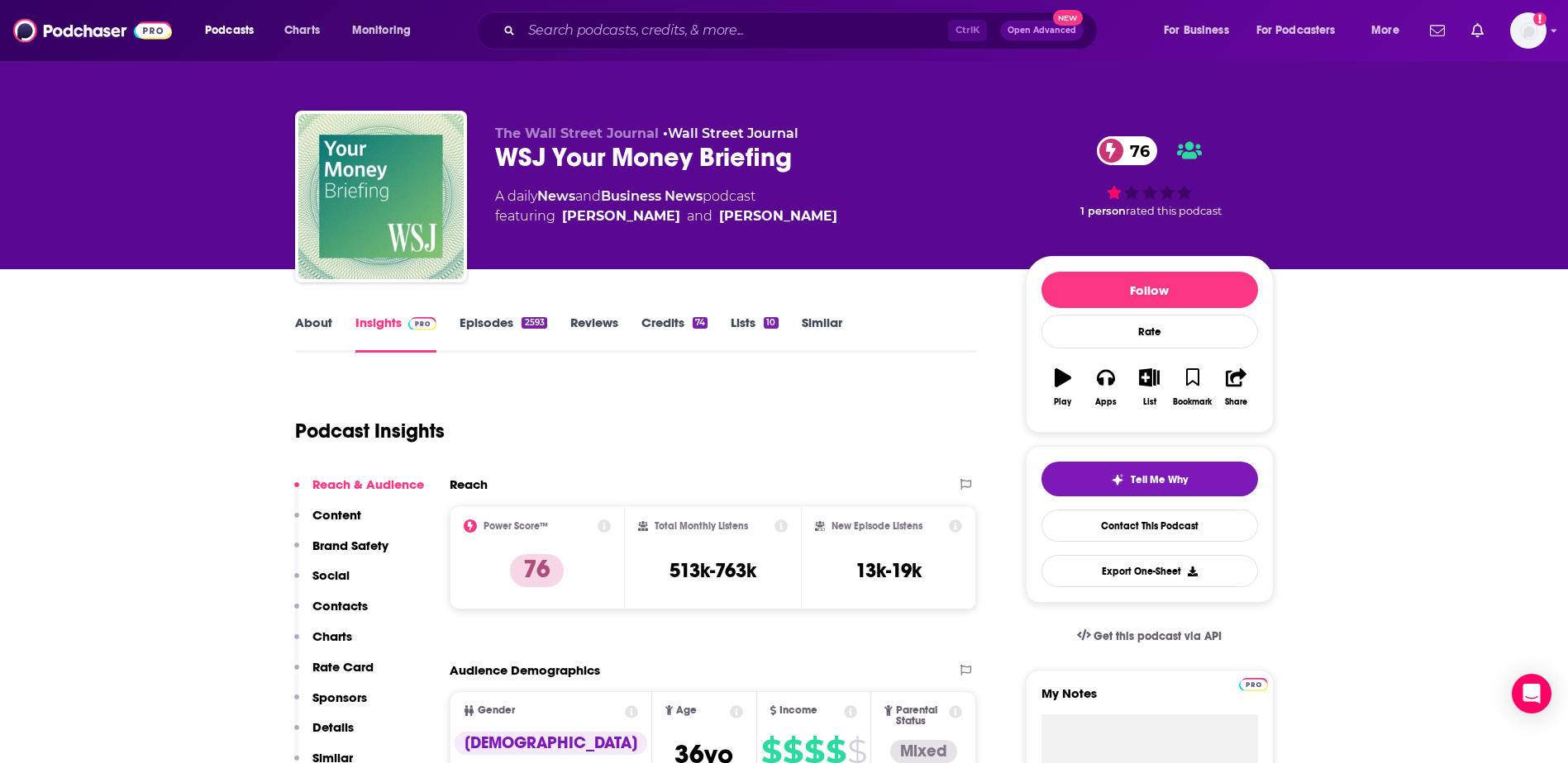
click at [497, 325] on link "Episodes 2593" at bounding box center [503, 333] width 87 height 38
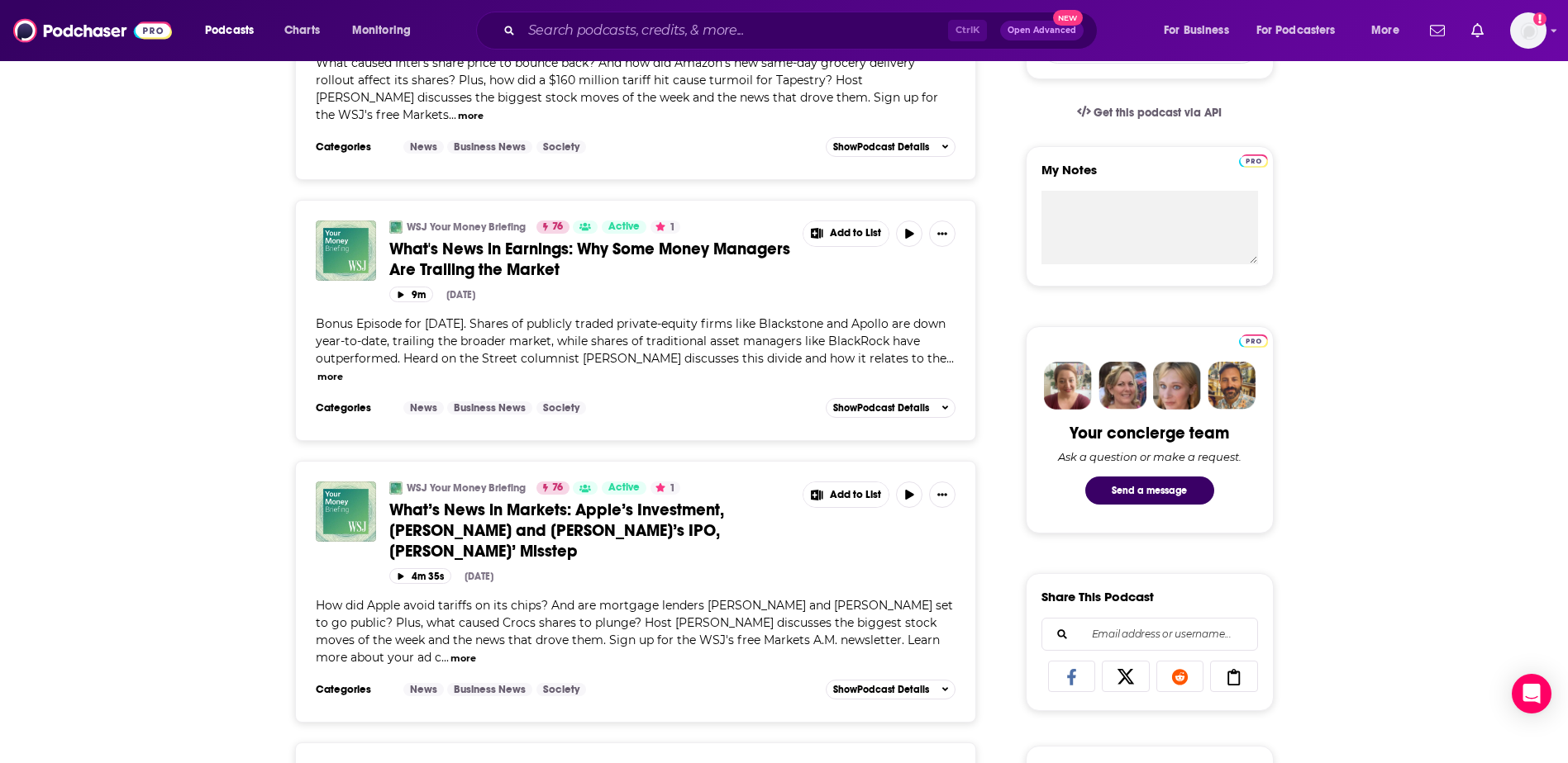
scroll to position [578, 0]
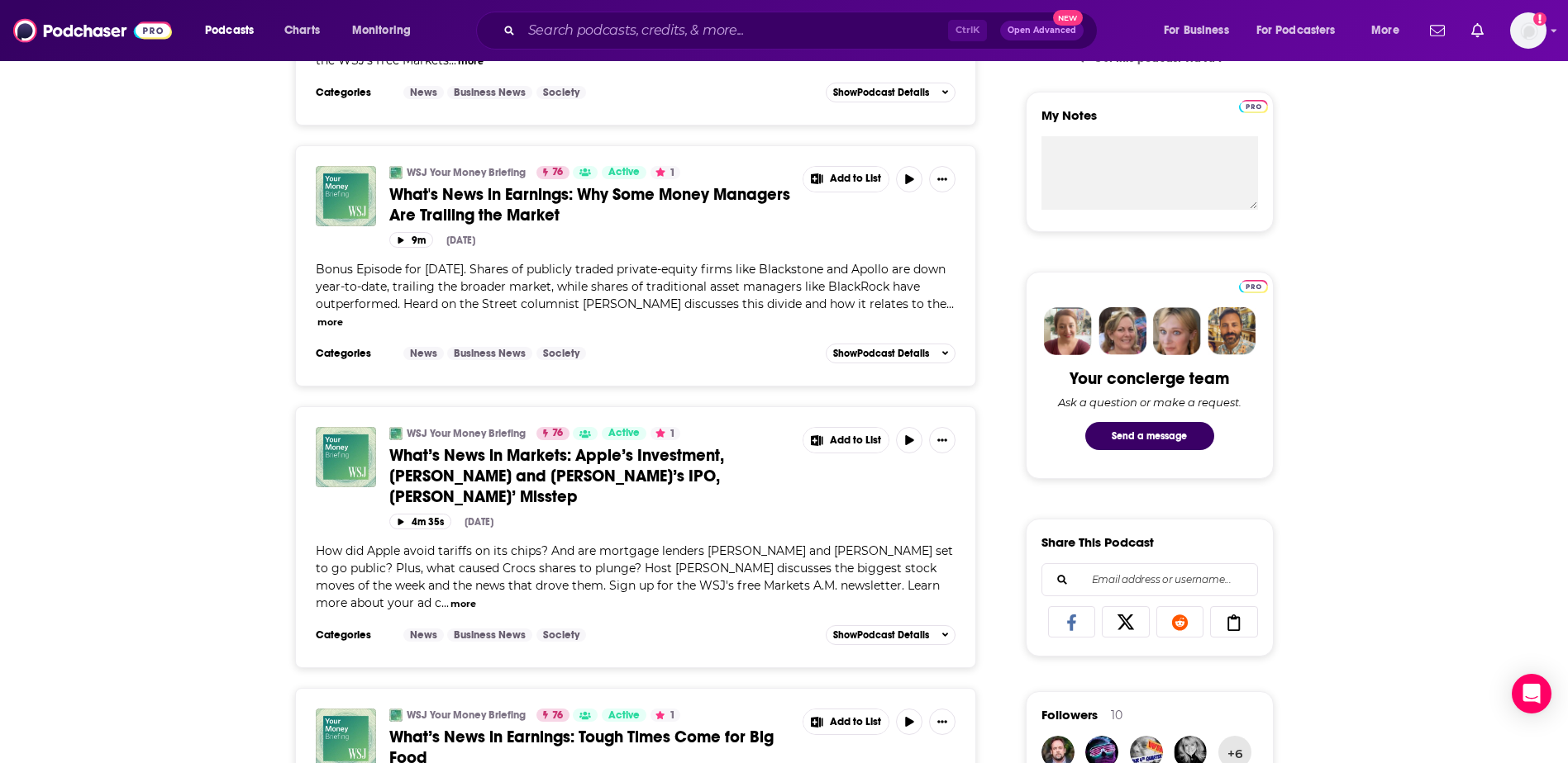
click at [405, 544] on span "How did Apple avoid tariffs on its chips? And are mortgage lenders [PERSON_NAME…" at bounding box center [634, 577] width 637 height 67
click at [471, 446] on span "What’s News in Markets: Apple’s Investment, [PERSON_NAME] and [PERSON_NAME]’s I…" at bounding box center [556, 476] width 334 height 62
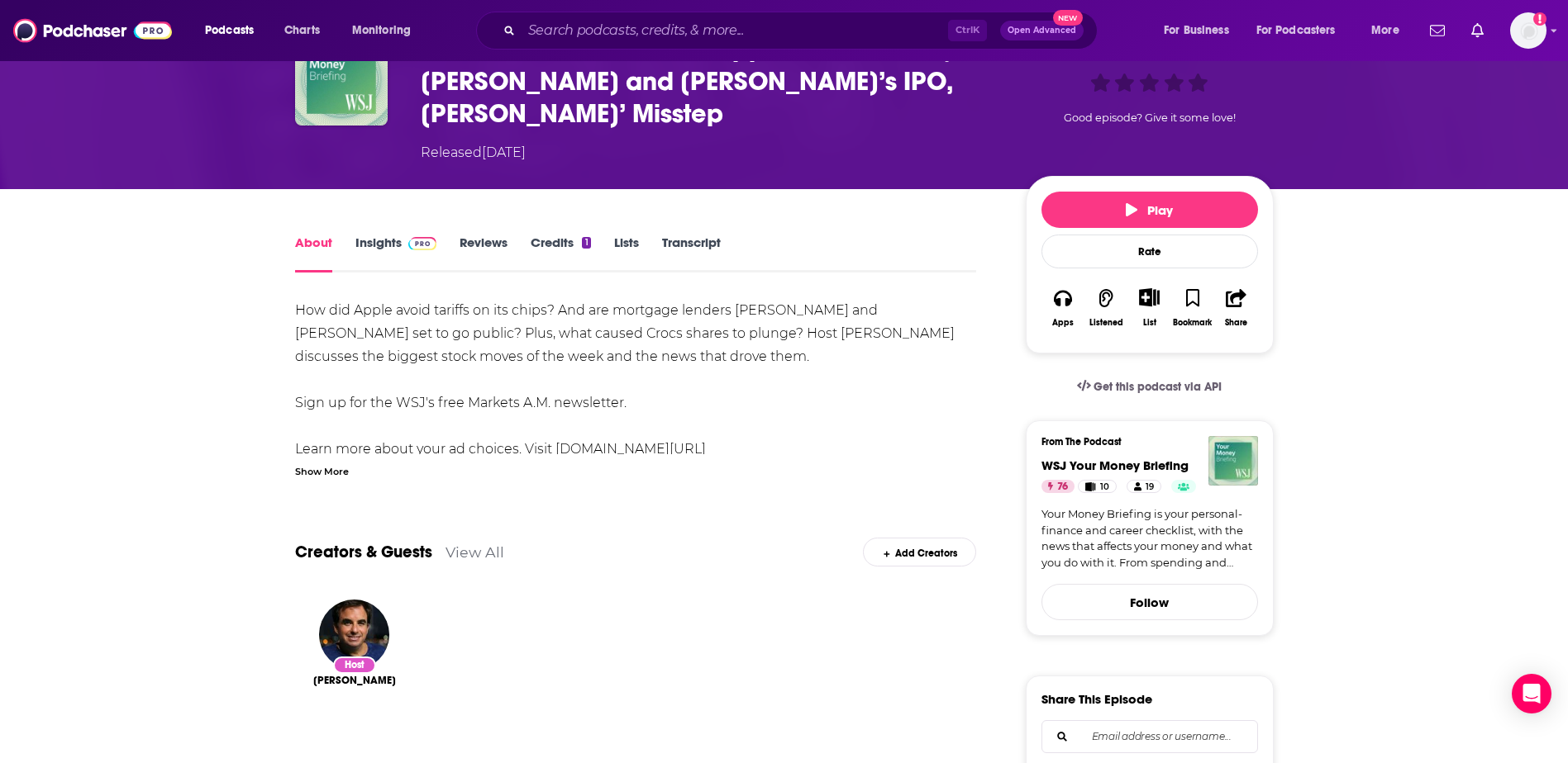
scroll to position [165, 0]
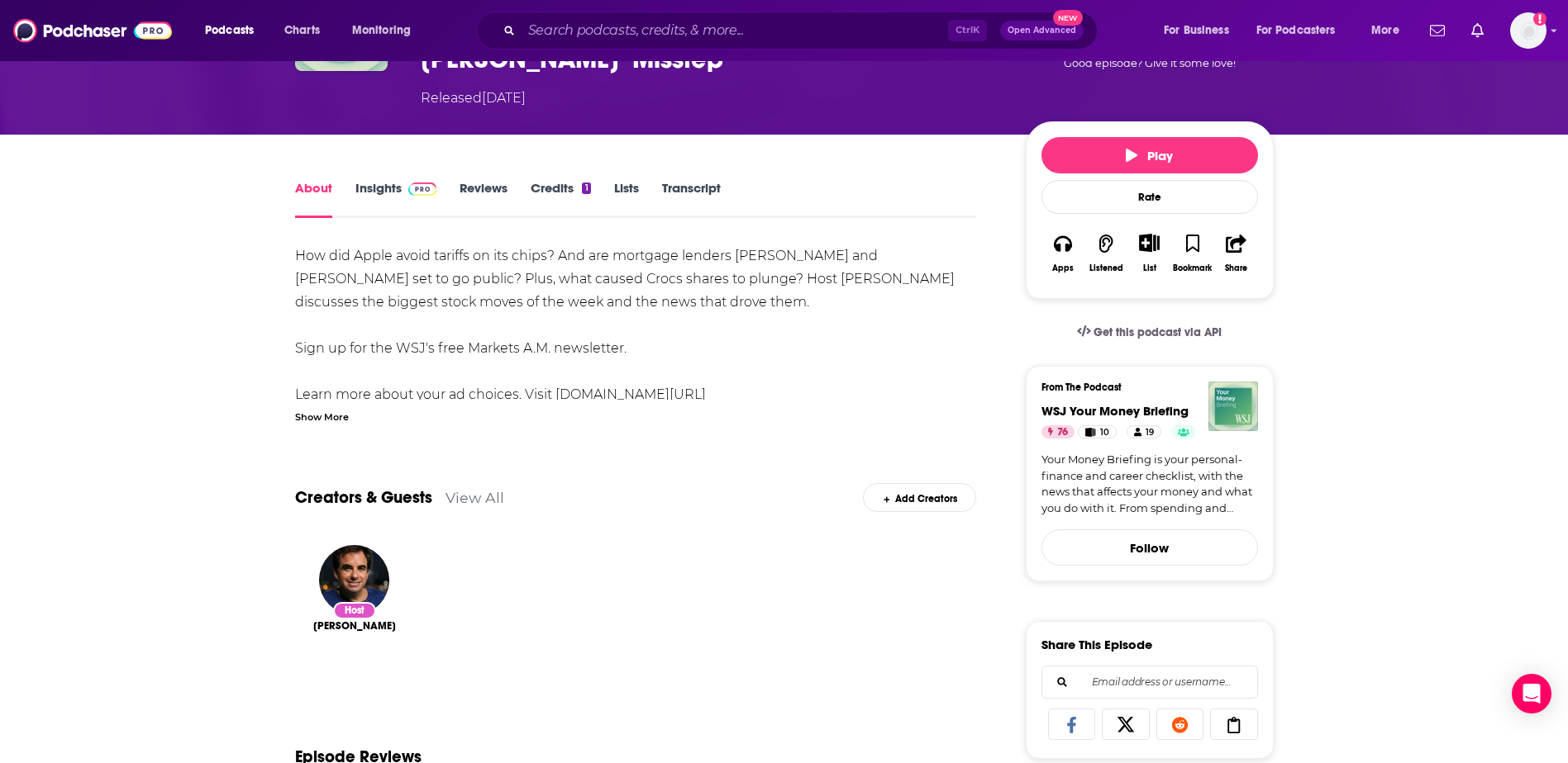
click at [688, 180] on link "Transcript" at bounding box center [691, 198] width 59 height 38
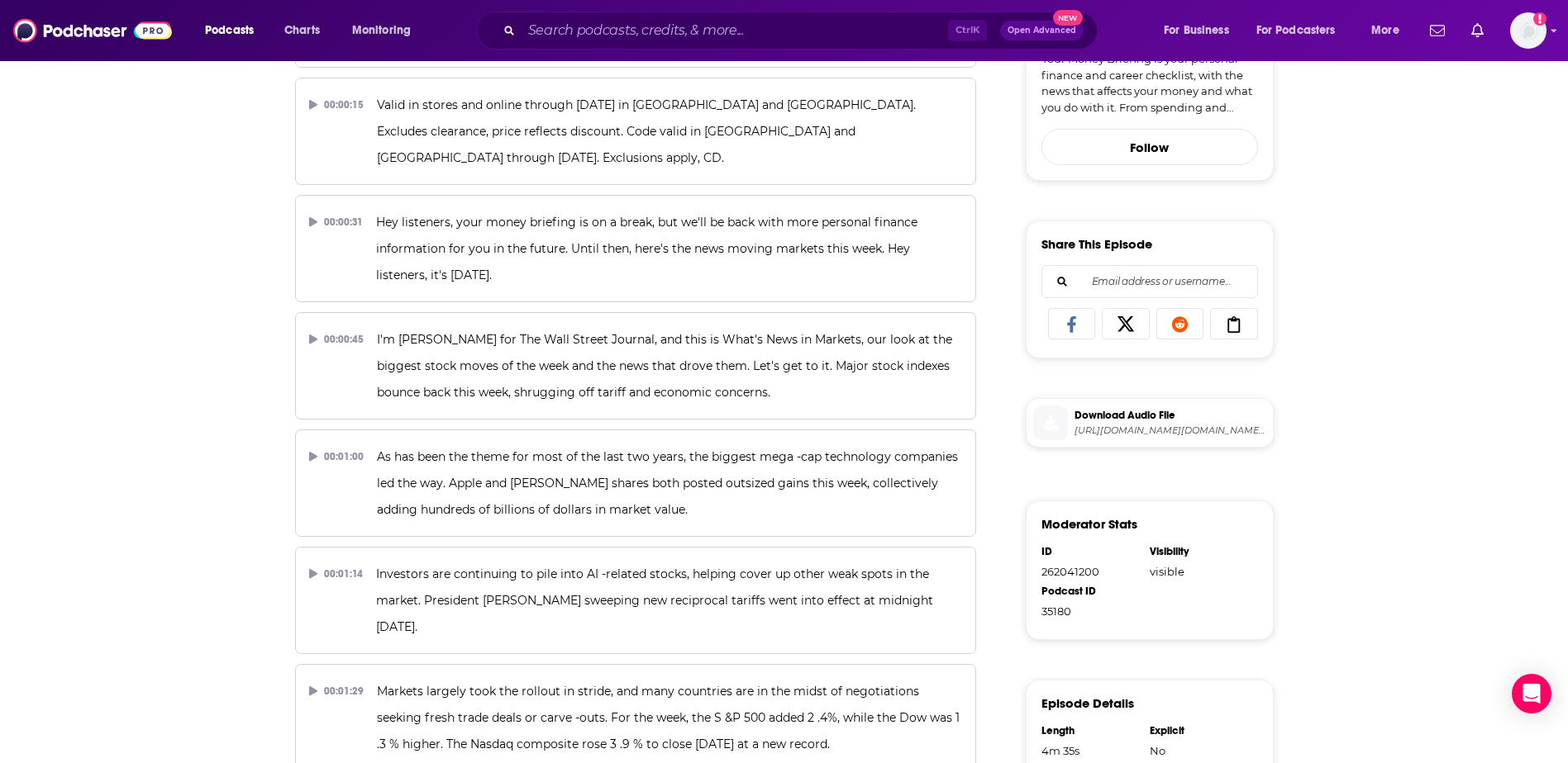
scroll to position [578, 0]
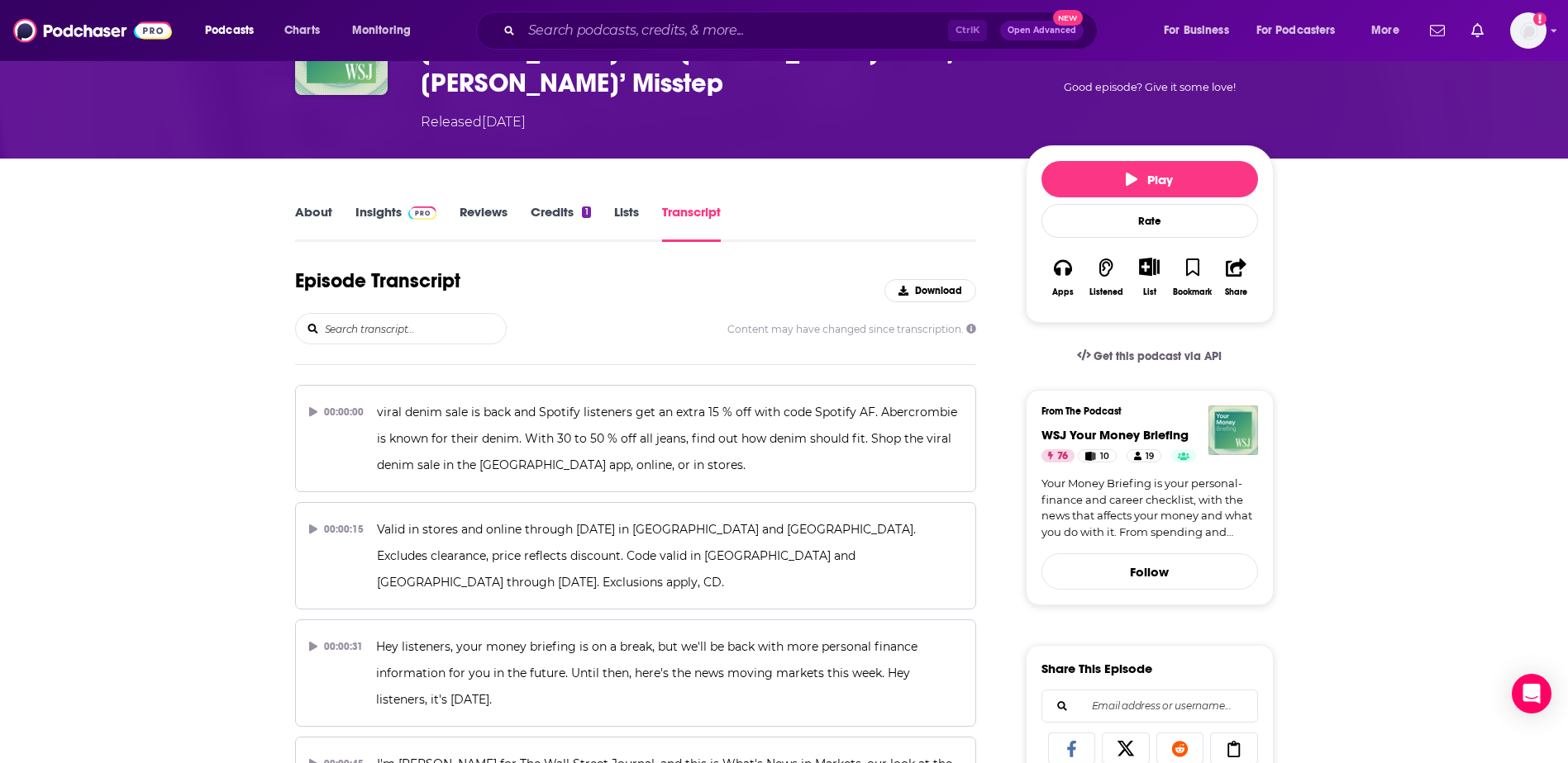
scroll to position [0, 0]
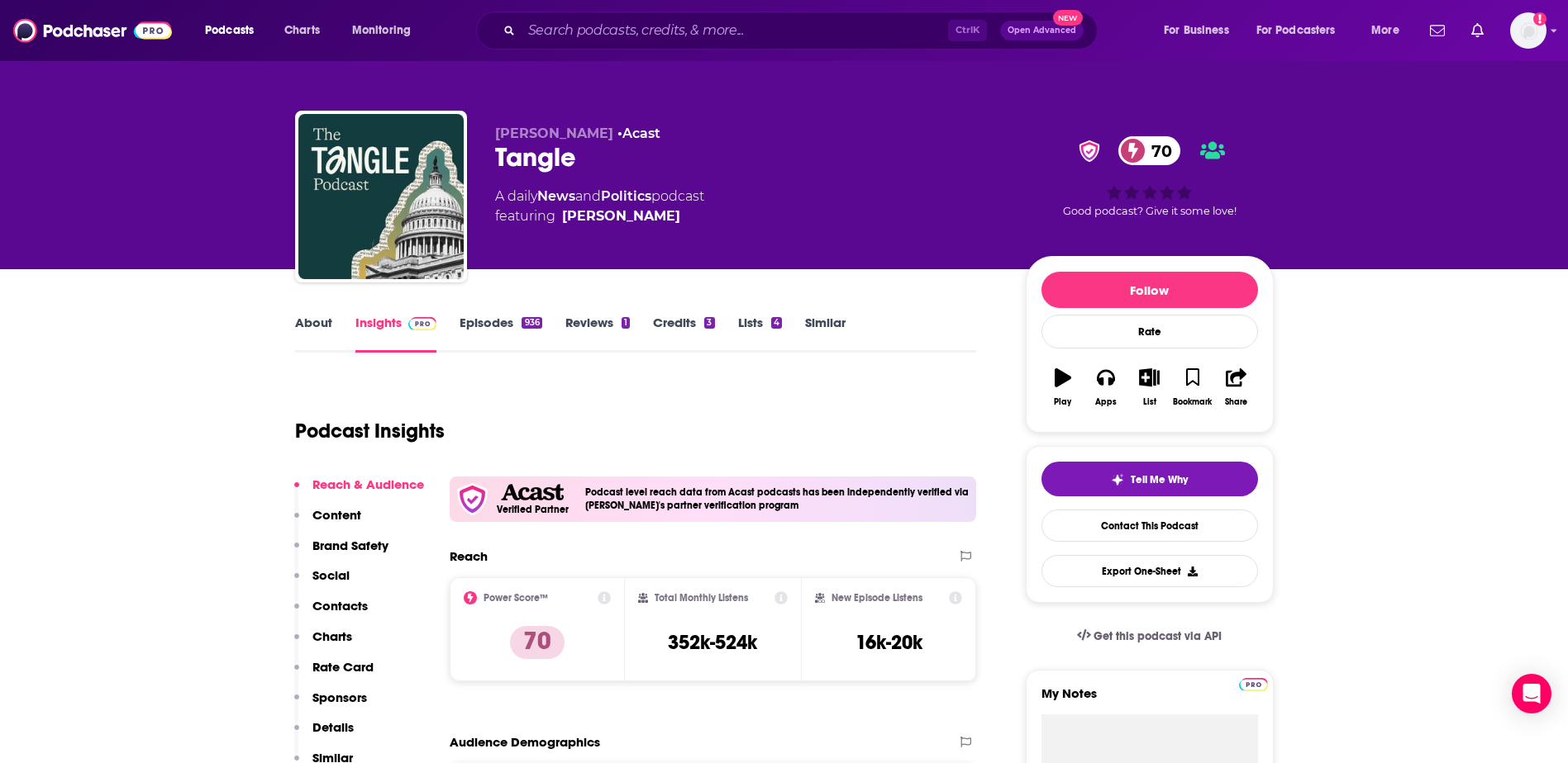
click at [506, 317] on link "Episodes 936" at bounding box center [500, 333] width 82 height 38
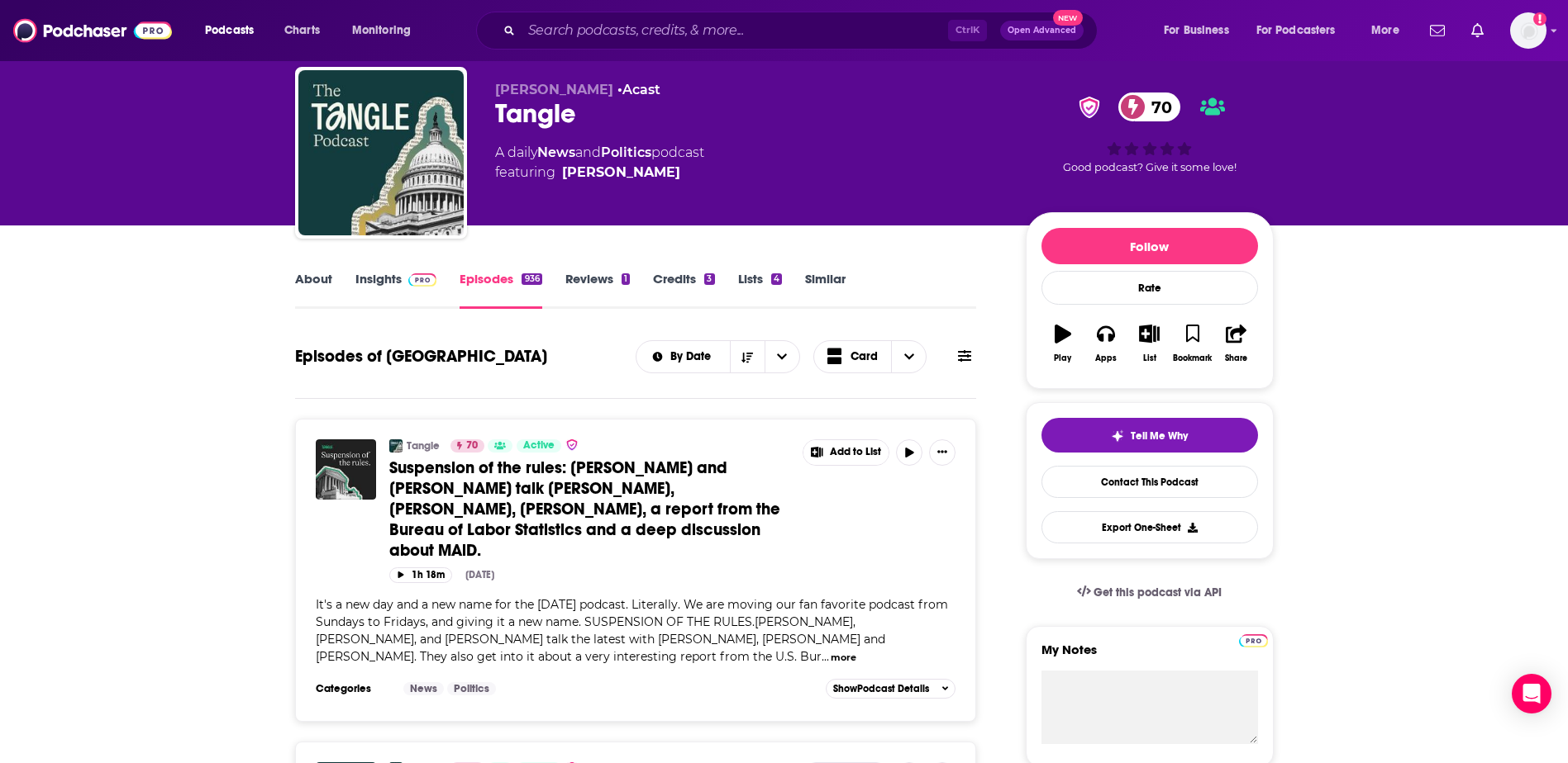
scroll to position [82, 0]
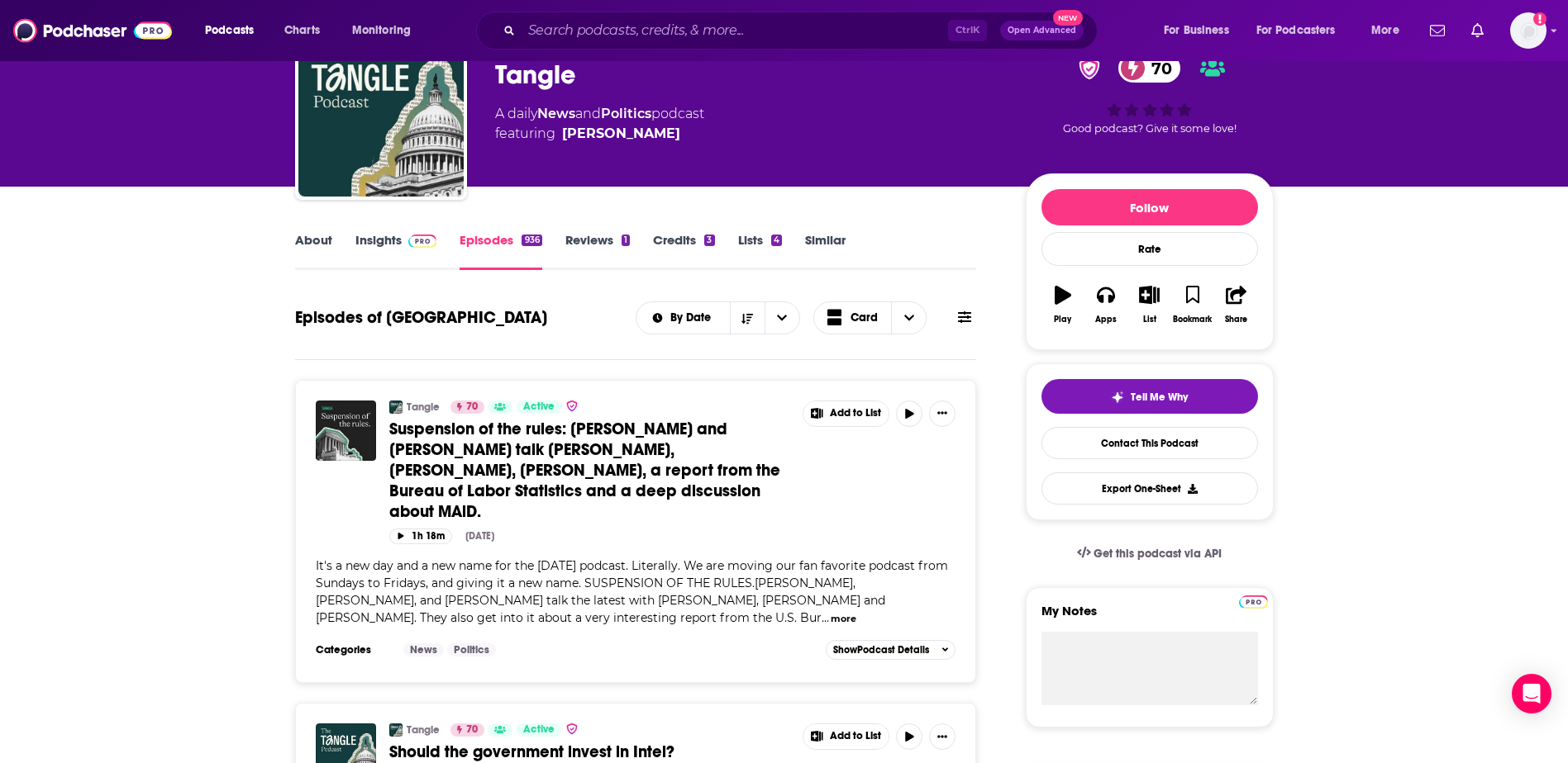
click at [319, 246] on link "About" at bounding box center [313, 251] width 37 height 38
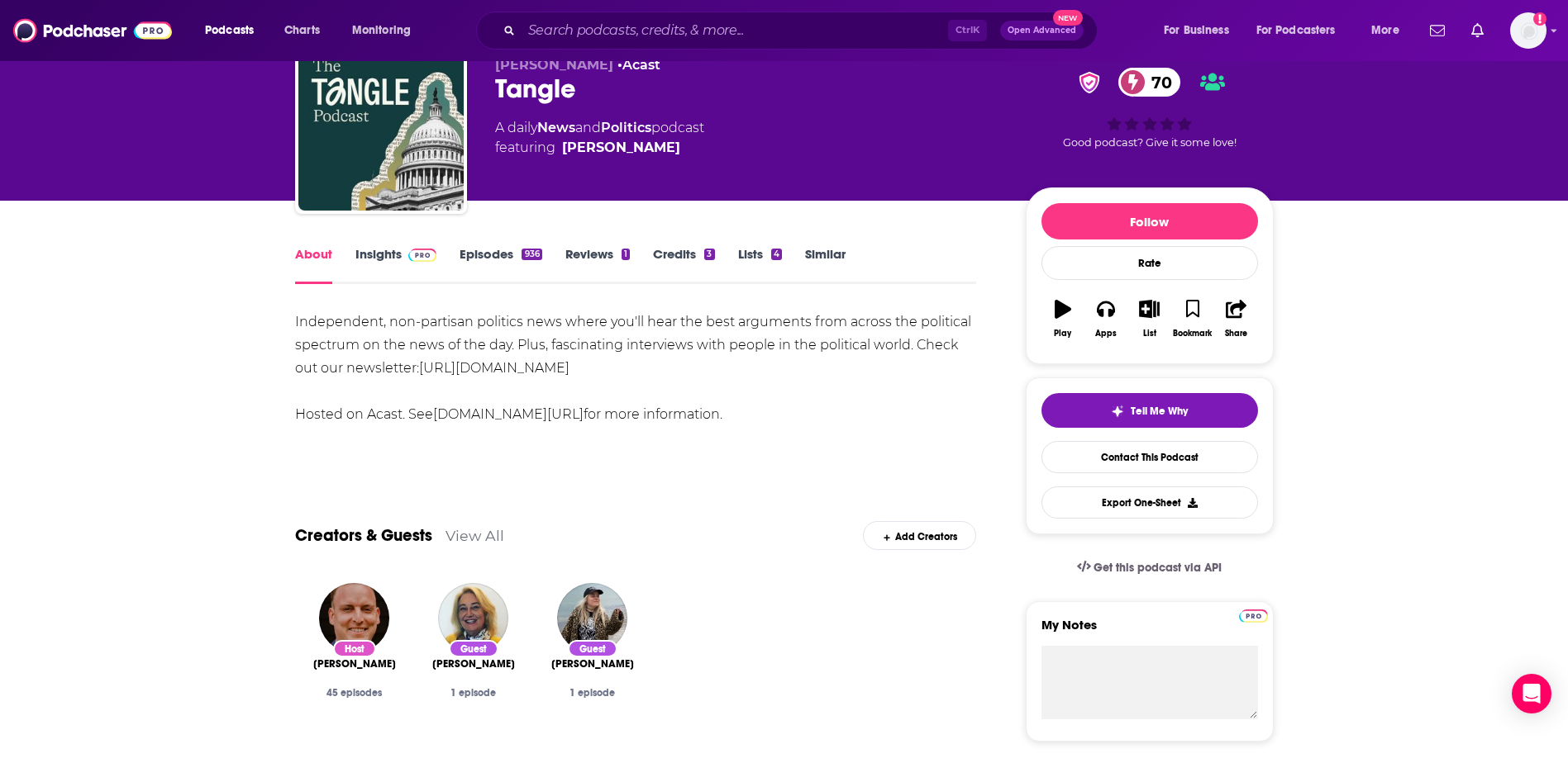
scroll to position [66, 0]
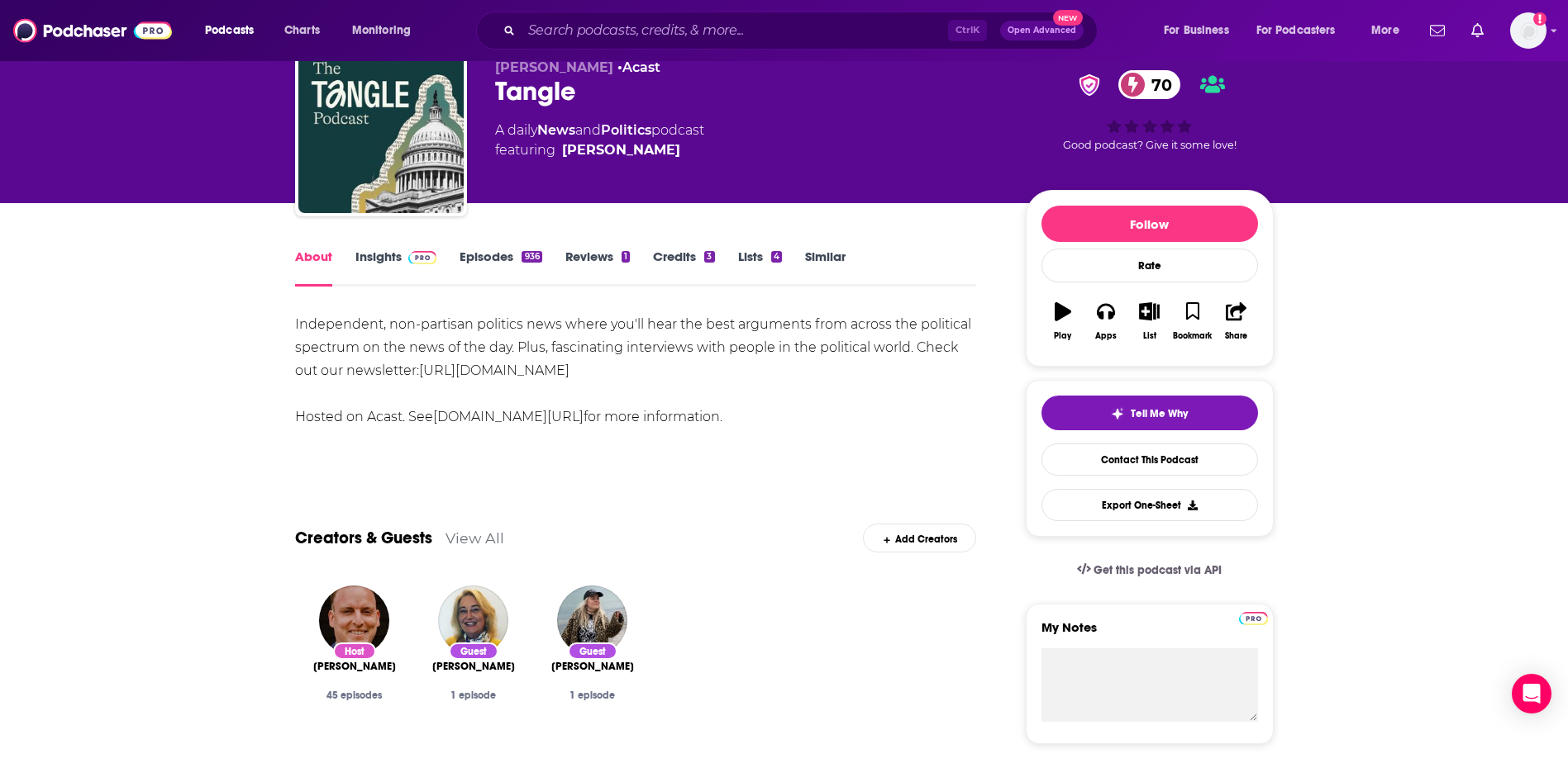
click at [394, 253] on link "Insights" at bounding box center [396, 267] width 82 height 38
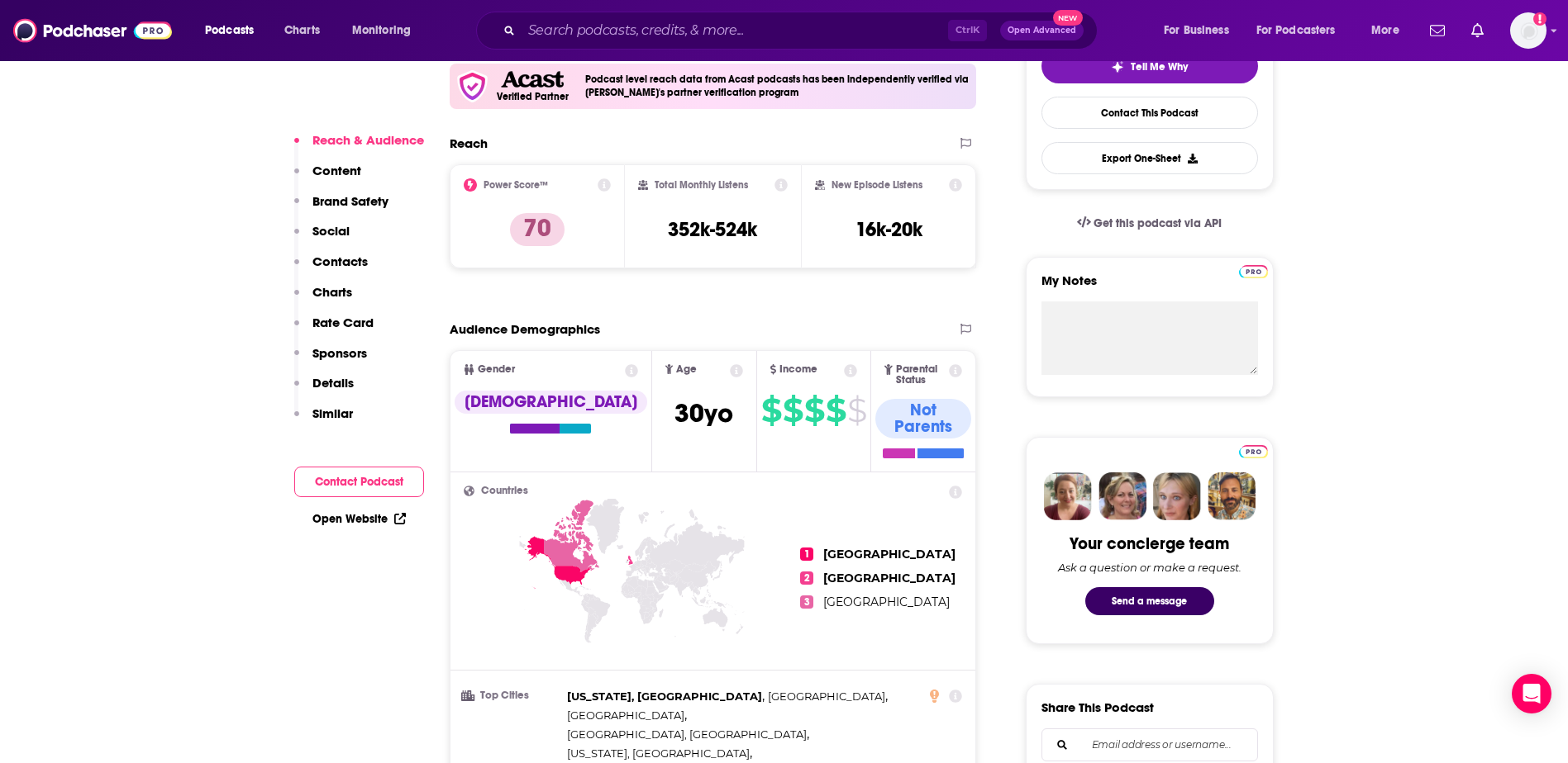
click at [336, 257] on p "Contacts" at bounding box center [340, 261] width 55 height 16
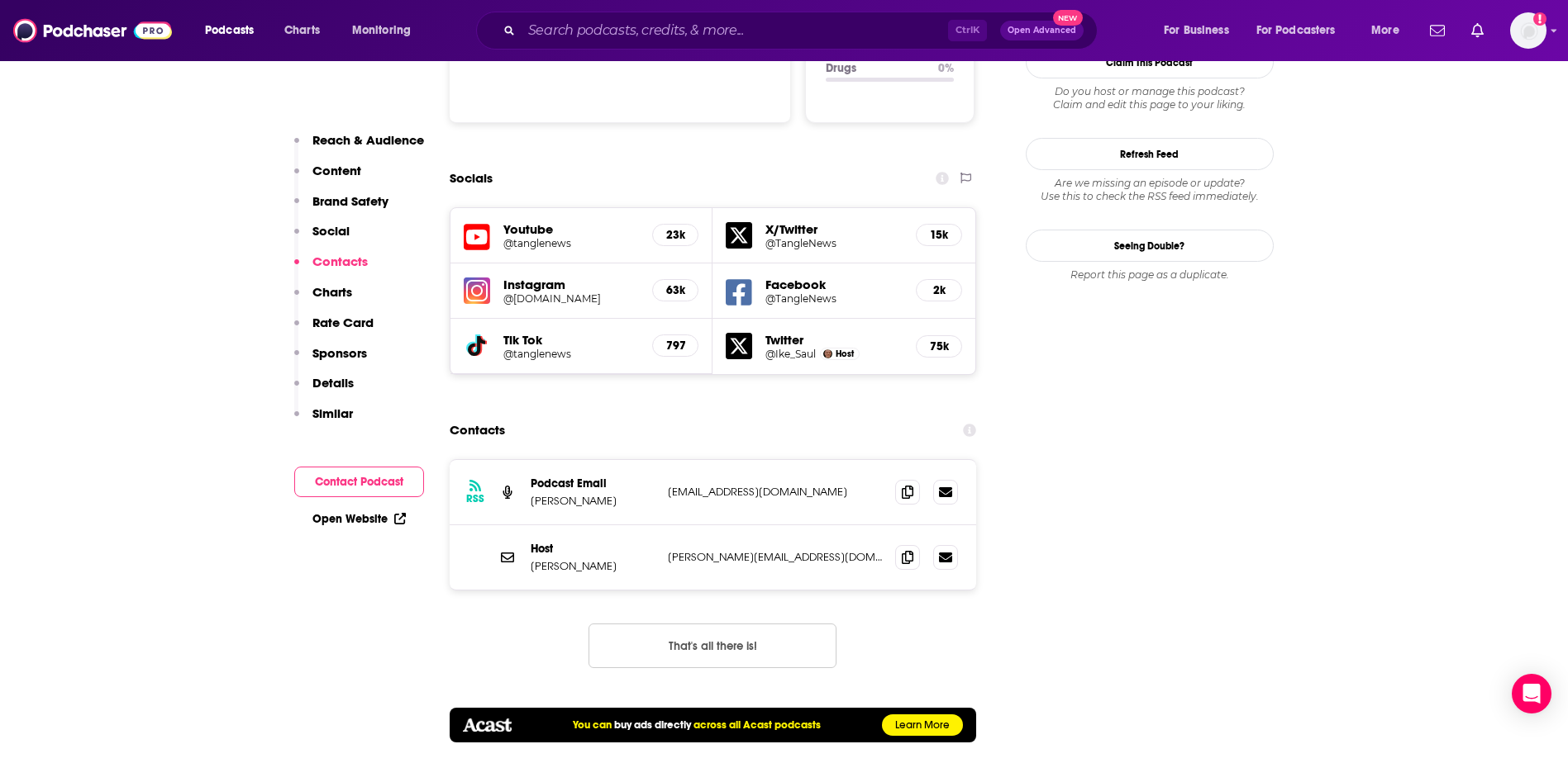
scroll to position [1976, 0]
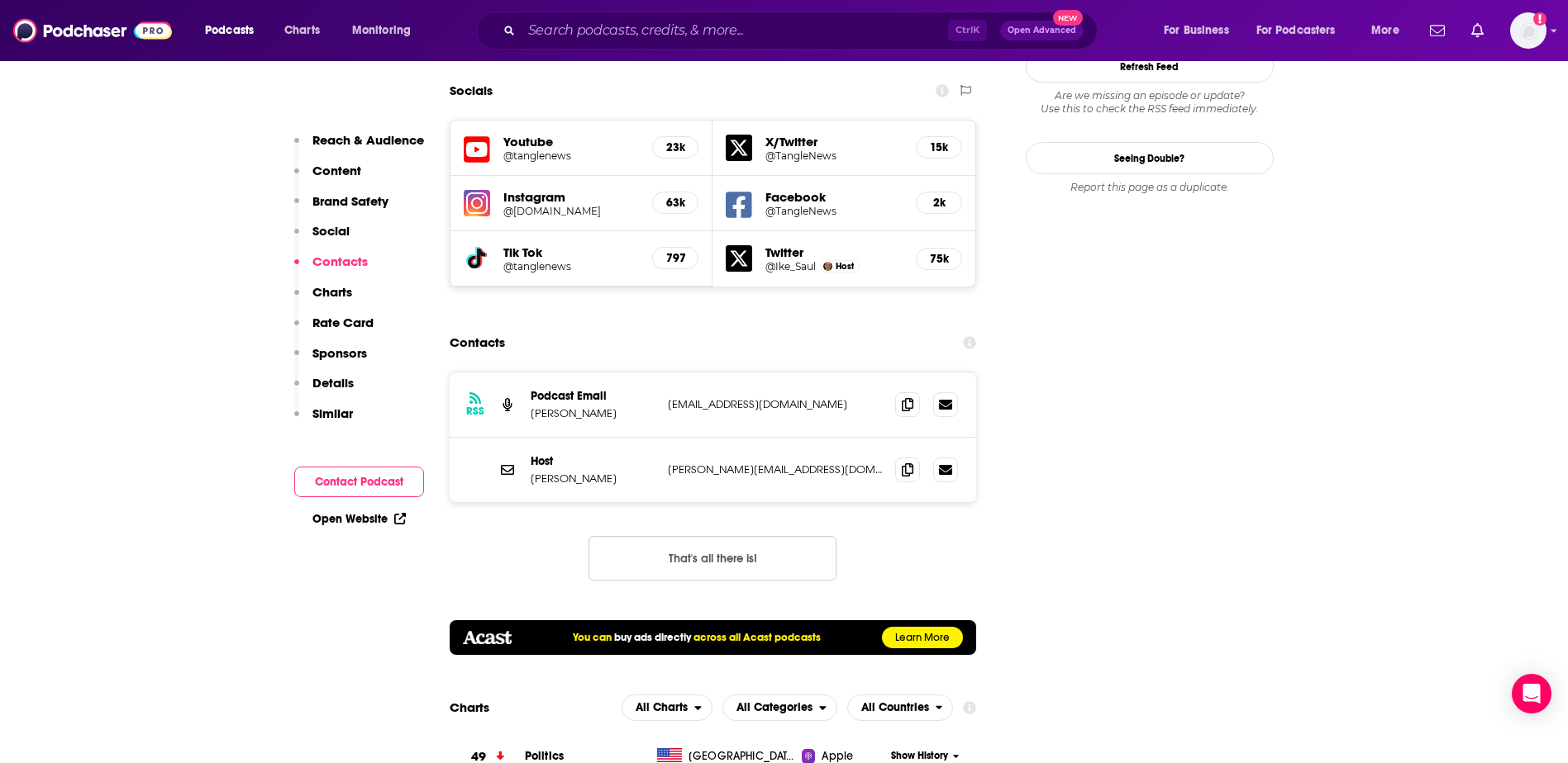
click at [696, 536] on button "That's all there is!" at bounding box center [712, 558] width 248 height 45
click at [911, 457] on span at bounding box center [907, 469] width 25 height 25
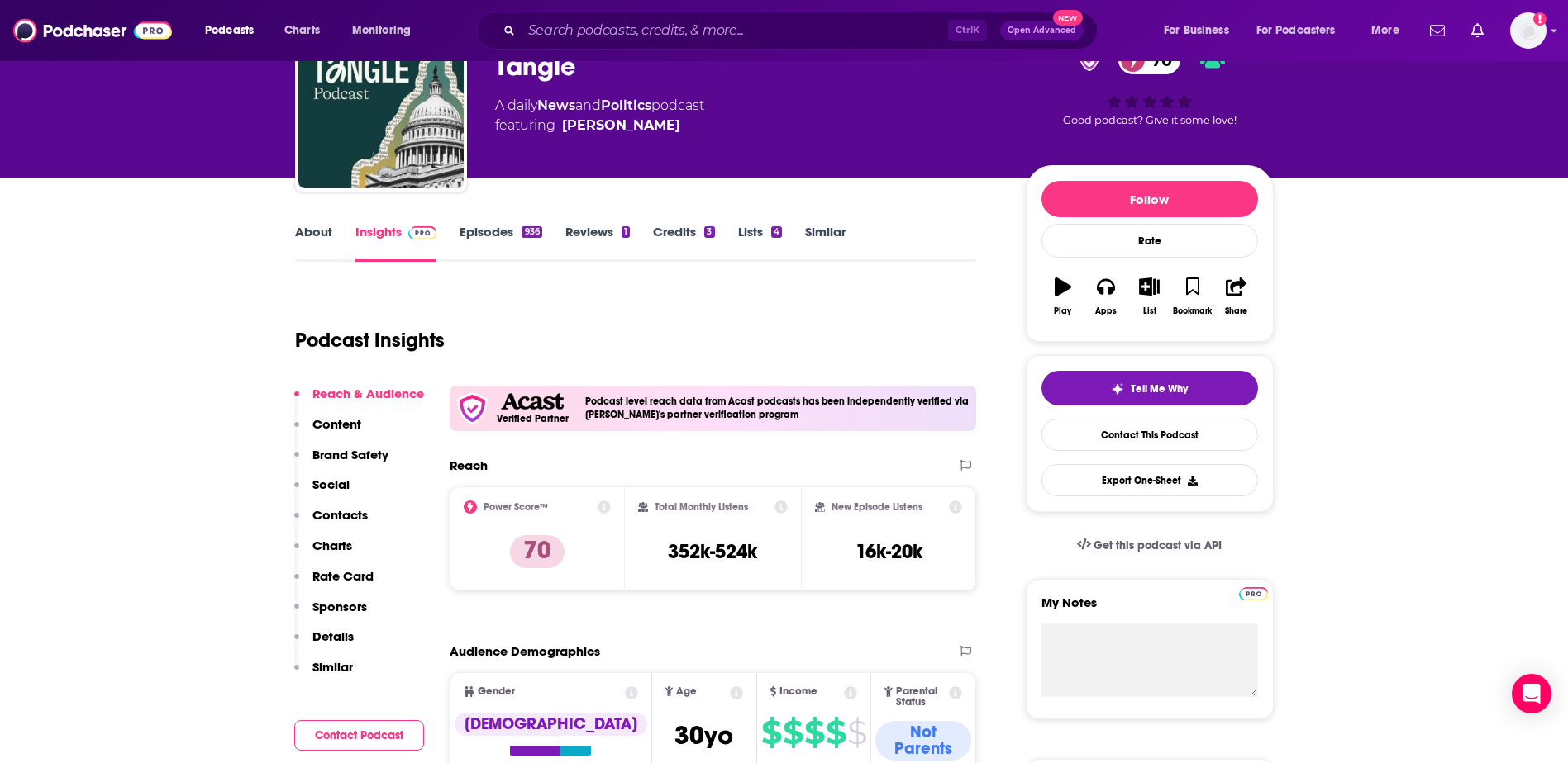
scroll to position [0, 0]
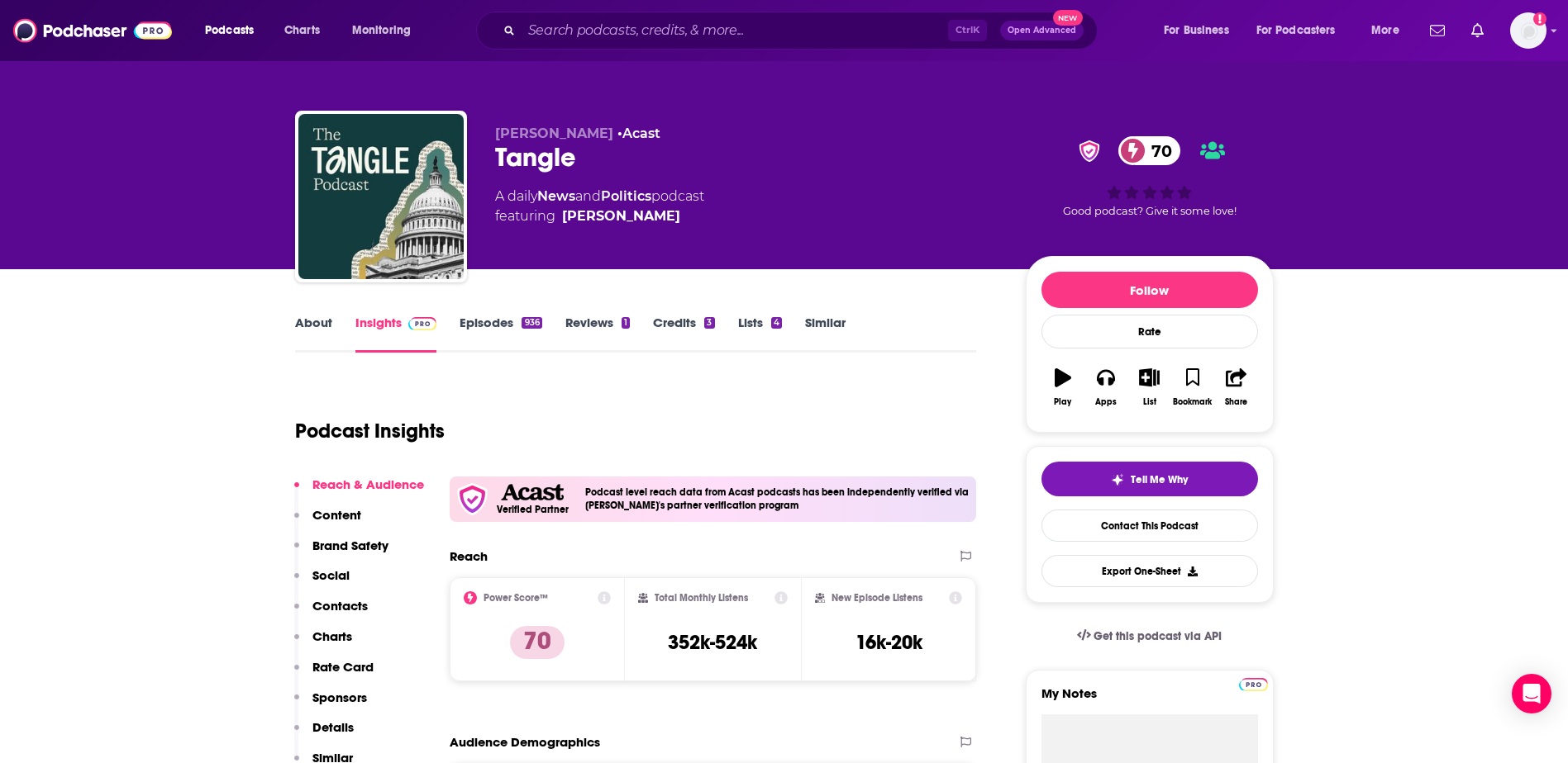
click at [498, 328] on link "Episodes 936" at bounding box center [500, 333] width 82 height 38
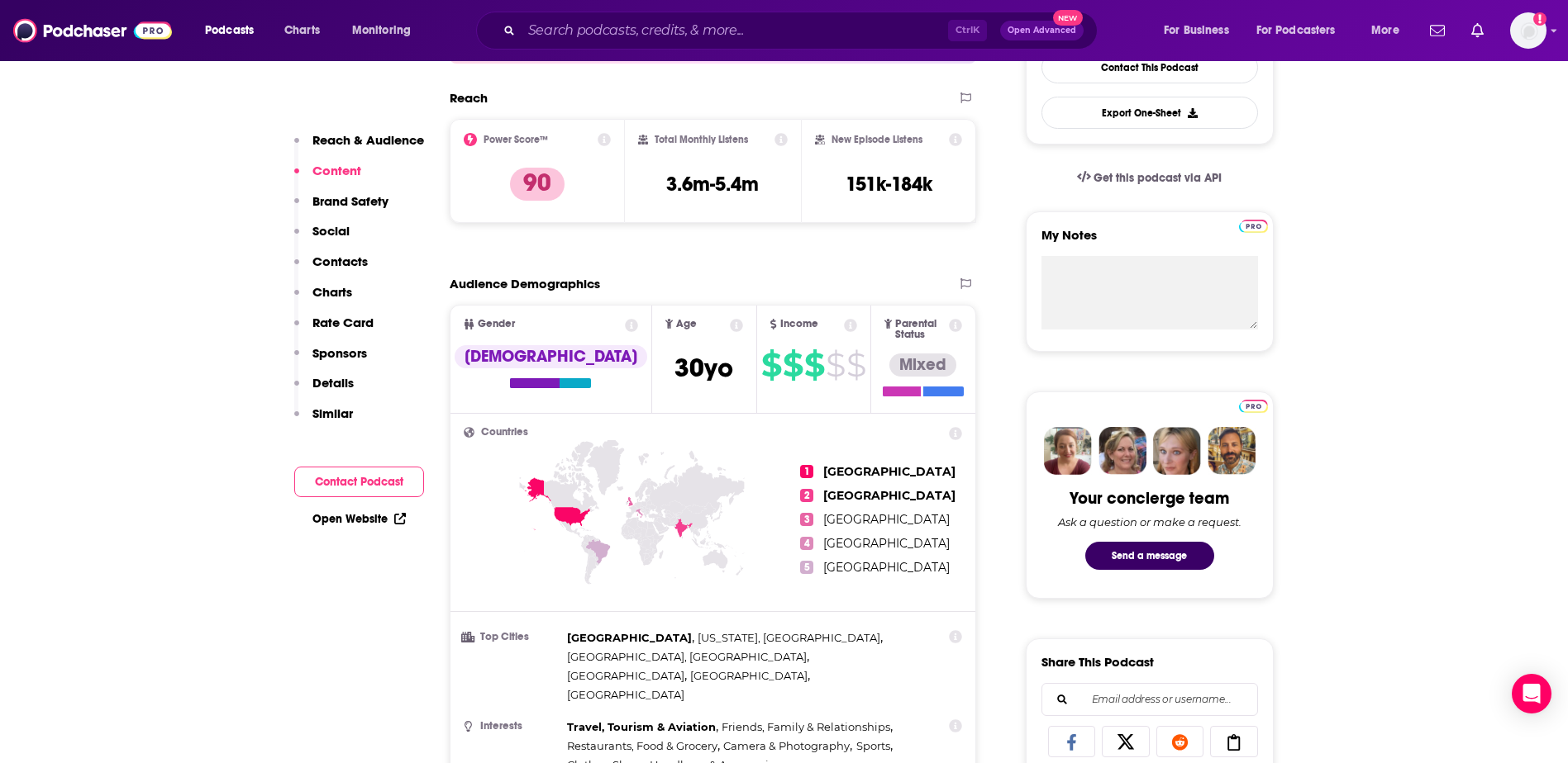
scroll to position [165, 0]
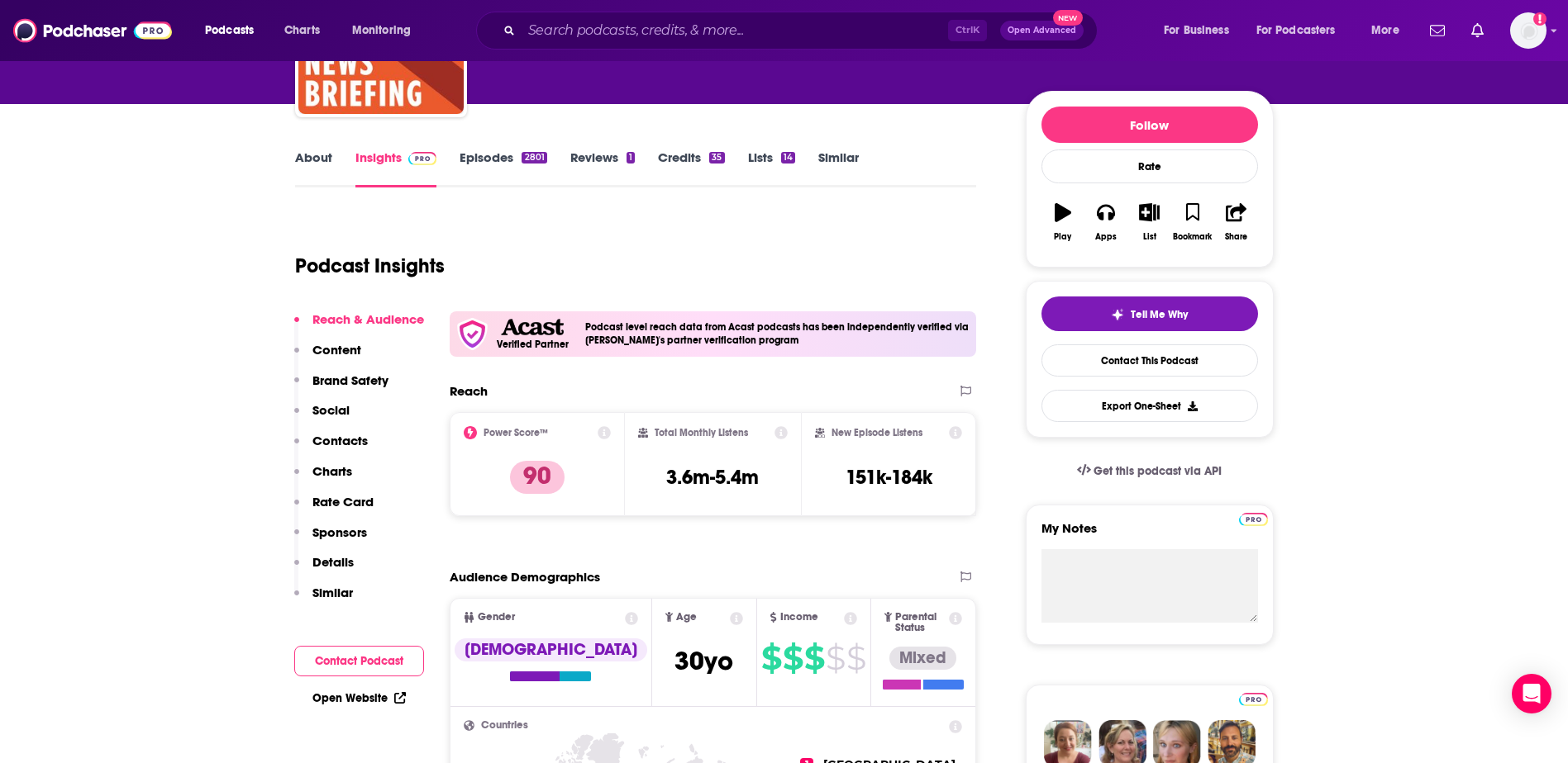
click at [486, 155] on link "Episodes 2801" at bounding box center [503, 168] width 87 height 38
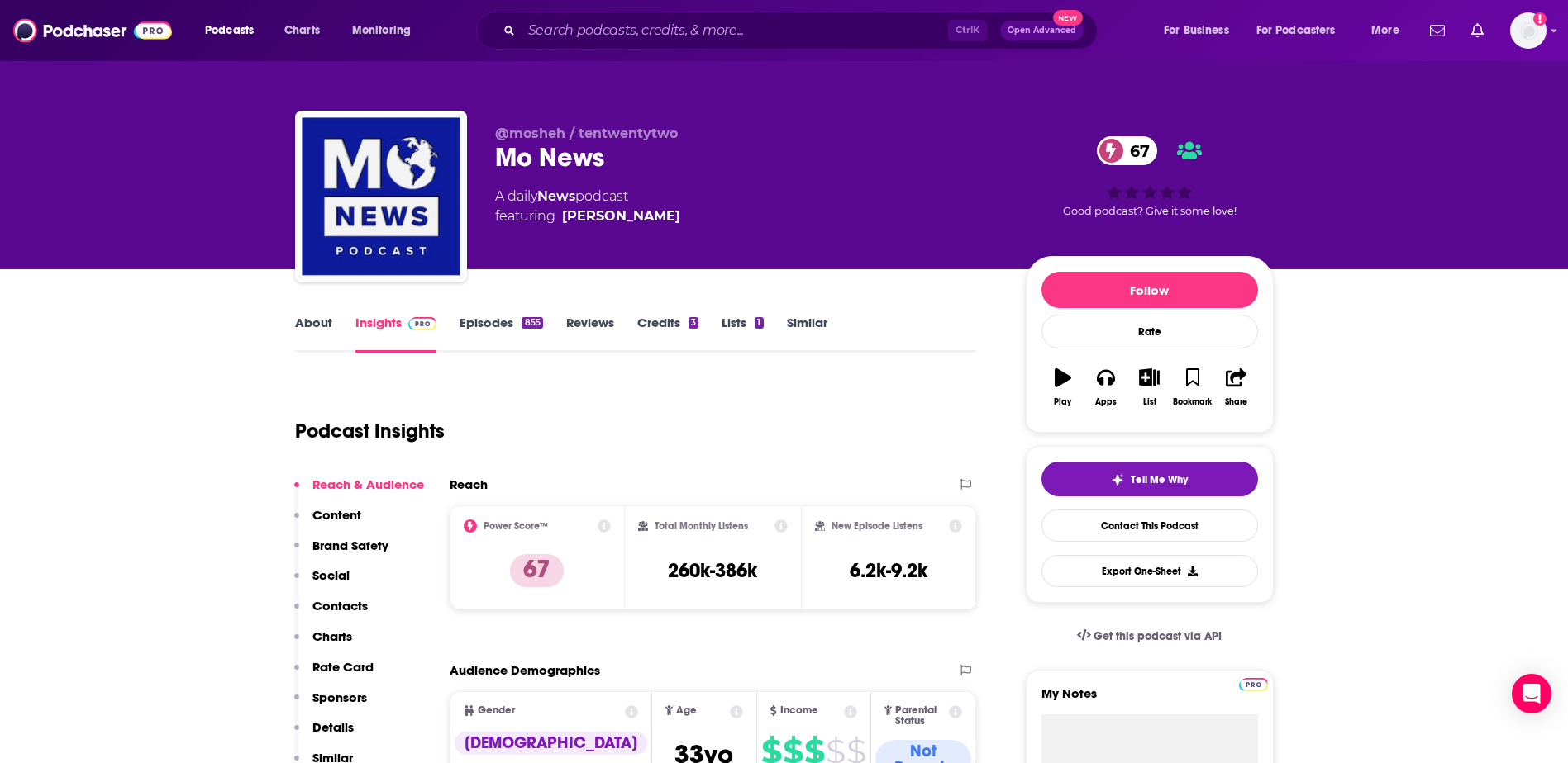
click at [478, 322] on link "Episodes 855" at bounding box center [501, 333] width 82 height 38
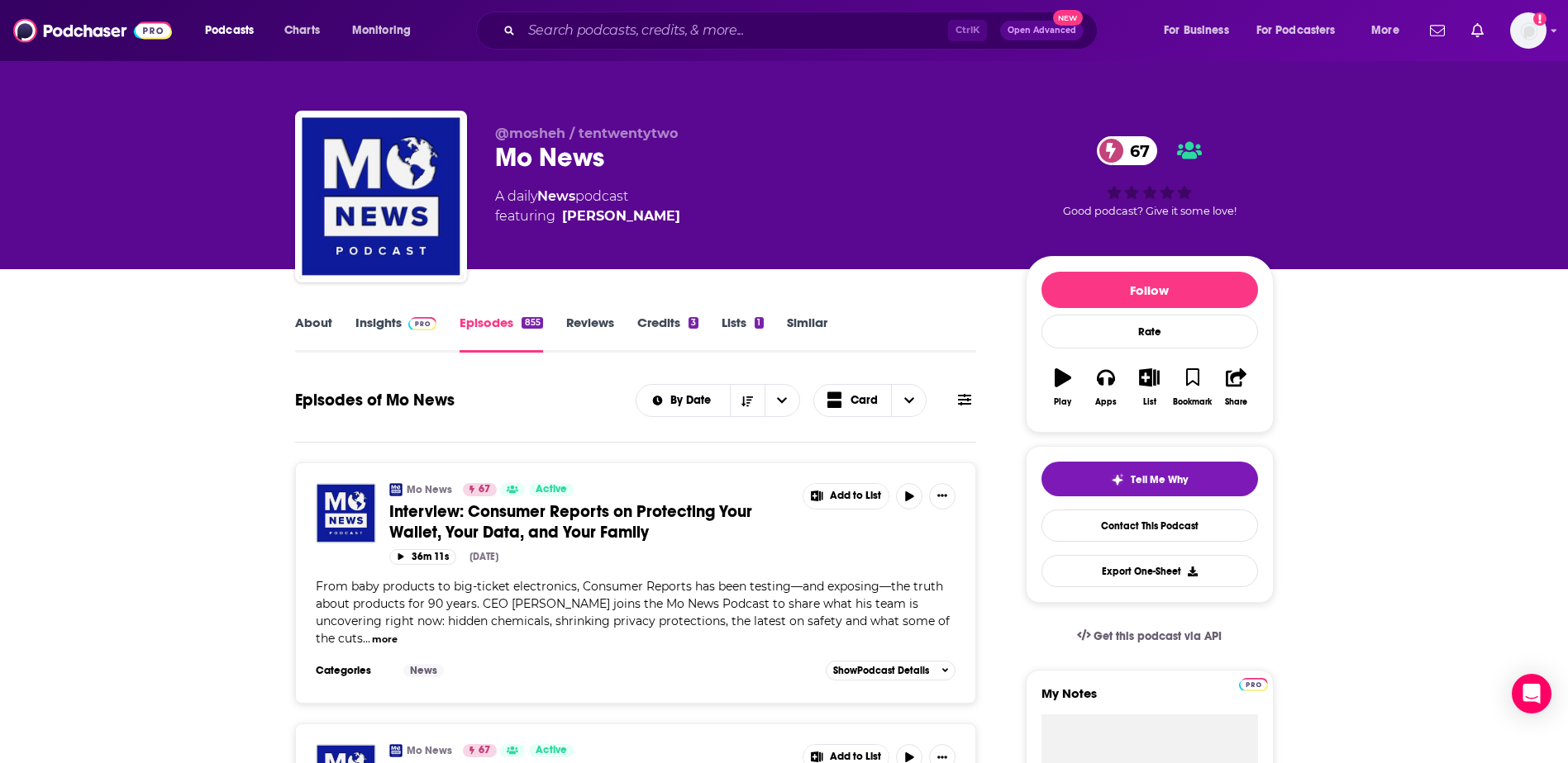
click at [395, 320] on link "Insights" at bounding box center [396, 333] width 82 height 38
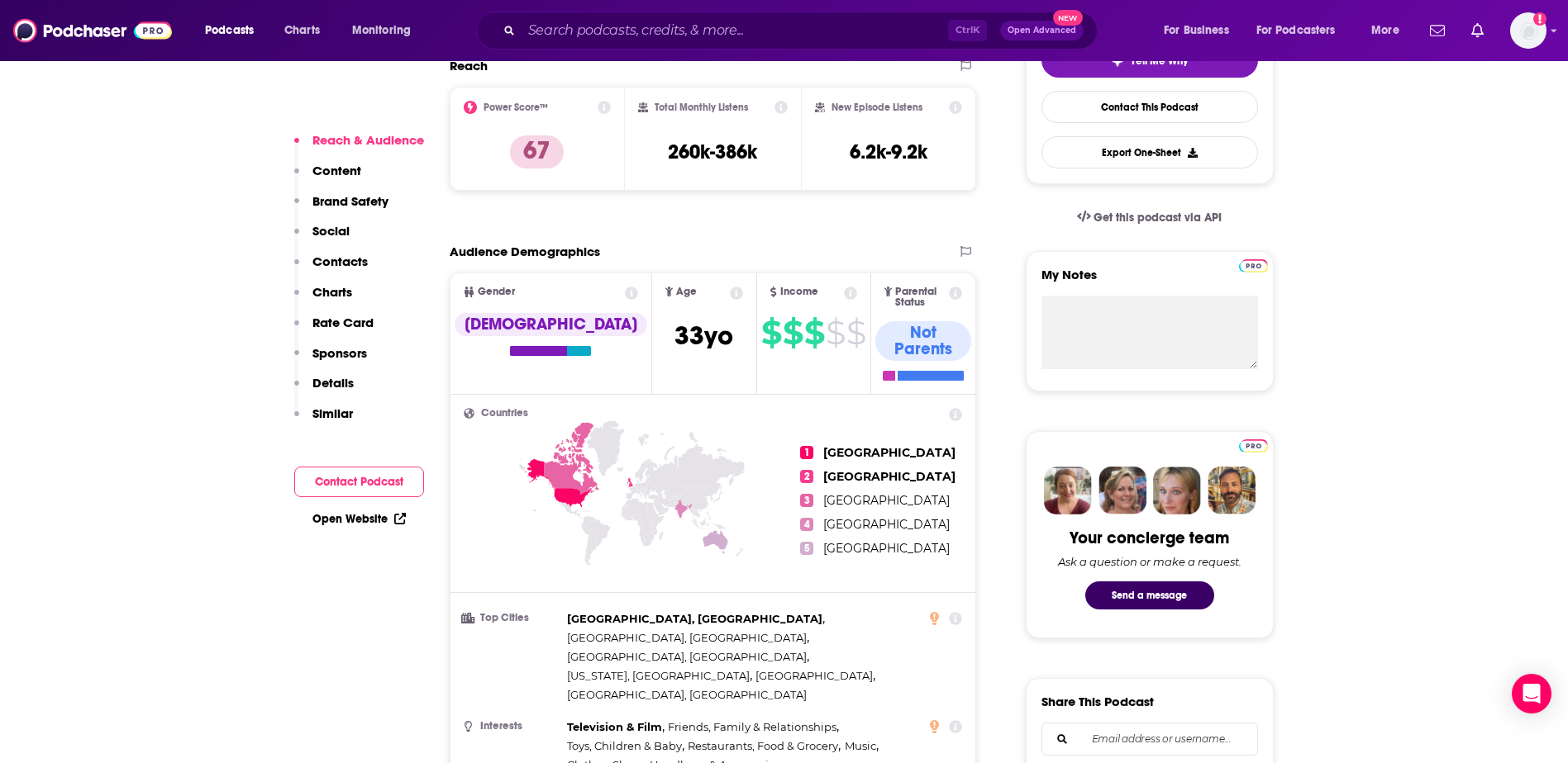
scroll to position [331, 0]
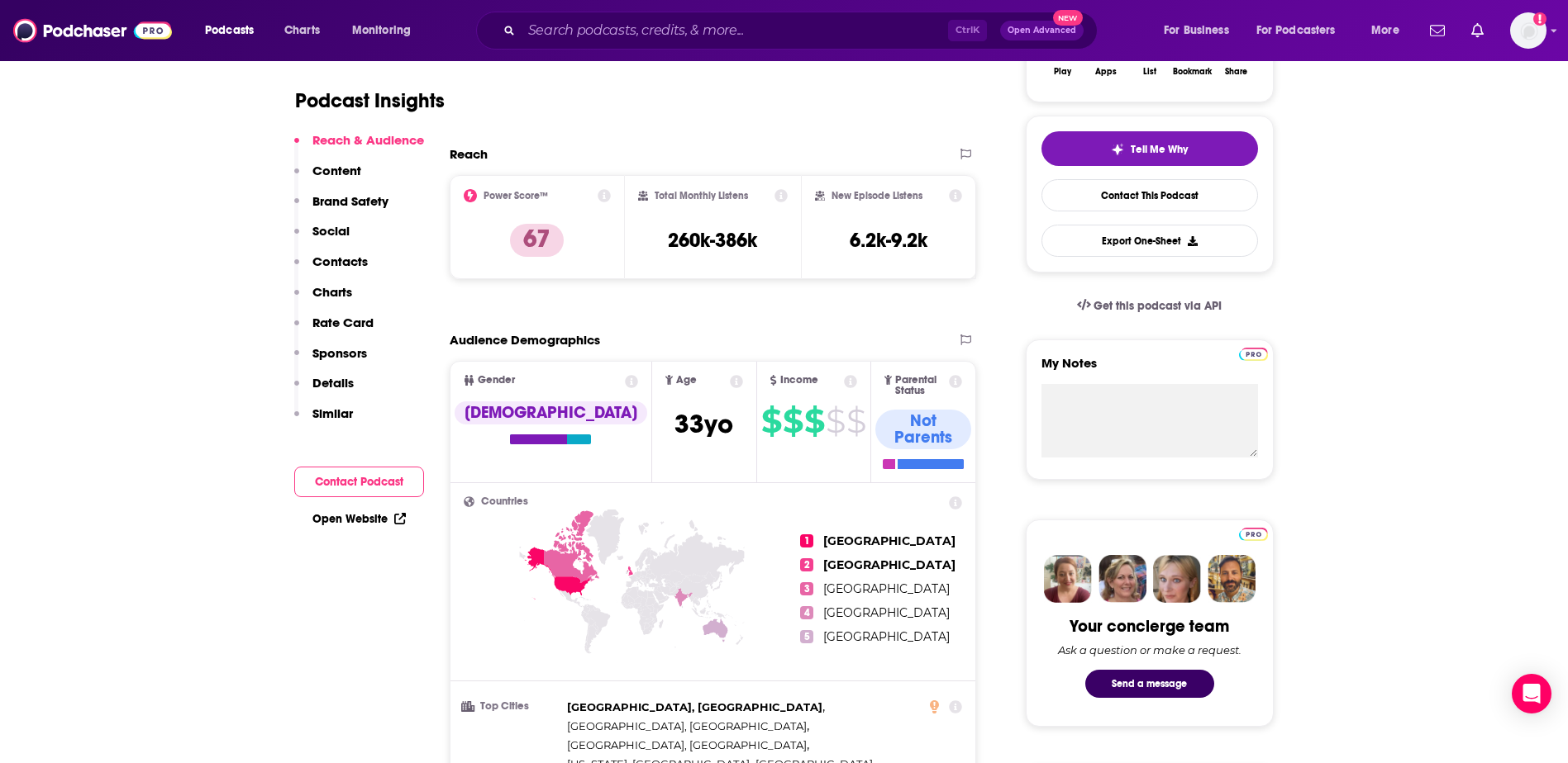
click at [332, 268] on p "Contacts" at bounding box center [340, 261] width 55 height 16
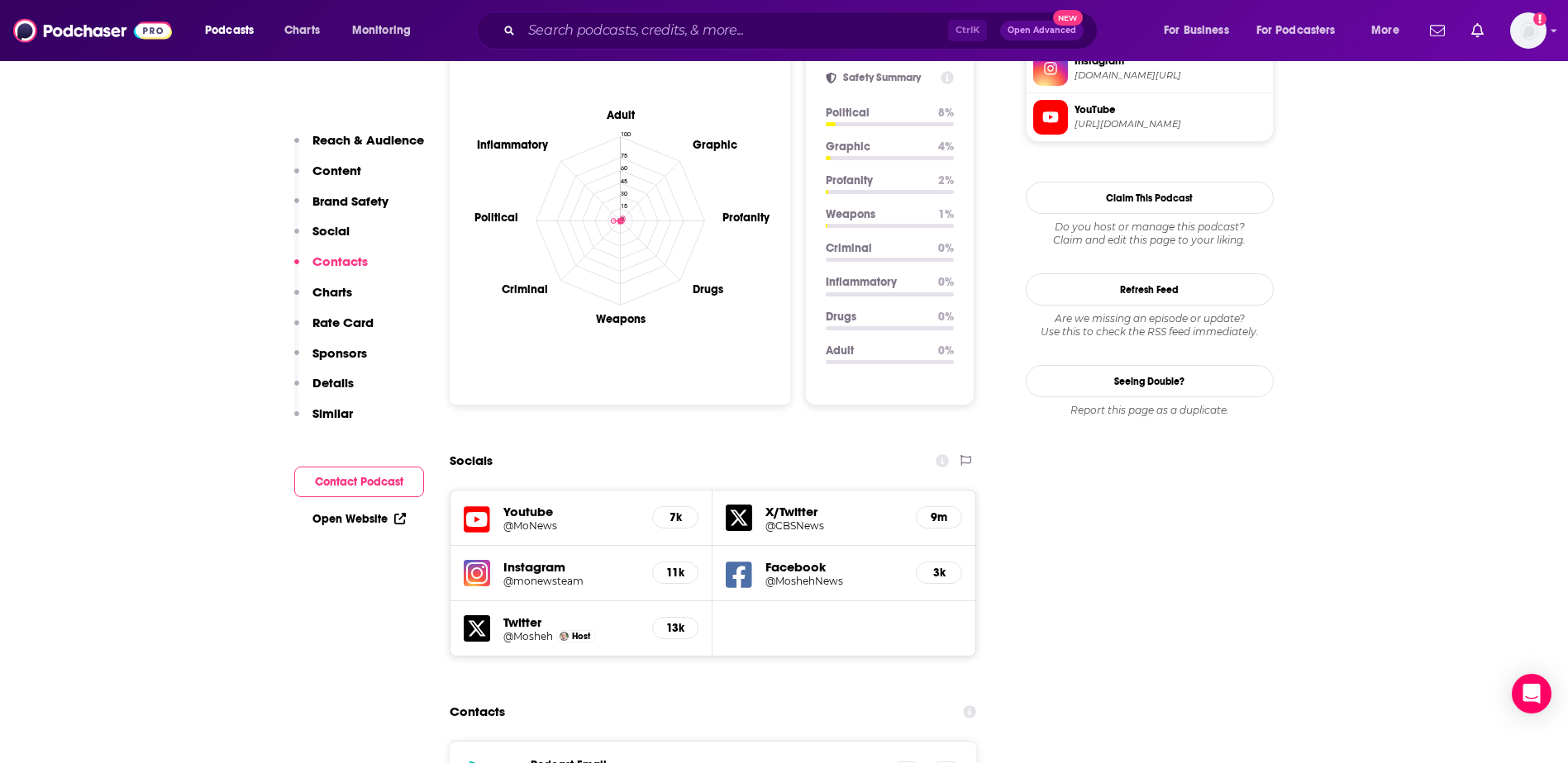
scroll to position [1922, 0]
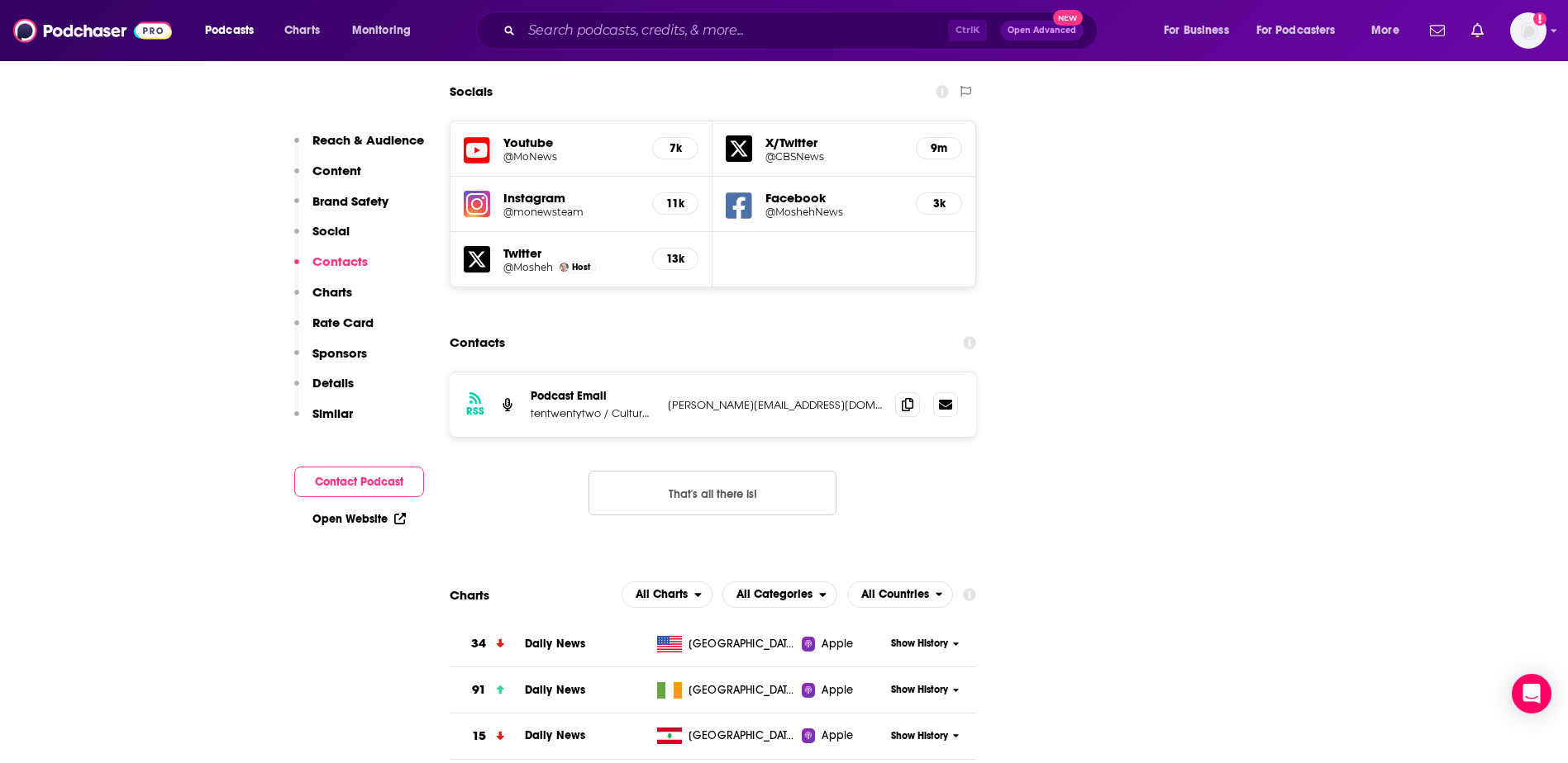
click at [664, 471] on button "That's all there is!" at bounding box center [712, 493] width 248 height 45
click at [904, 397] on icon at bounding box center [907, 403] width 11 height 13
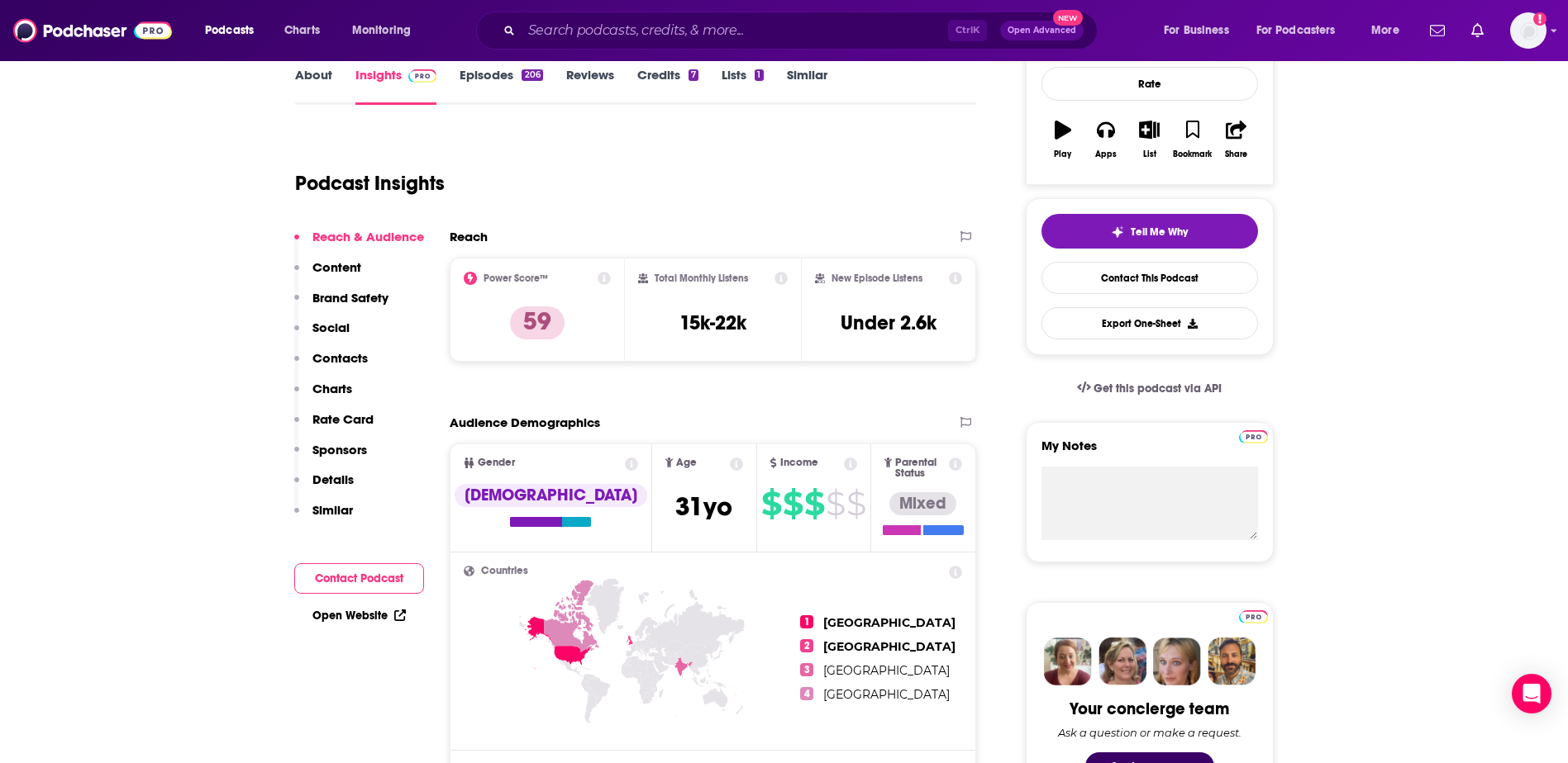
click at [328, 352] on p "Contacts" at bounding box center [340, 358] width 55 height 16
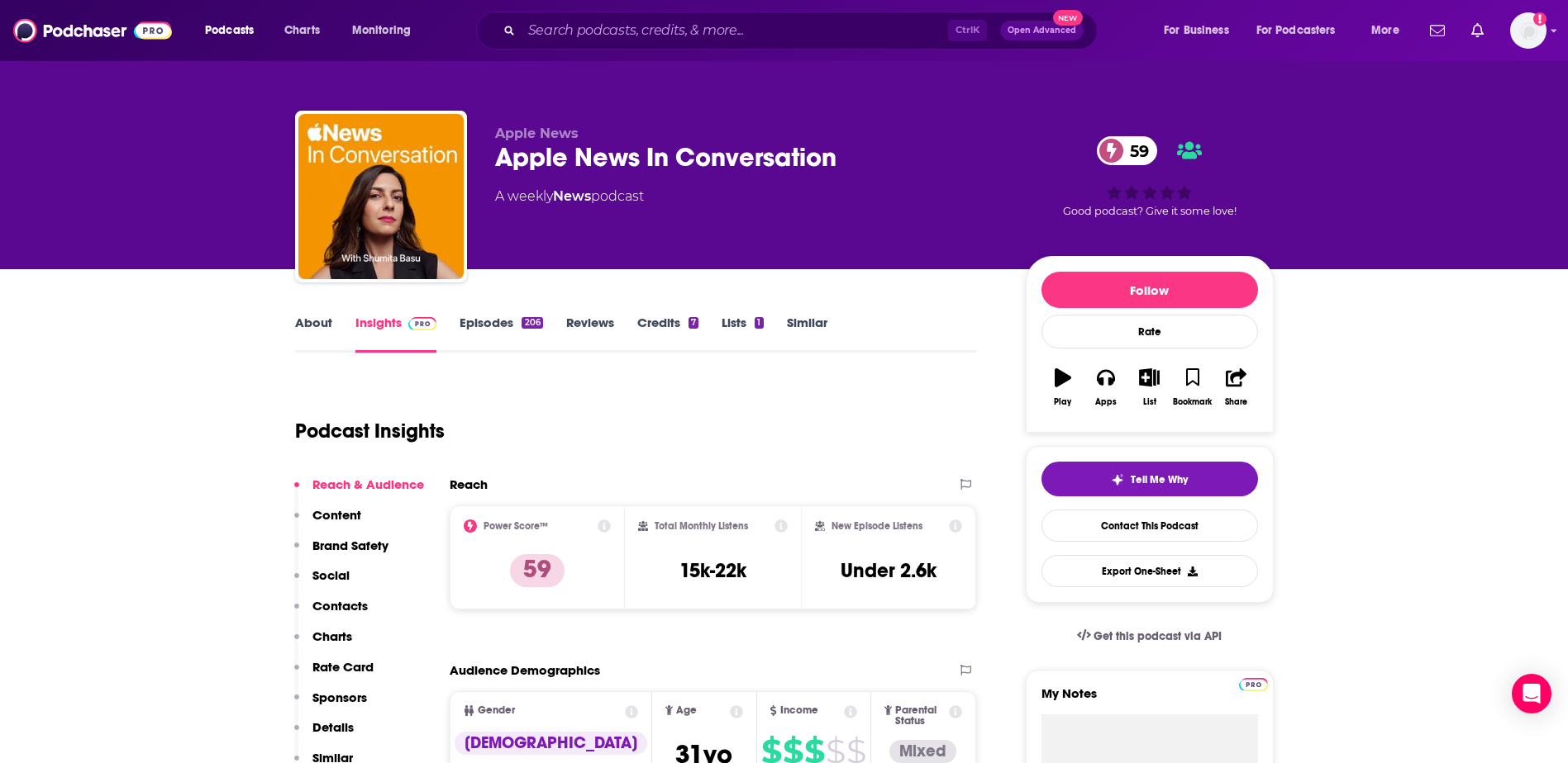
click at [482, 324] on link "Episodes 206" at bounding box center [501, 333] width 82 height 38
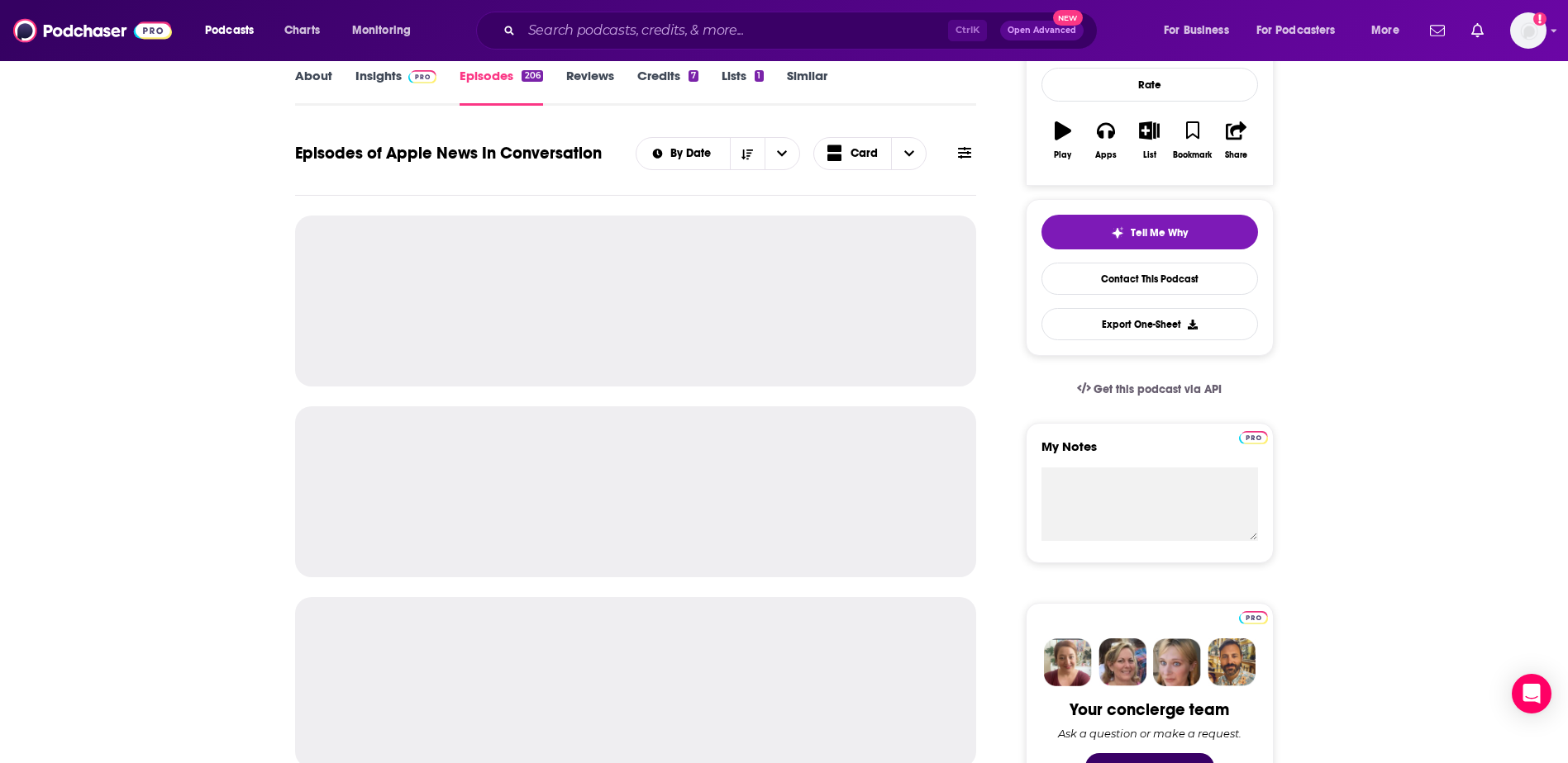
scroll to position [248, 0]
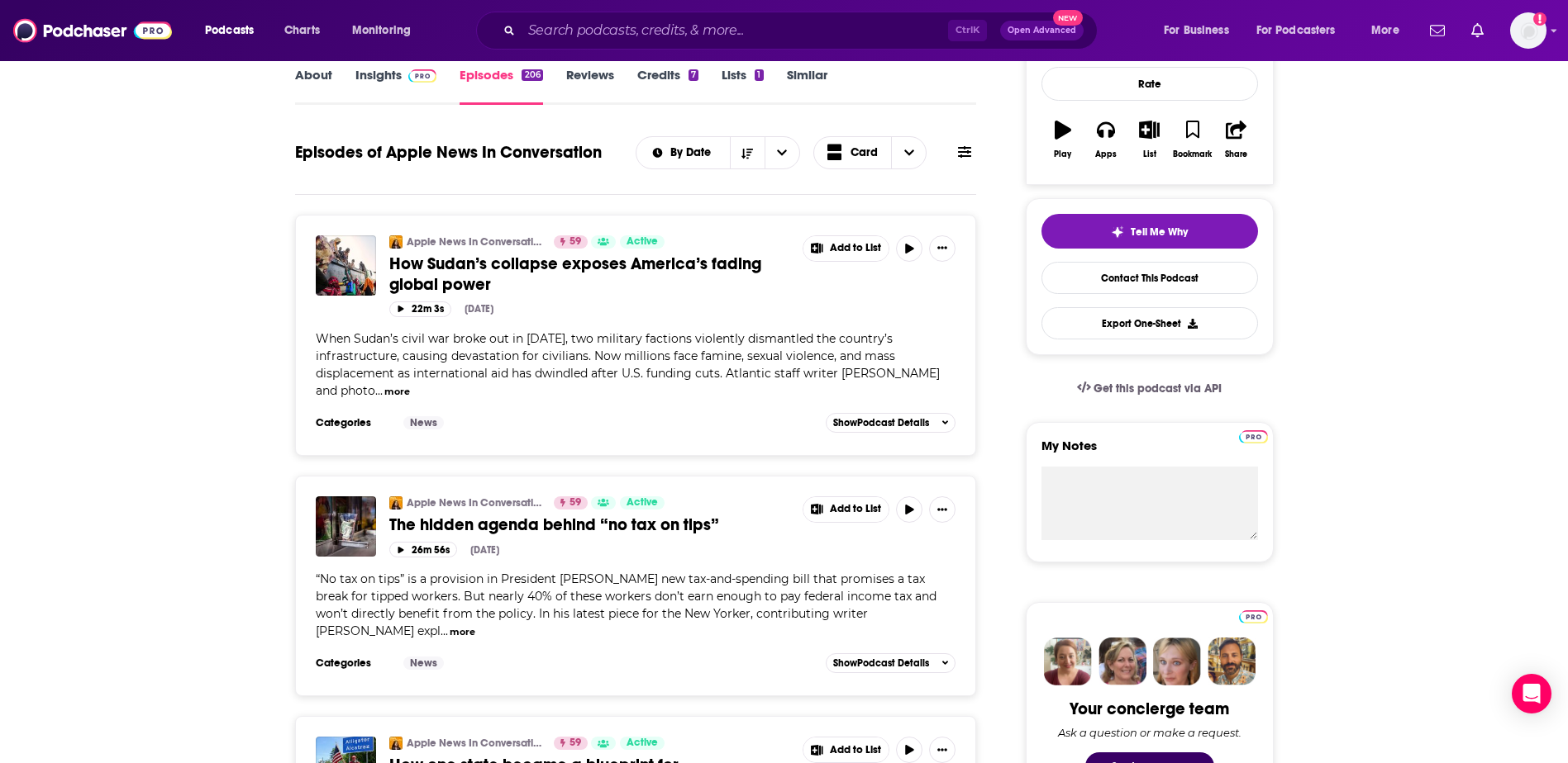
click at [398, 394] on button "more" at bounding box center [397, 392] width 25 height 14
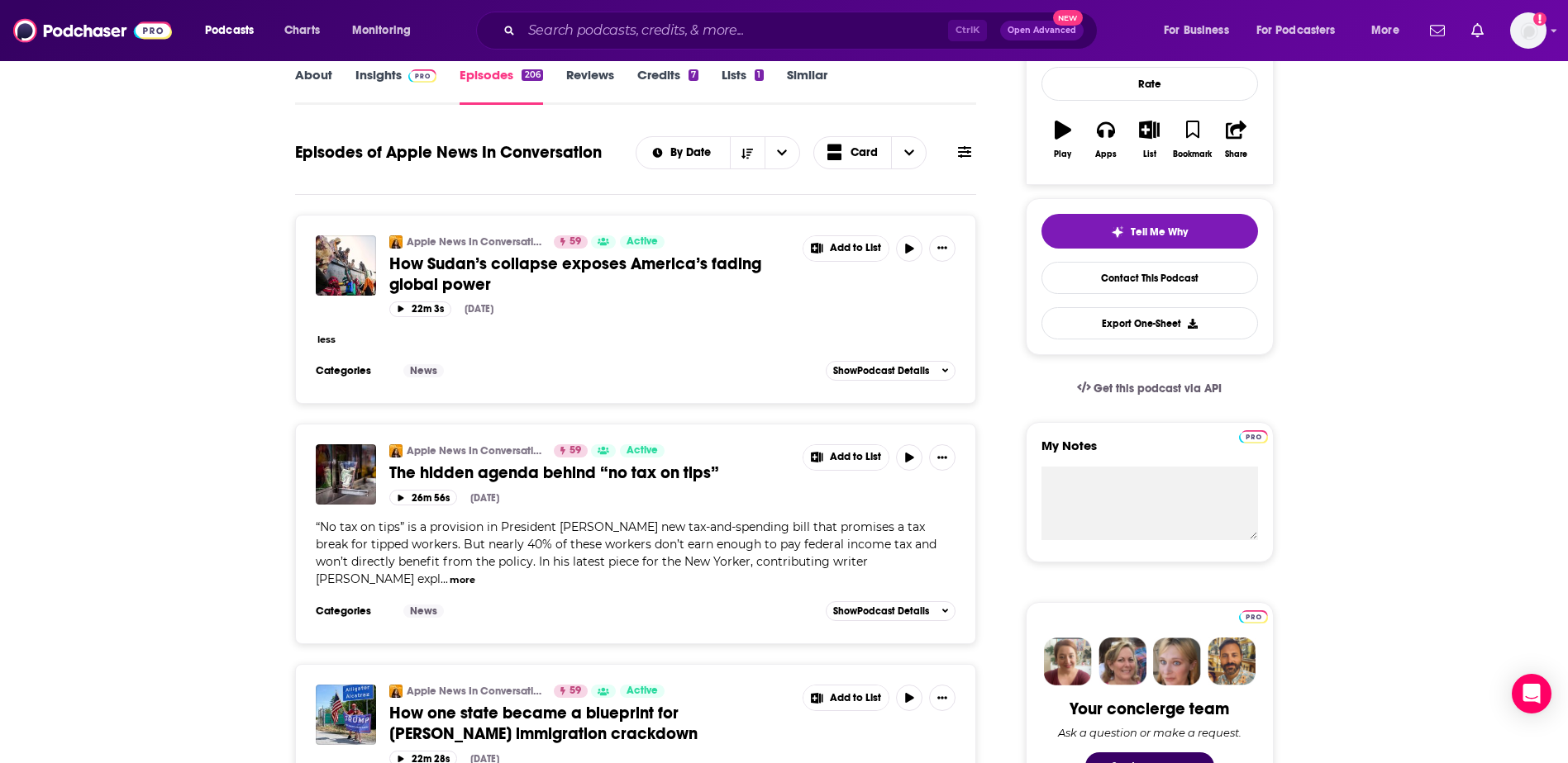
click at [330, 337] on button "less" at bounding box center [326, 340] width 18 height 14
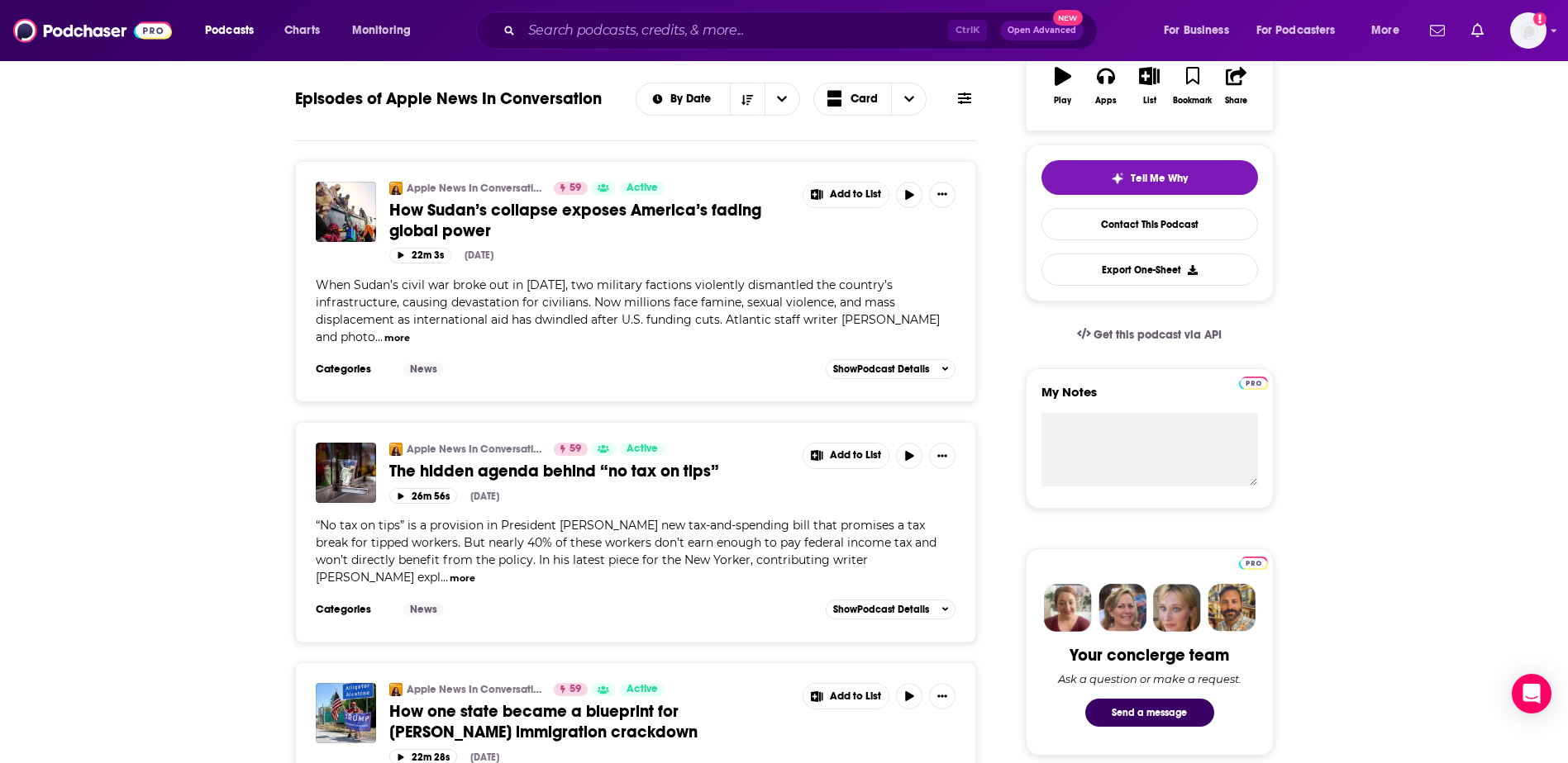
scroll to position [331, 0]
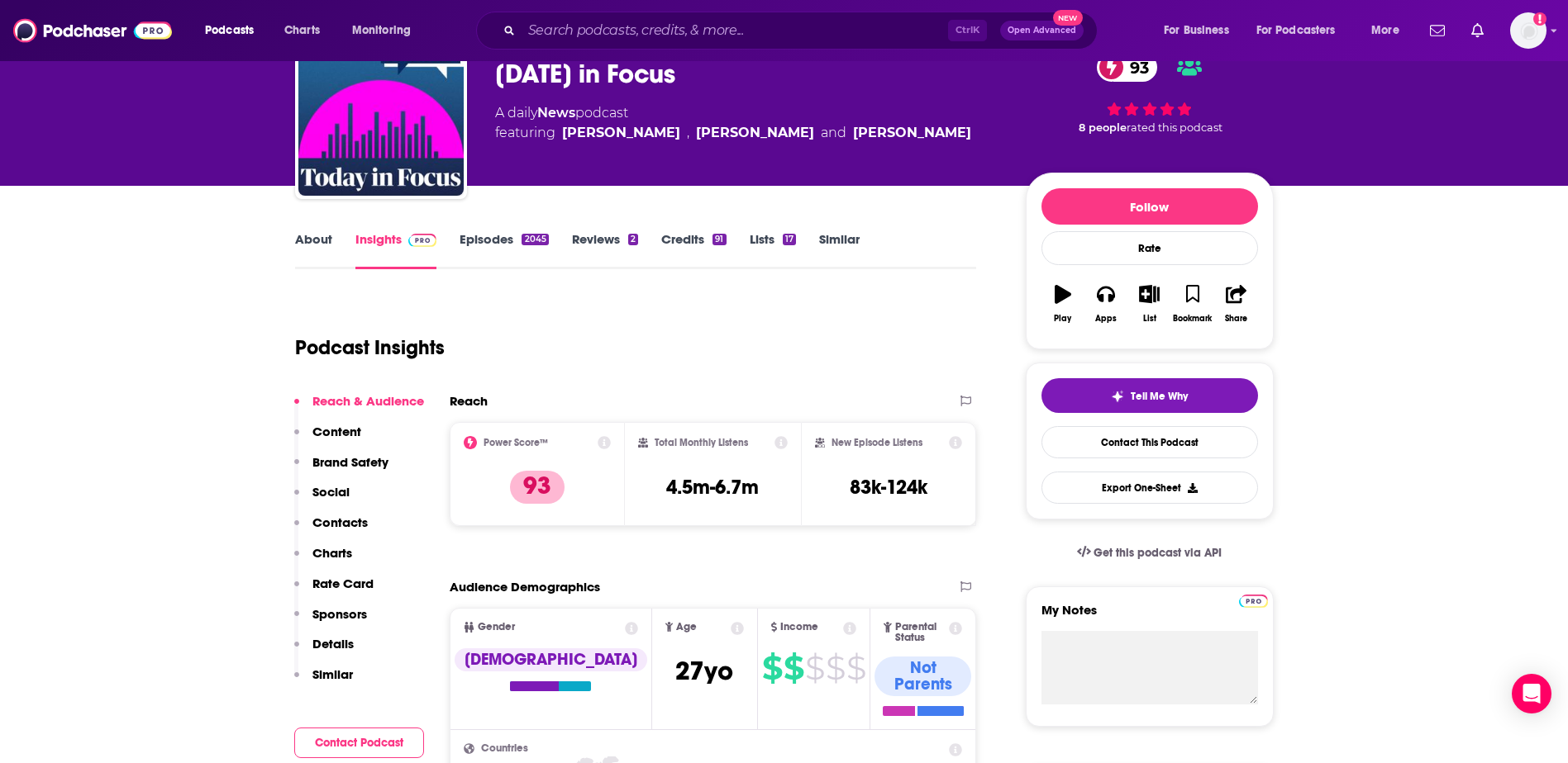
scroll to position [82, 0]
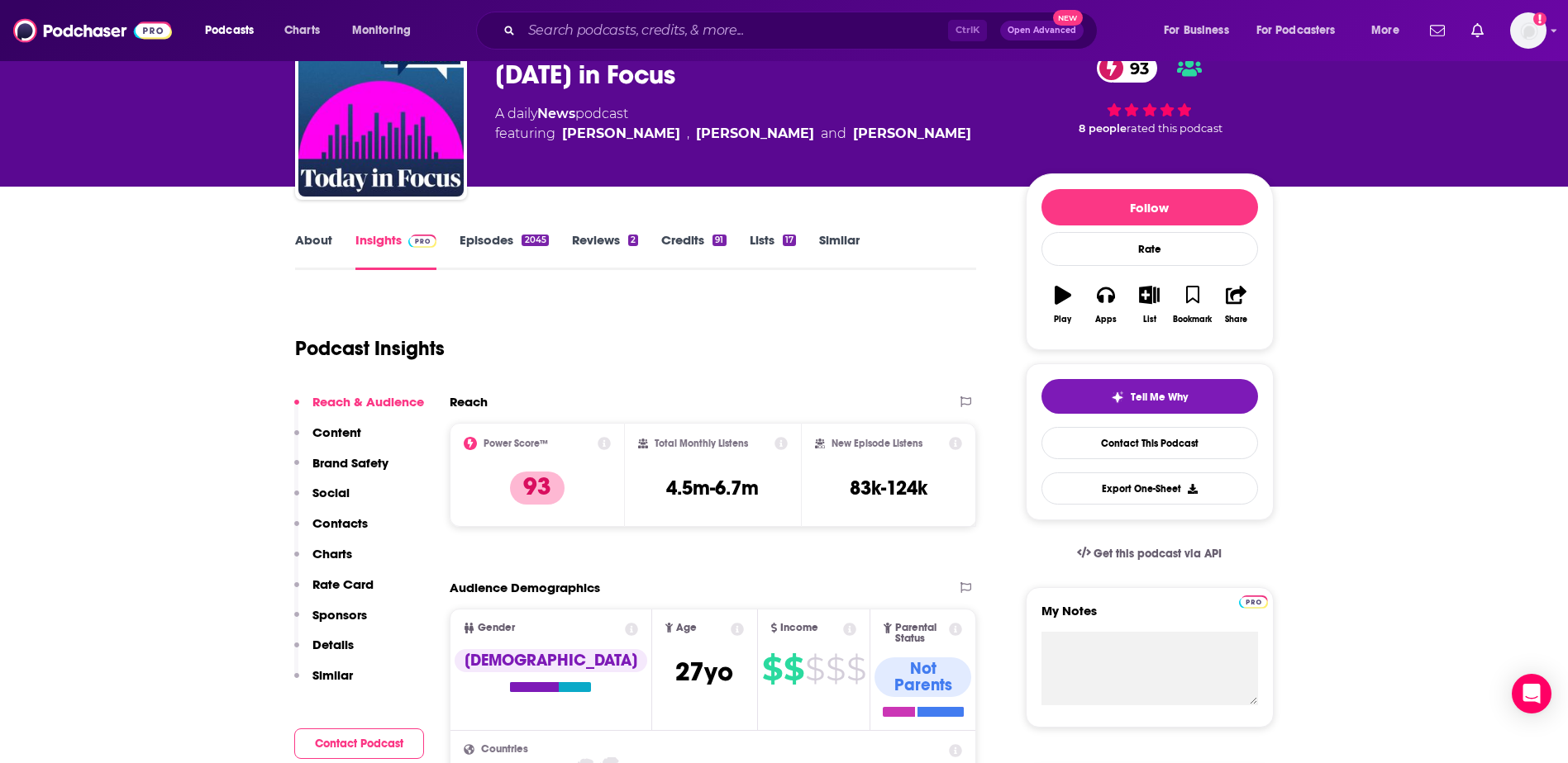
click at [336, 524] on p "Contacts" at bounding box center [340, 524] width 55 height 16
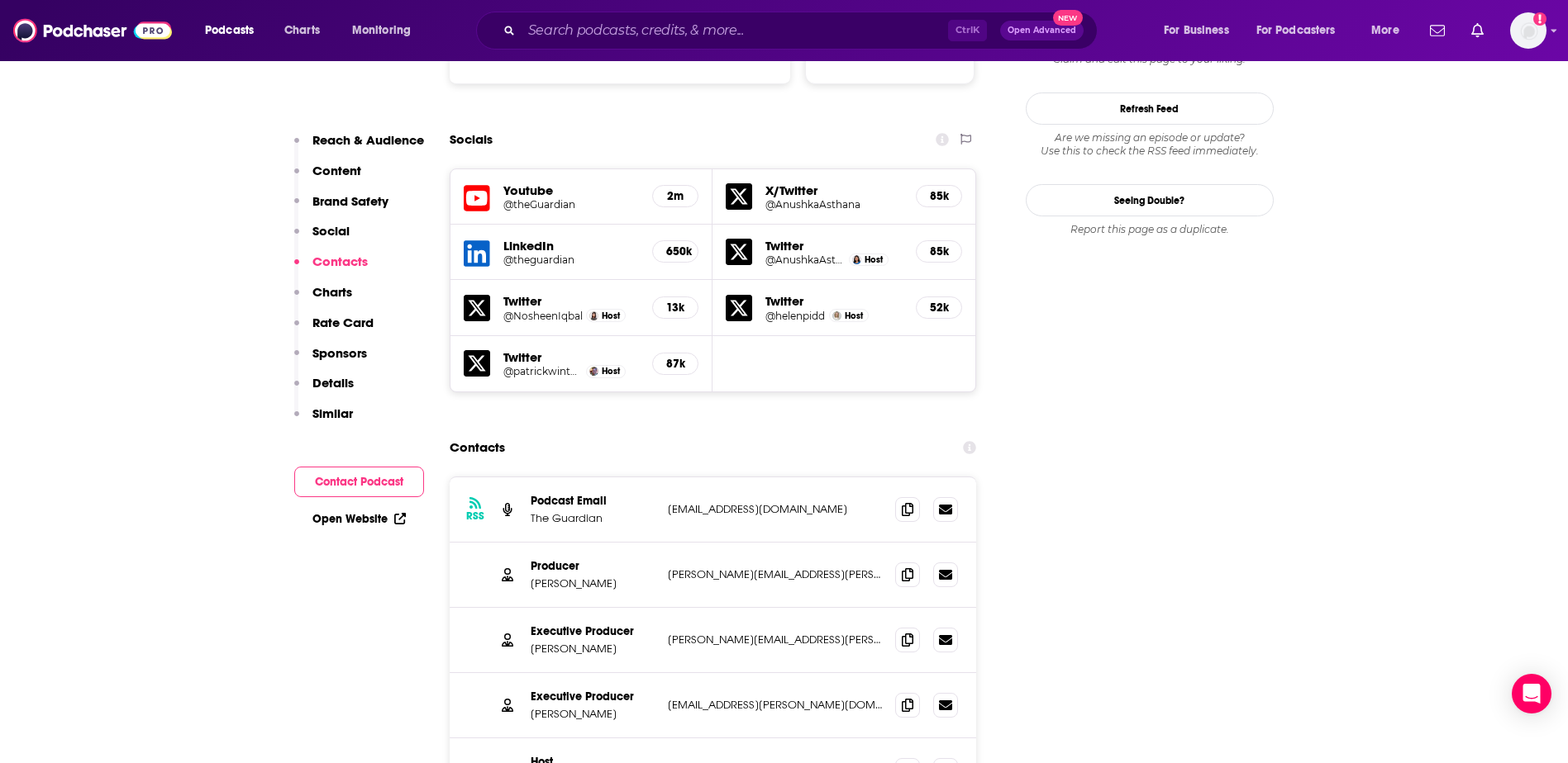
scroll to position [1942, 0]
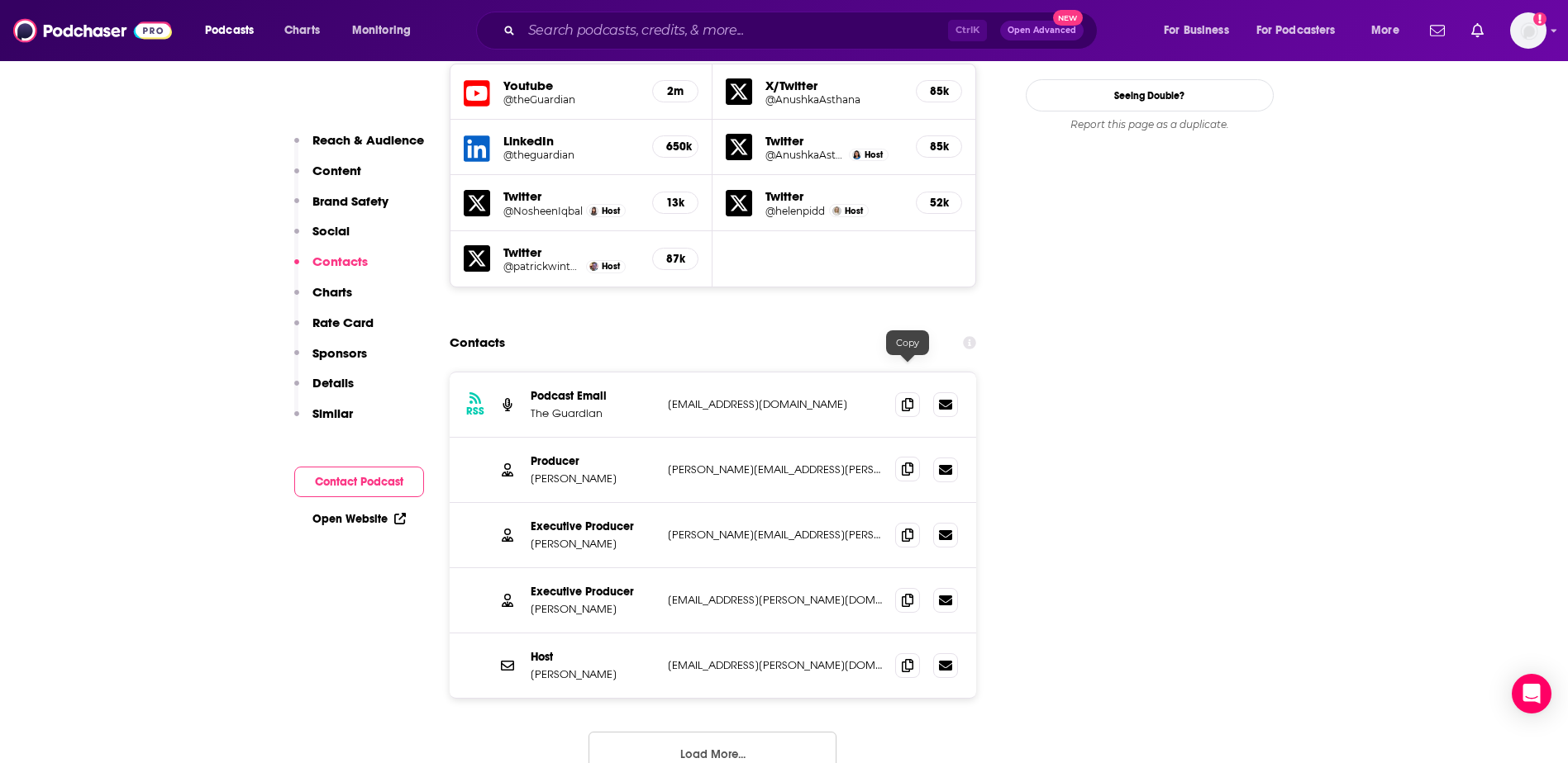
click at [913, 462] on icon at bounding box center [907, 468] width 11 height 13
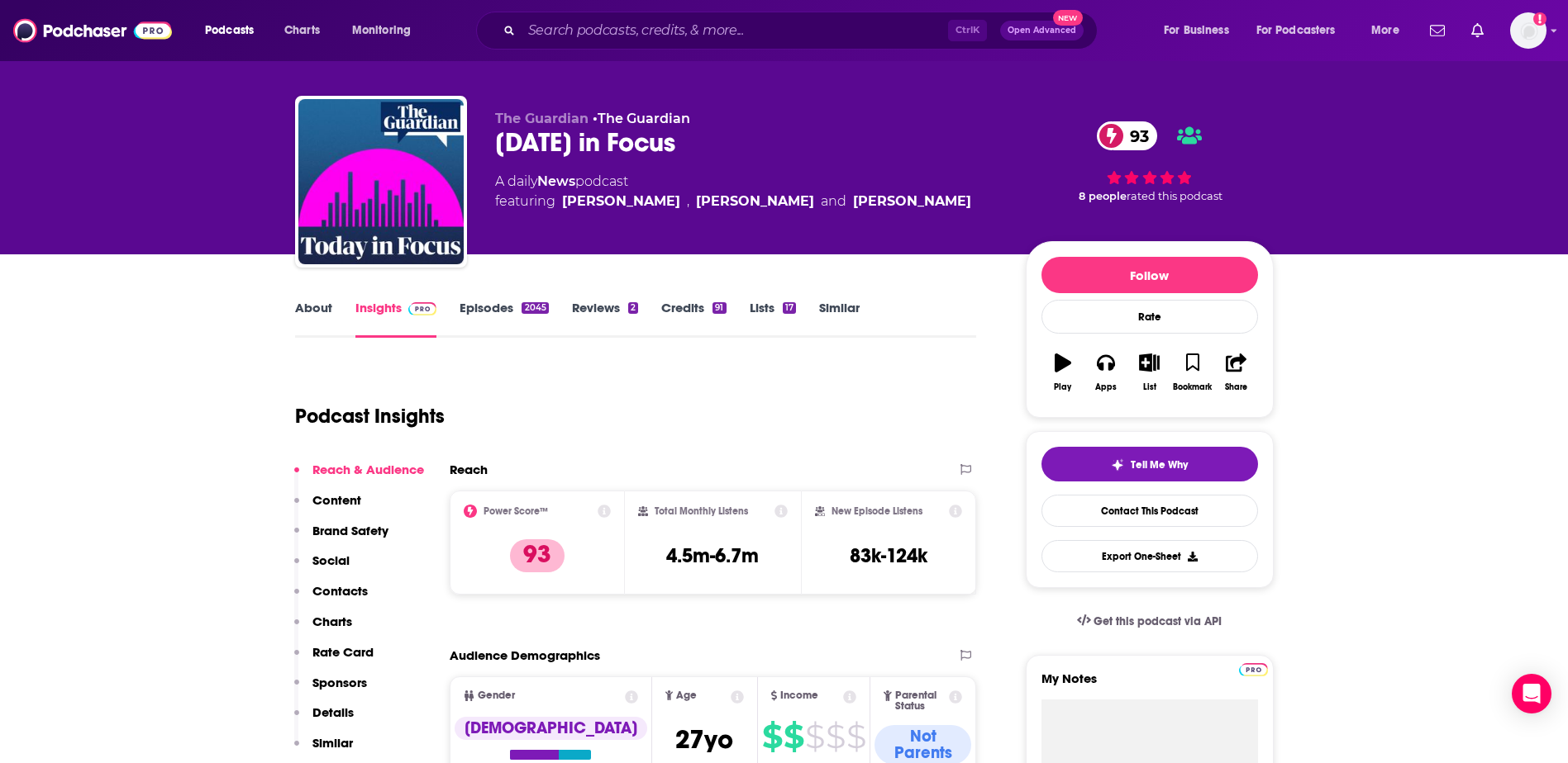
scroll to position [0, 0]
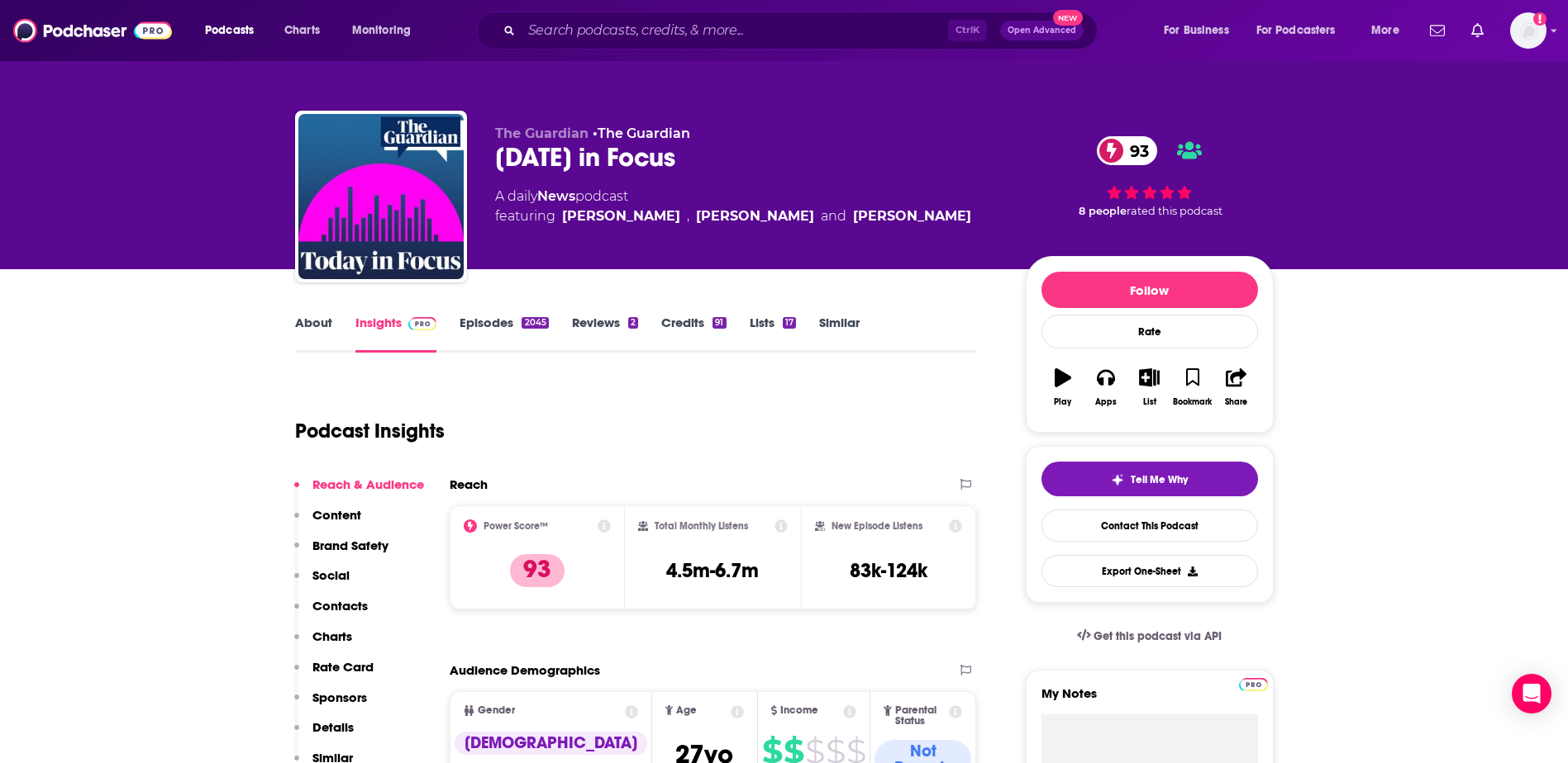
click at [490, 327] on link "Episodes 2045" at bounding box center [504, 333] width 89 height 38
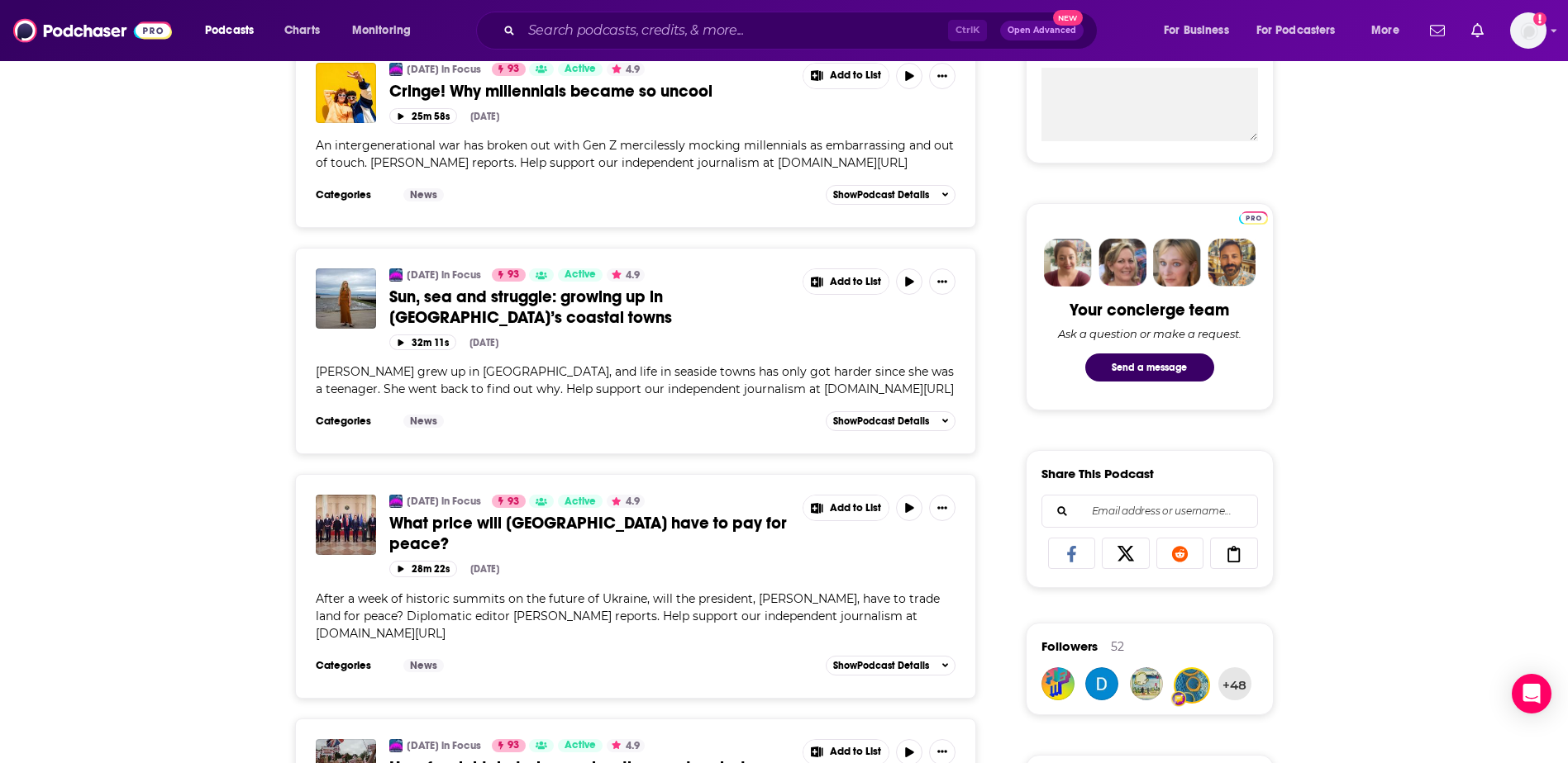
scroll to position [744, 0]
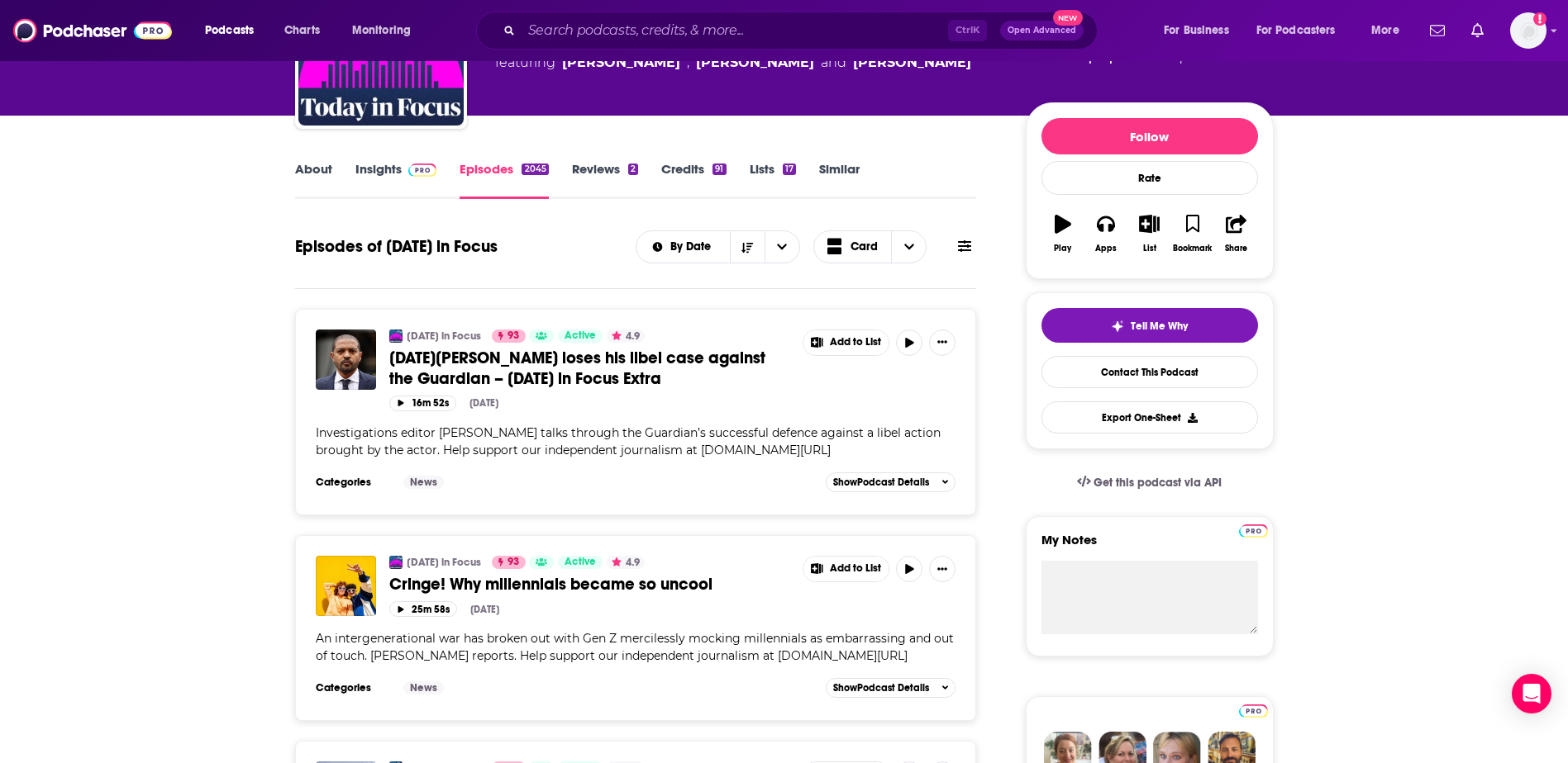
scroll to position [0, 0]
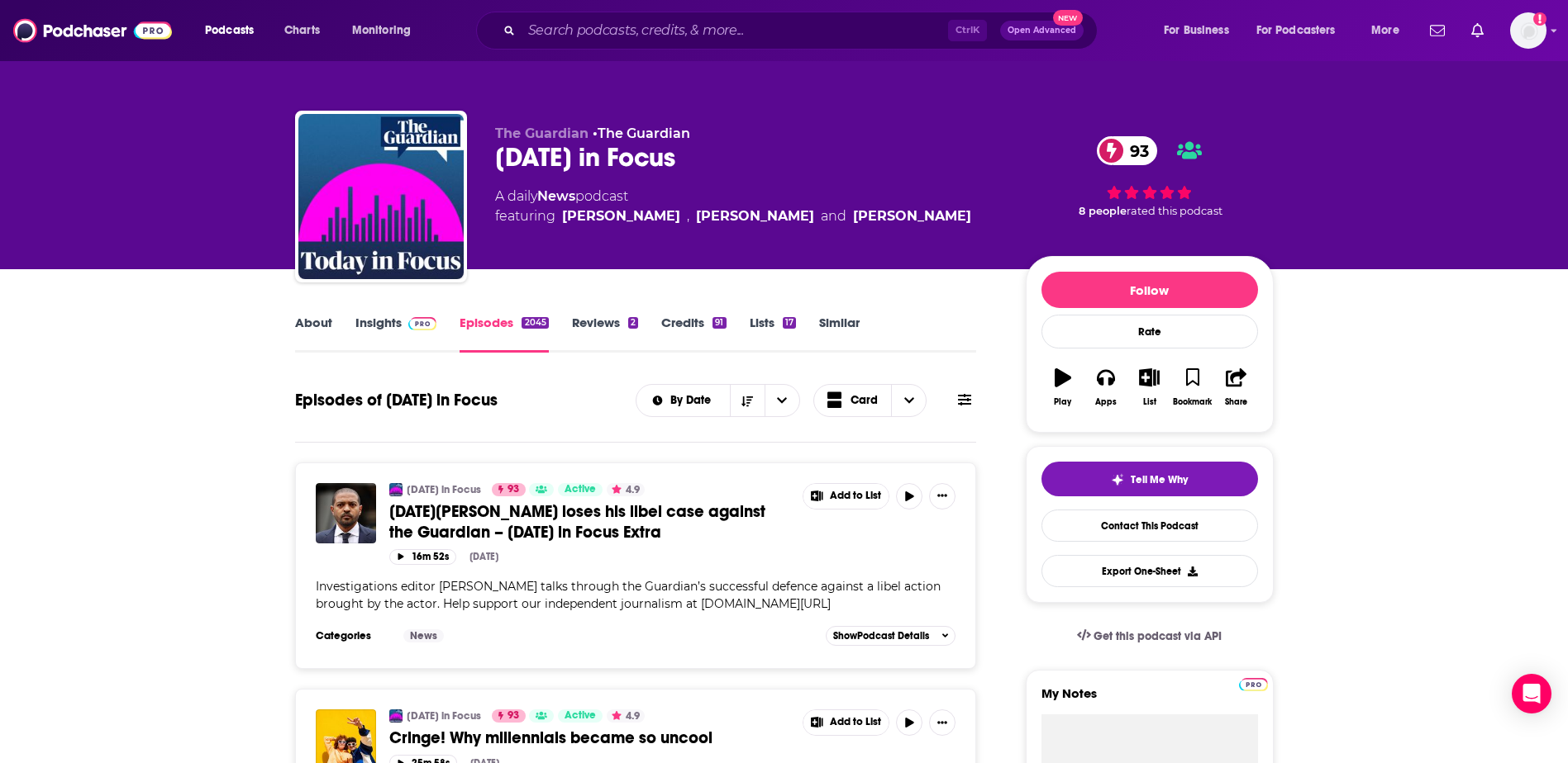
click at [373, 318] on link "Insights" at bounding box center [396, 333] width 82 height 38
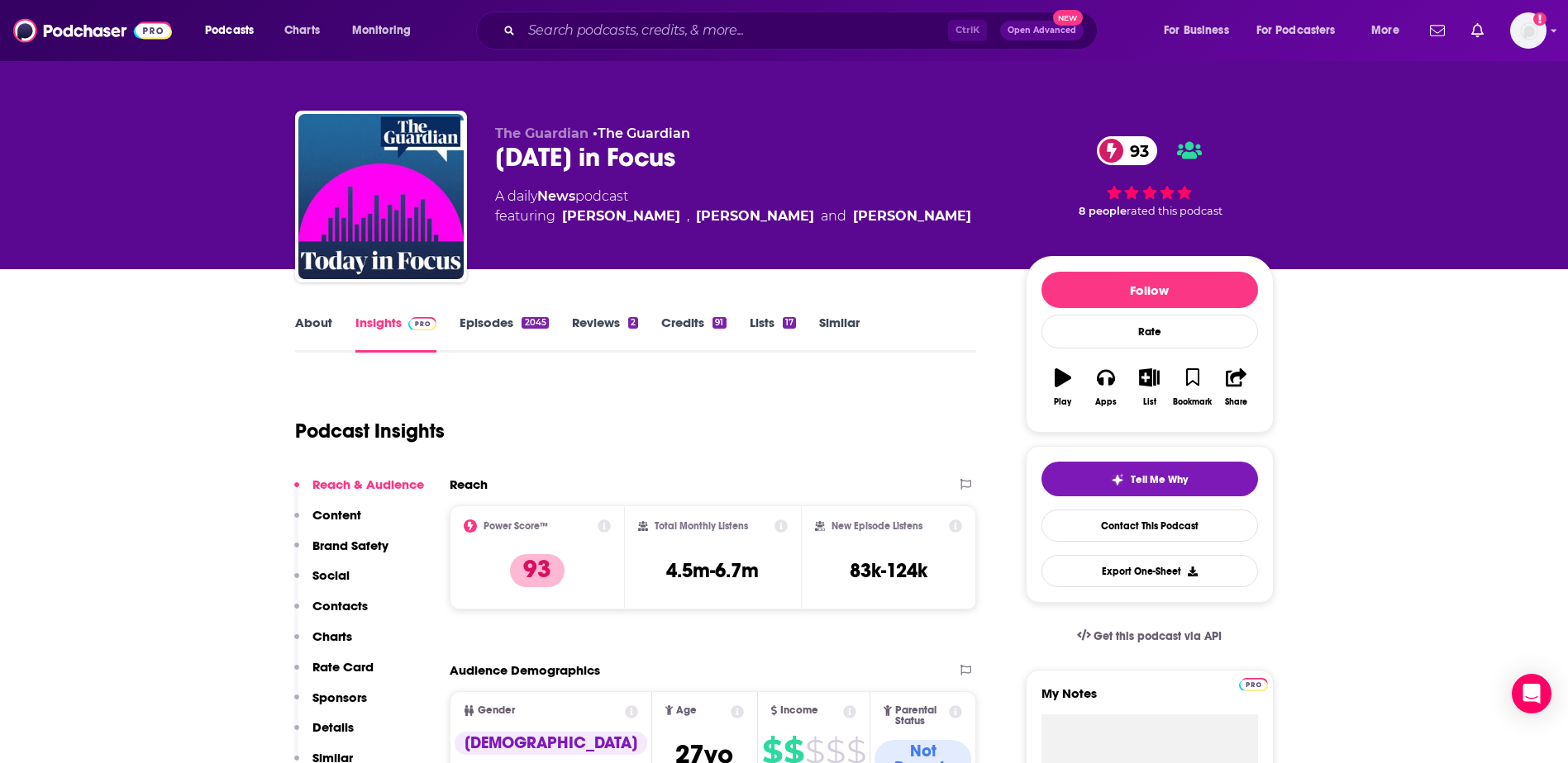
scroll to position [248, 0]
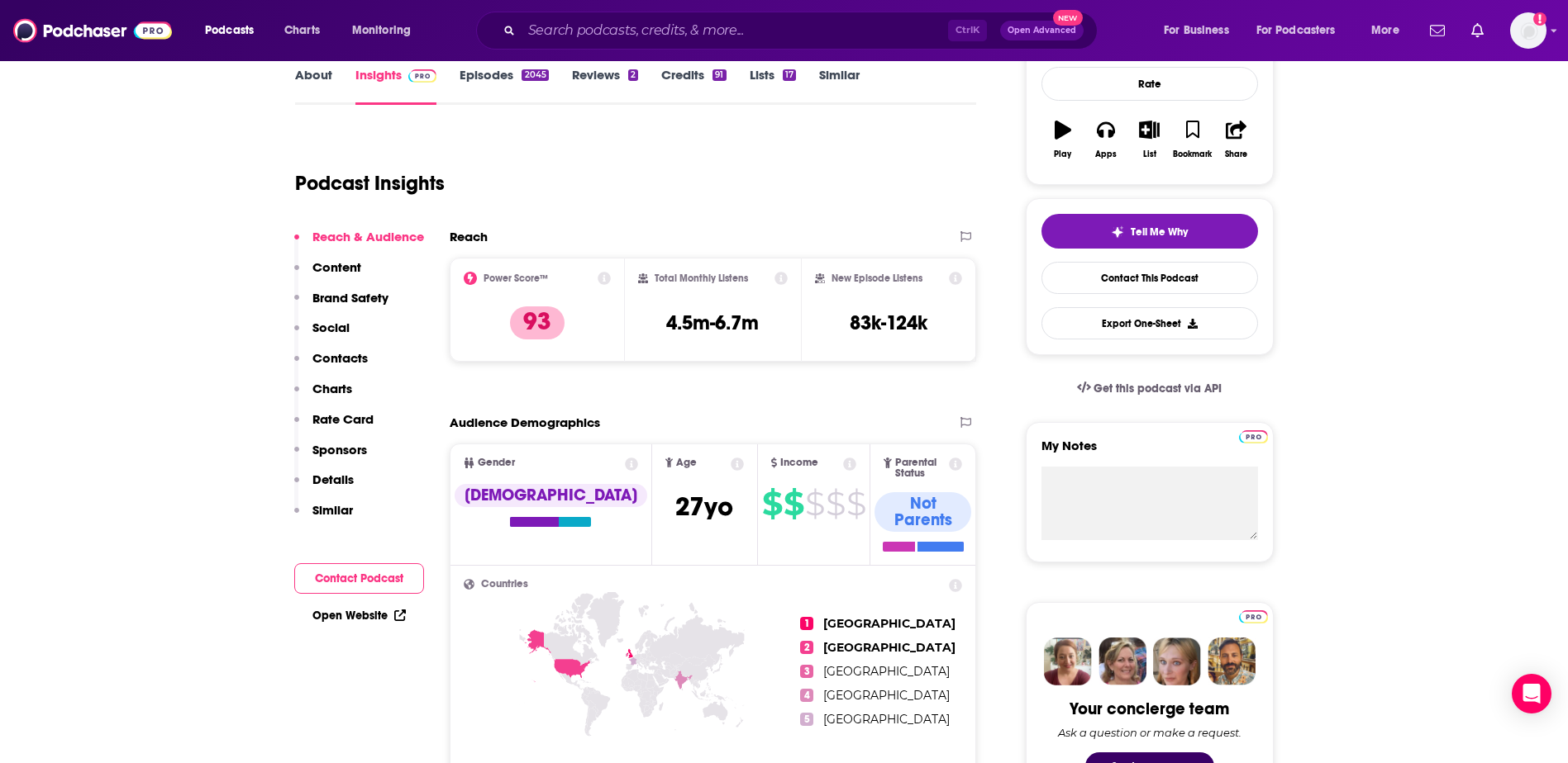
click at [346, 354] on p "Contacts" at bounding box center [340, 358] width 55 height 16
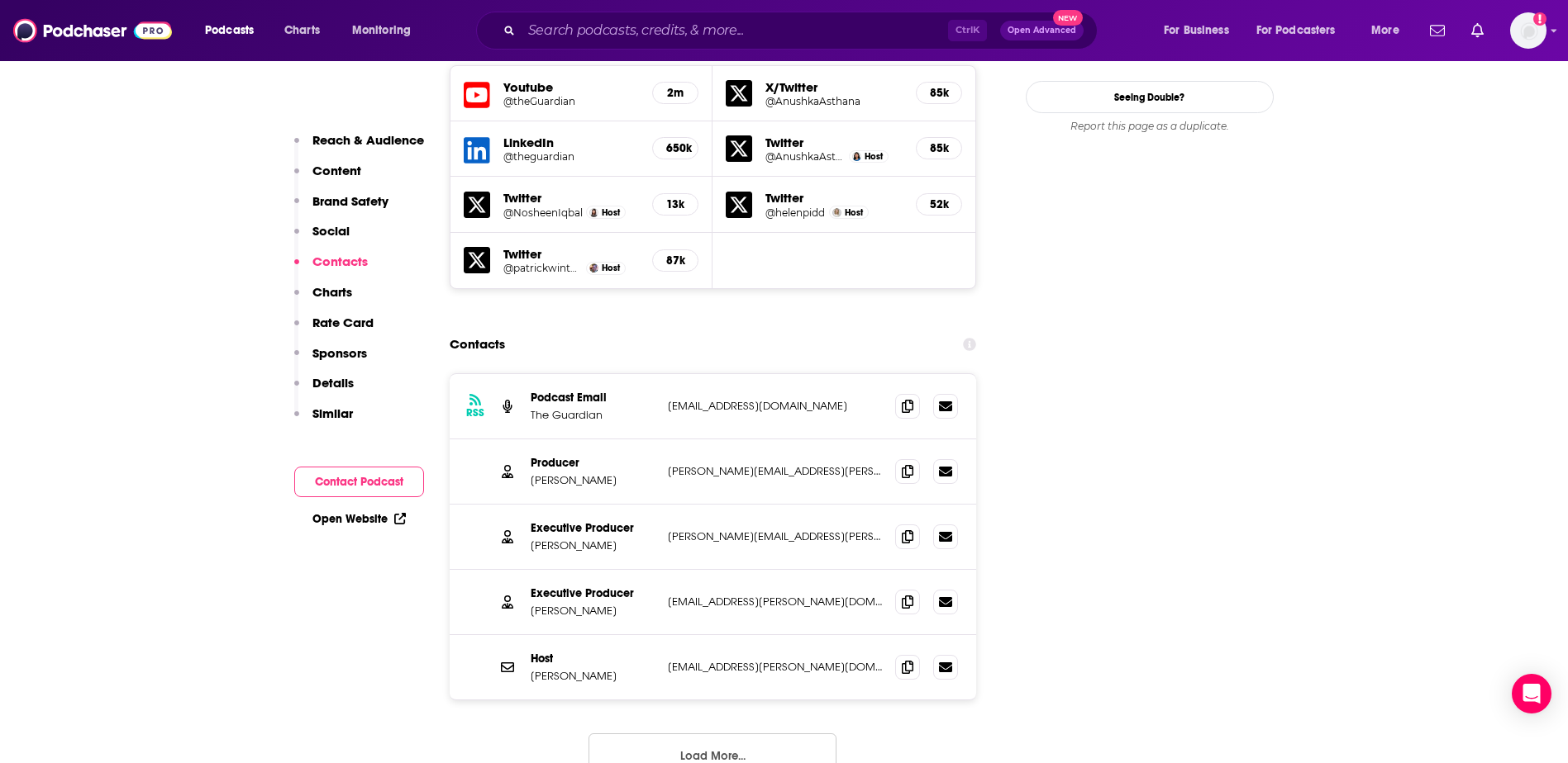
scroll to position [1942, 0]
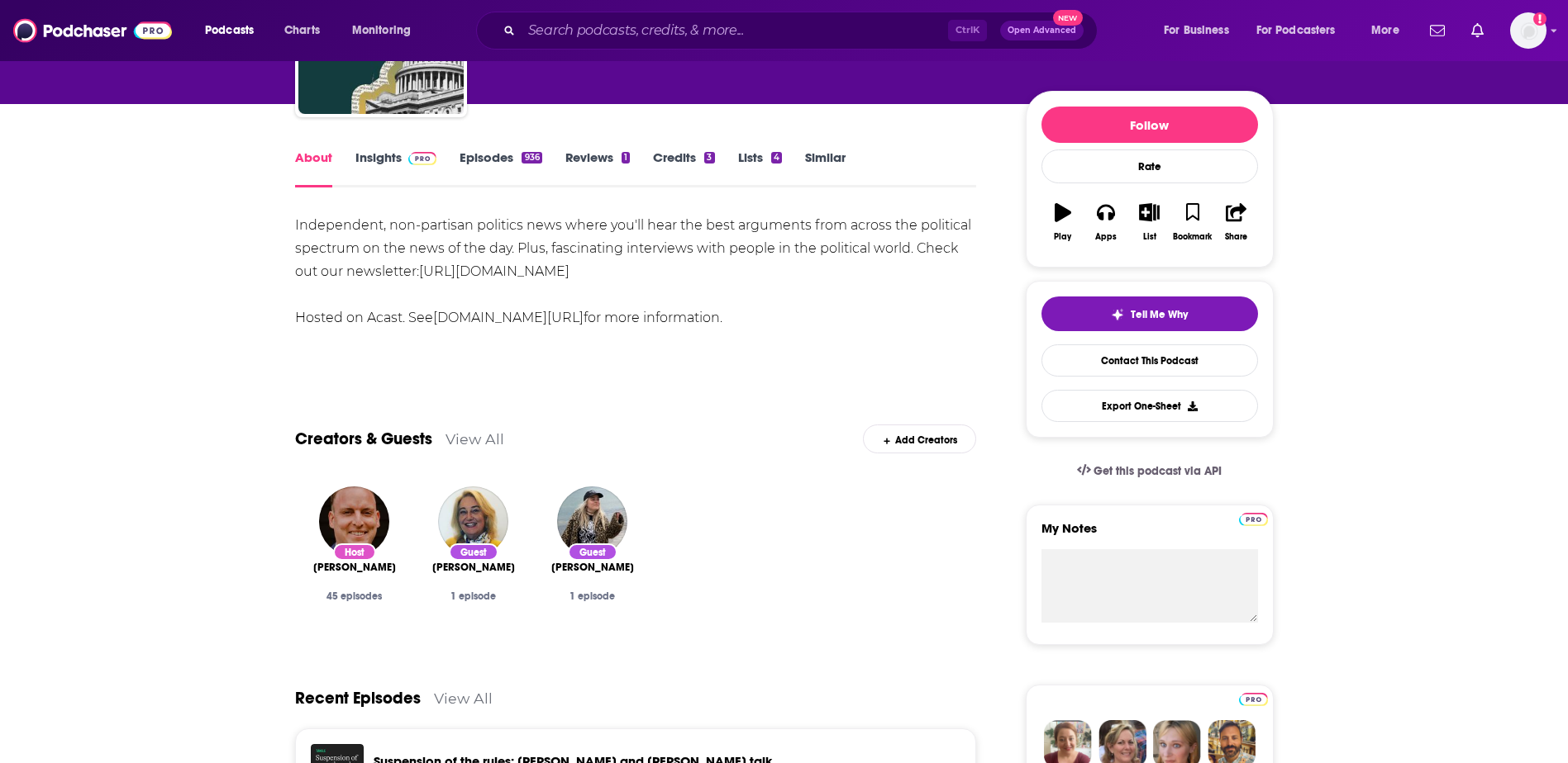
scroll to position [661, 0]
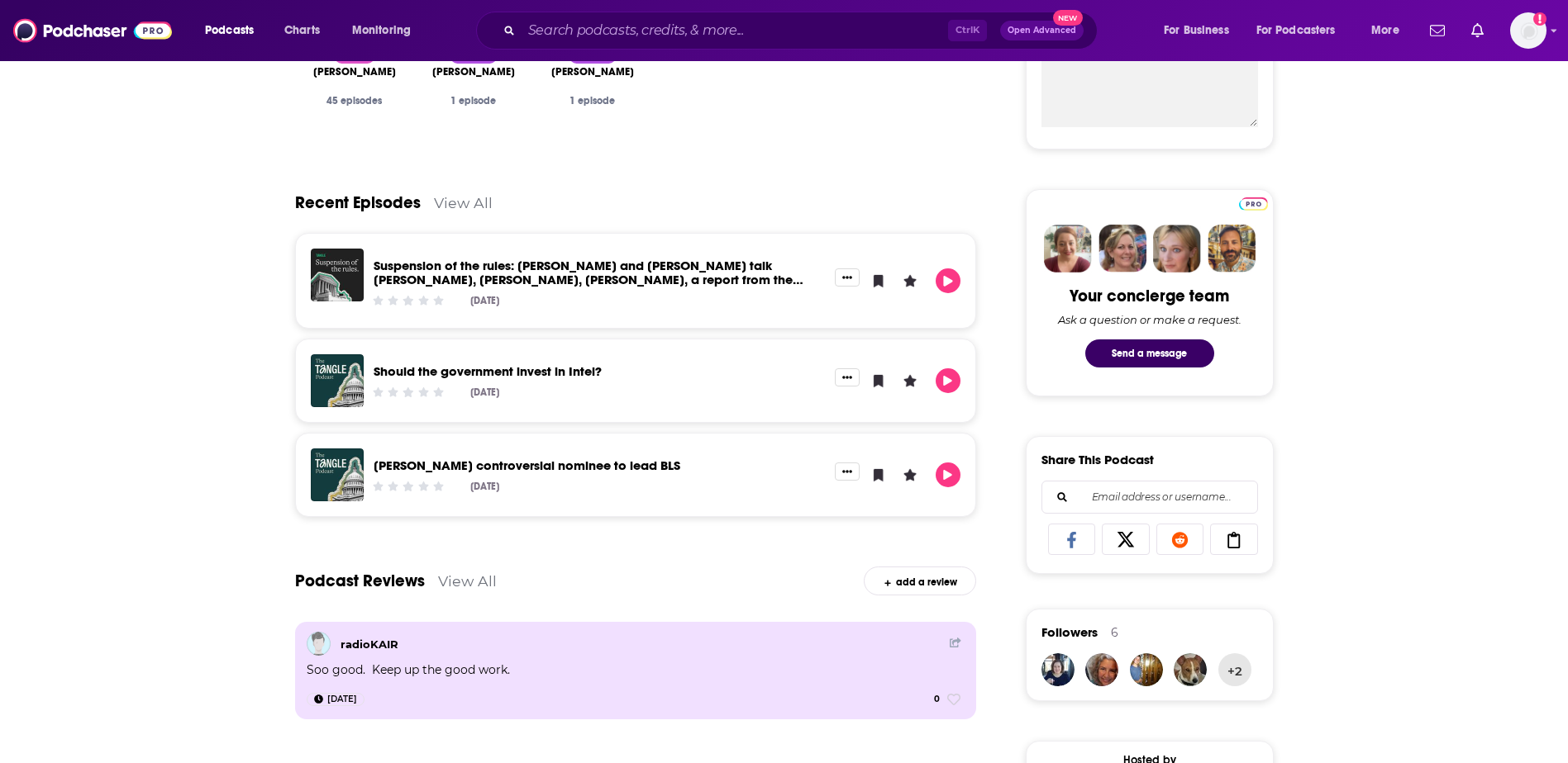
click at [463, 195] on link "View All" at bounding box center [463, 203] width 59 height 18
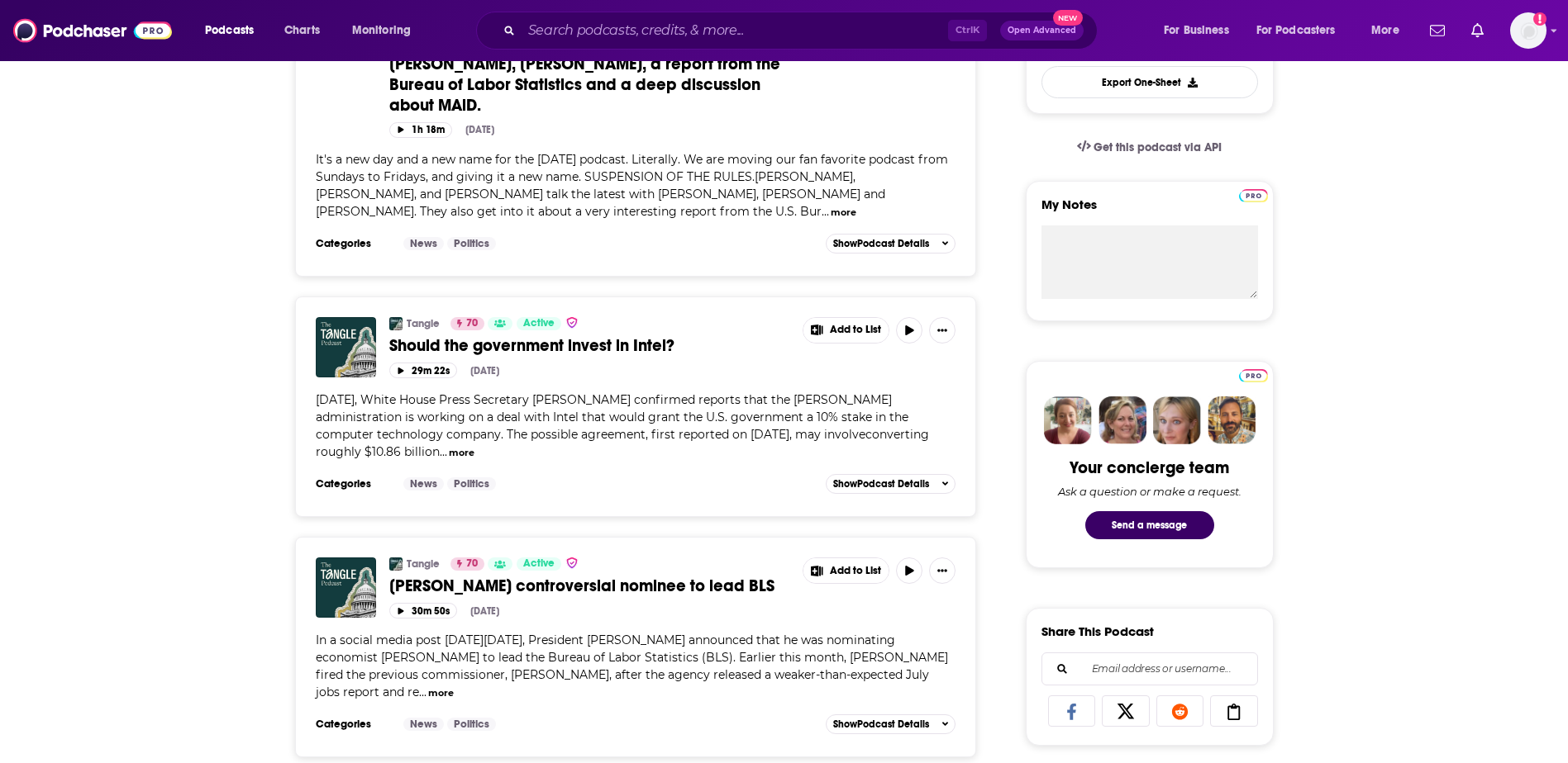
scroll to position [496, 0]
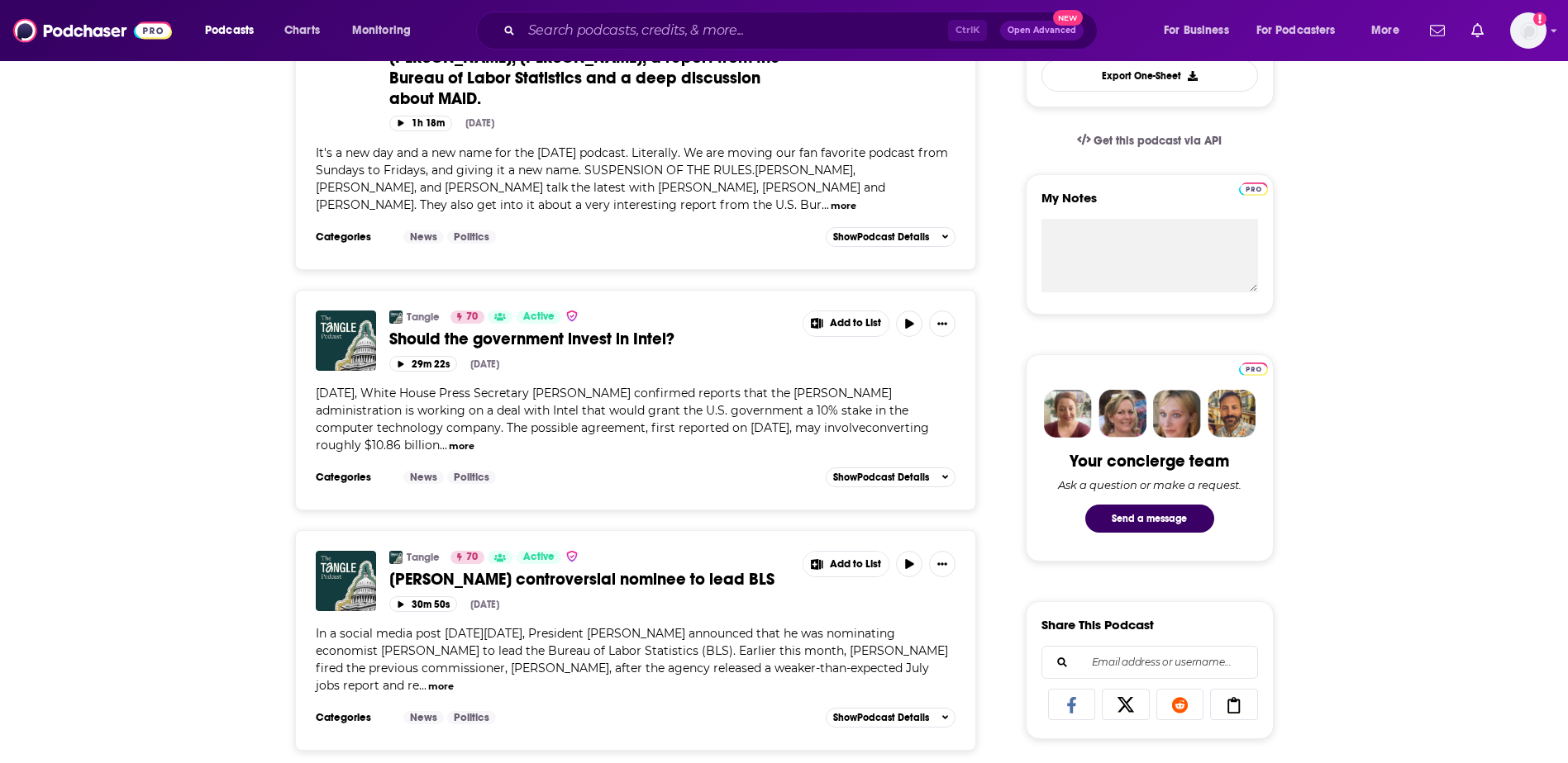
click at [448, 439] on button "more" at bounding box center [461, 446] width 25 height 14
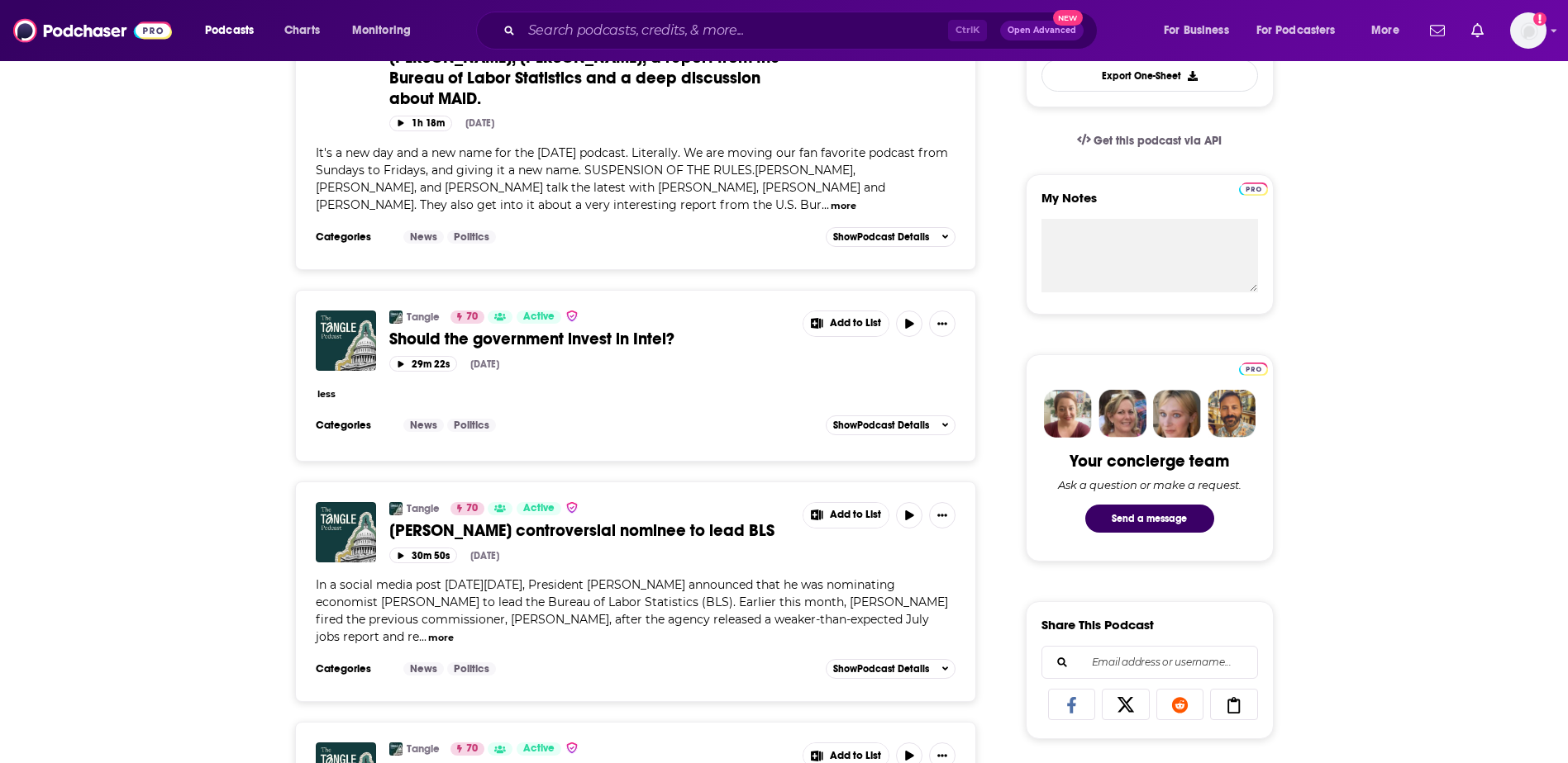
click at [326, 324] on div "Tangle 70 Active Should the government invest in Intel? Add to List 29m 22s Aug…" at bounding box center [636, 361] width 641 height 103
click at [322, 388] on button "less" at bounding box center [326, 395] width 18 height 14
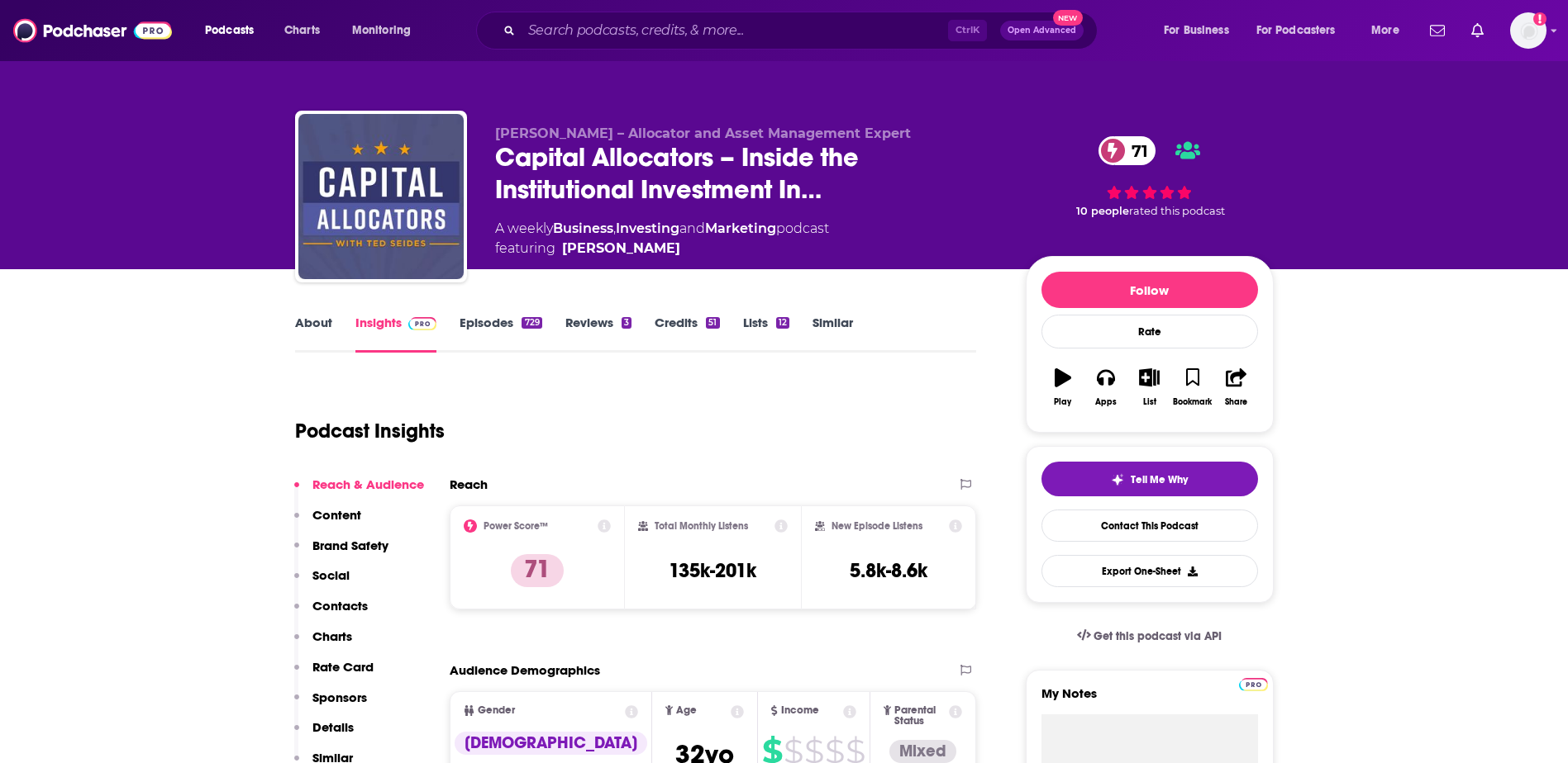
click at [485, 324] on link "Episodes 729" at bounding box center [500, 333] width 82 height 38
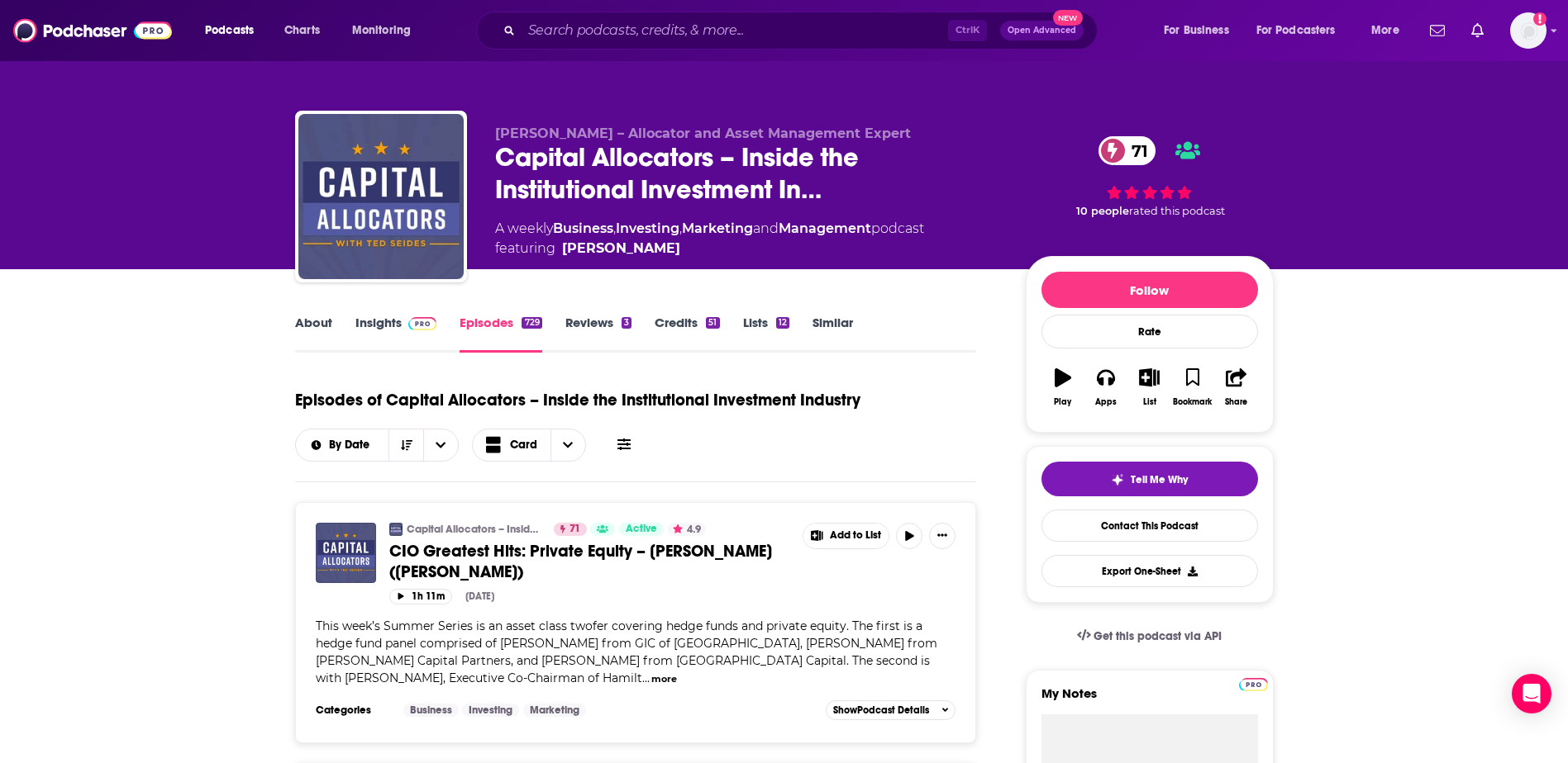
click at [390, 323] on link "Insights" at bounding box center [396, 333] width 82 height 38
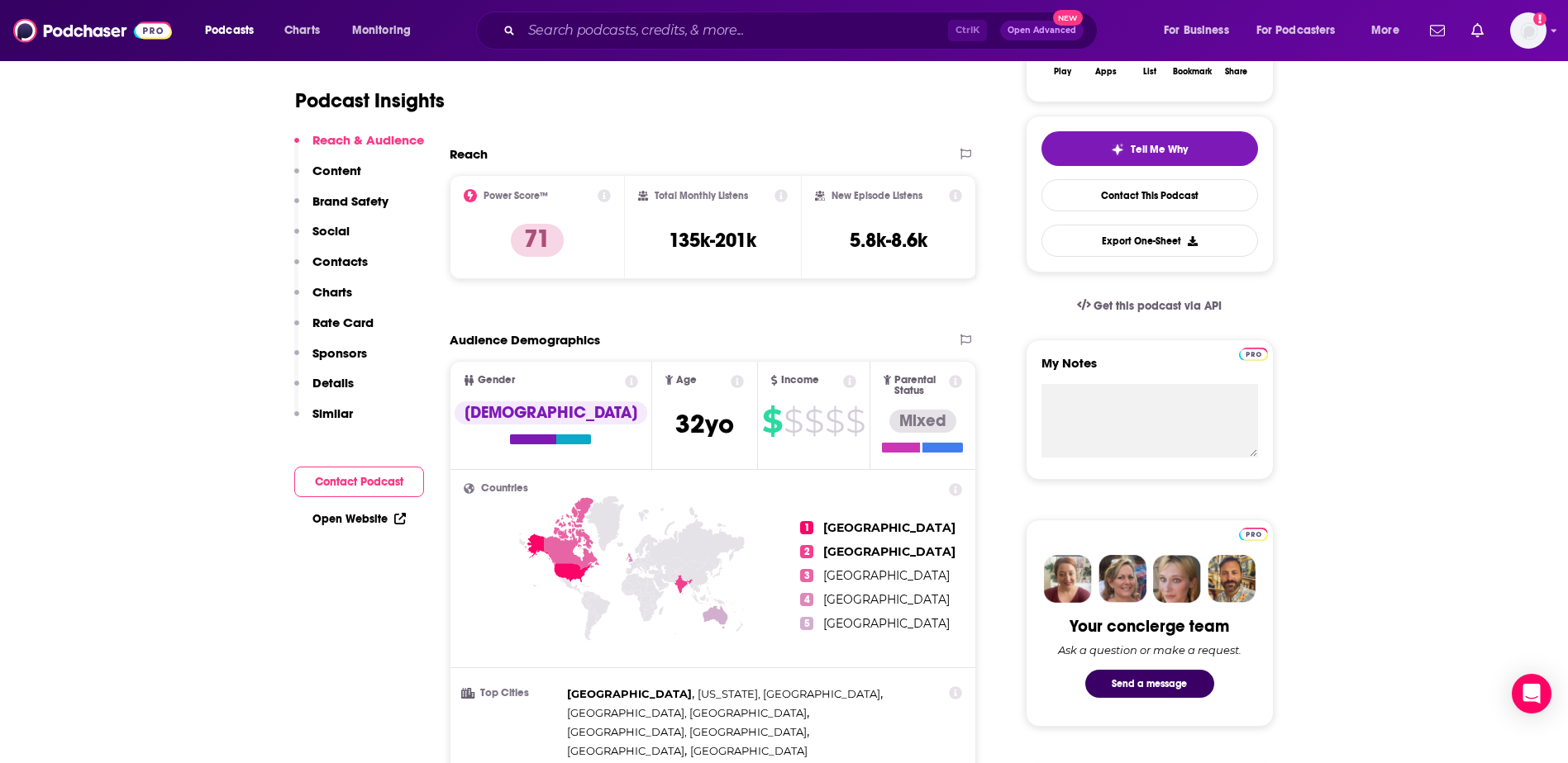
click at [337, 263] on p "Contacts" at bounding box center [340, 261] width 55 height 16
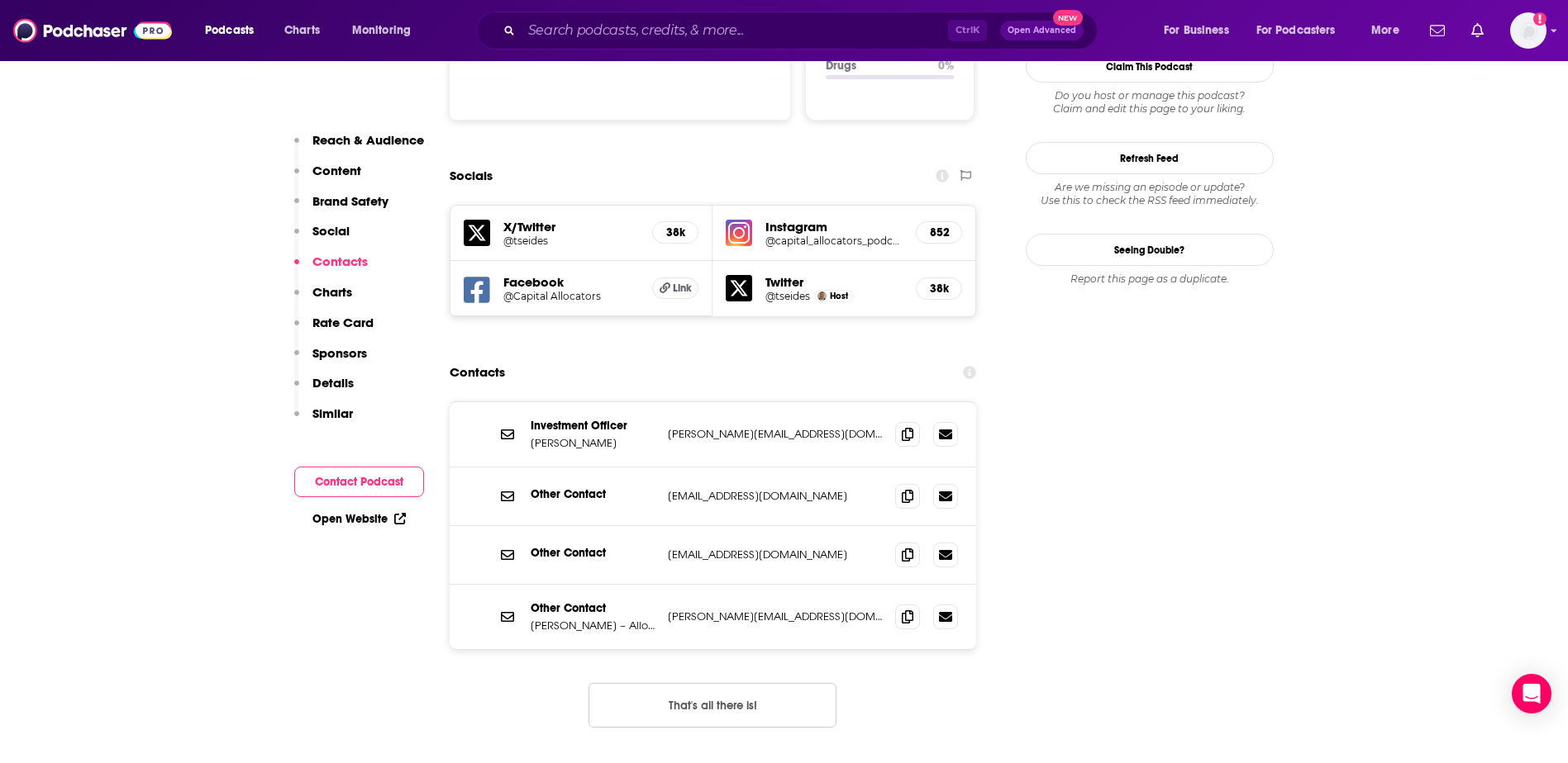
scroll to position [1849, 0]
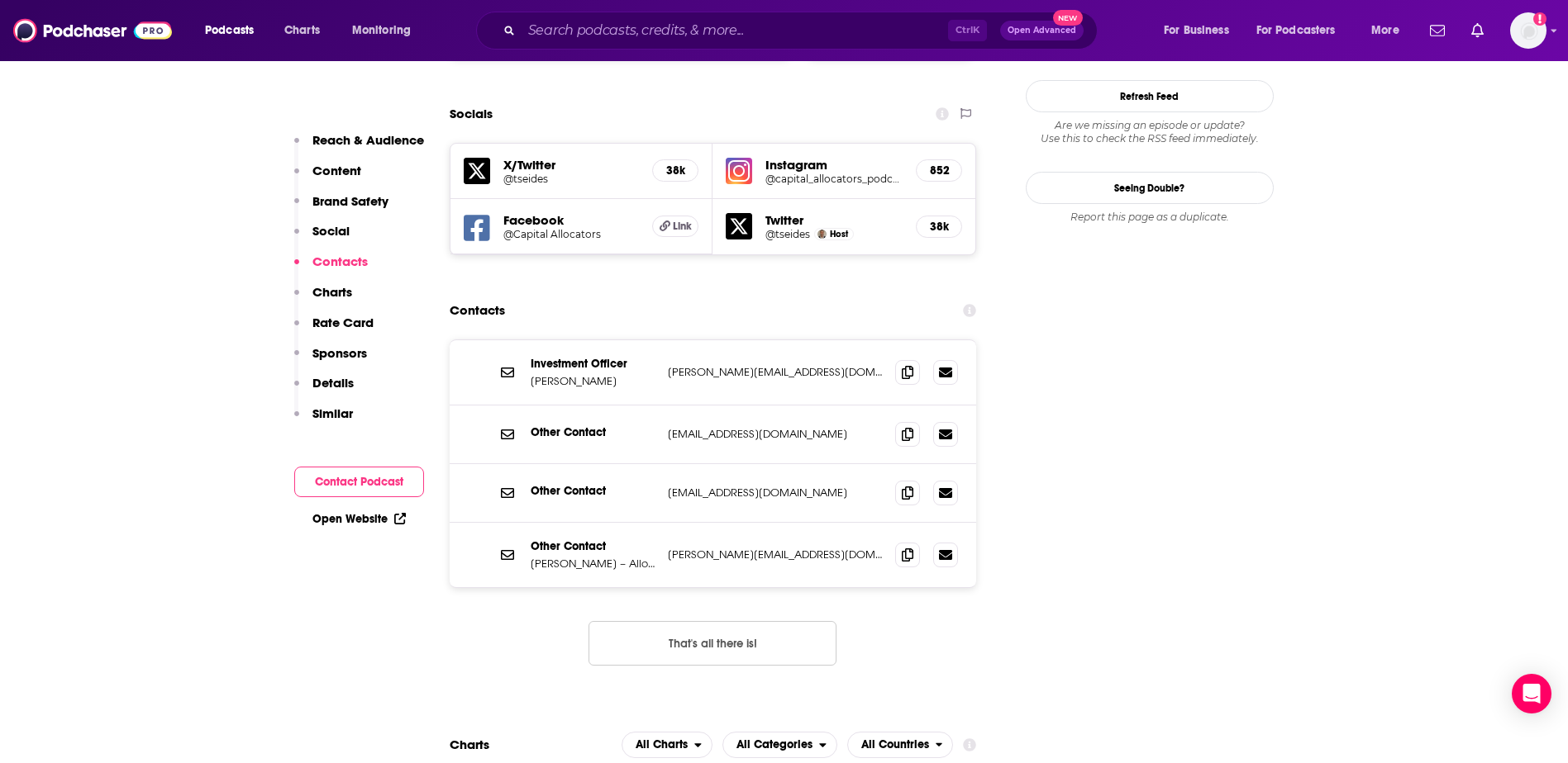
click at [677, 621] on button "That's all there is!" at bounding box center [712, 643] width 248 height 45
click at [940, 367] on icon at bounding box center [945, 371] width 13 height 10
click at [903, 365] on icon at bounding box center [907, 371] width 11 height 13
click at [912, 360] on span at bounding box center [907, 372] width 25 height 25
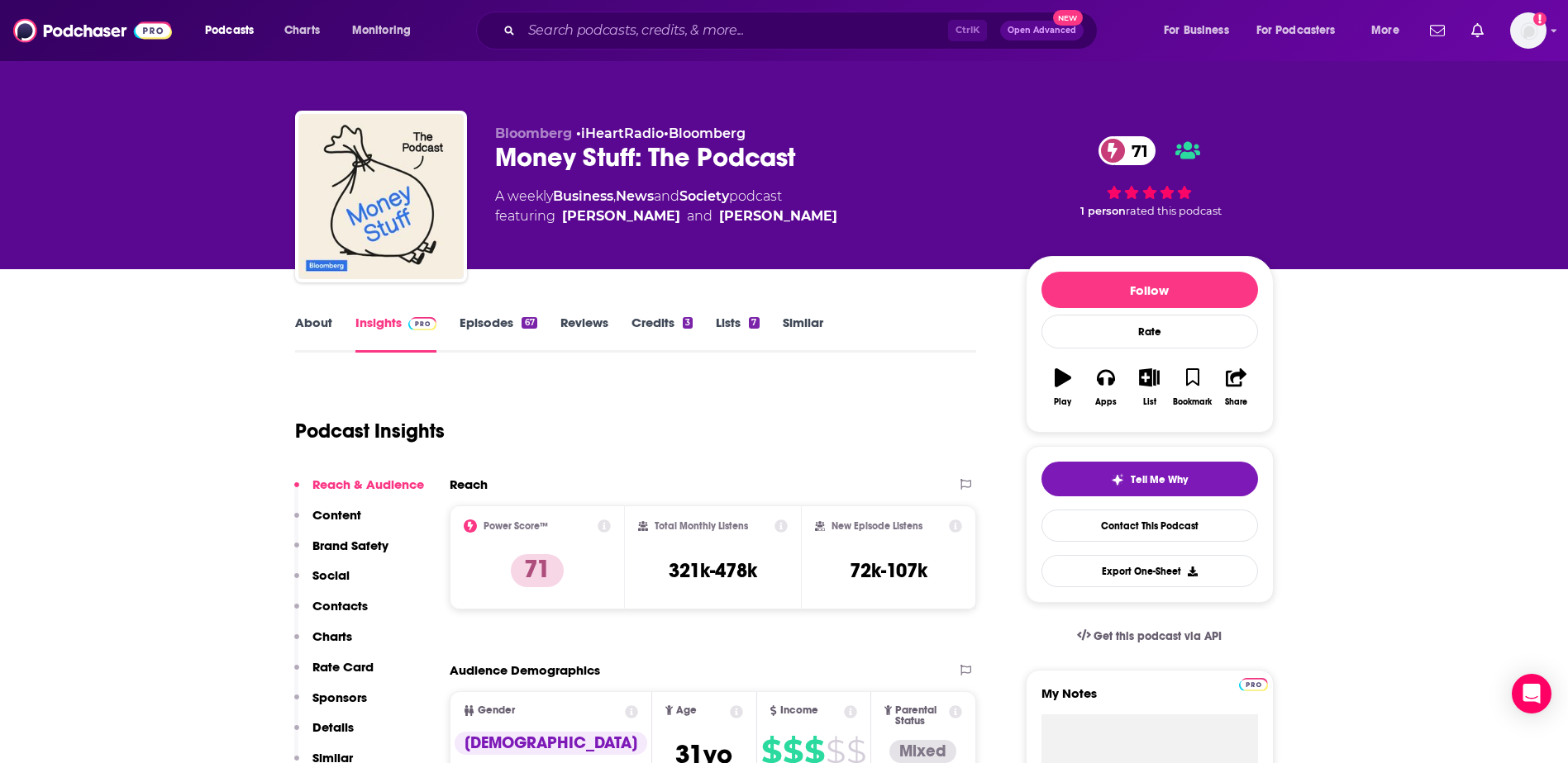
click at [492, 332] on link "Episodes 67" at bounding box center [498, 333] width 77 height 38
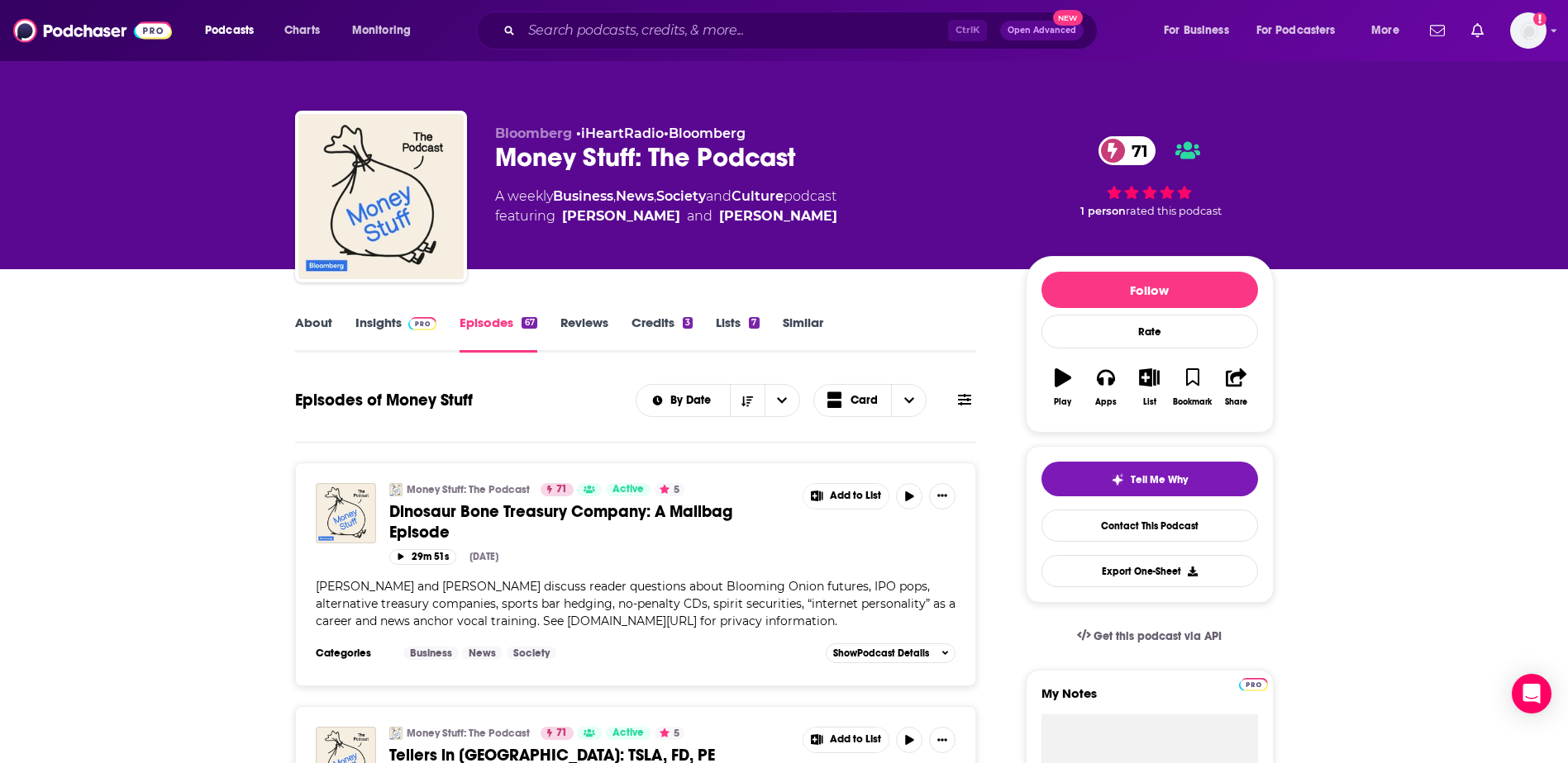
click at [366, 329] on link "Insights" at bounding box center [396, 333] width 82 height 38
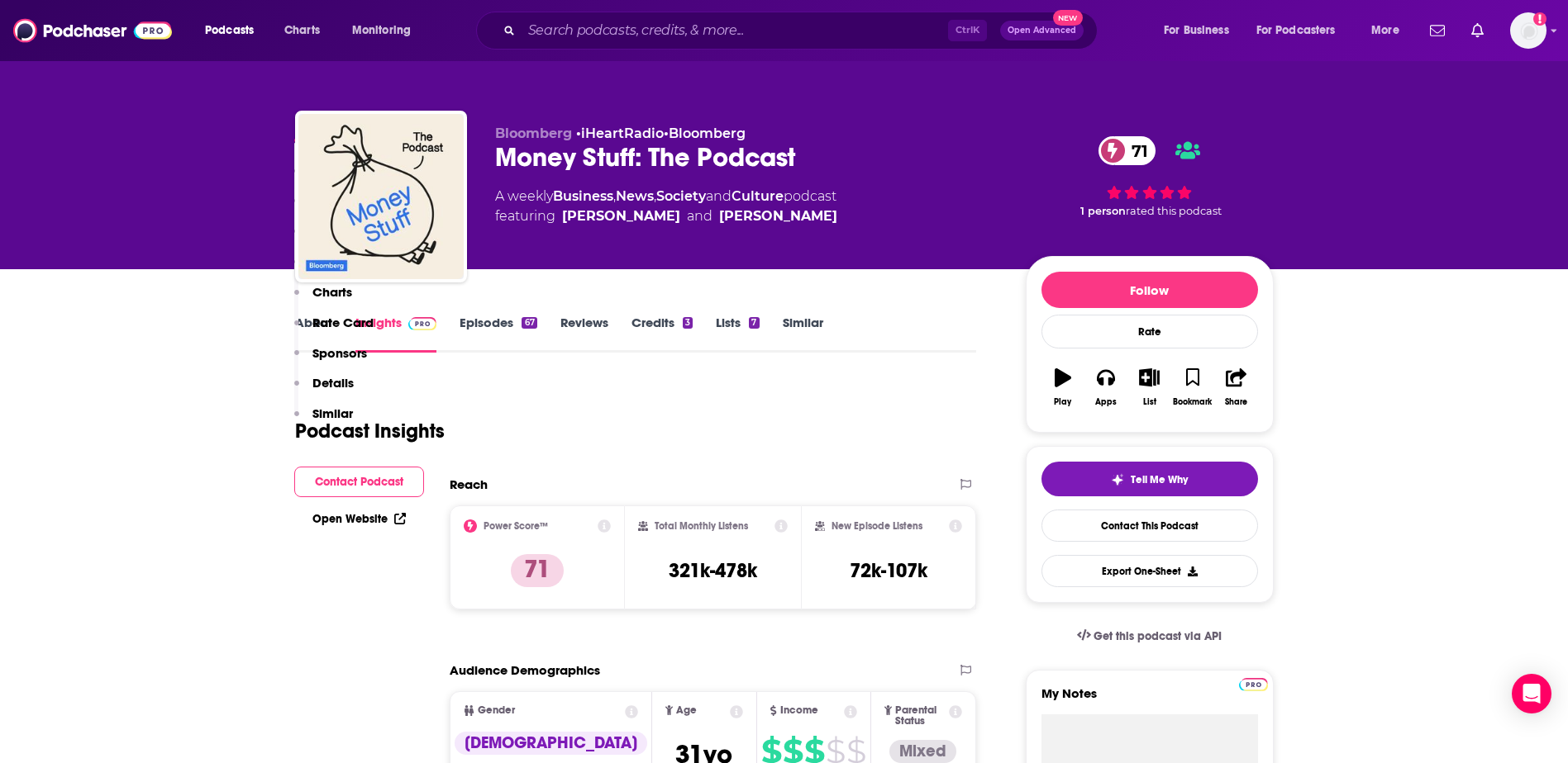
scroll to position [661, 0]
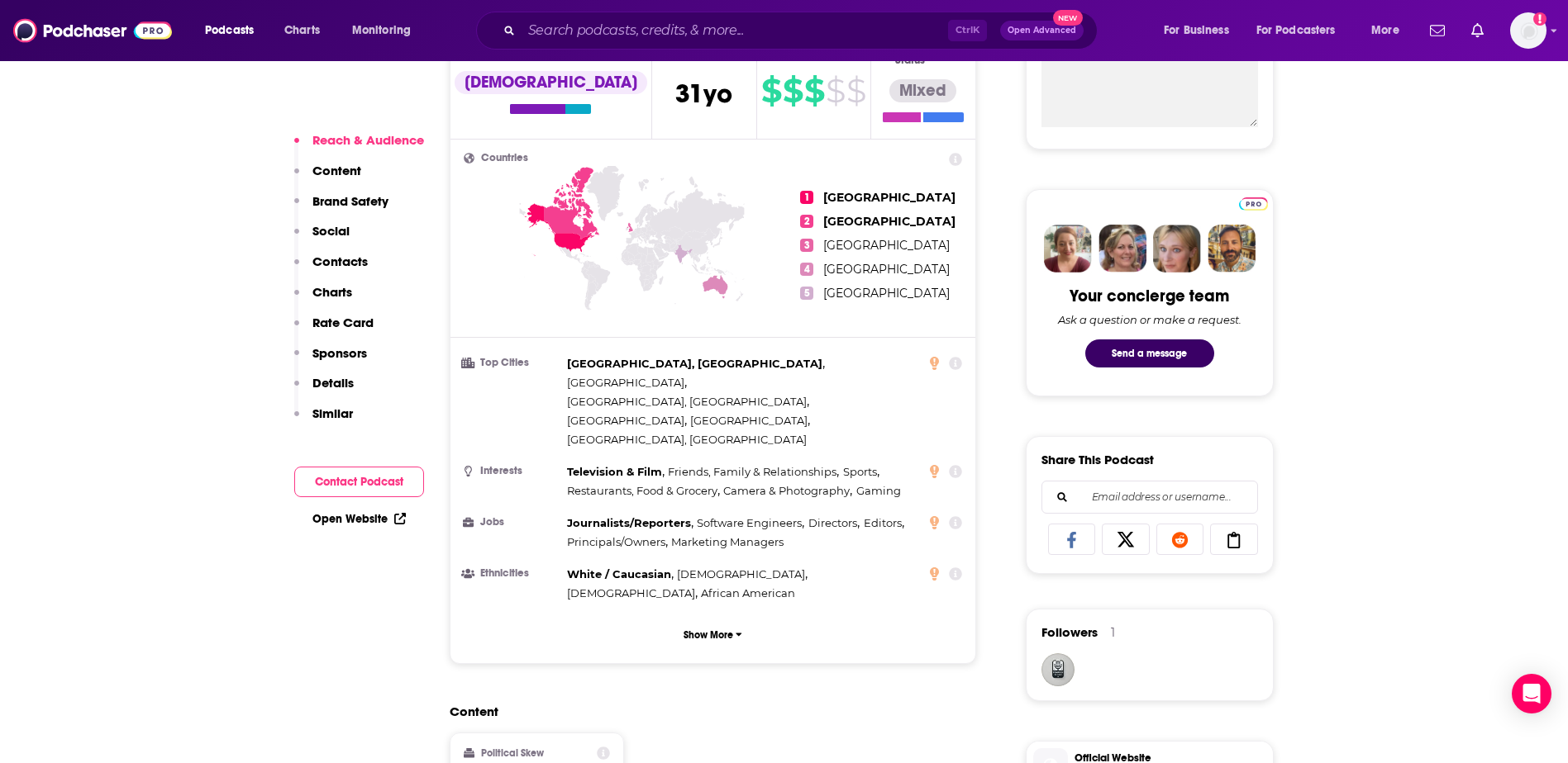
click at [334, 264] on p "Contacts" at bounding box center [340, 261] width 55 height 16
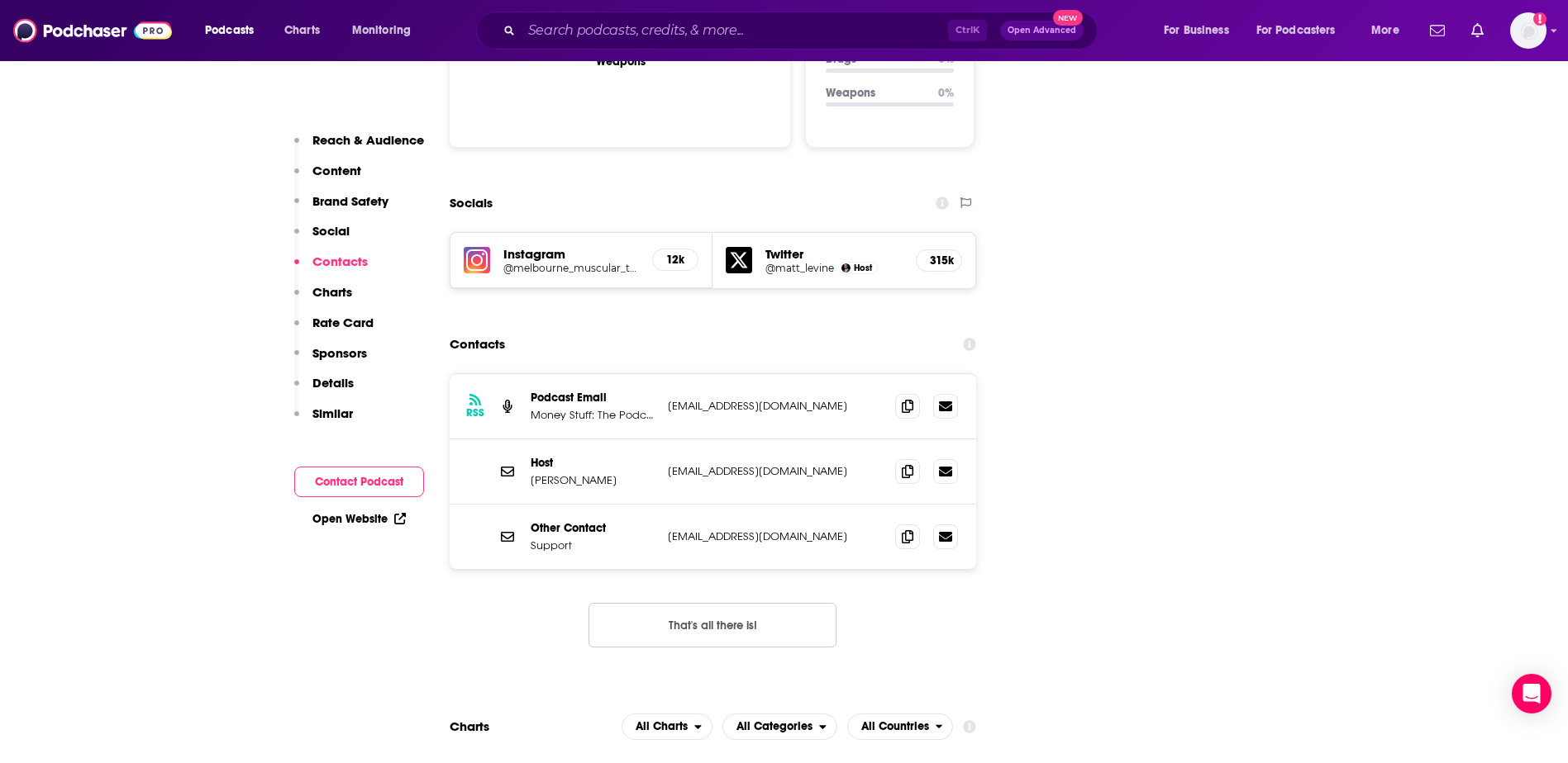
scroll to position [1793, 0]
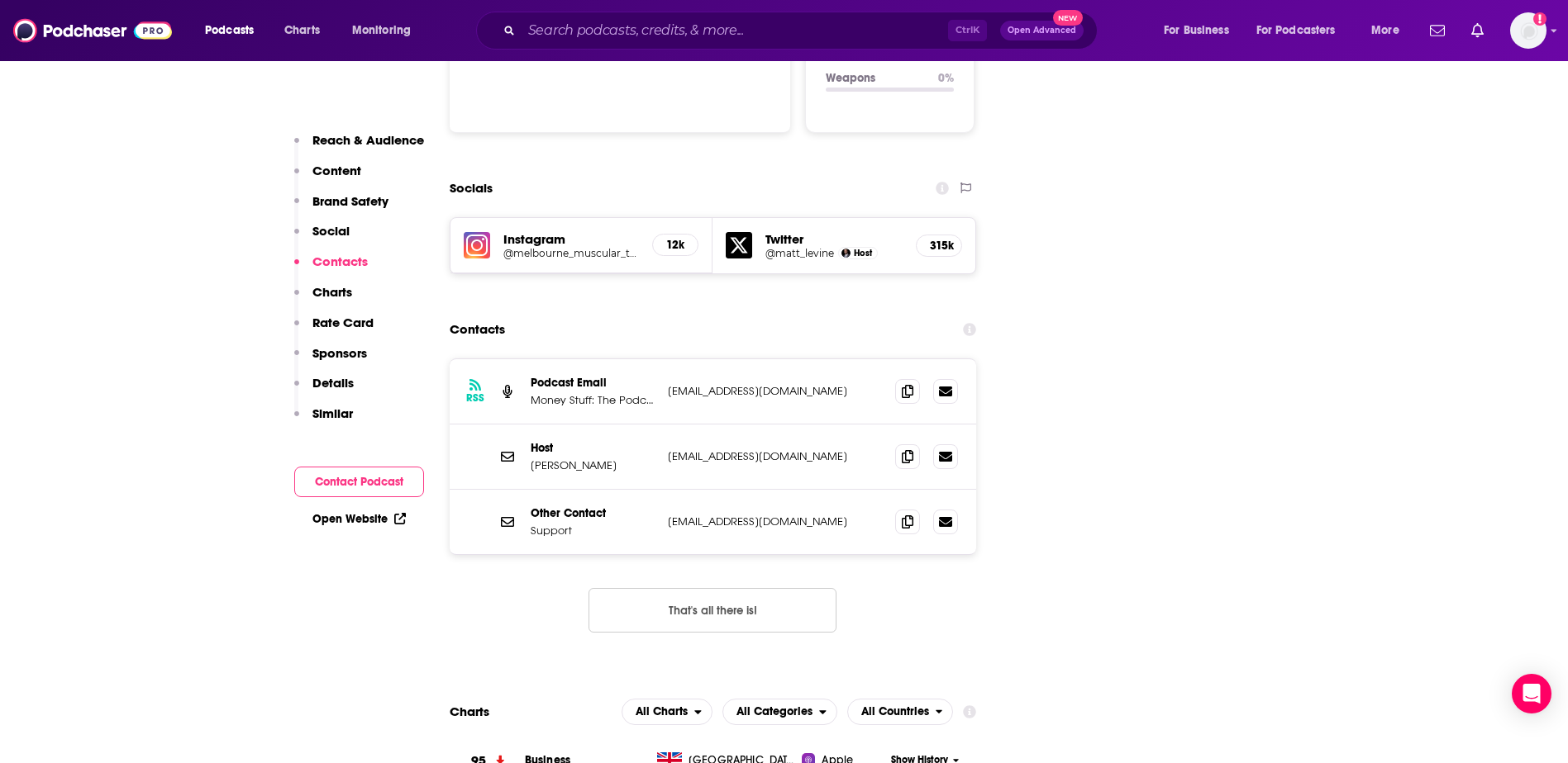
click at [668, 588] on button "That's all there is!" at bounding box center [712, 610] width 248 height 45
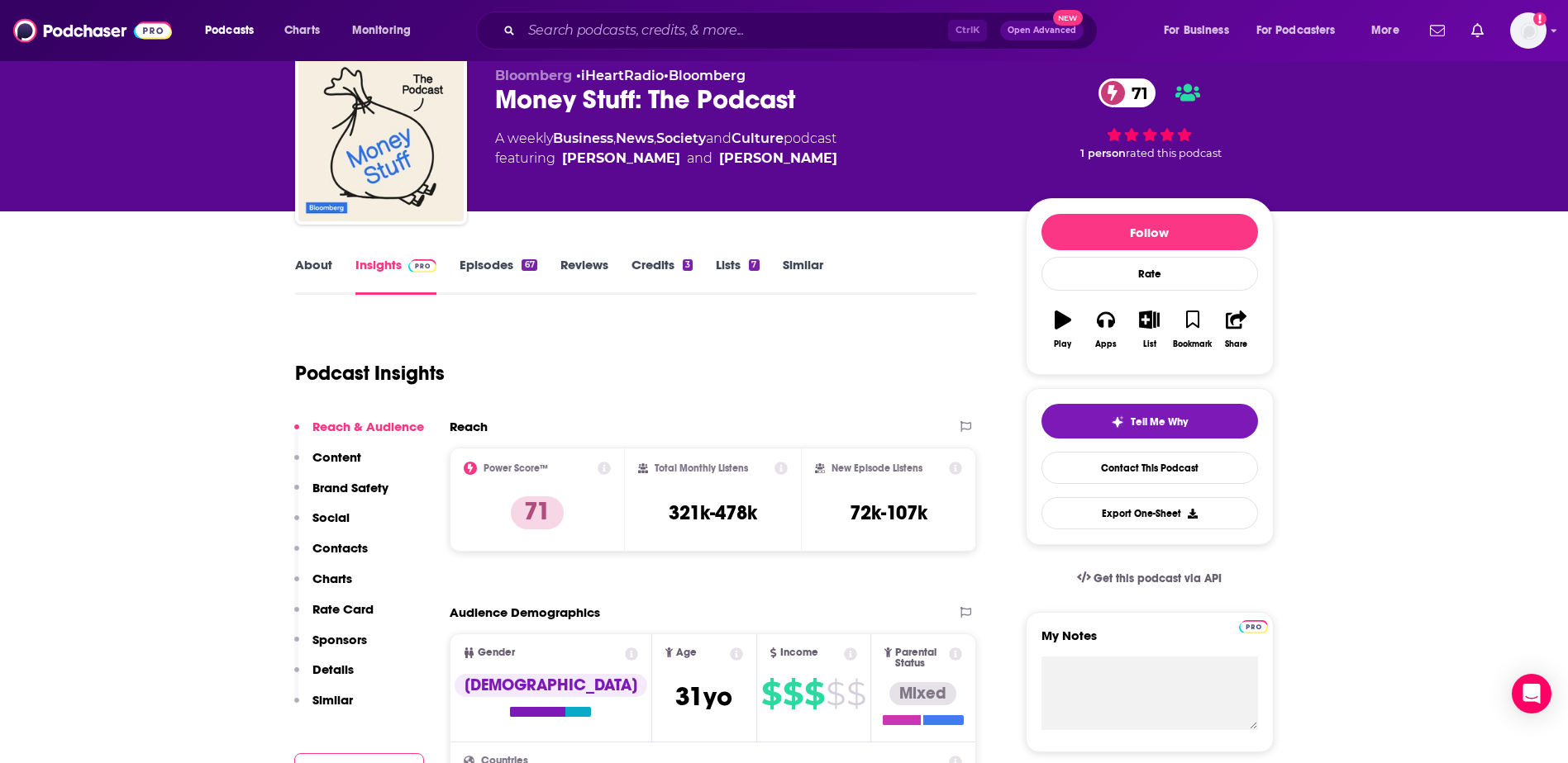
scroll to position [0, 0]
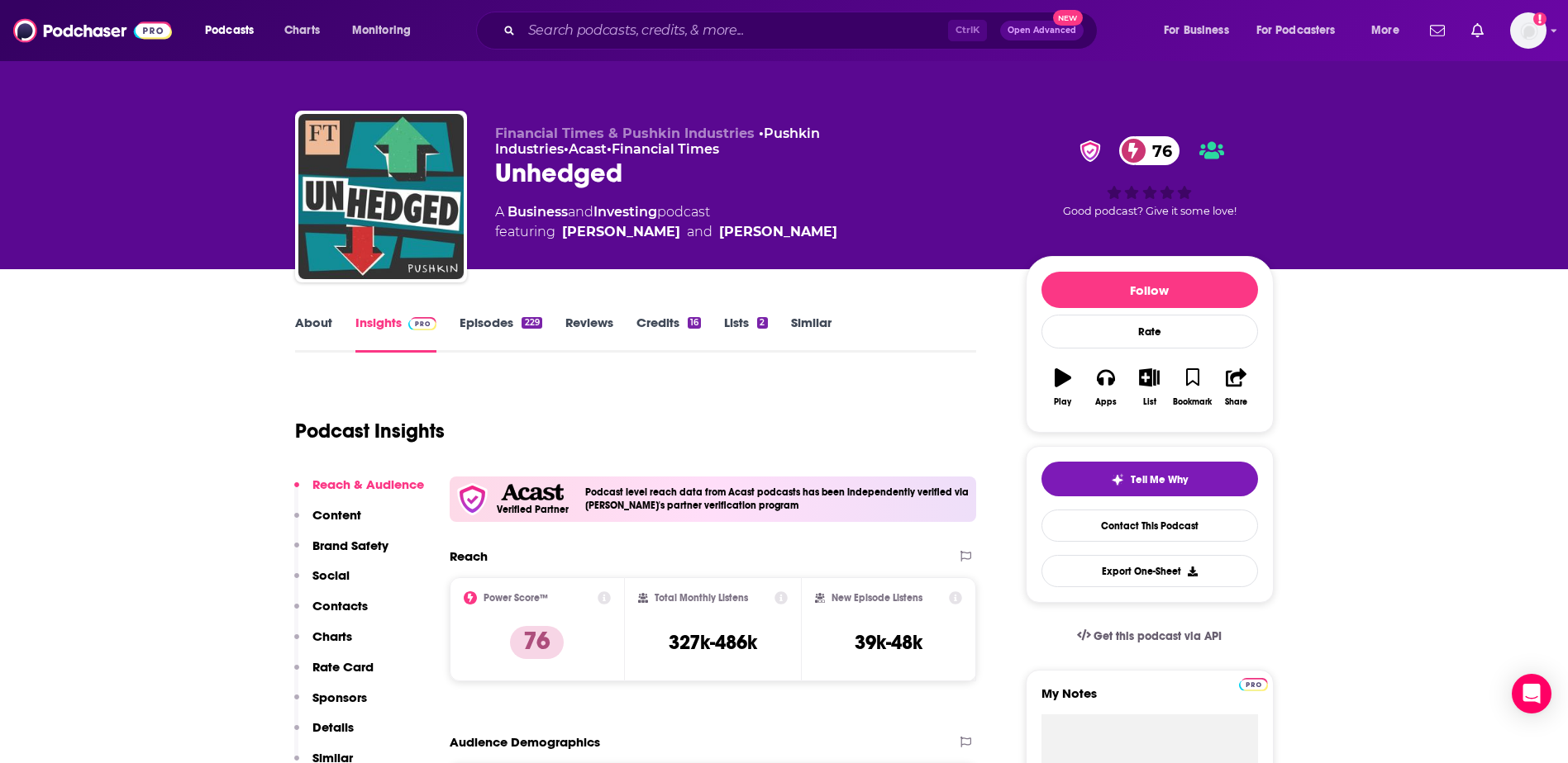
click at [484, 321] on link "Episodes 229" at bounding box center [500, 333] width 82 height 38
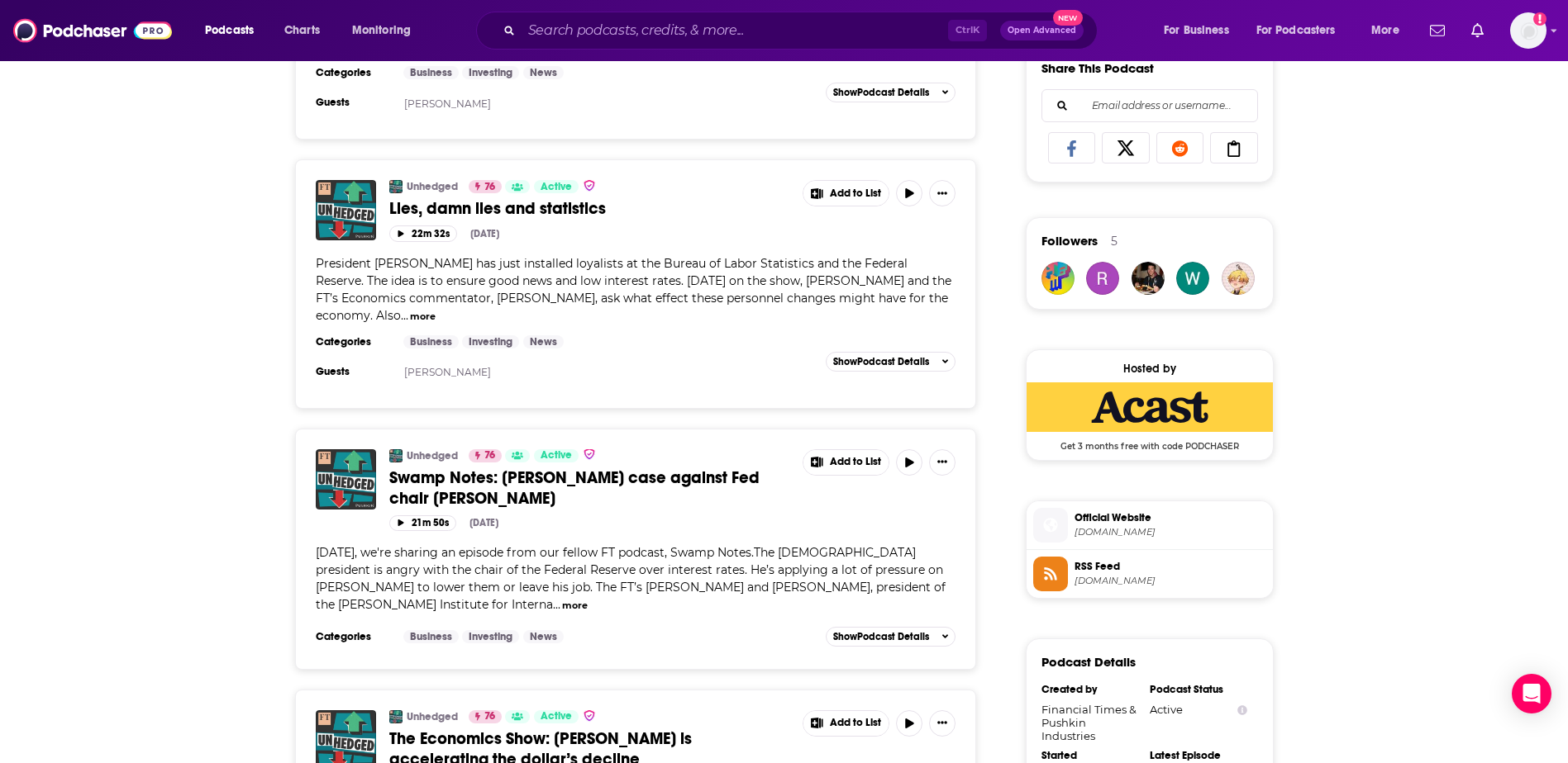
scroll to position [1074, 0]
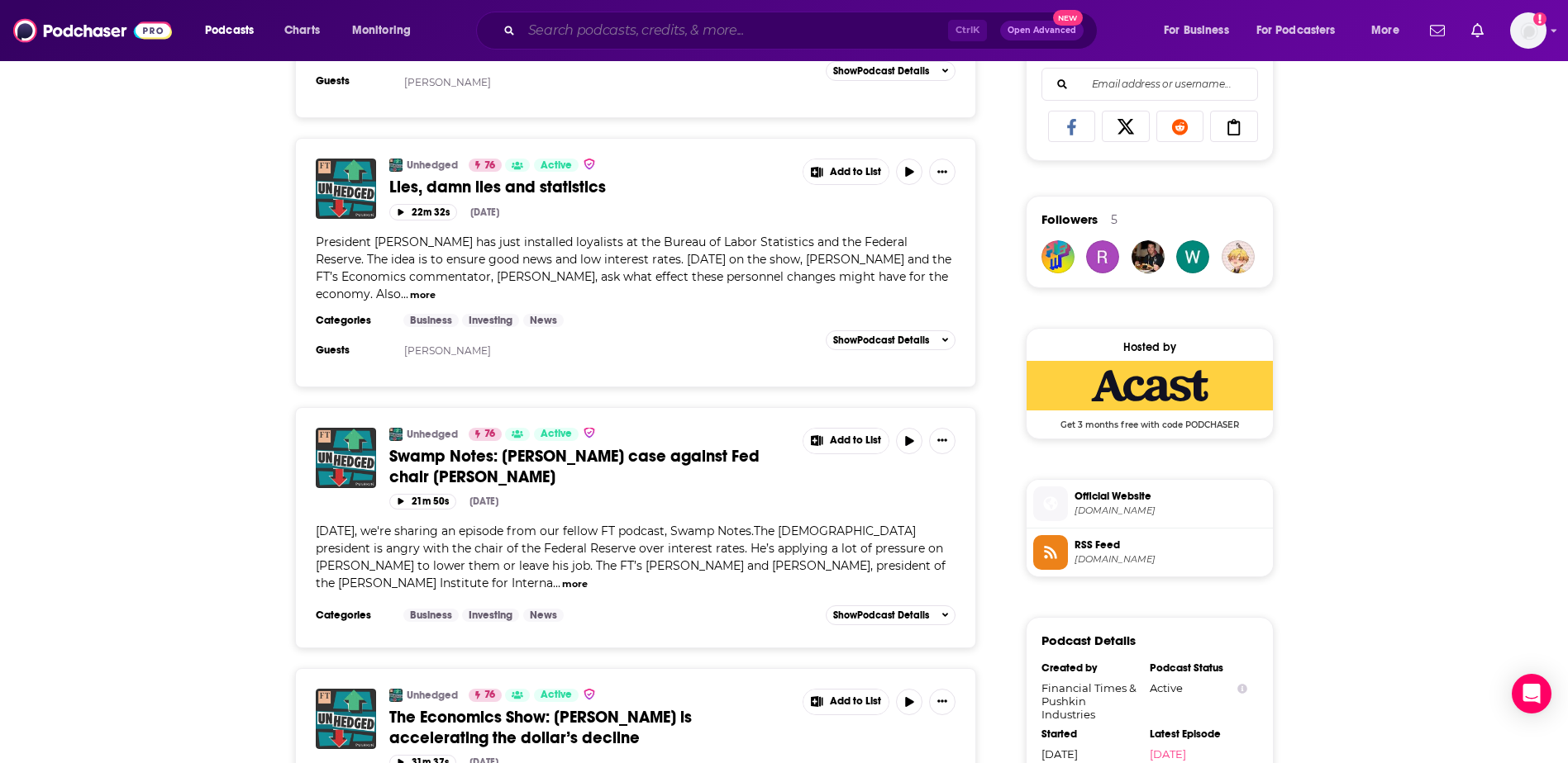
click at [604, 32] on input "Search podcasts, credits, & more..." at bounding box center [734, 31] width 426 height 26
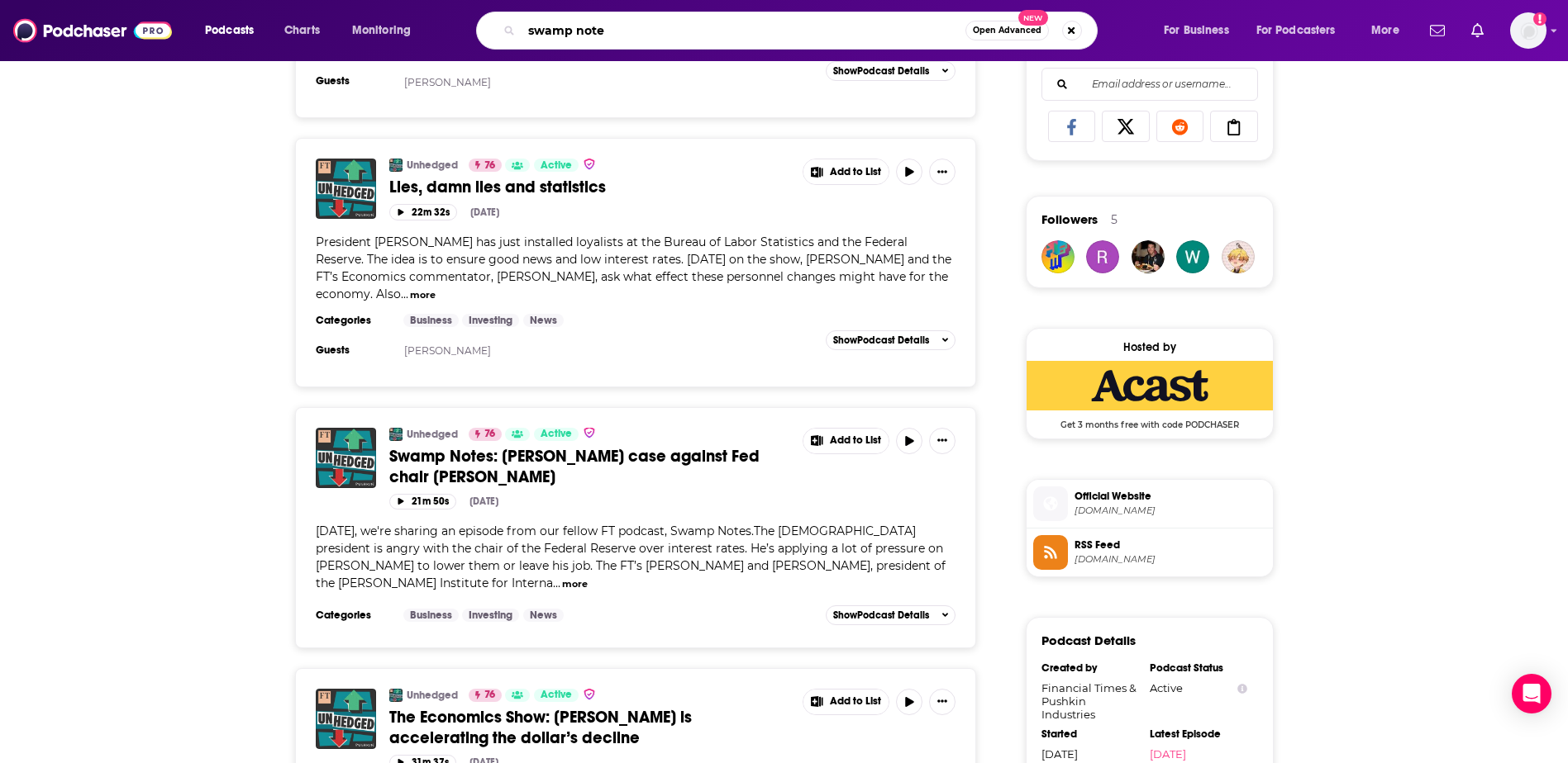
type input "swamp notes"
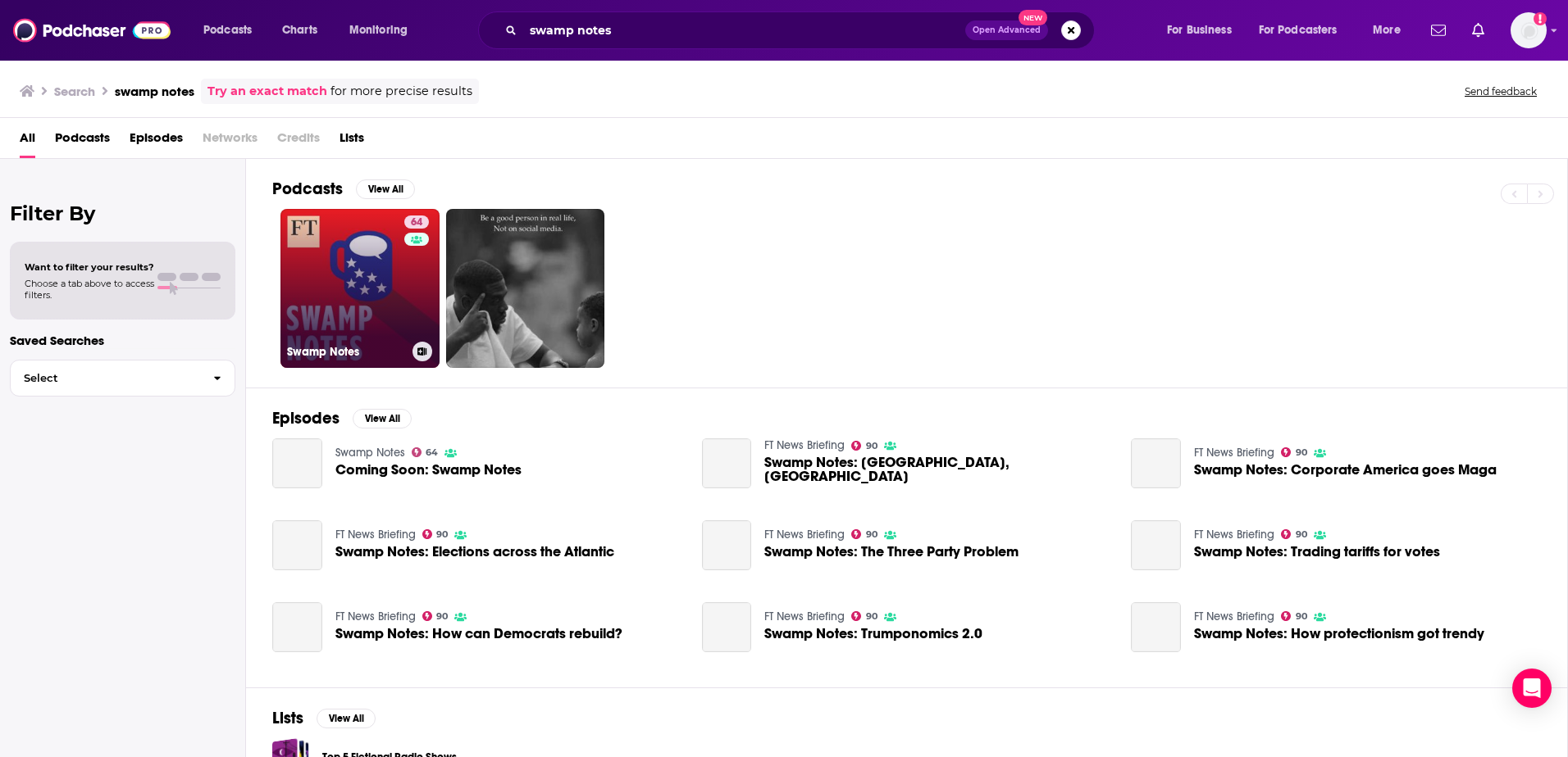
click at [350, 289] on link "64 Swamp Notes" at bounding box center [360, 288] width 159 height 159
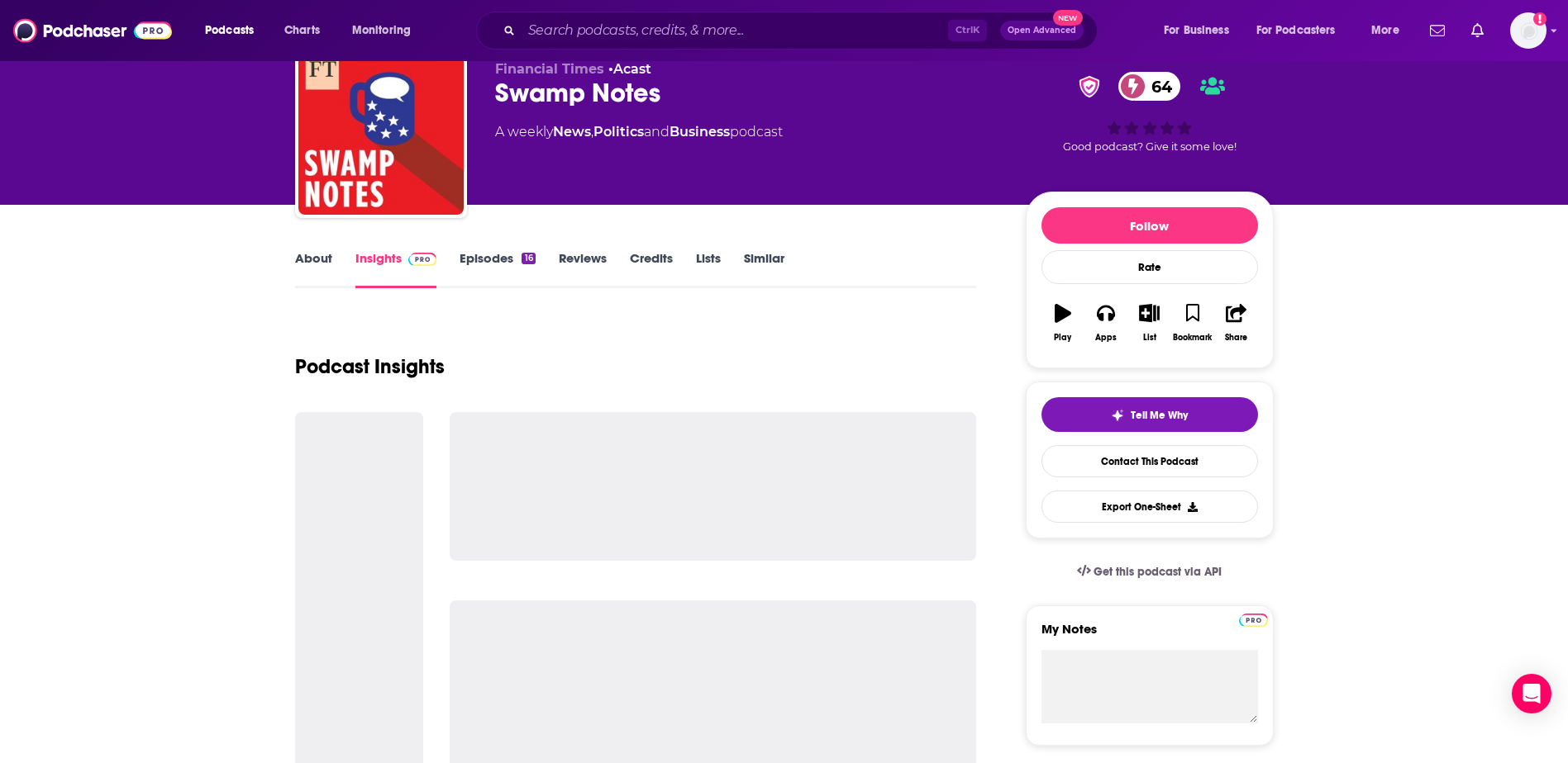
scroll to position [165, 0]
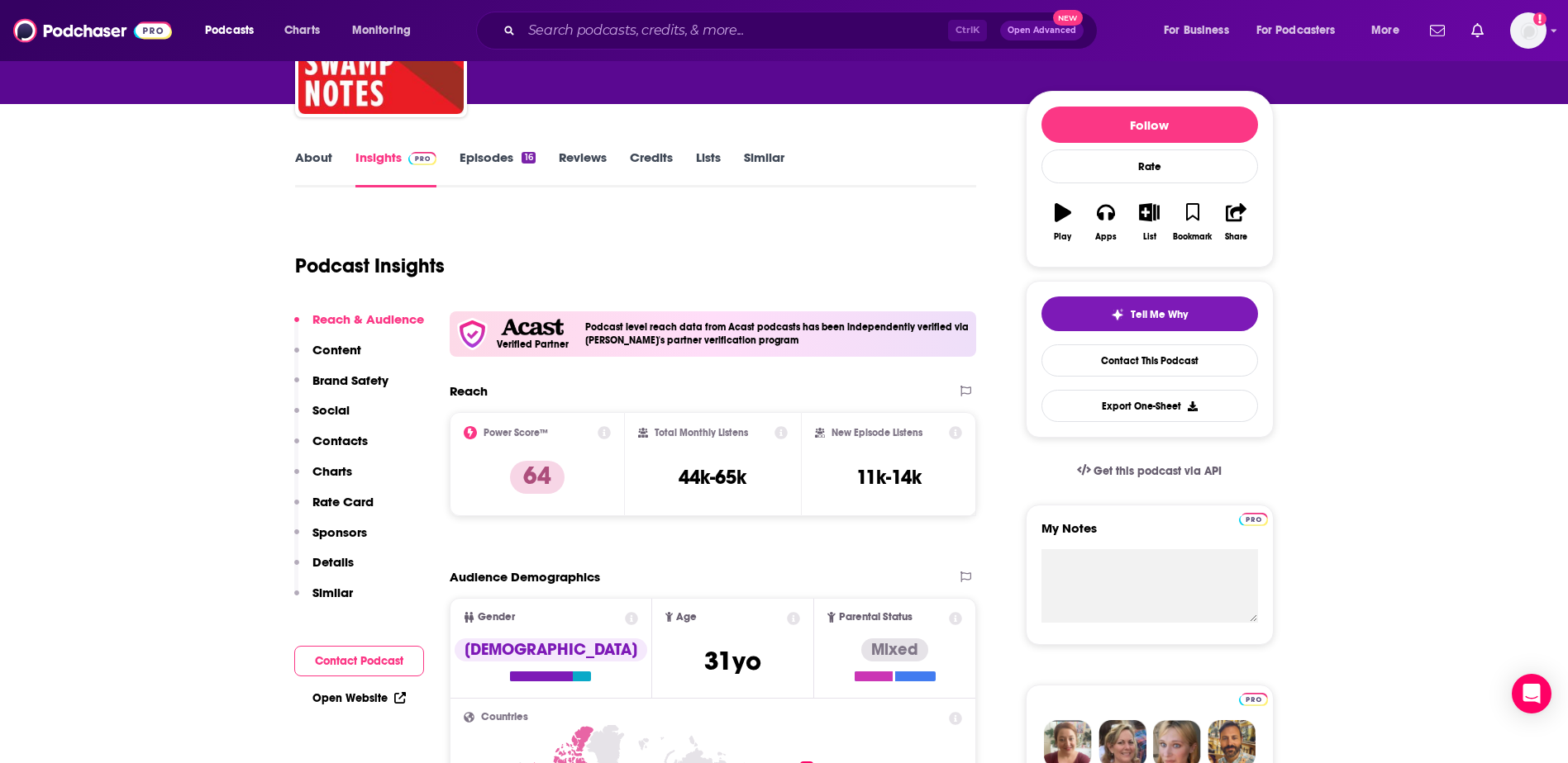
click at [484, 165] on link "Episodes 16" at bounding box center [498, 168] width 75 height 38
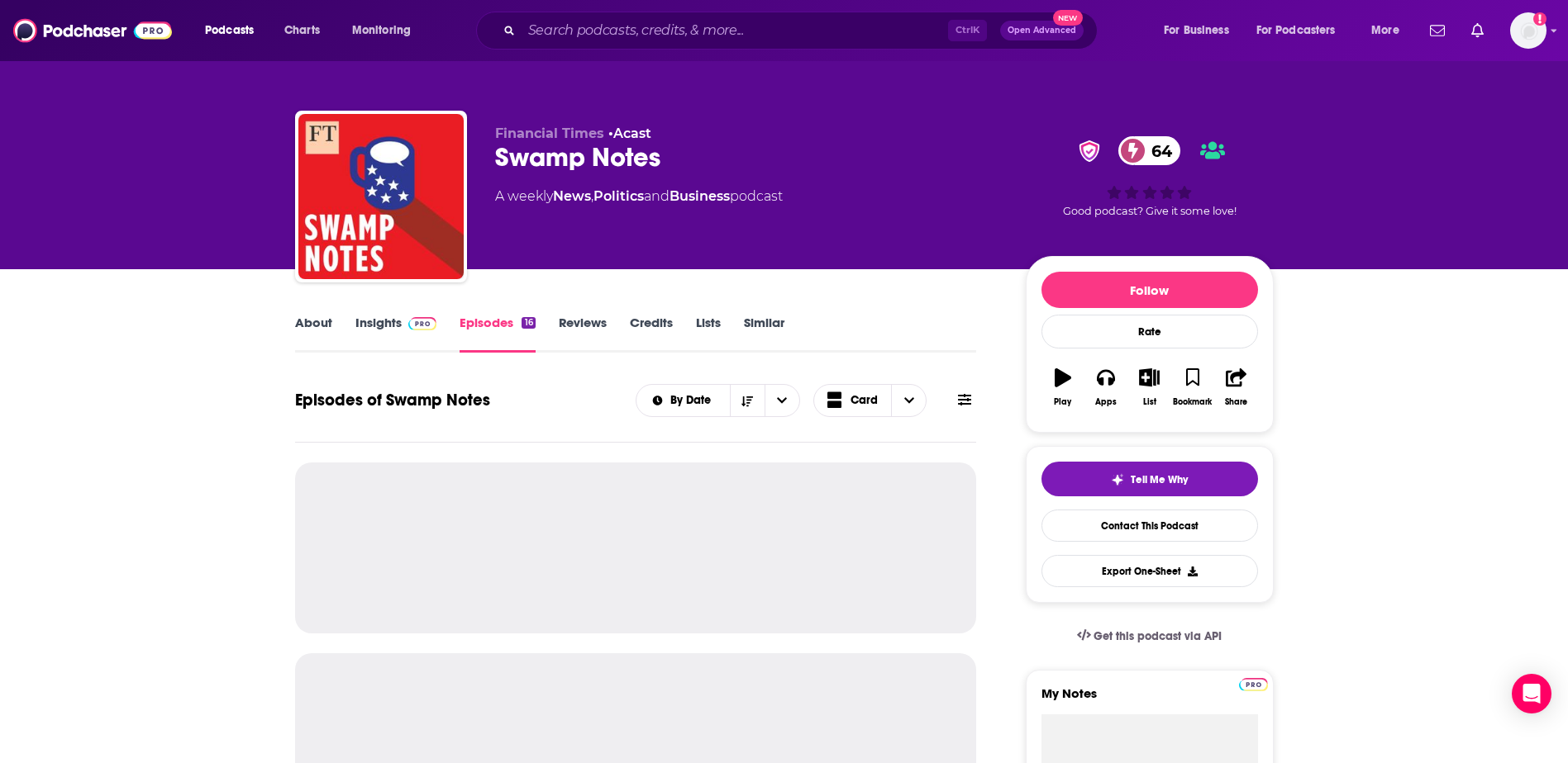
click at [325, 332] on link "About" at bounding box center [313, 333] width 37 height 38
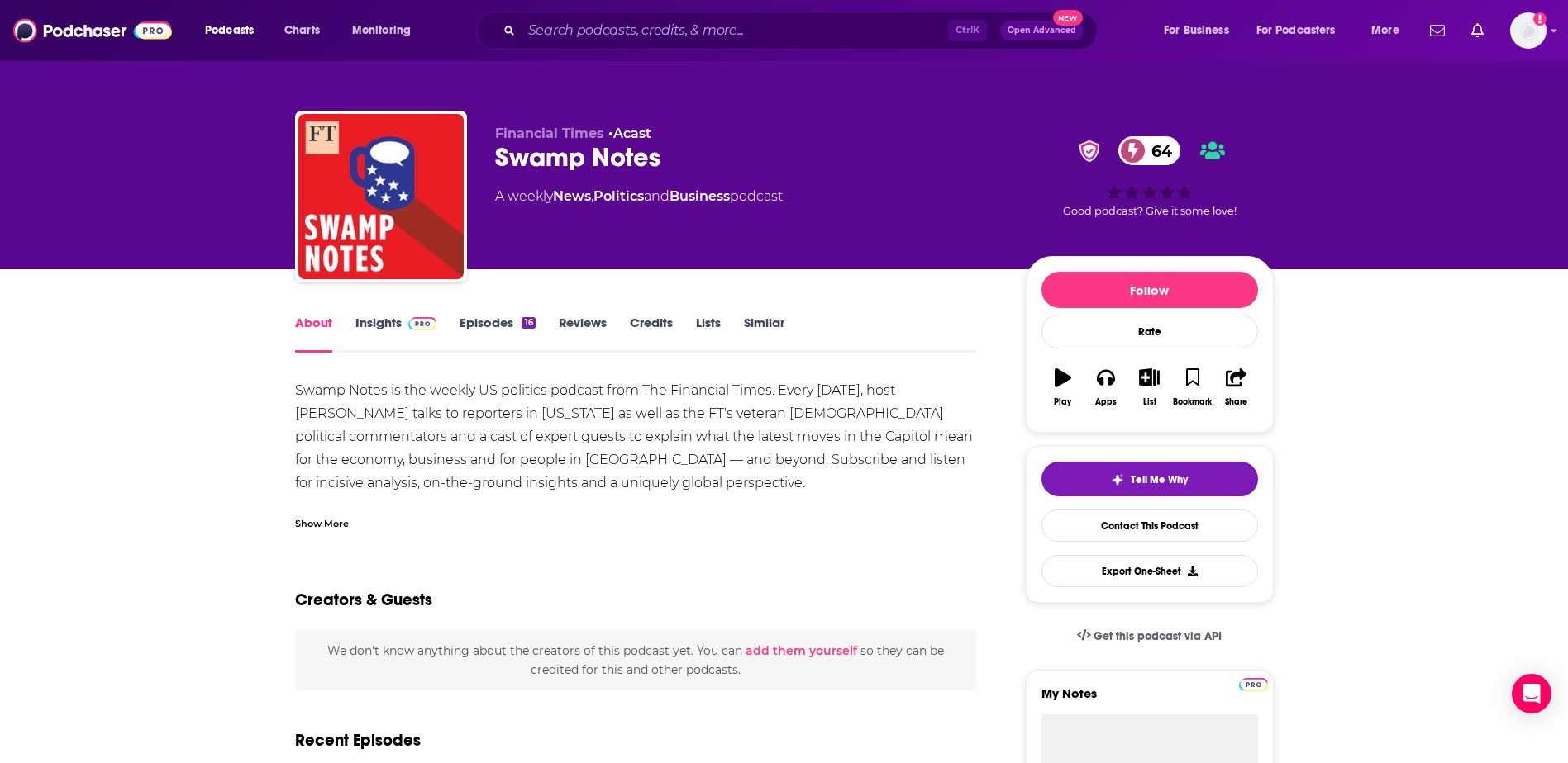
click at [390, 313] on div "About Insights Episodes 16 Reviews Credits Lists Similar" at bounding box center [635, 332] width 682 height 40
click at [387, 324] on link "Insights" at bounding box center [396, 333] width 82 height 38
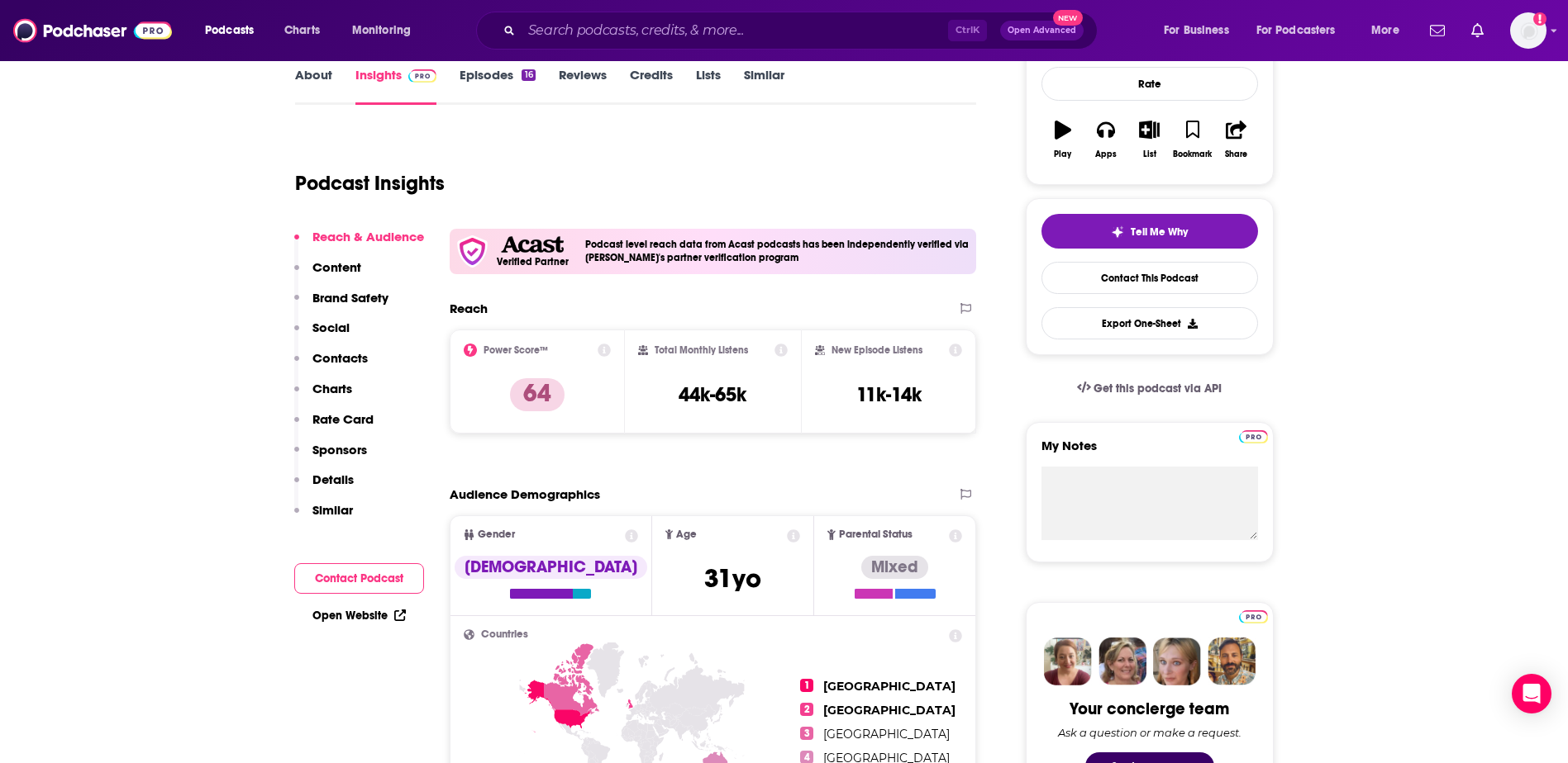
click at [337, 361] on p "Contacts" at bounding box center [340, 358] width 55 height 16
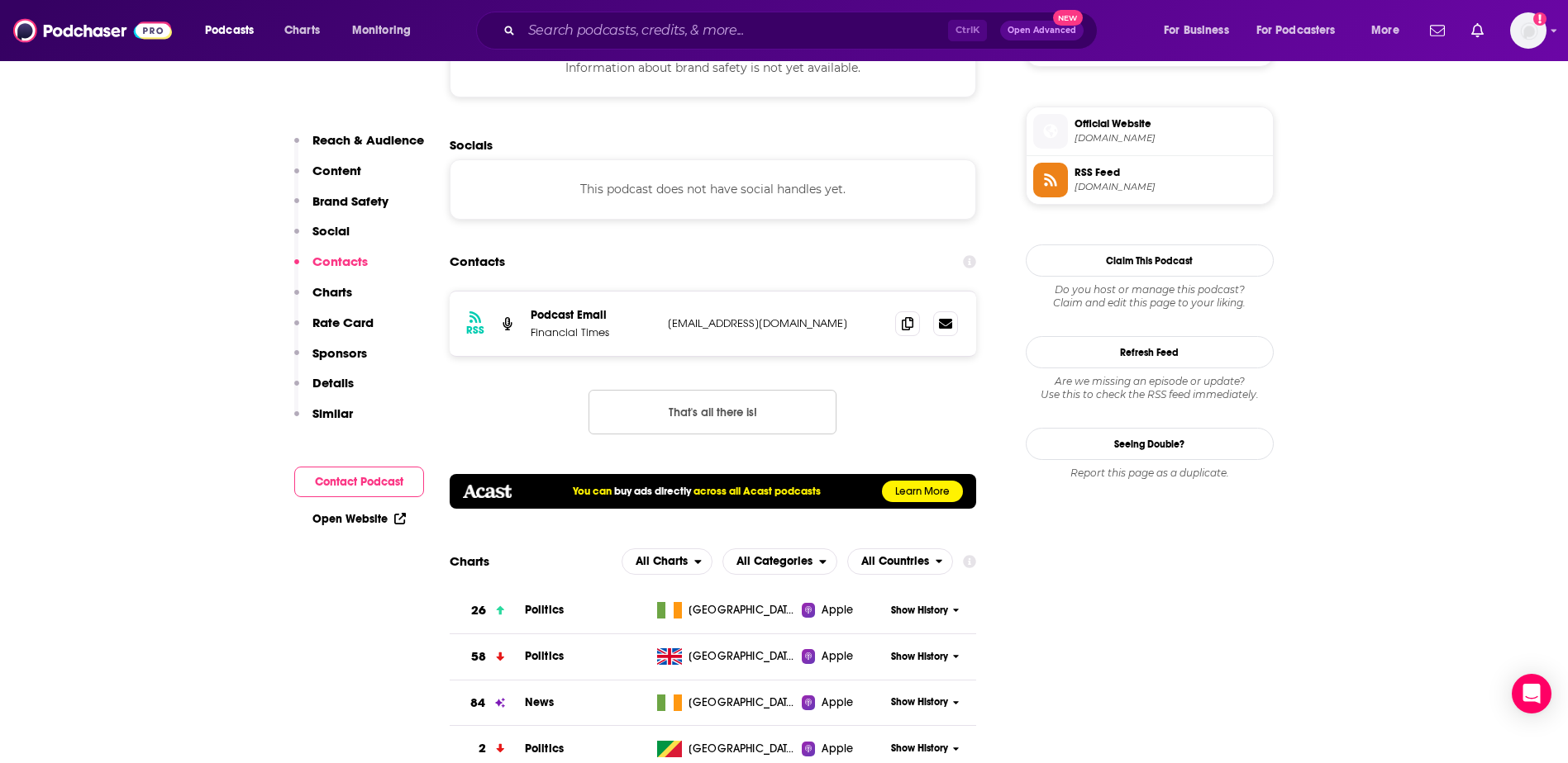
scroll to position [1330, 0]
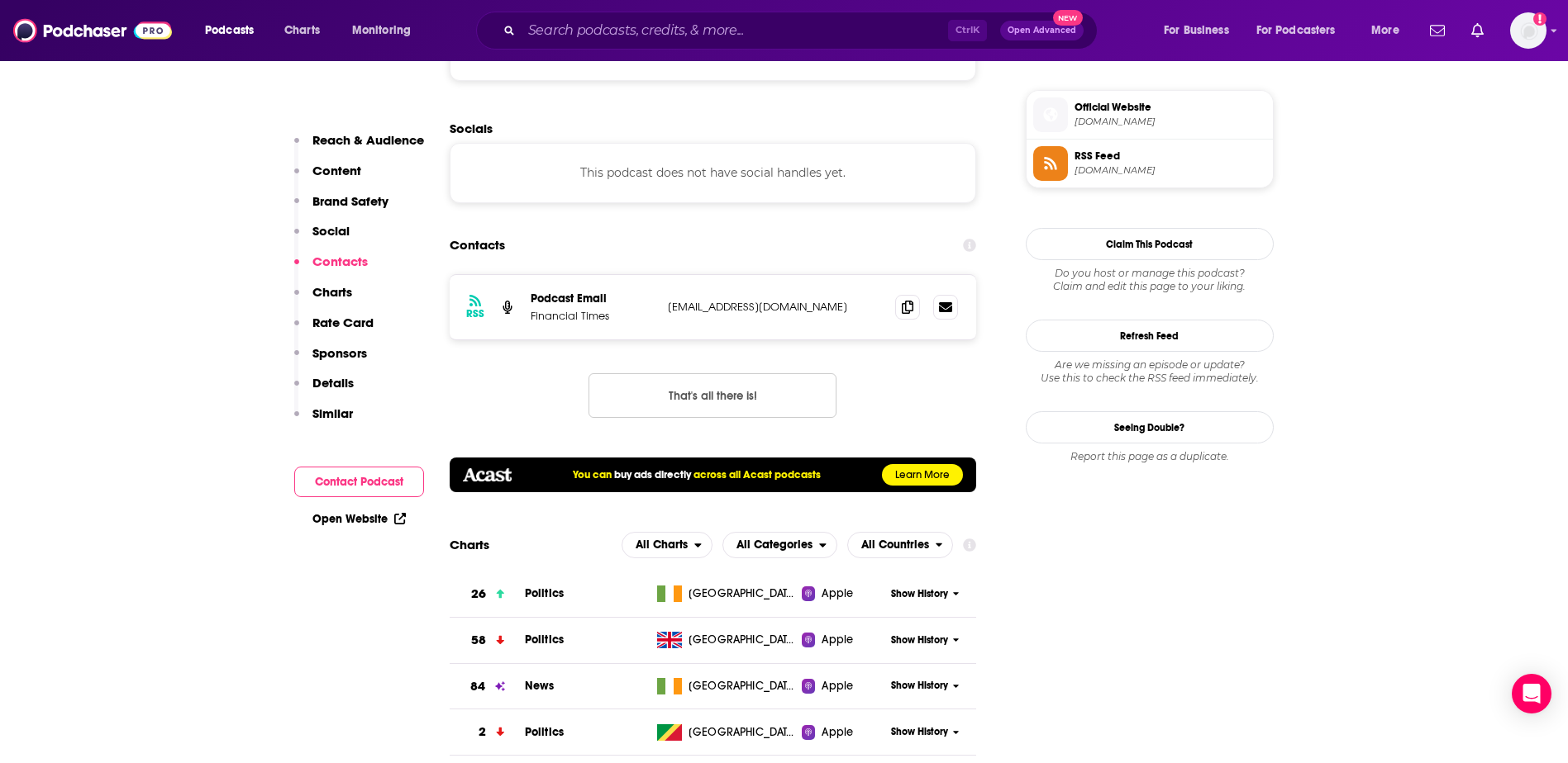
click at [654, 398] on button "That's all there is!" at bounding box center [712, 396] width 248 height 45
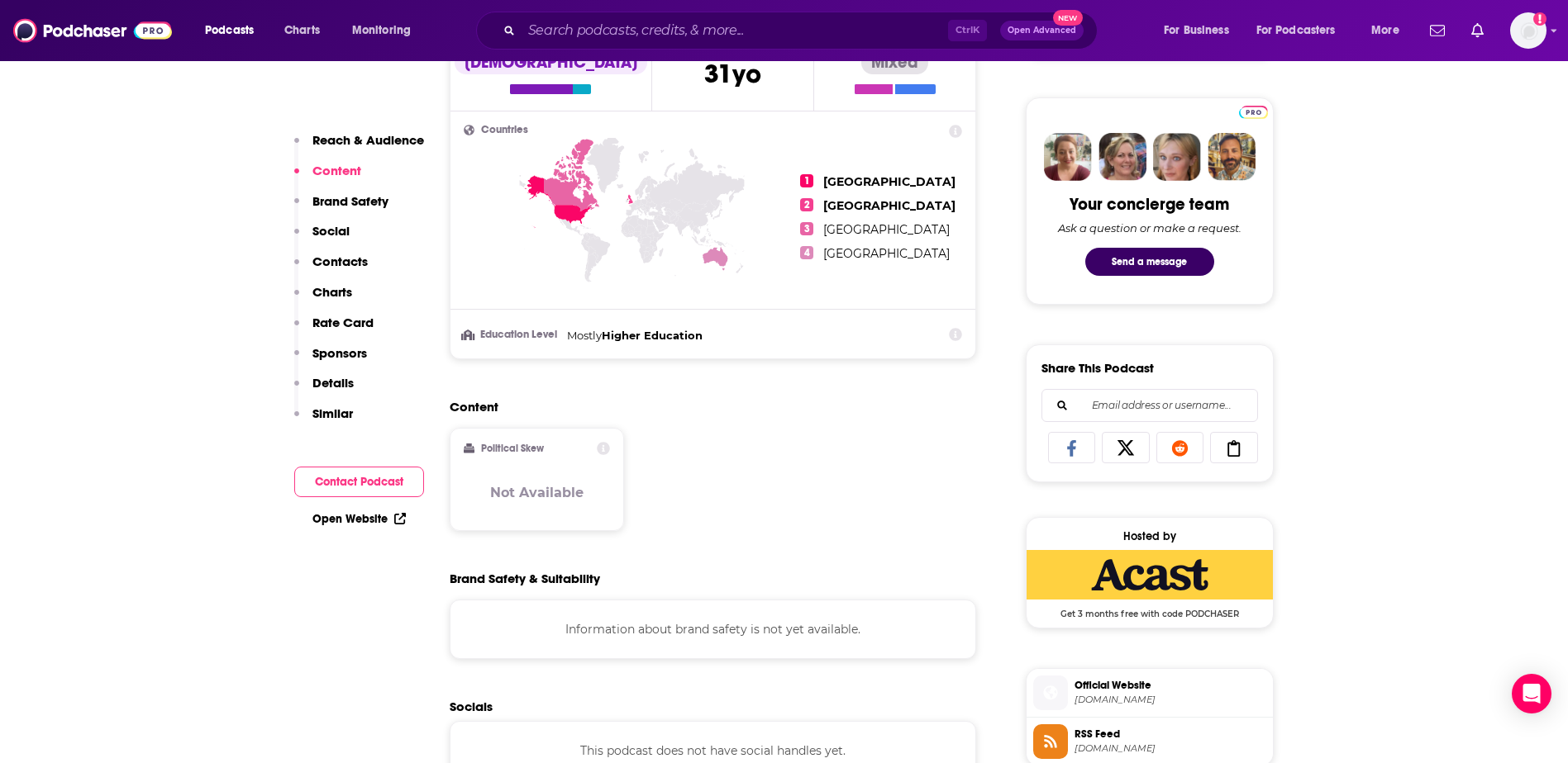
scroll to position [257, 0]
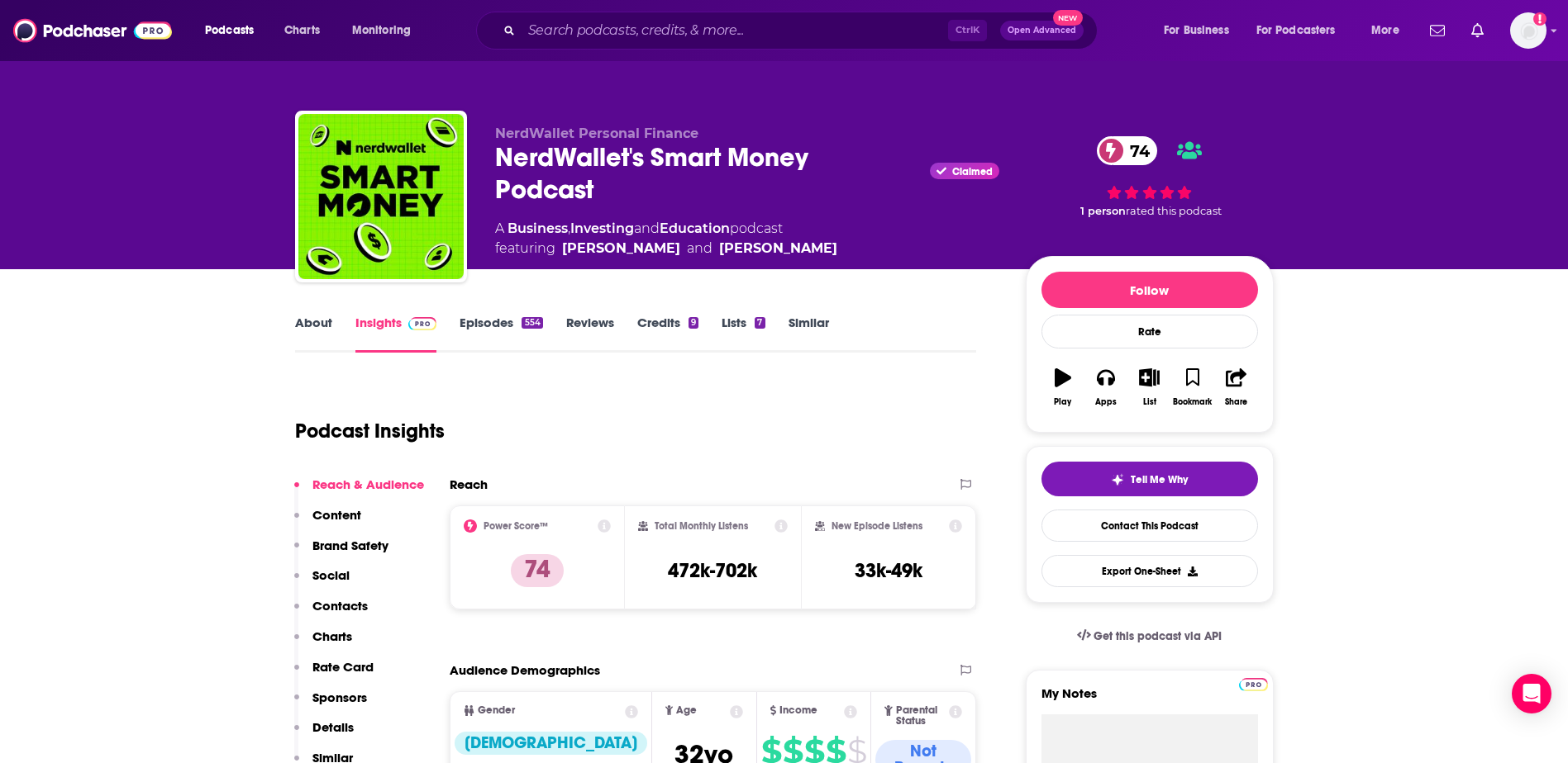
click at [514, 317] on link "Episodes 554" at bounding box center [501, 333] width 82 height 38
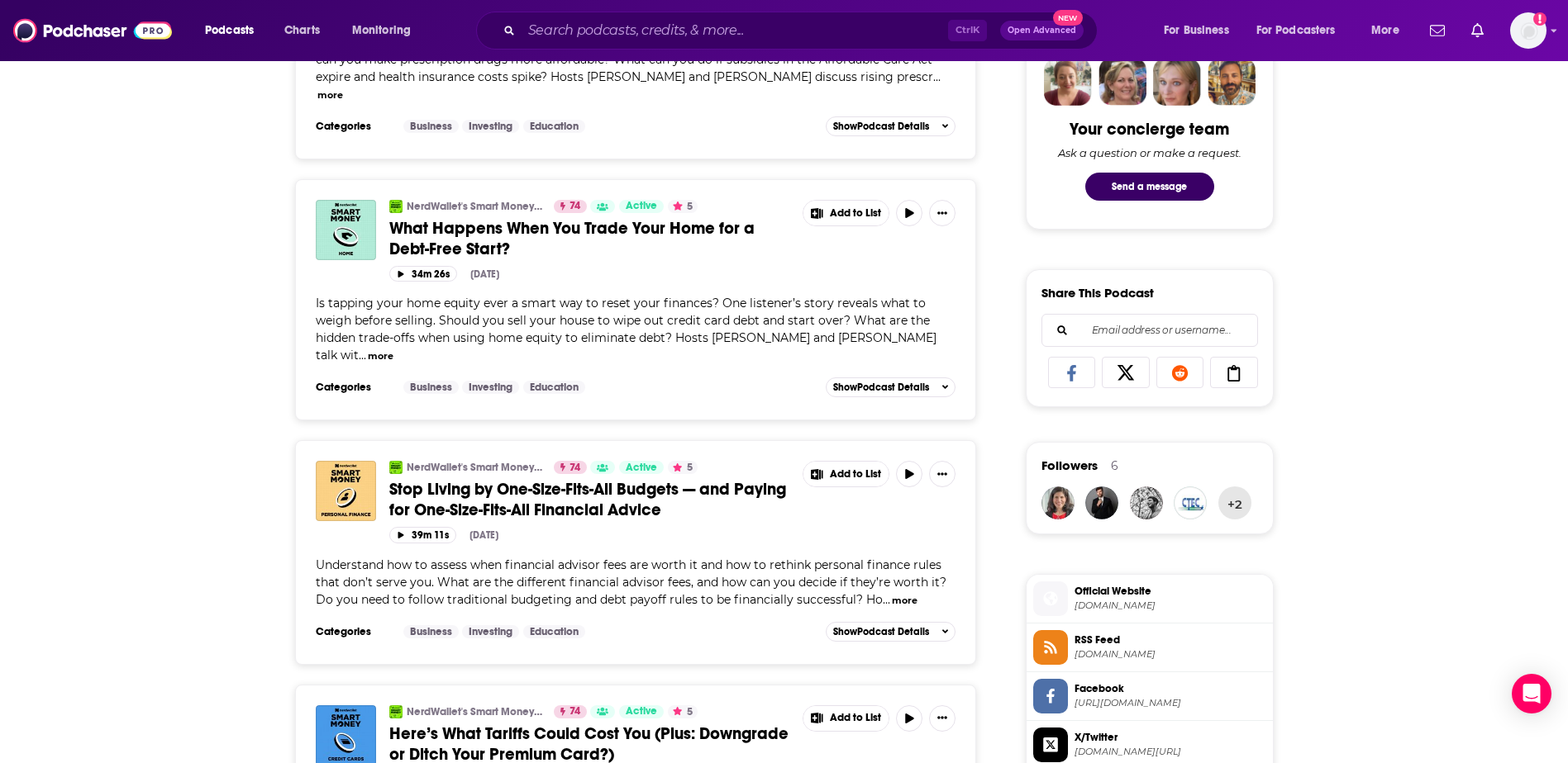
scroll to position [991, 0]
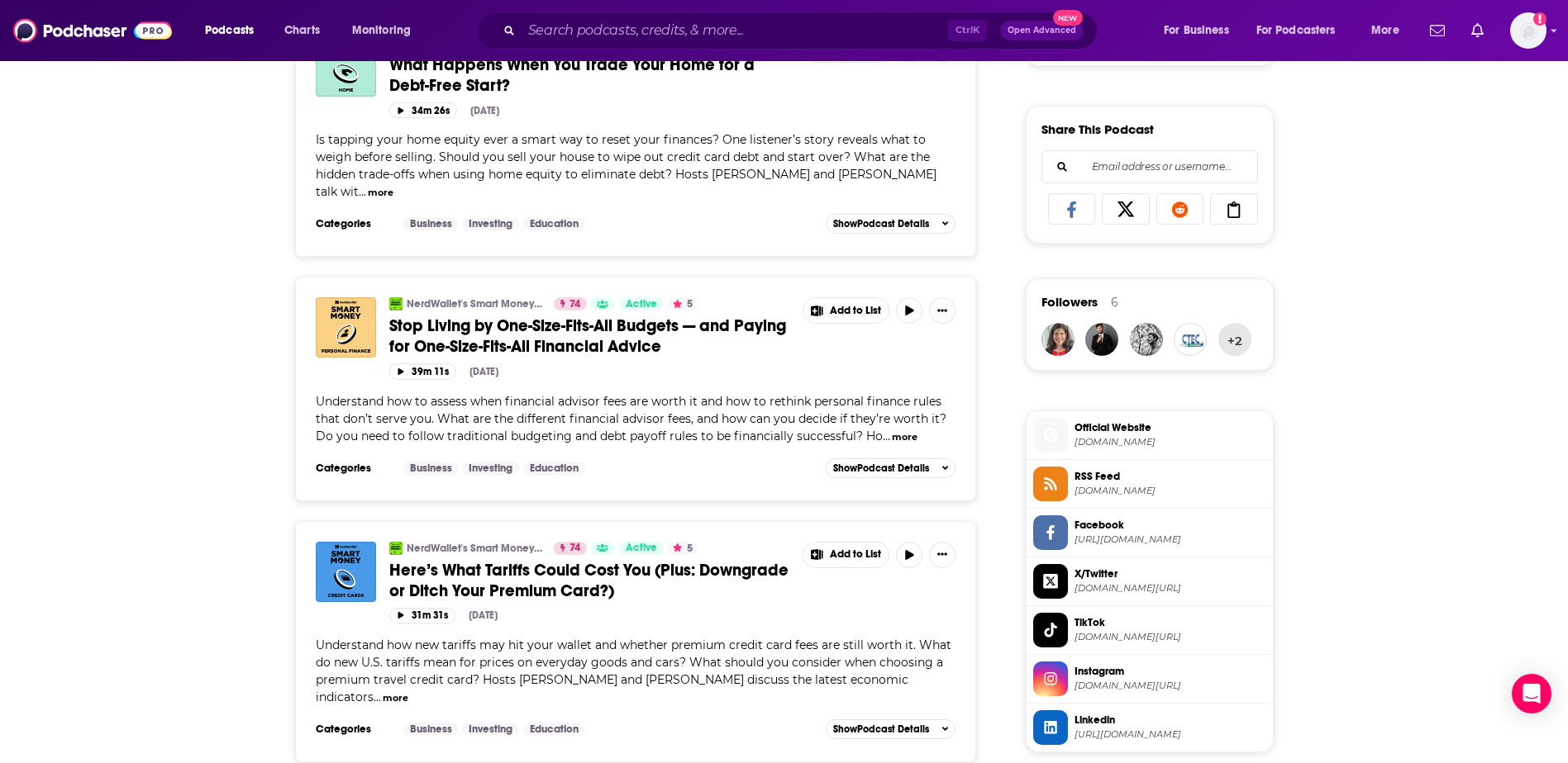
click at [456, 564] on span "Here’s What Tariffs Could Cost You (Plus: Downgrade or Ditch Your Premium Card?)" at bounding box center [589, 581] width 399 height 41
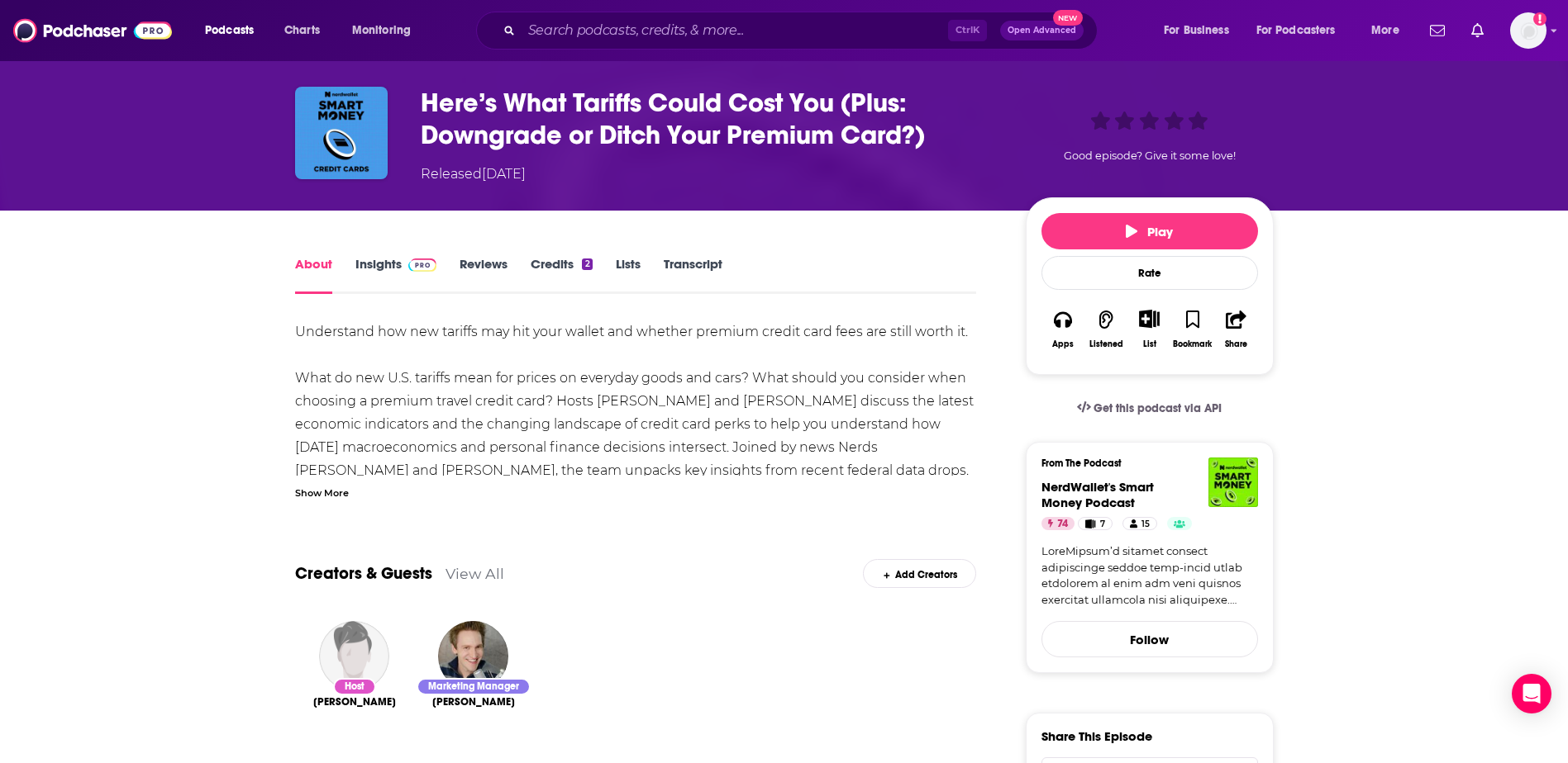
scroll to position [165, 0]
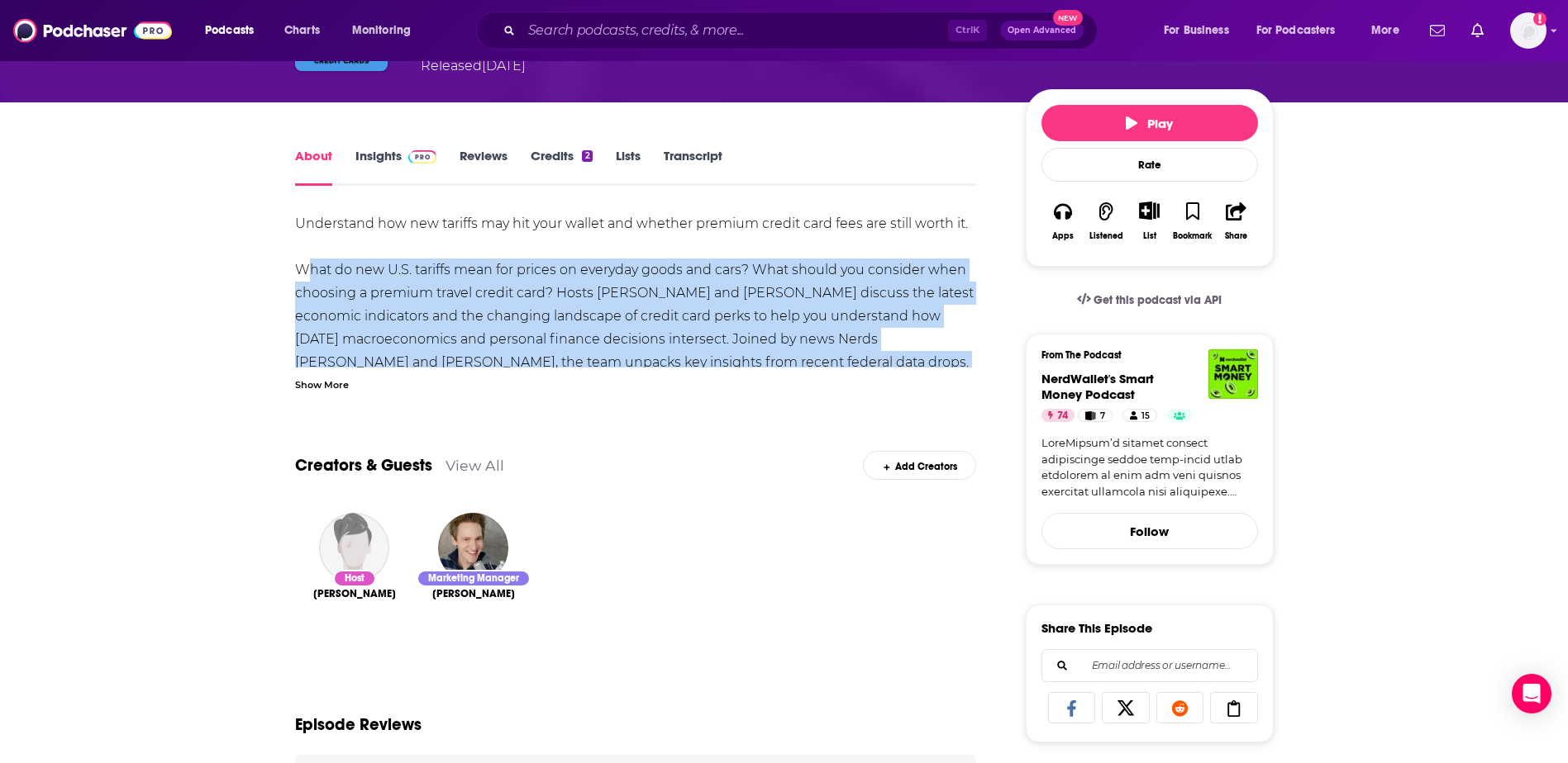
drag, startPoint x: 477, startPoint y: 318, endPoint x: 397, endPoint y: 319, distance: 80.0
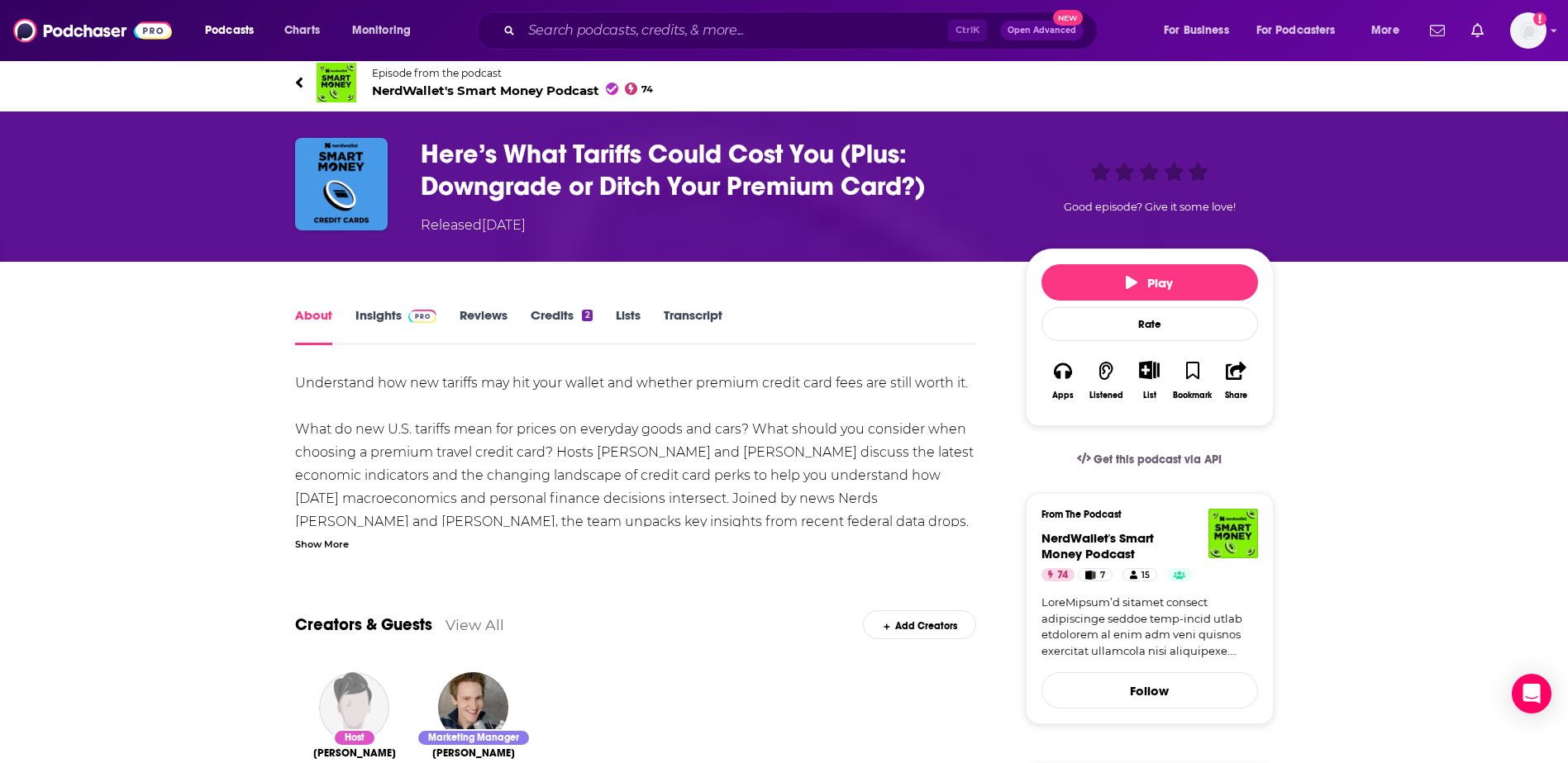
scroll to position [0, 0]
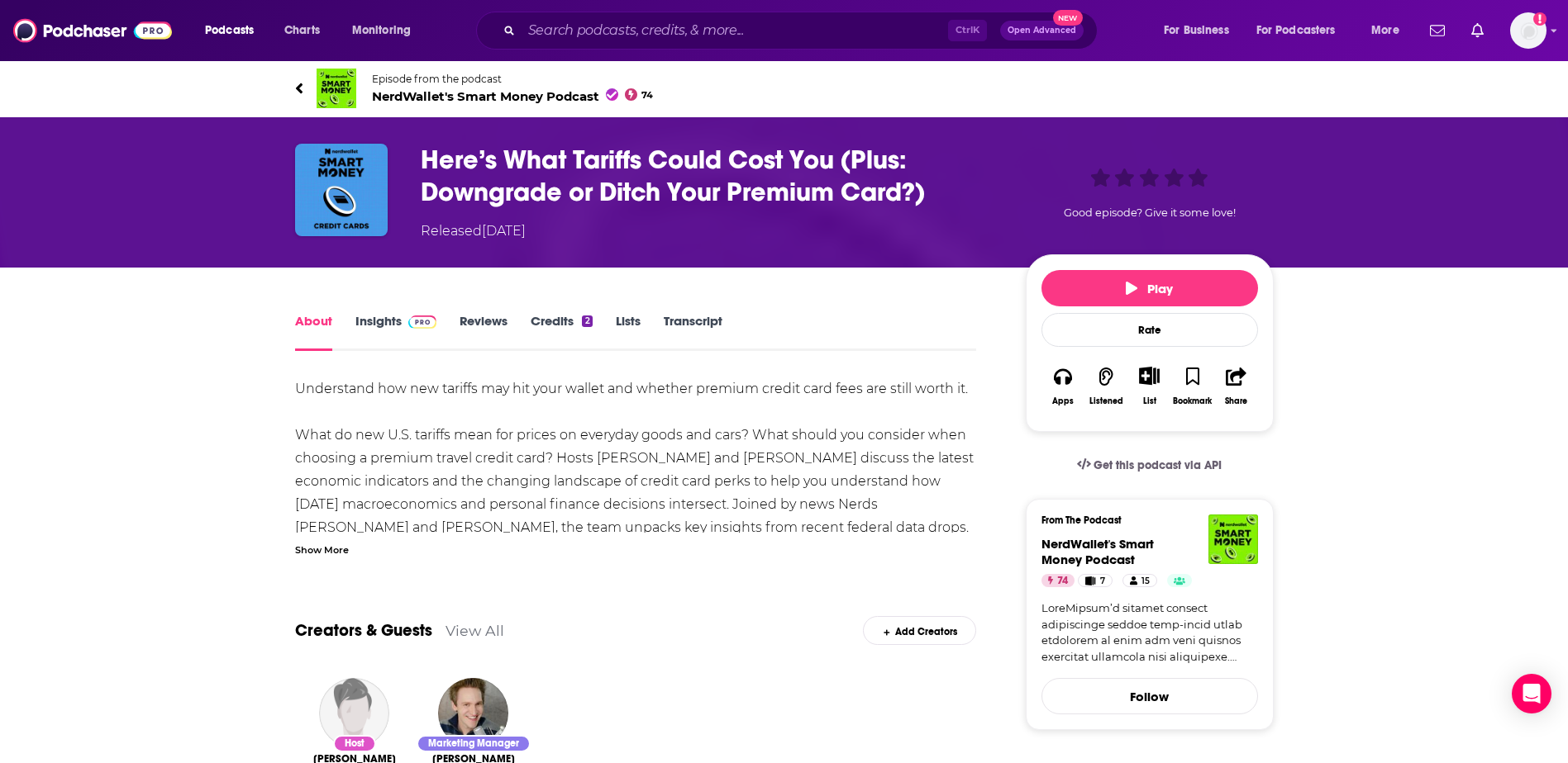
click at [375, 326] on link "Insights" at bounding box center [396, 332] width 82 height 38
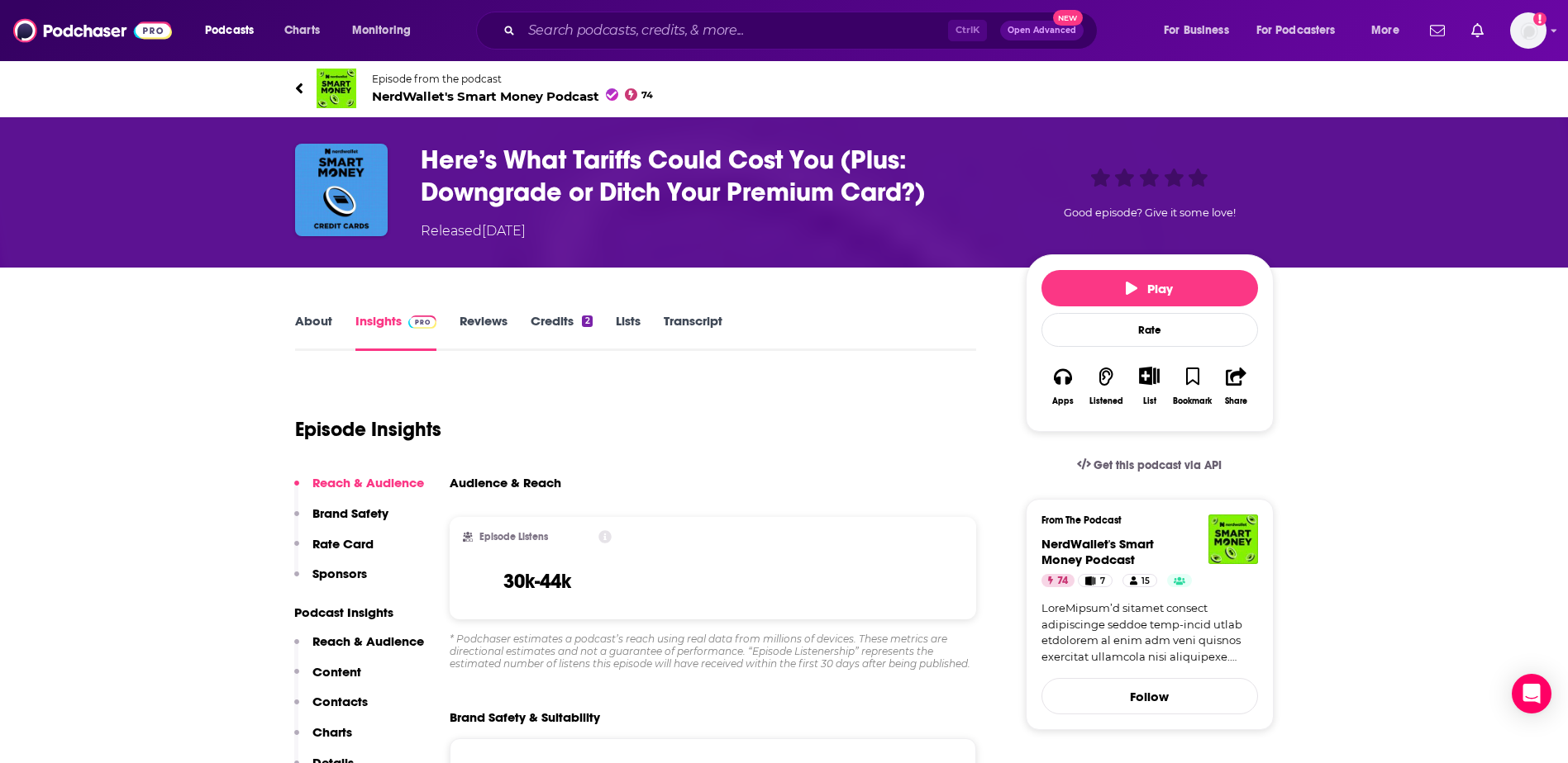
scroll to position [496, 0]
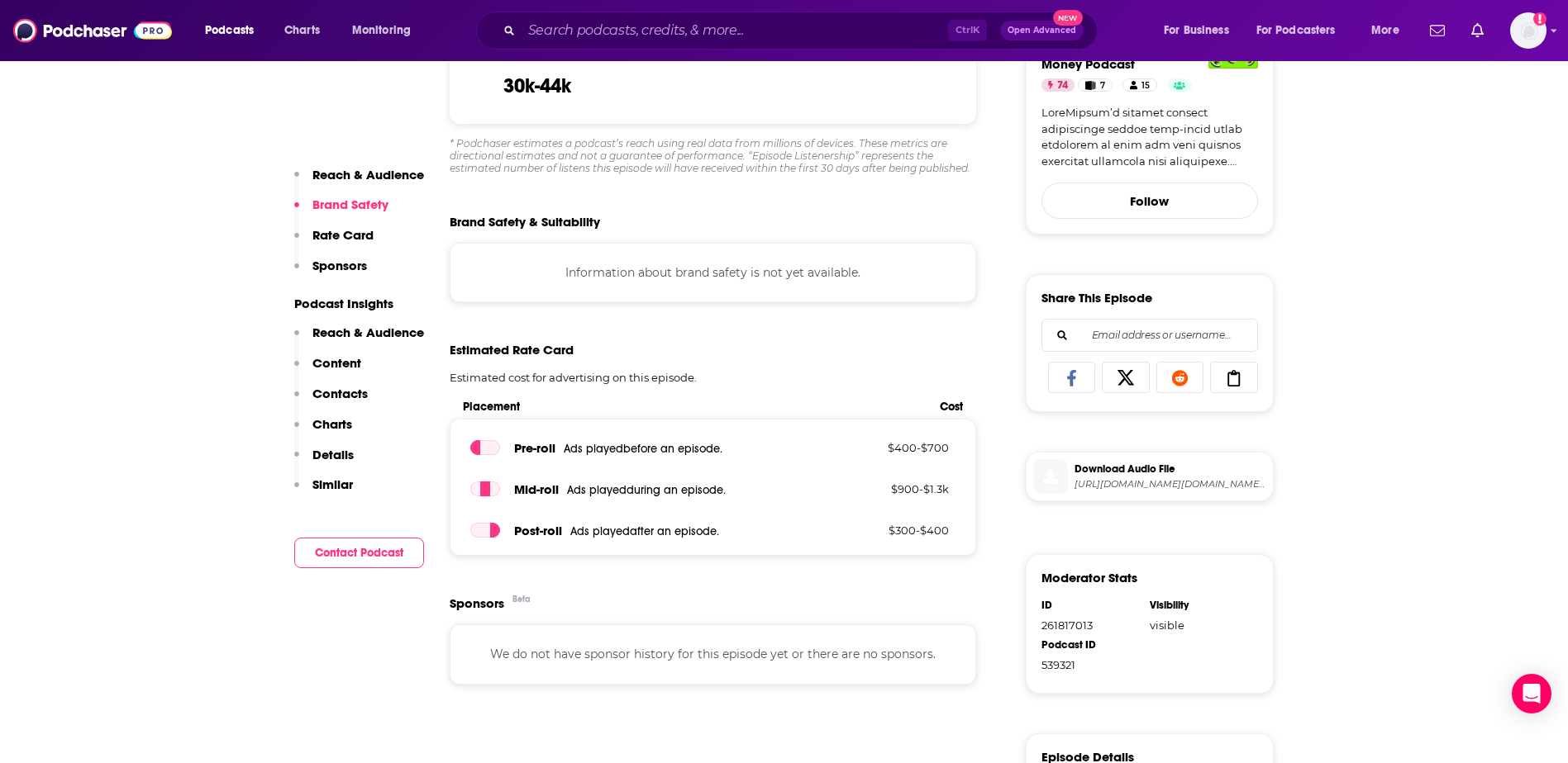
click at [334, 396] on p "Contacts" at bounding box center [340, 394] width 55 height 16
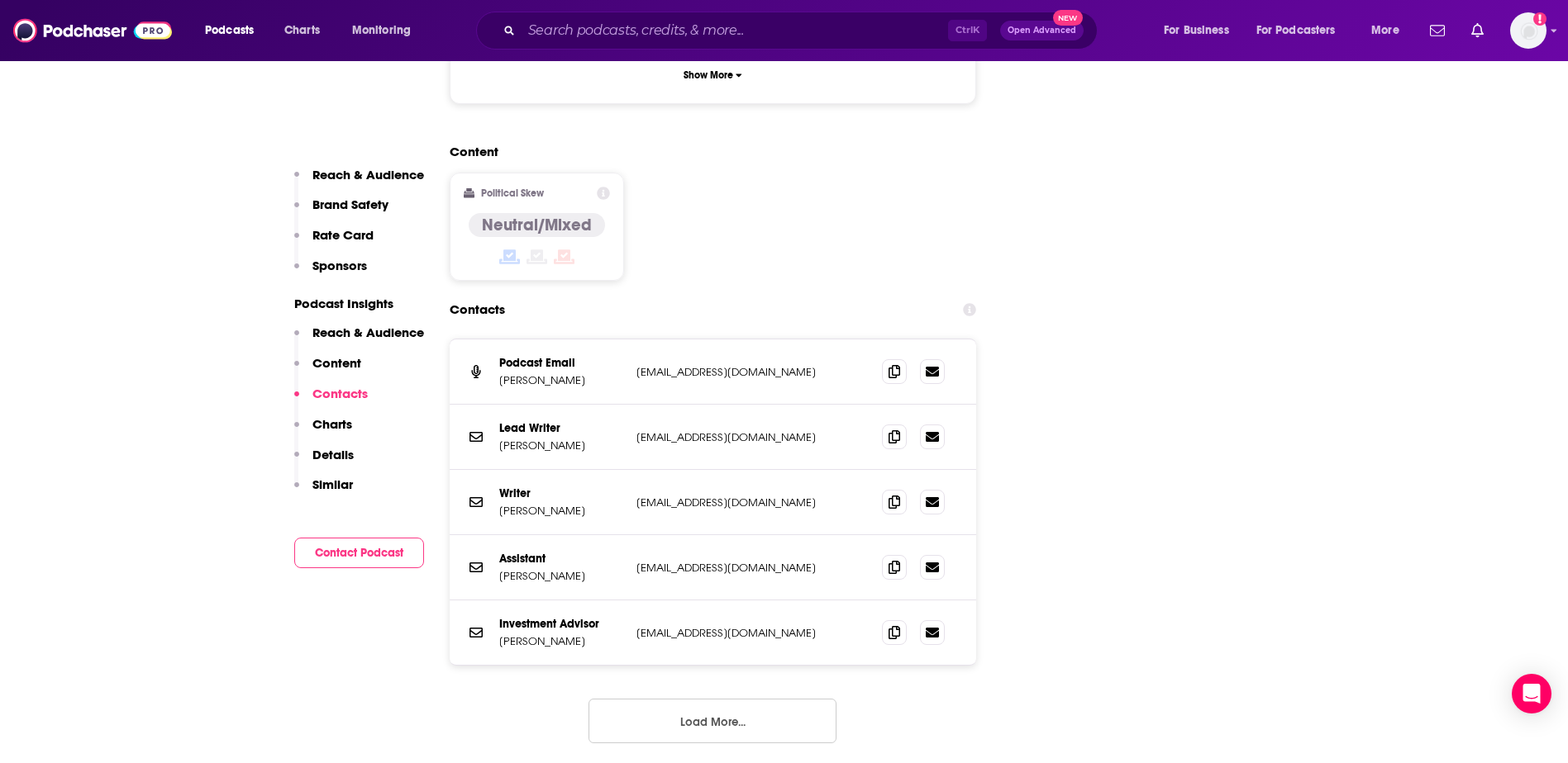
scroll to position [2062, 0]
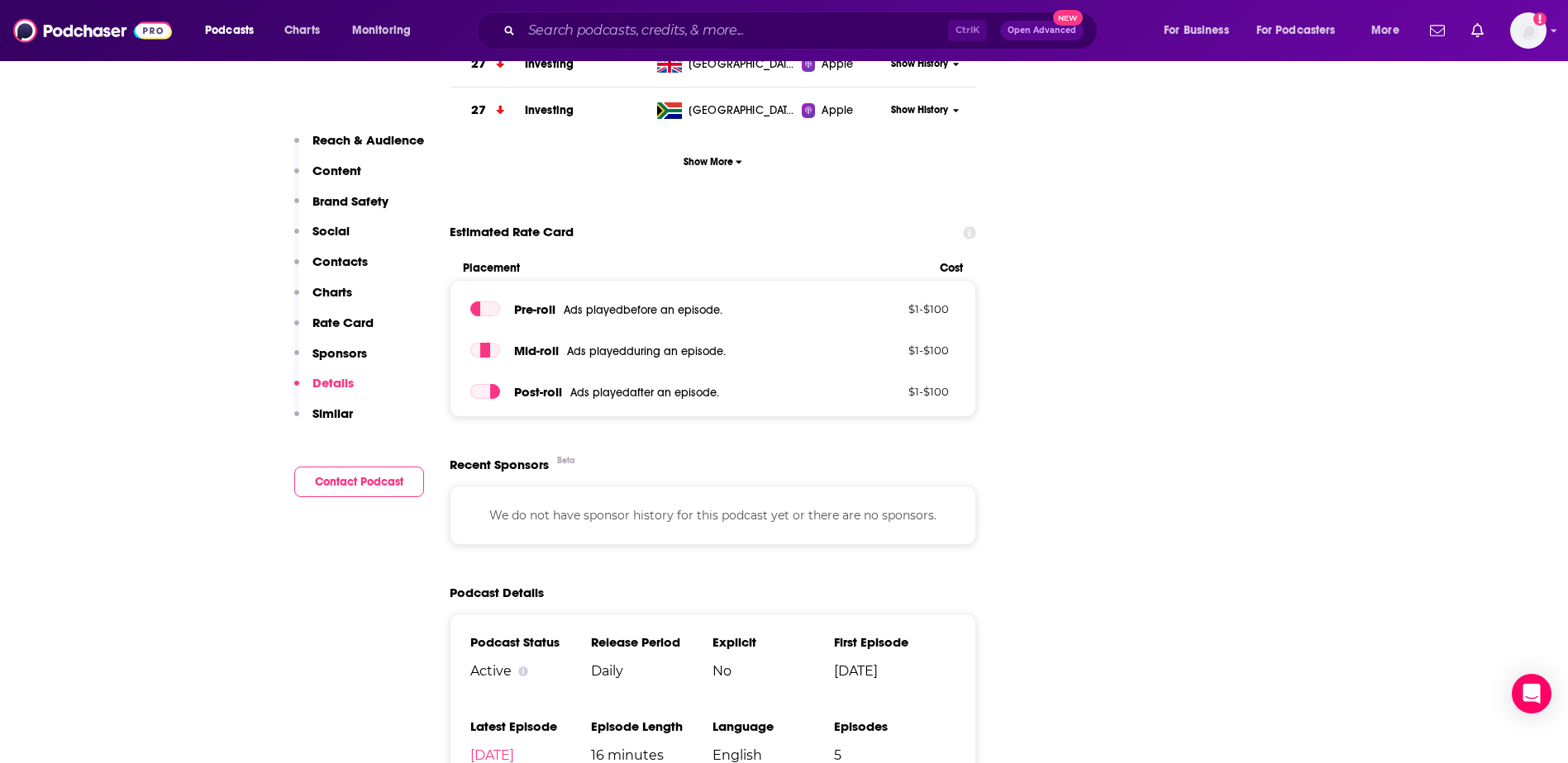
scroll to position [1652, 0]
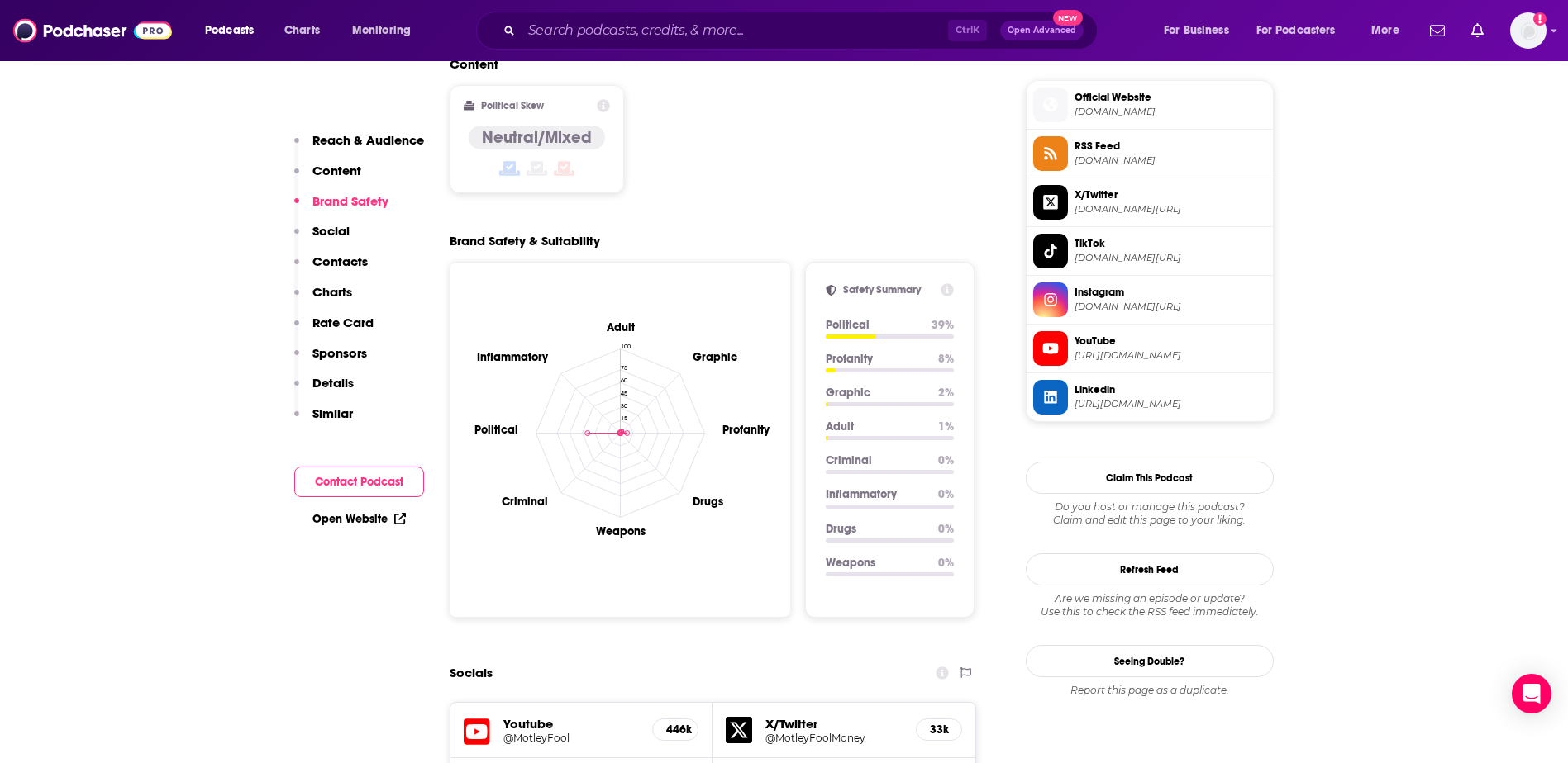
click at [326, 256] on p "Contacts" at bounding box center [340, 261] width 55 height 16
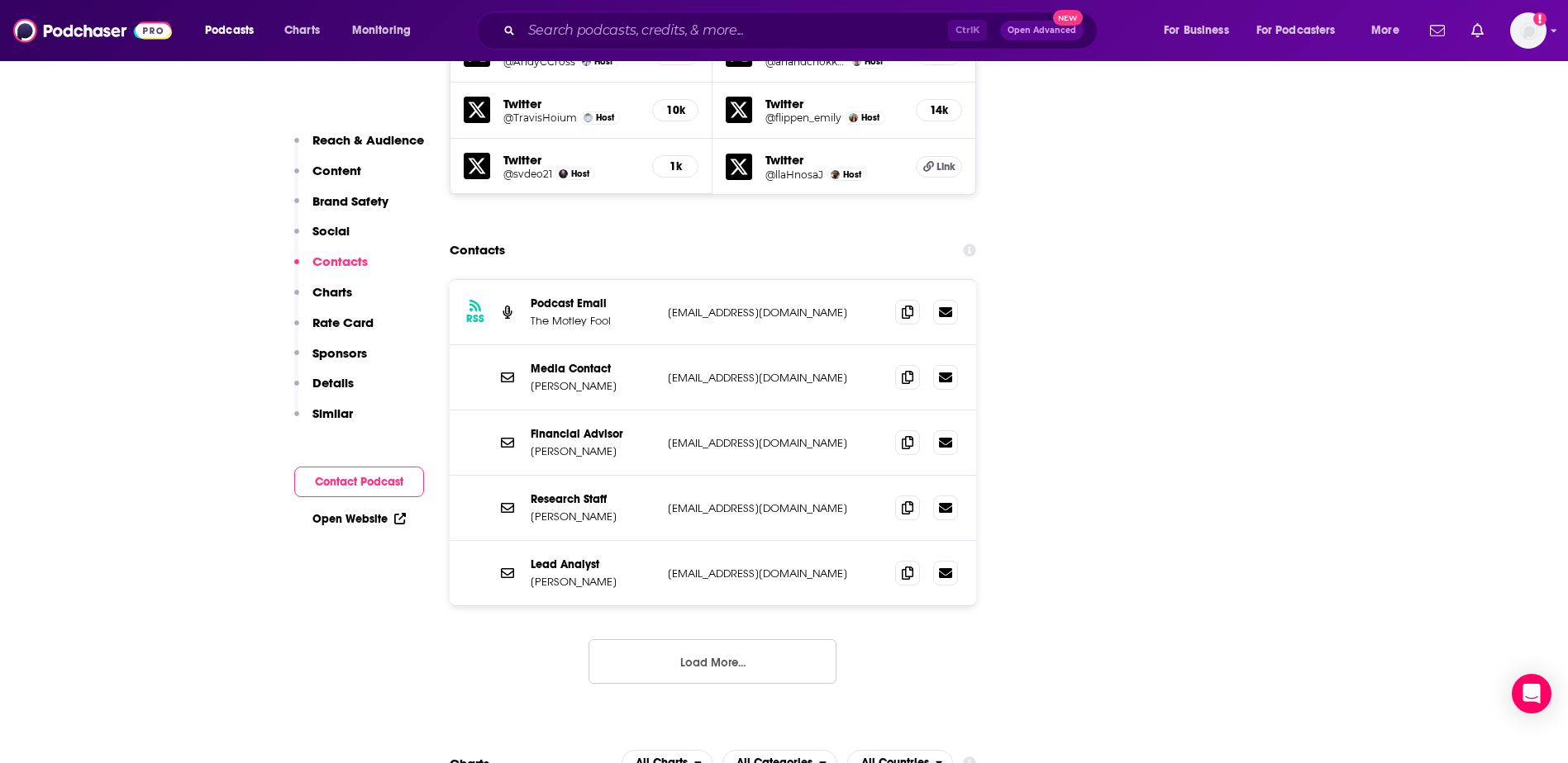
scroll to position [2696, 0]
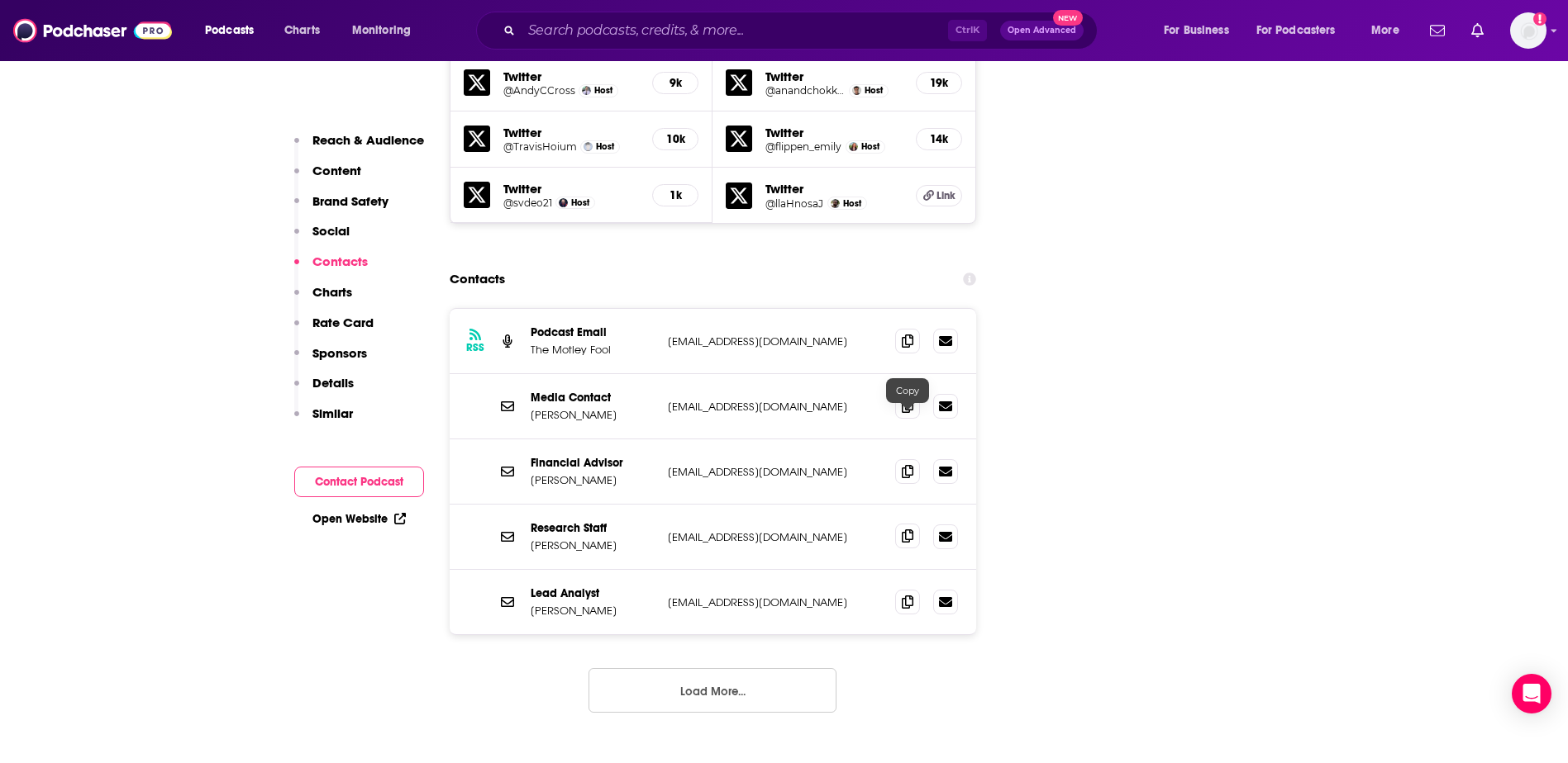
click at [906, 530] on icon at bounding box center [907, 536] width 11 height 13
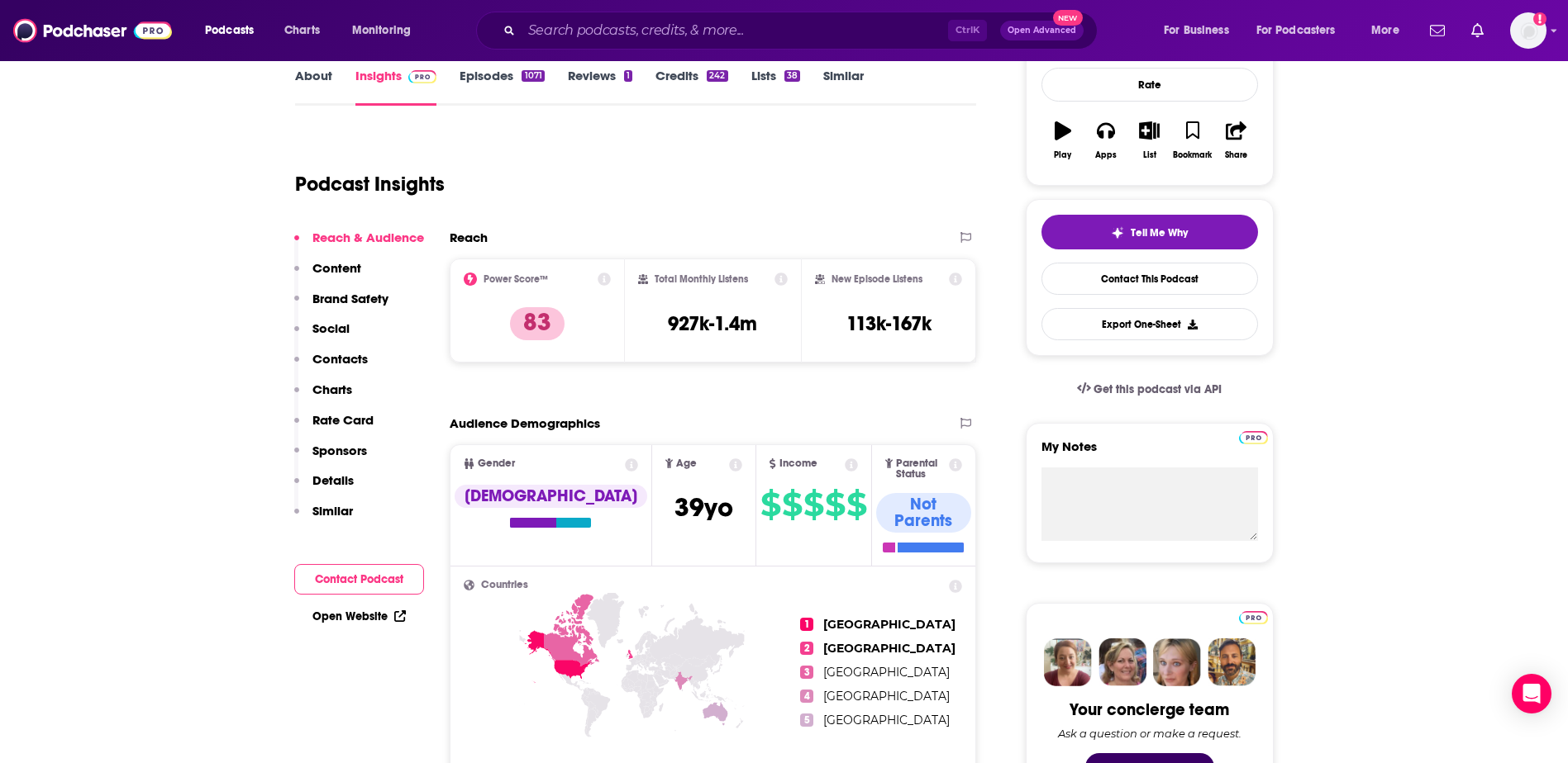
scroll to position [248, 0]
click at [480, 82] on link "Episodes 1071" at bounding box center [502, 85] width 84 height 38
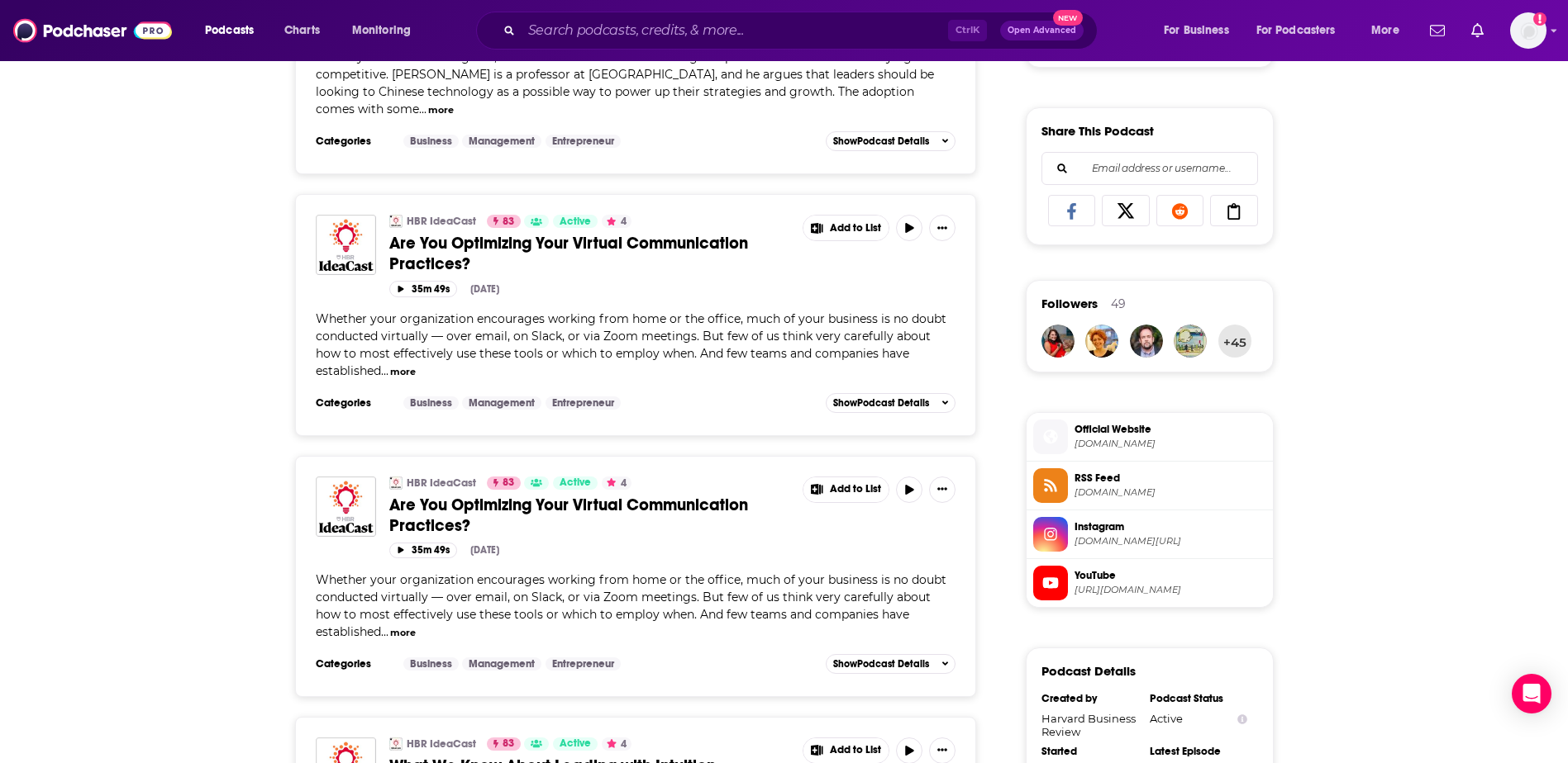
scroll to position [991, 0]
